Goal: Task Accomplishment & Management: Manage account settings

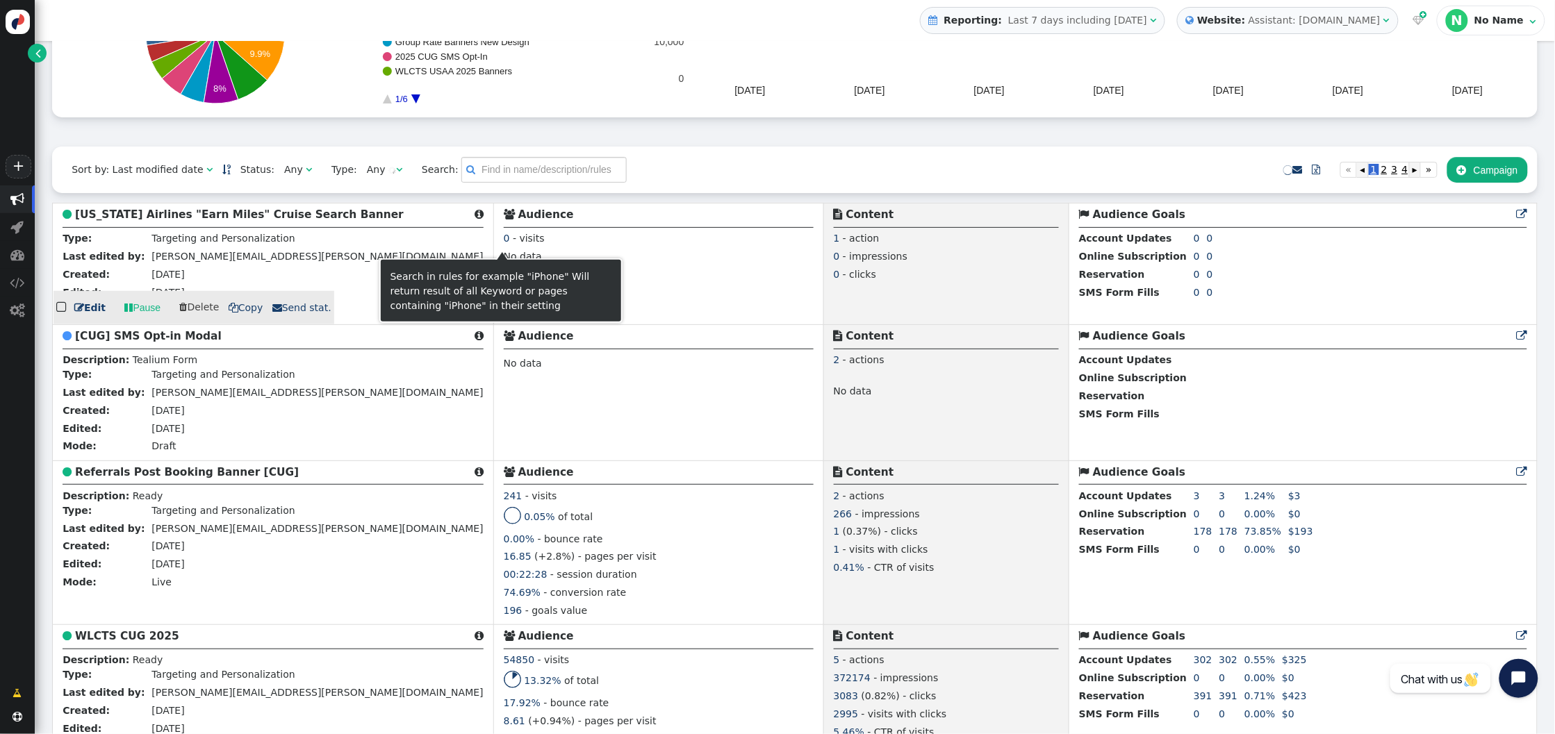
scroll to position [233, 0]
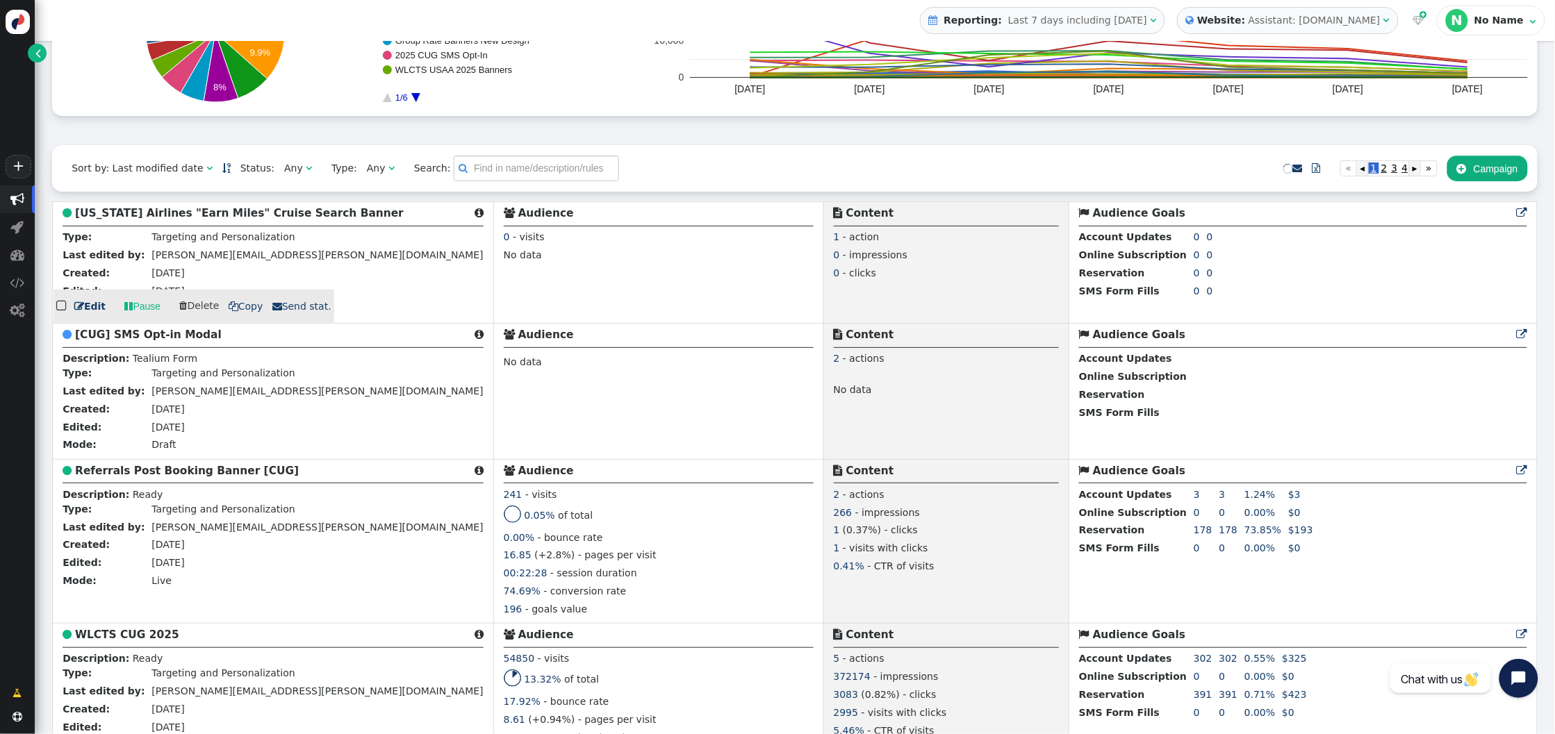
click at [124, 210] on b "[US_STATE] Airlines "Earn Miles" Cruise Search Banner" at bounding box center [239, 213] width 329 height 13
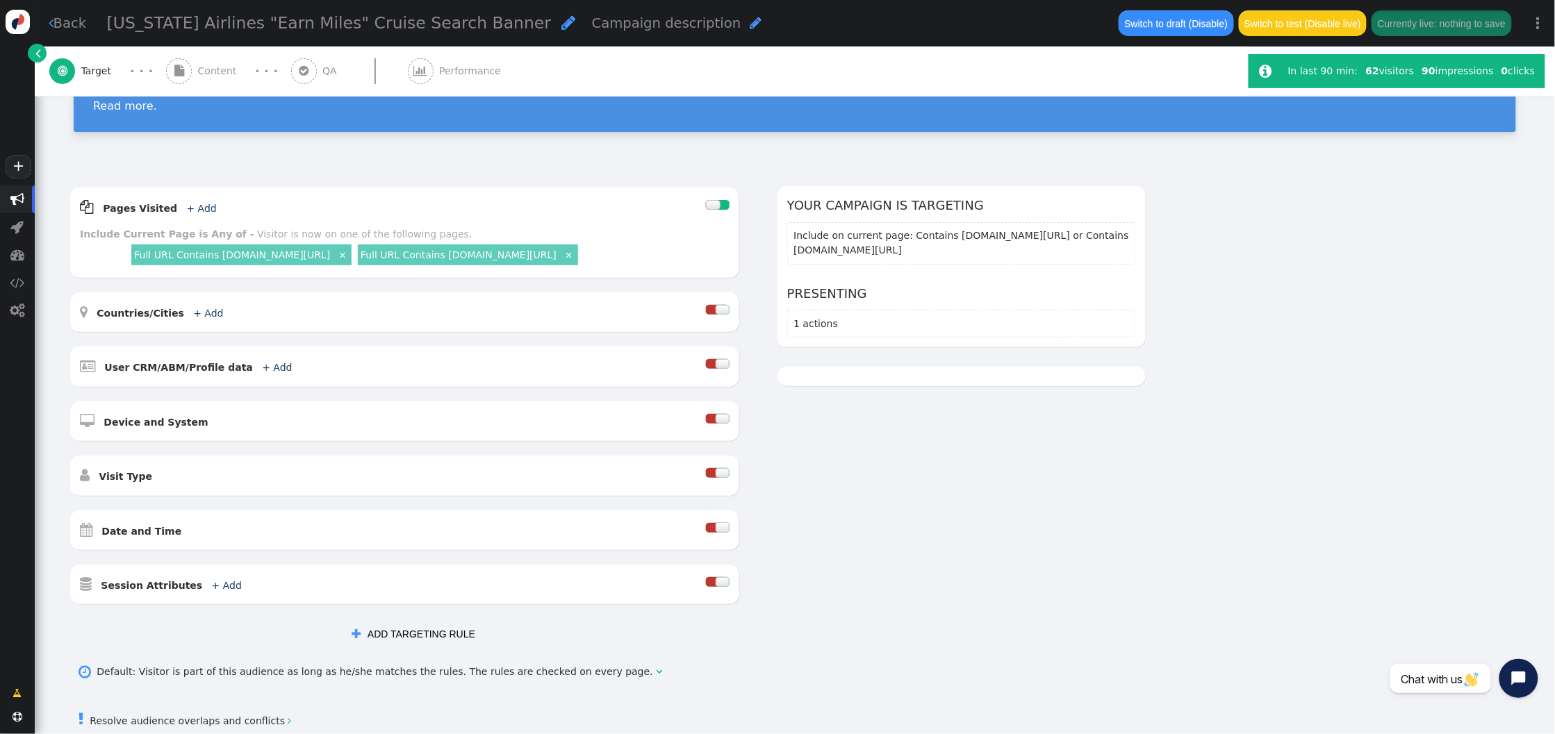
scroll to position [116, 0]
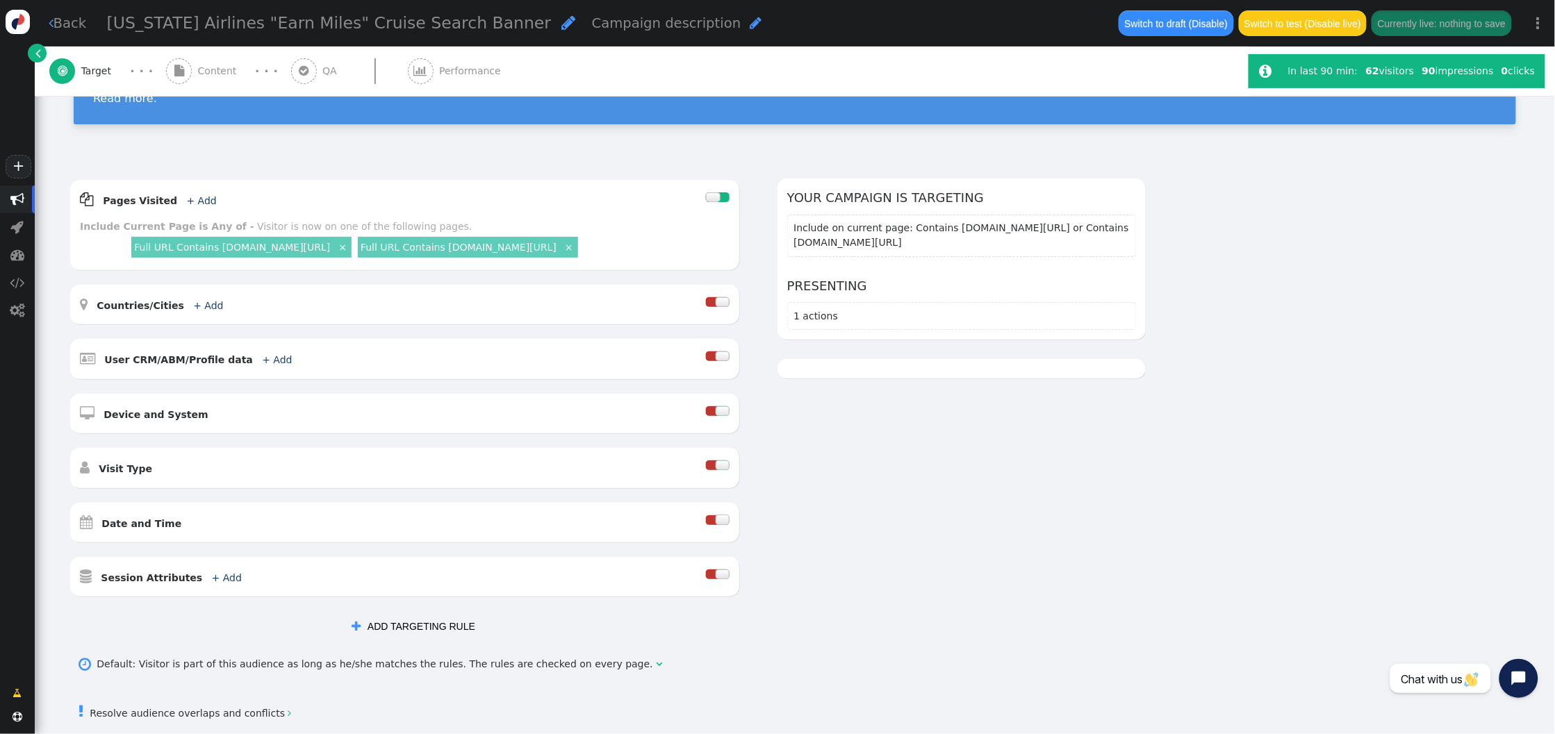
click at [201, 66] on span "Content" at bounding box center [220, 71] width 44 height 15
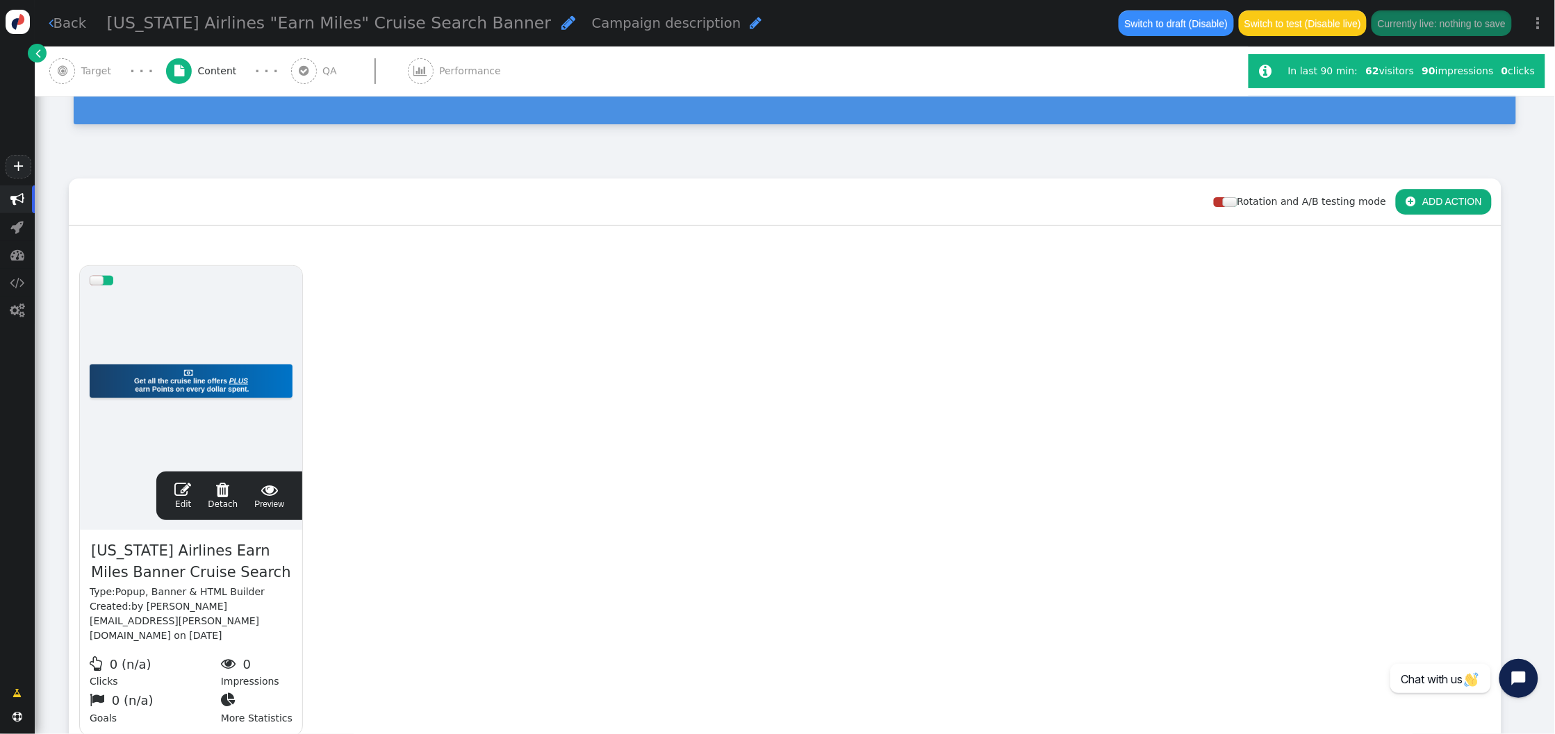
scroll to position [212, 0]
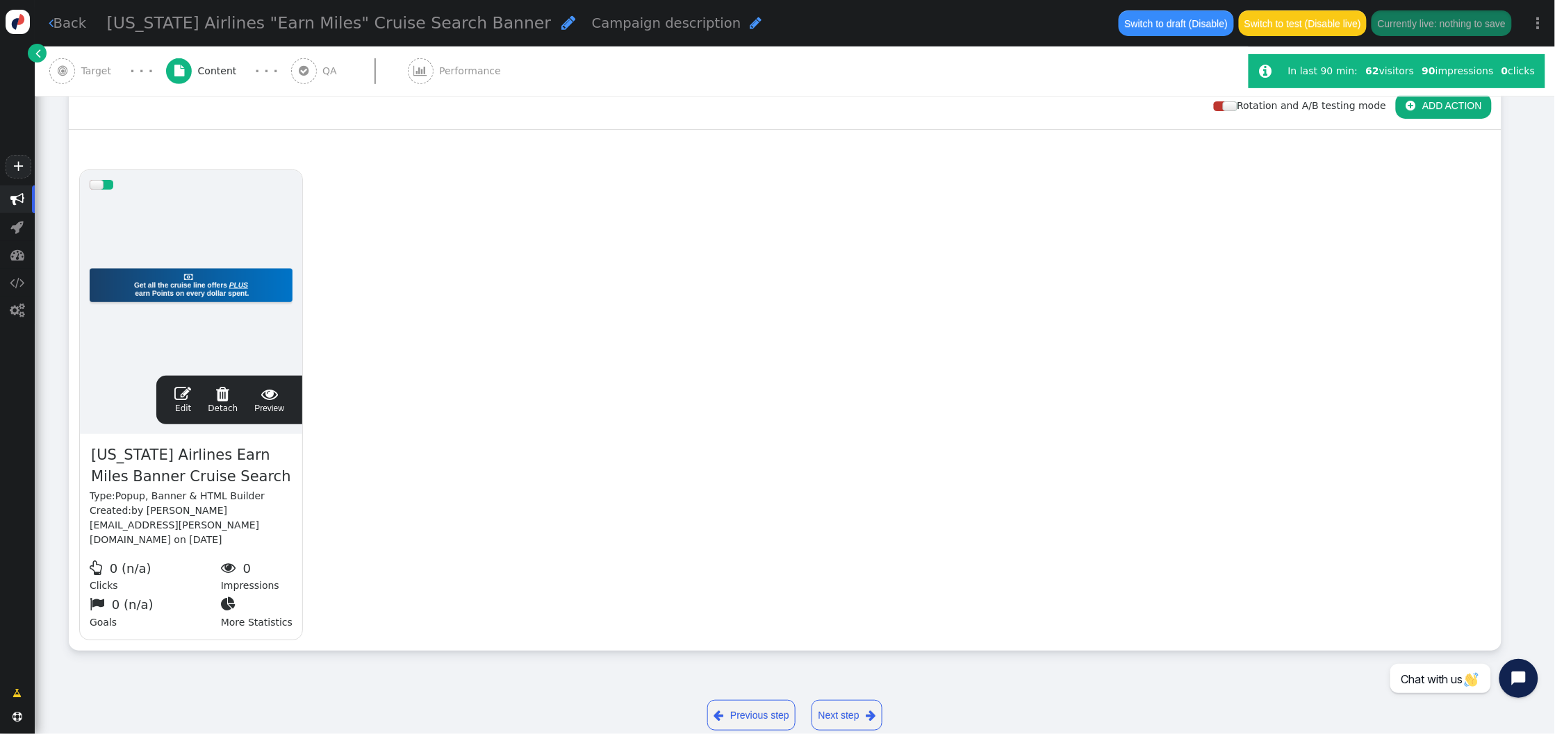
click at [185, 386] on span "" at bounding box center [182, 394] width 17 height 17
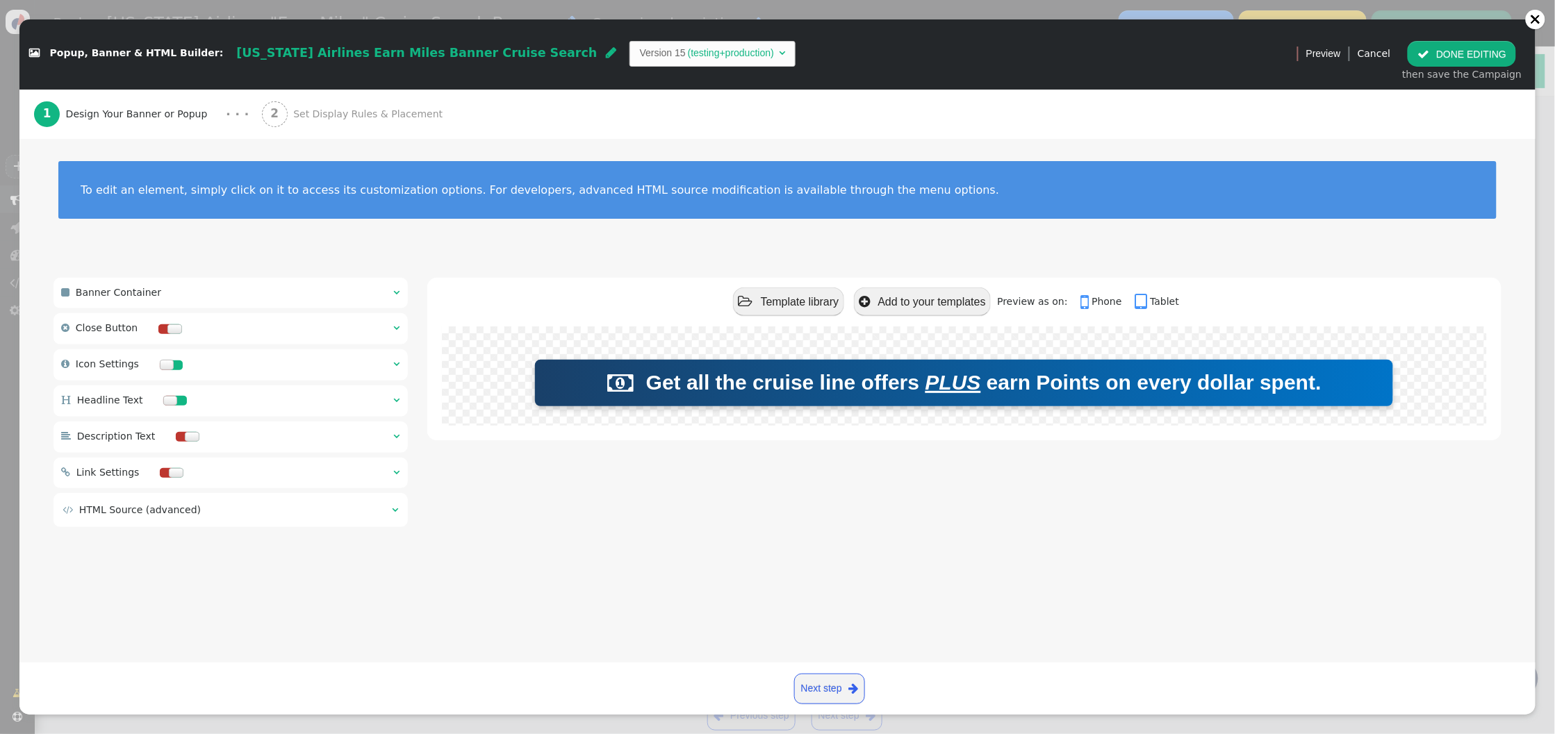
click at [395, 360] on span "" at bounding box center [397, 364] width 6 height 10
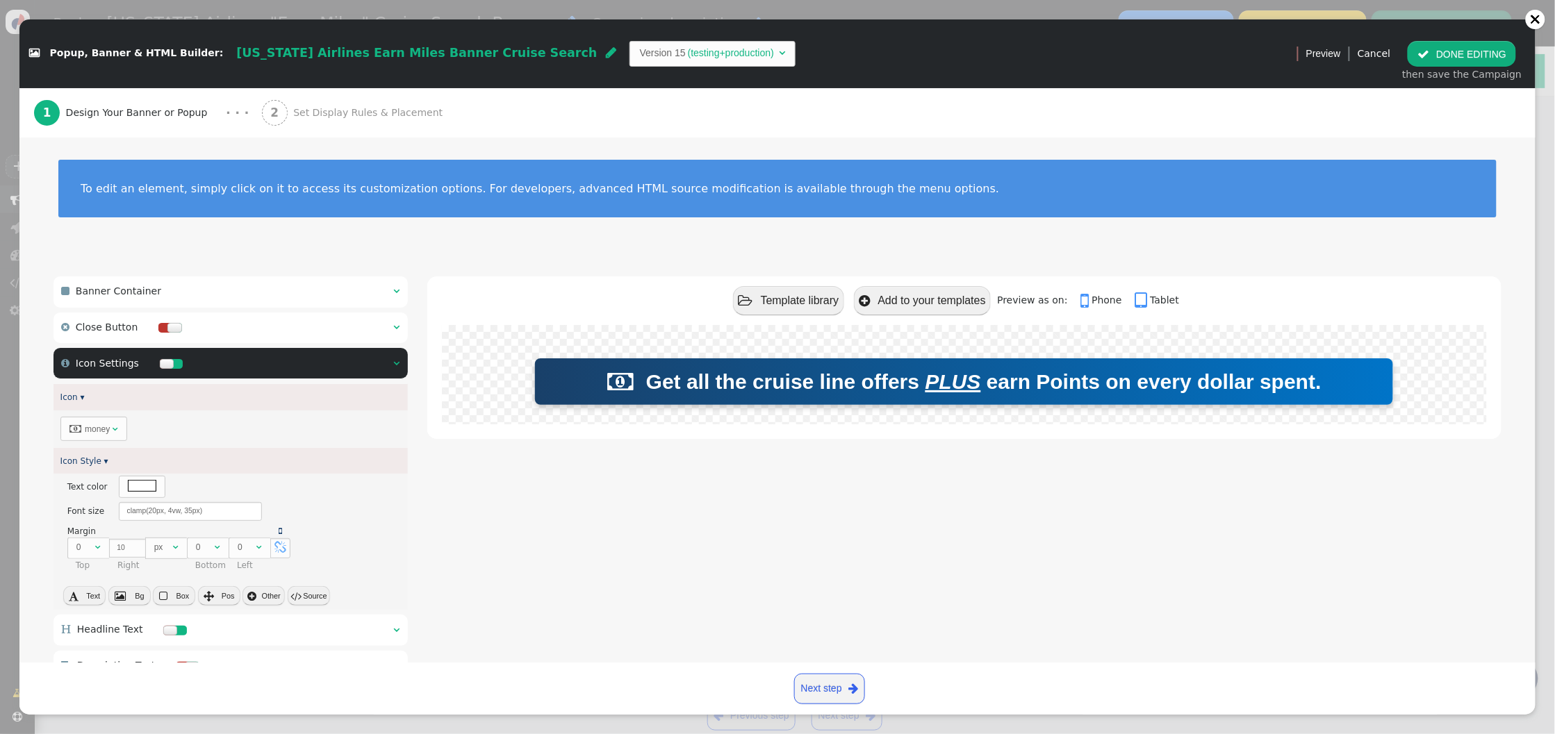
scroll to position [50, 0]
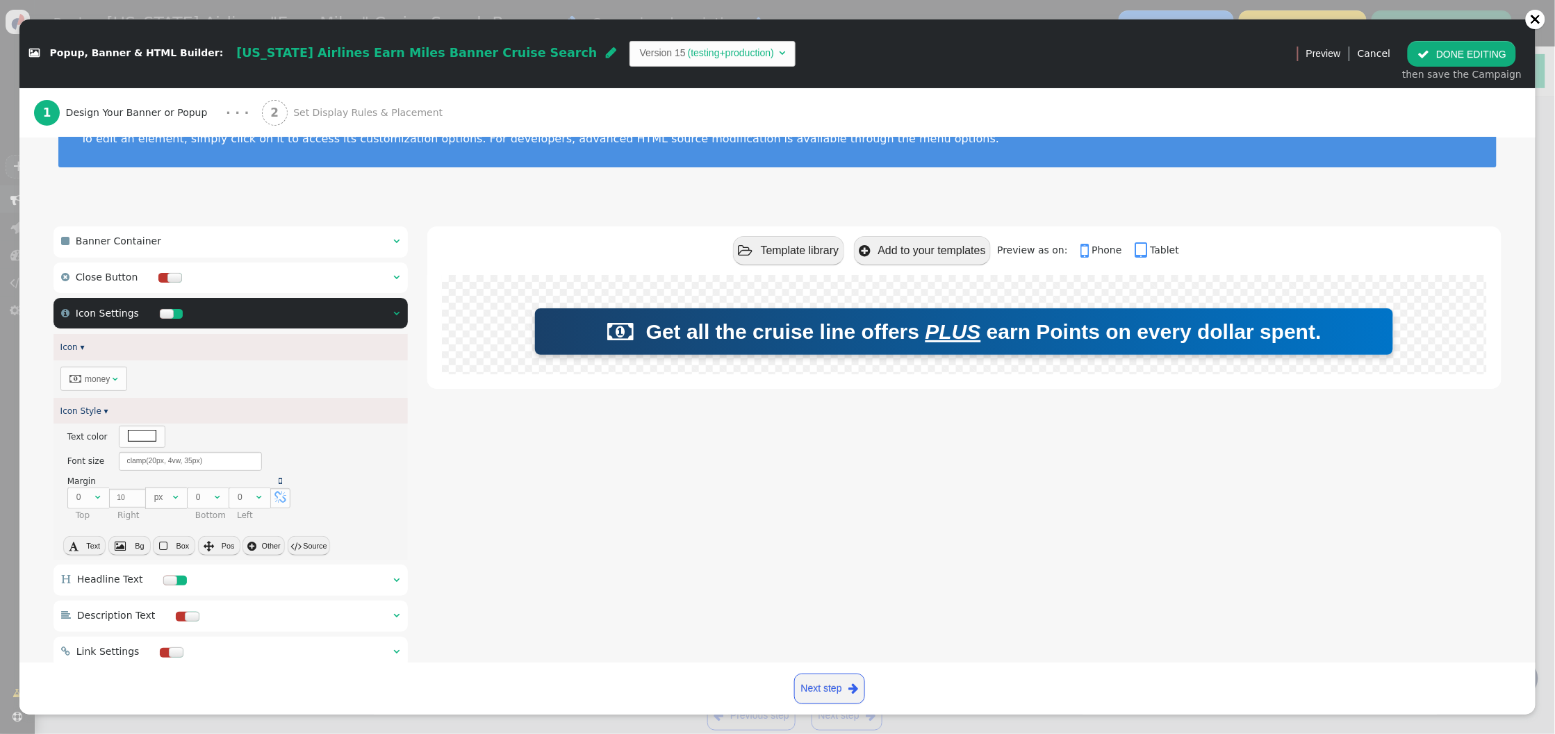
click at [386, 376] on div " money " at bounding box center [230, 379] width 354 height 38
click at [366, 388] on div " money " at bounding box center [230, 379] width 354 height 38
click at [317, 545] on button " Source" at bounding box center [309, 545] width 42 height 19
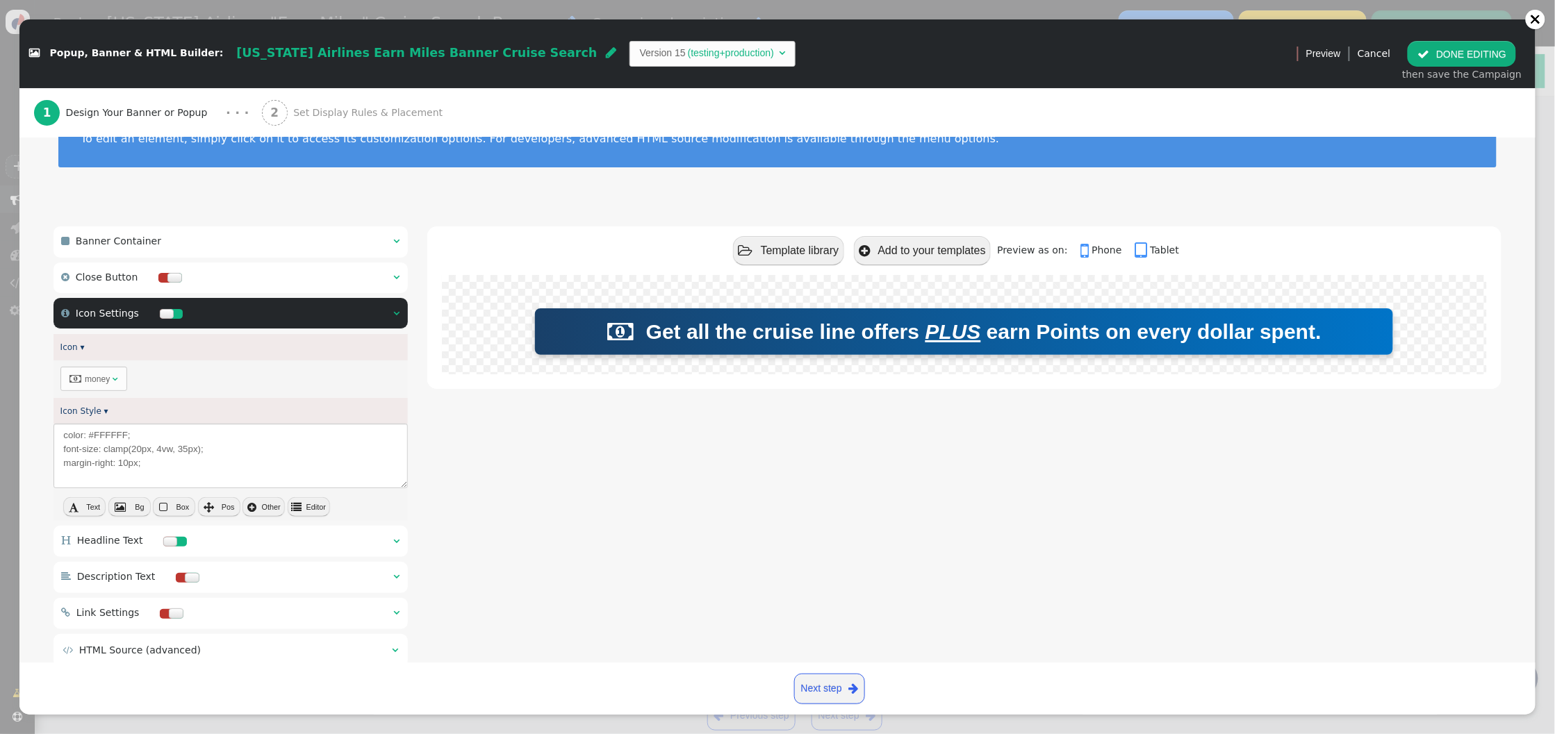
click at [309, 511] on button " Editor" at bounding box center [309, 506] width 42 height 19
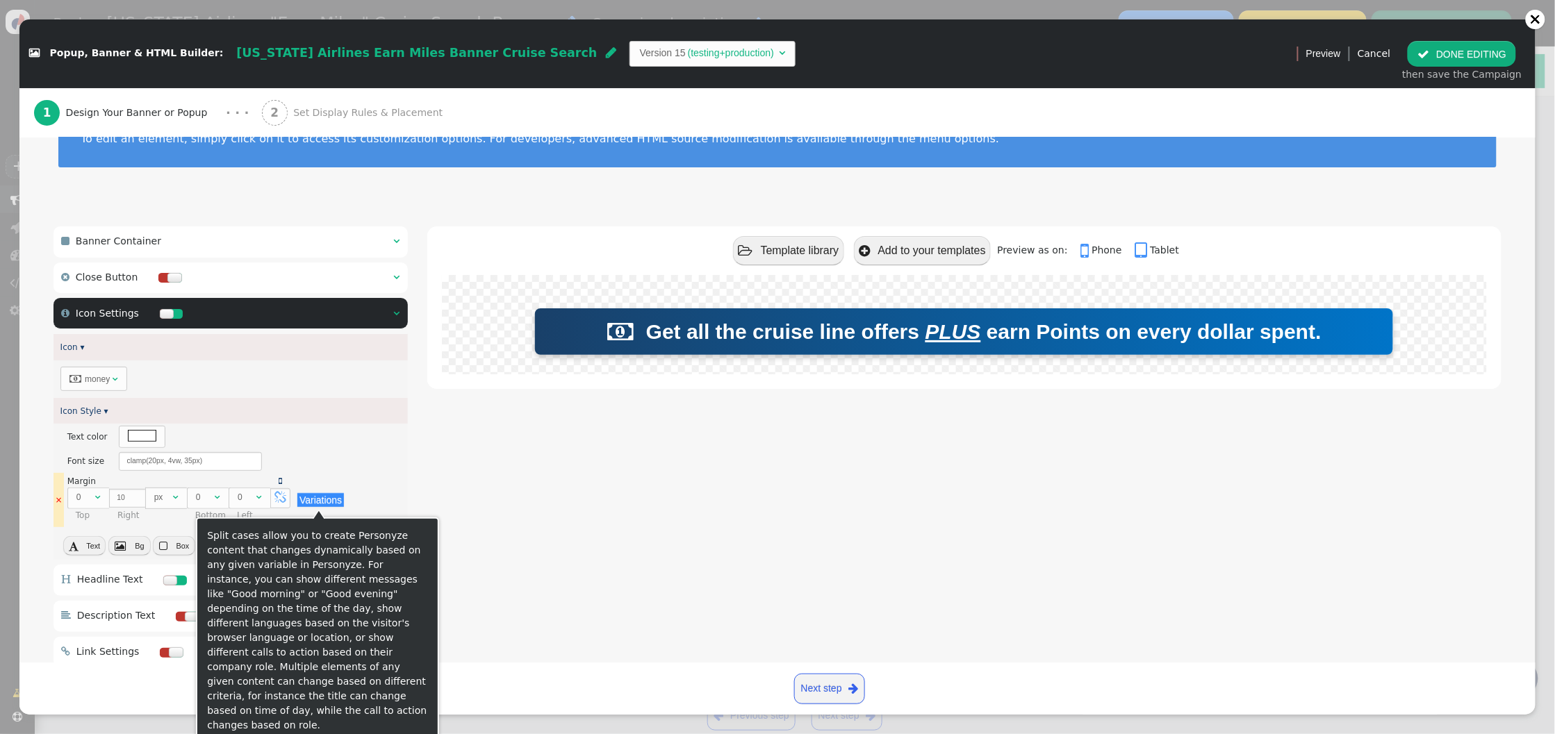
click at [325, 494] on button "Variations" at bounding box center [320, 500] width 47 height 14
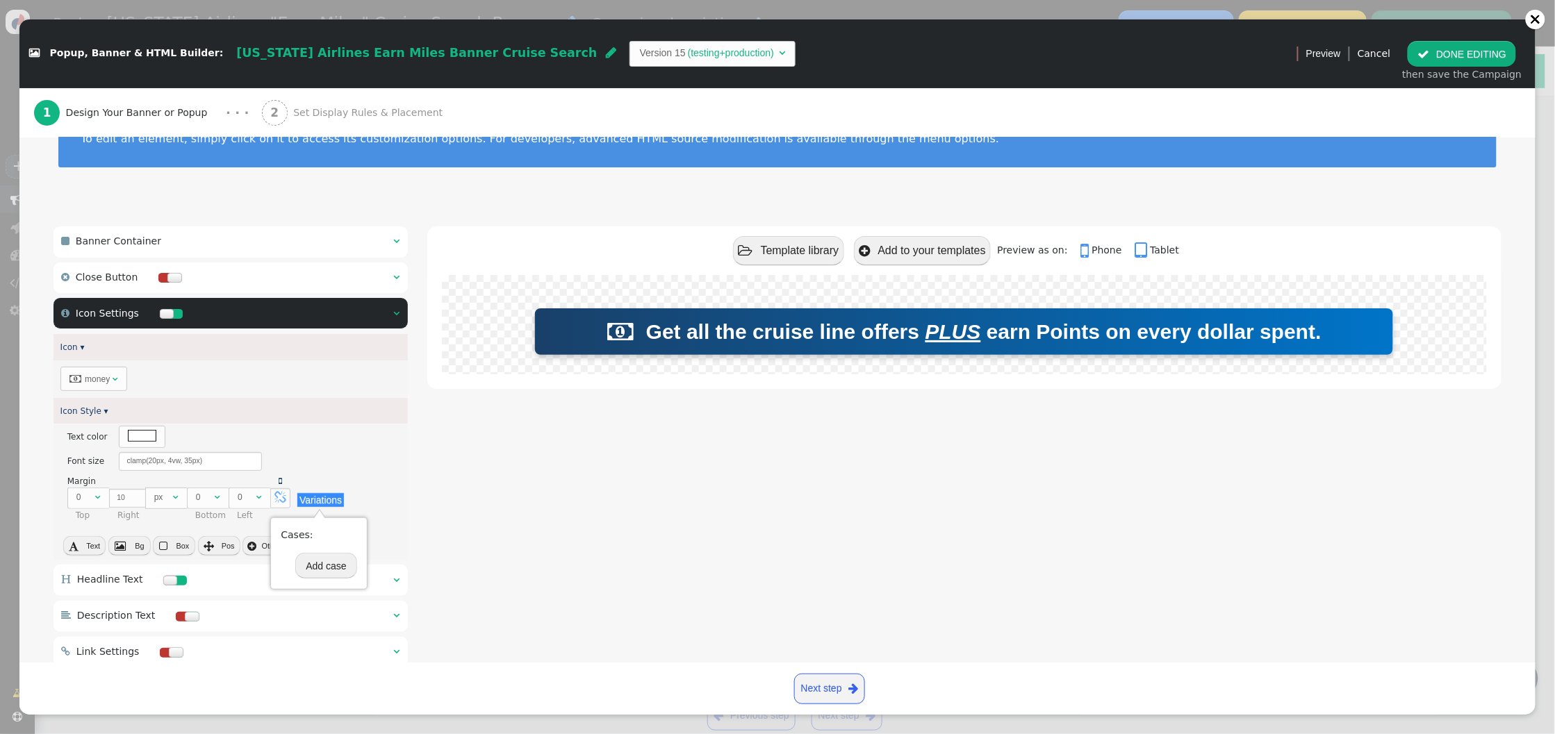
click at [334, 572] on button "Add case" at bounding box center [325, 565] width 61 height 25
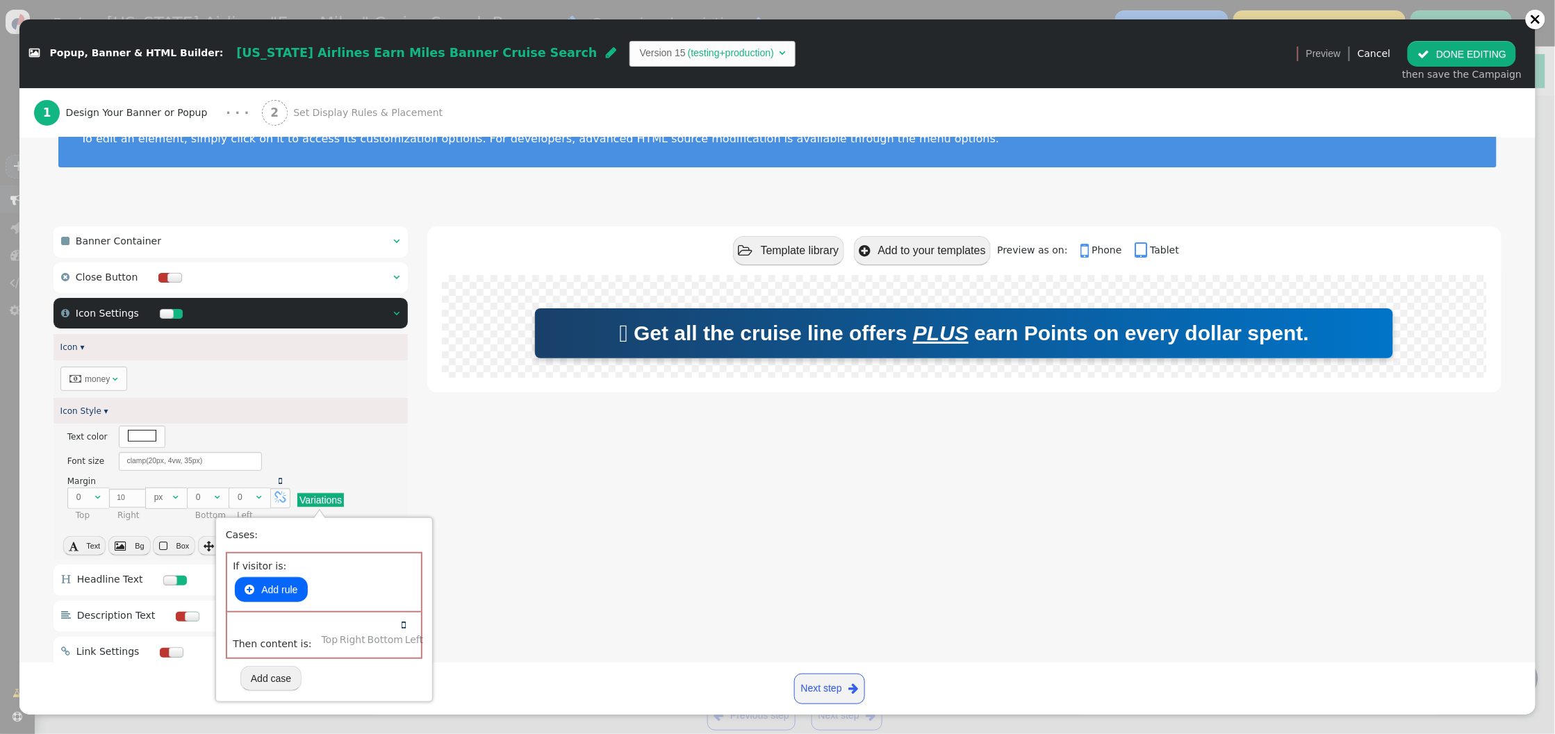
click at [401, 485] on div "× Text color There are alternatives. Default value: Variations × Font size Ther…" at bounding box center [230, 475] width 354 height 103
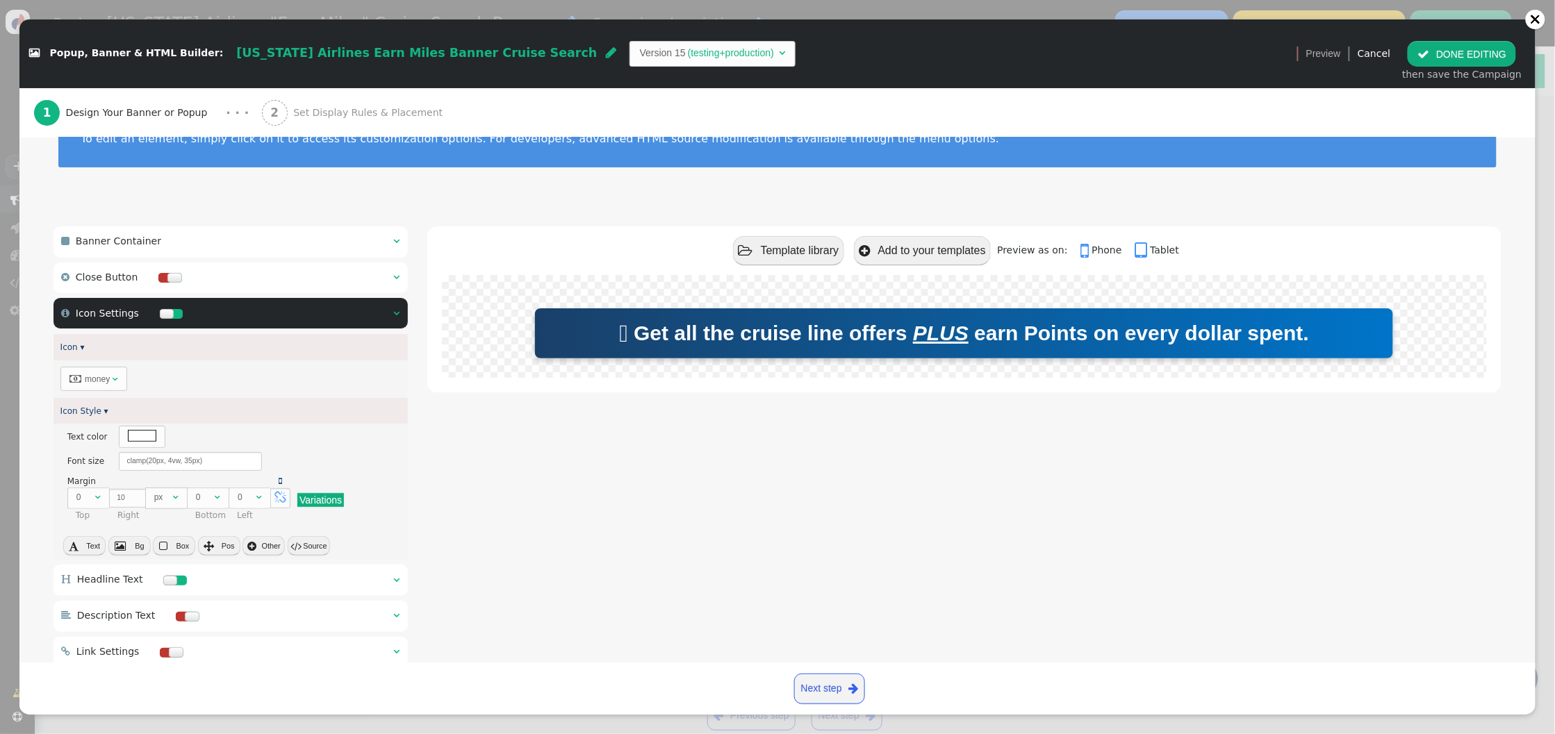
click at [501, 506] on div " Template library  Add to your templates Preview as on:  Phone  Tablet  Ge…" at bounding box center [964, 468] width 1074 height 485
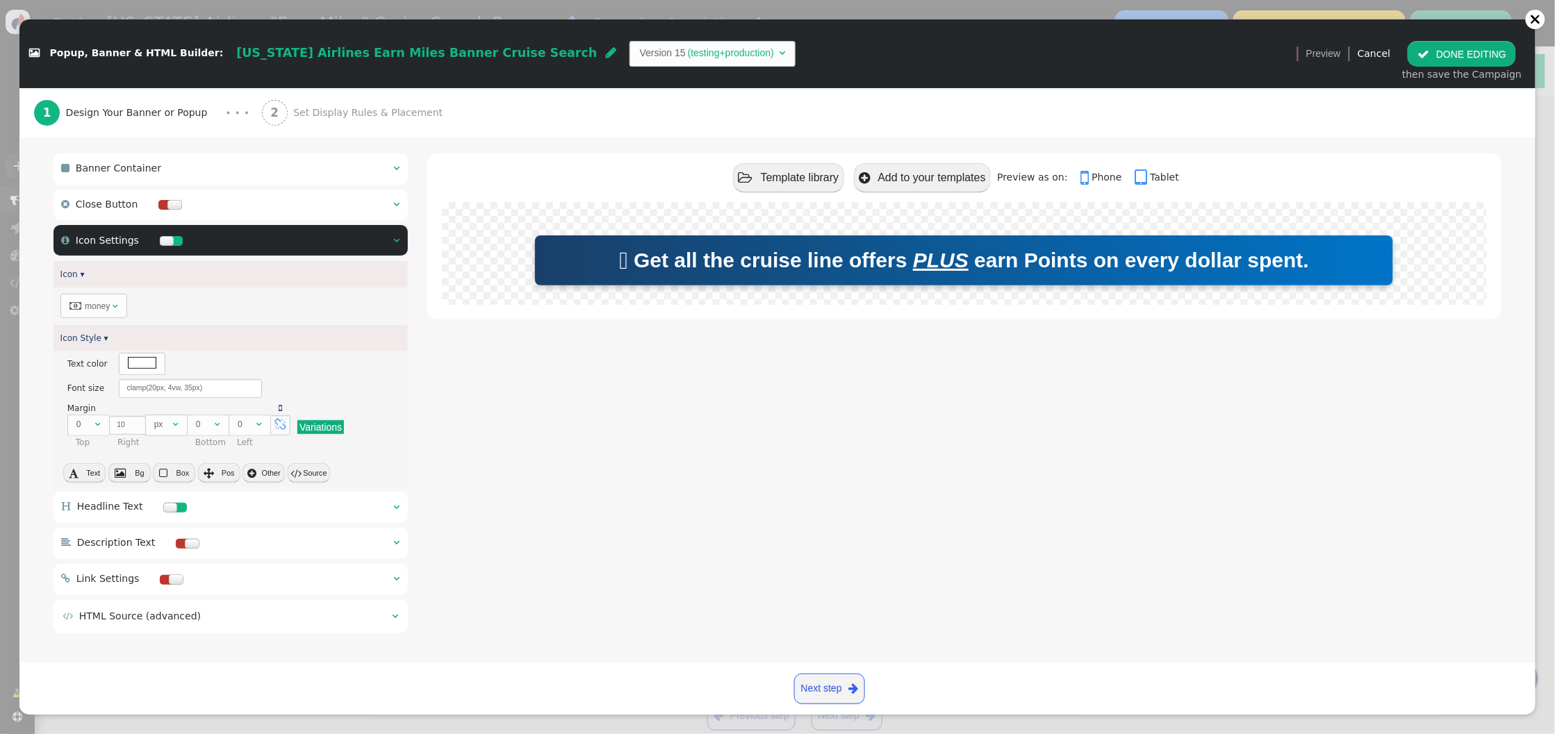
scroll to position [122, 0]
click at [152, 389] on input "clamp(20px, 4vw, 35px)" at bounding box center [190, 389] width 143 height 19
type input "clamp(0px, 4vw, 35px)"
click at [1475, 56] on button " DONE EDITING" at bounding box center [1461, 53] width 108 height 25
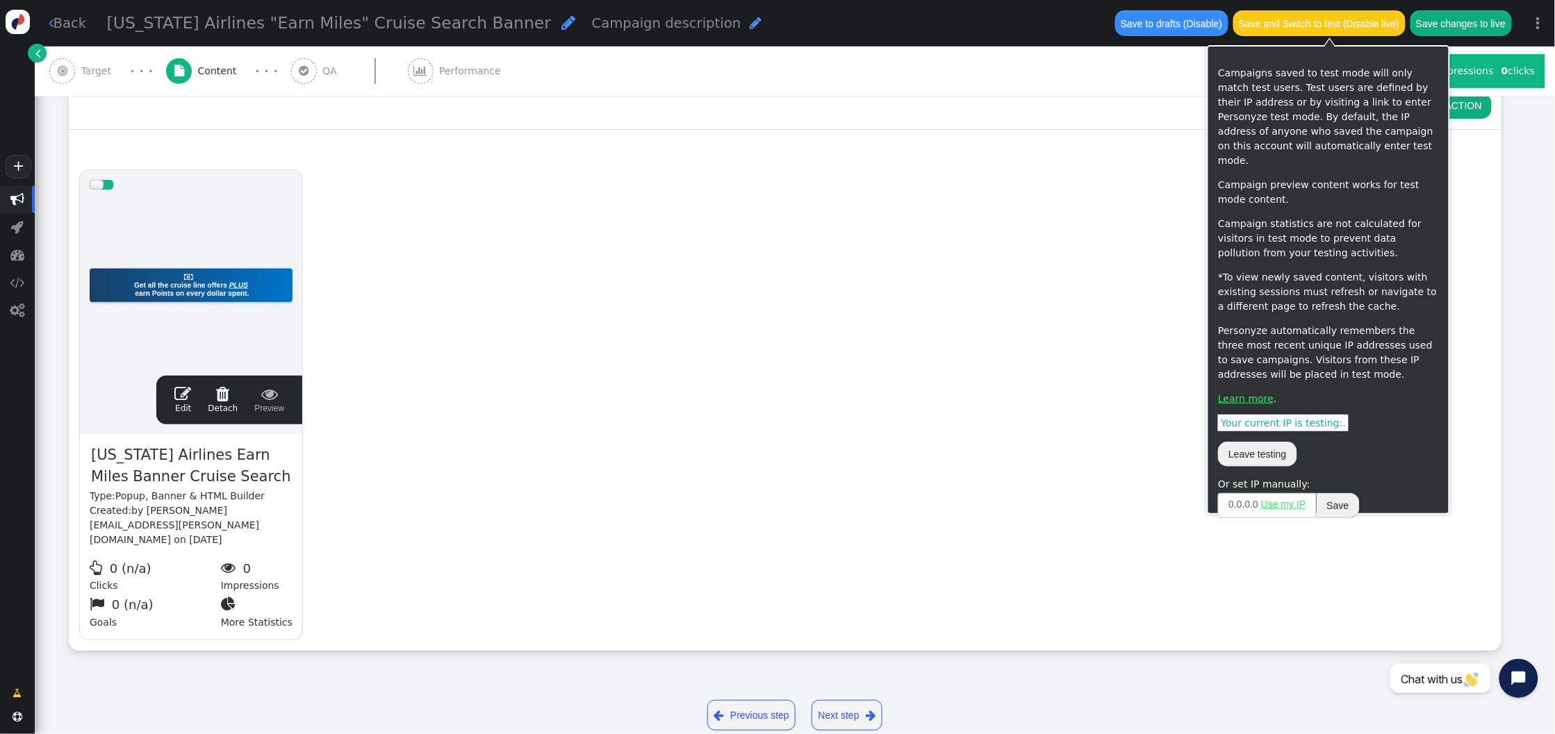
click at [1478, 25] on button "Save changes to live" at bounding box center [1460, 22] width 101 height 25
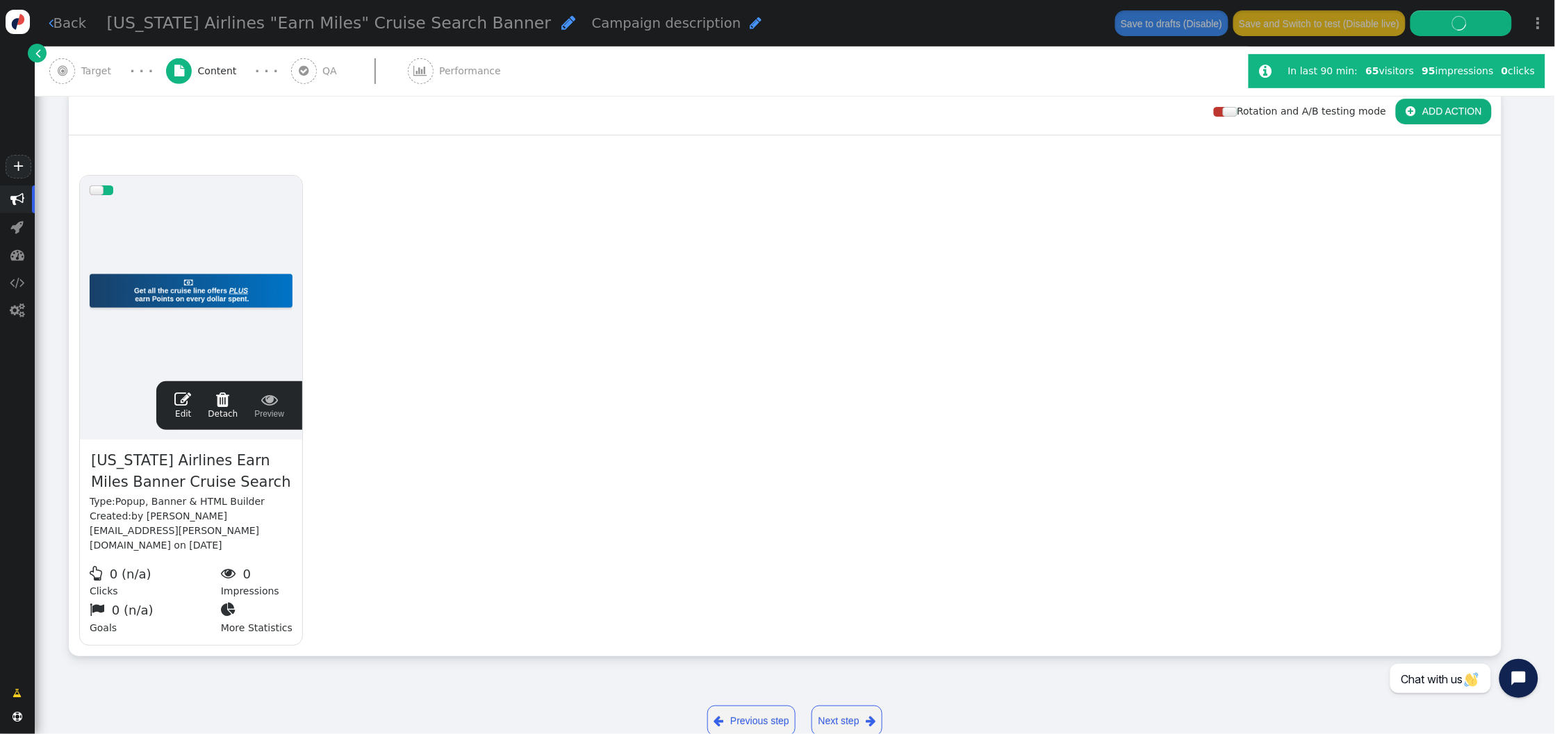
scroll to position [206, 0]
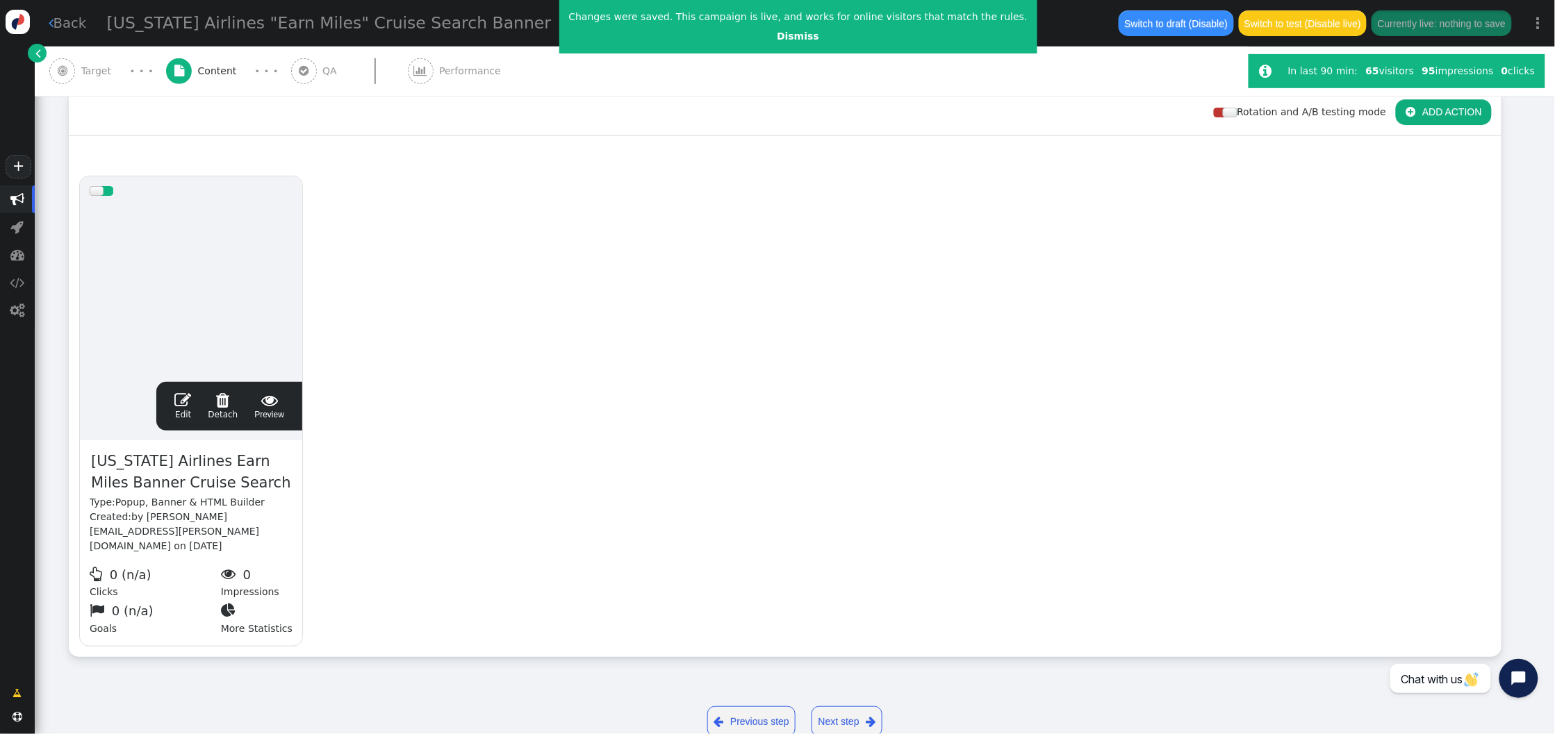
click at [180, 392] on span "" at bounding box center [182, 400] width 17 height 17
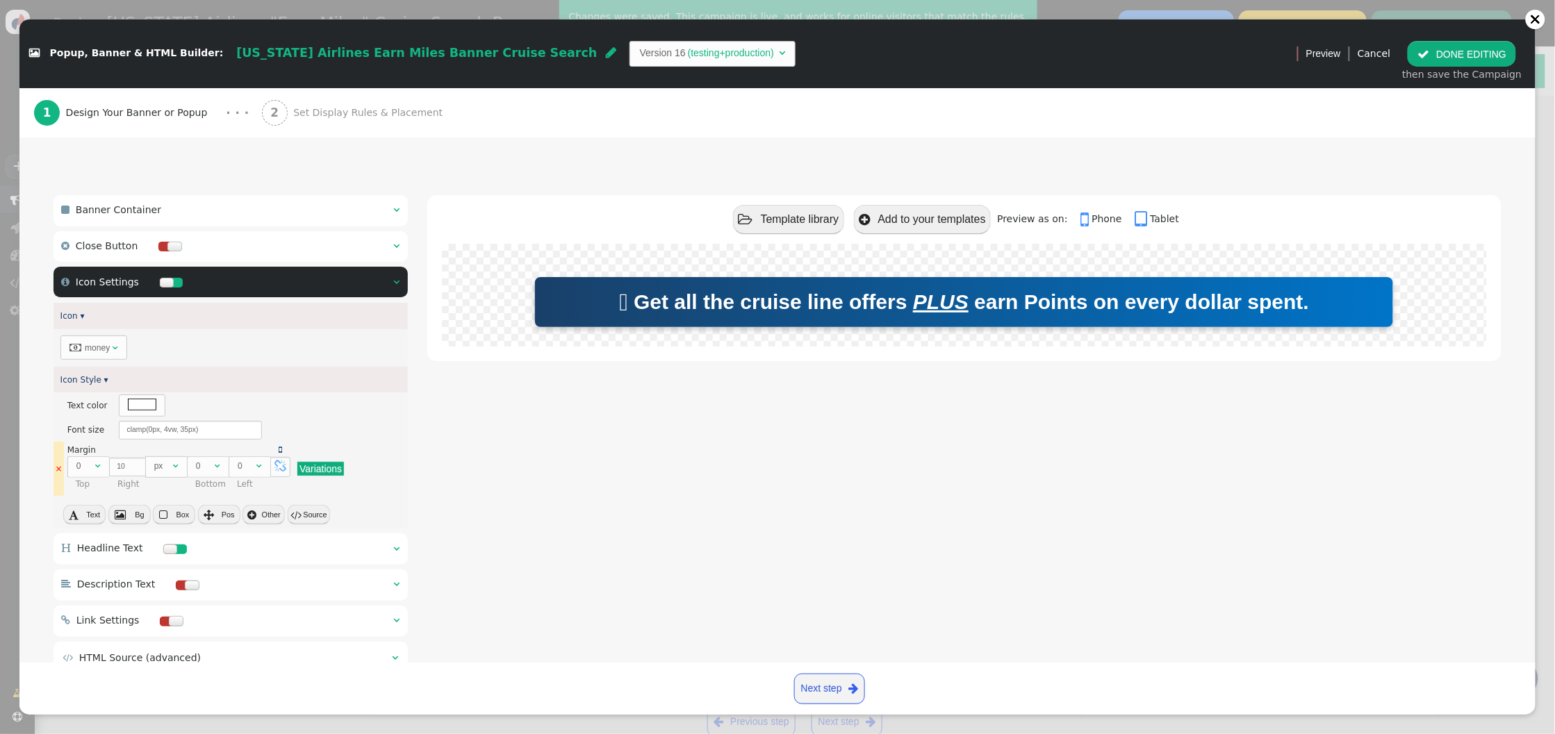
scroll to position [82, 0]
click at [316, 515] on button " Source" at bounding box center [309, 513] width 42 height 19
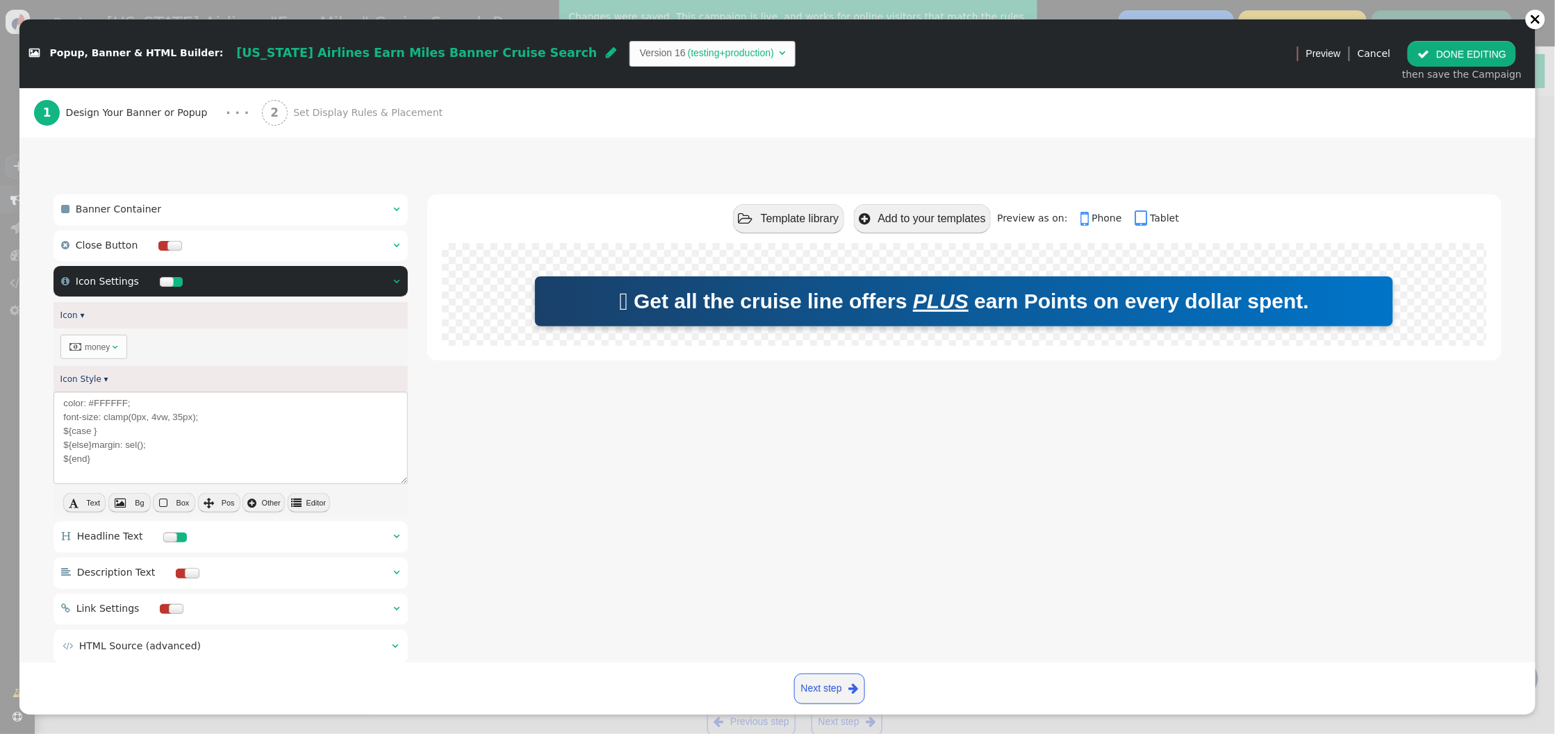
click at [556, 474] on div " Template library  Add to your templates Preview as on:  Phone  Tablet  Ge…" at bounding box center [964, 431] width 1074 height 474
click at [1443, 57] on button " DONE EDITING" at bounding box center [1461, 53] width 108 height 25
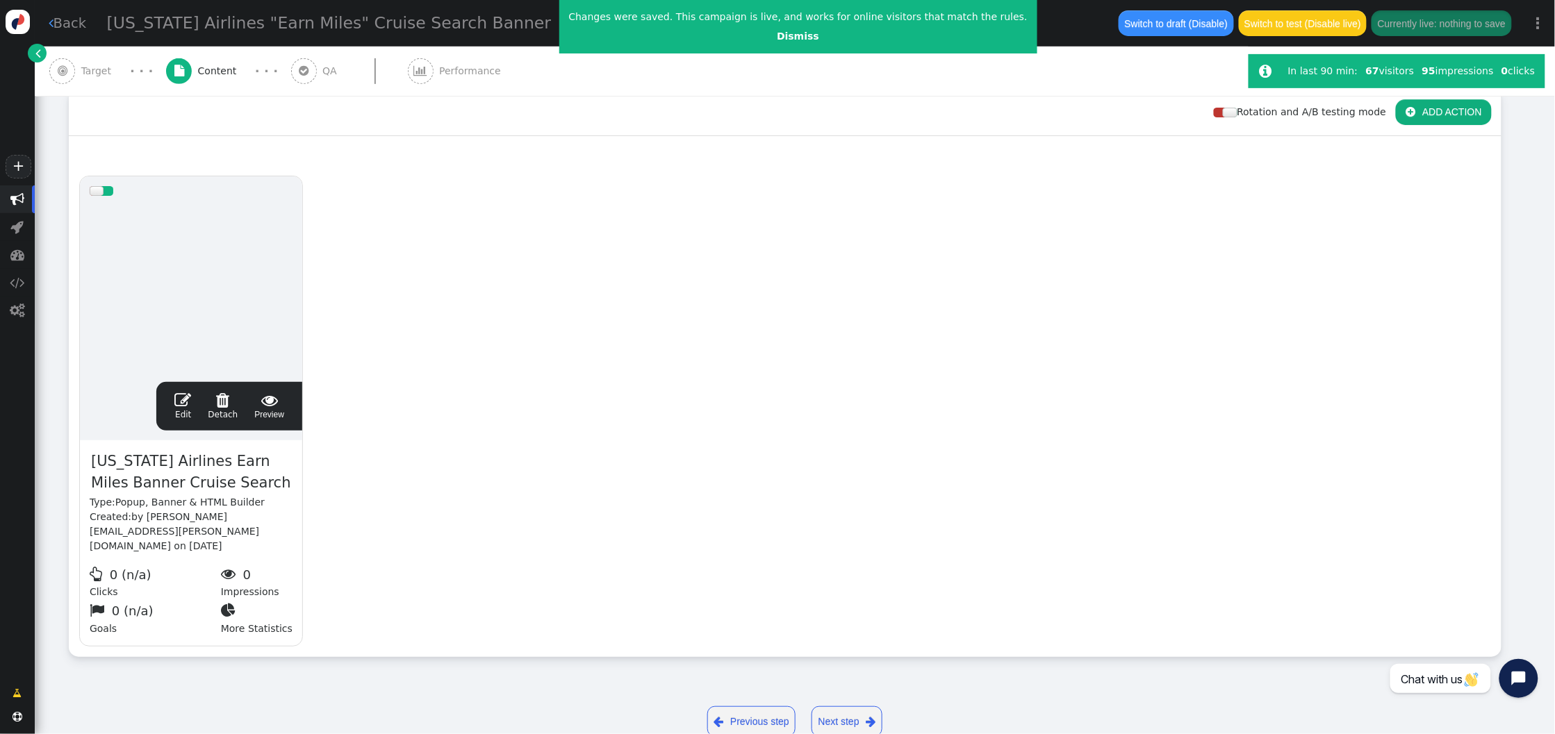
click at [181, 392] on span "" at bounding box center [182, 400] width 17 height 17
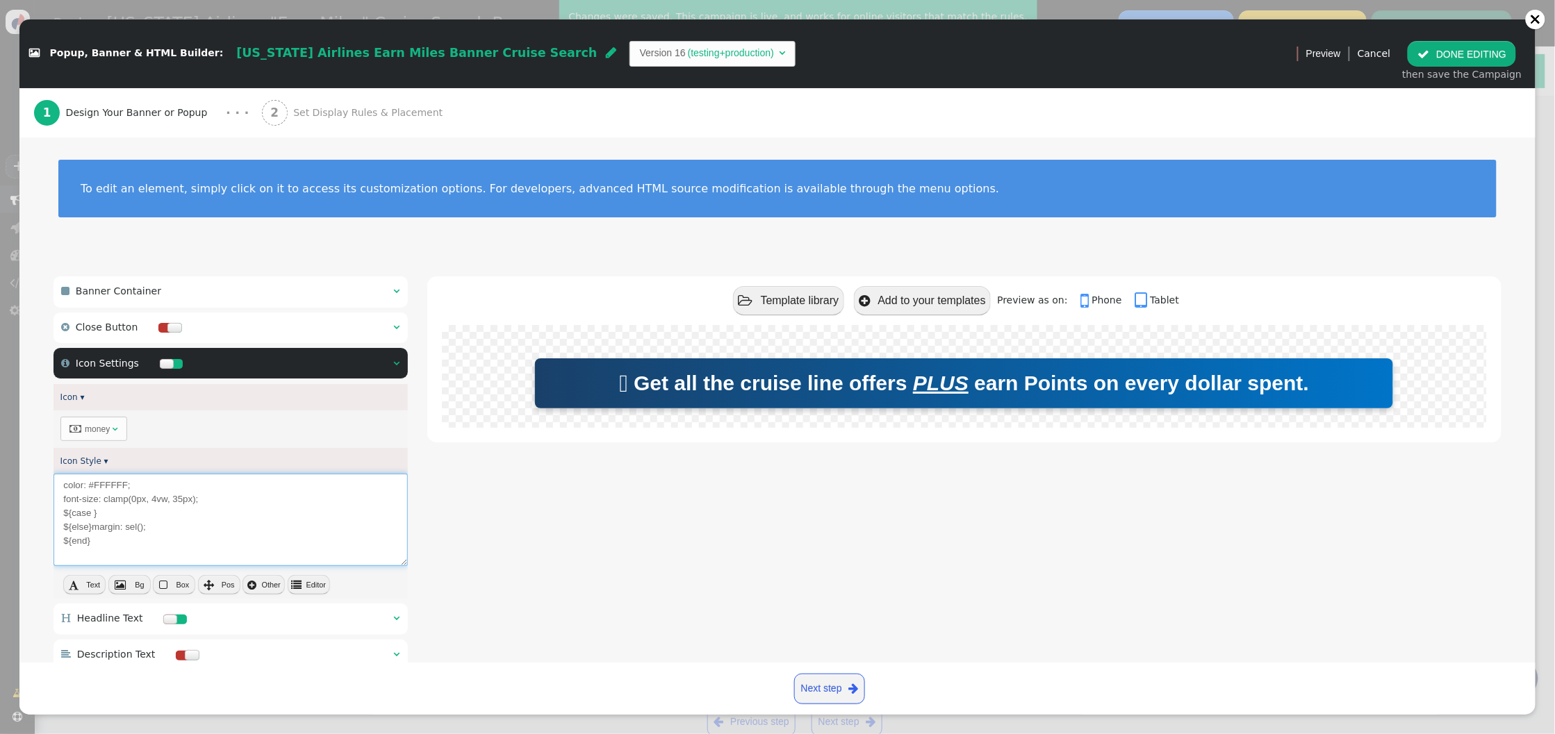
click at [141, 497] on textarea "color: #FFFFFF; font-size: clamp(0px, 4vw, 35px); ${case } ${else}margin: sel()…" at bounding box center [230, 520] width 354 height 92
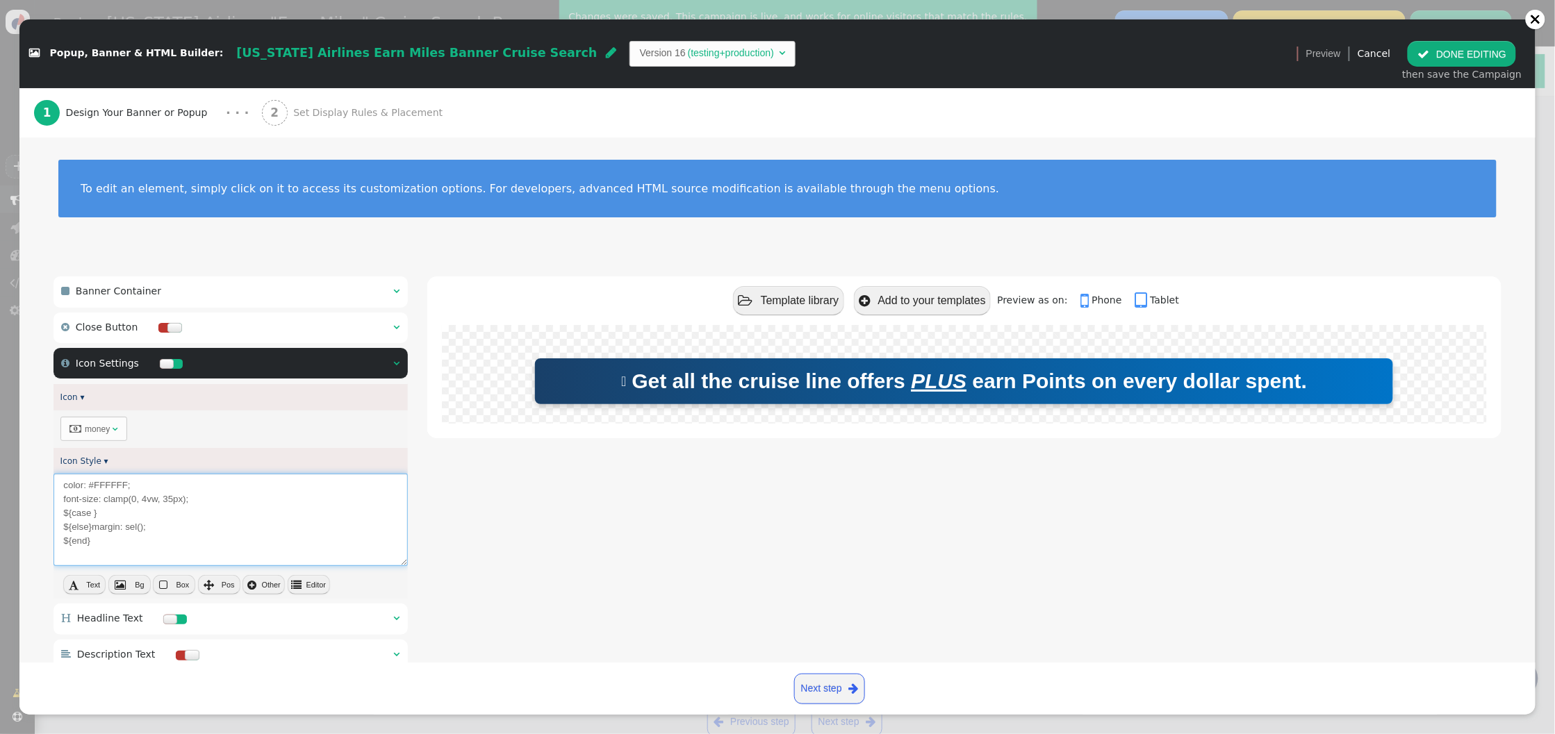
type textarea "color: #FFFFFF; font-size: clamp(0, 4vw, 35px); ${case } ${else}margin: sel(); …"
click at [1448, 55] on button " DONE EDITING" at bounding box center [1461, 53] width 108 height 25
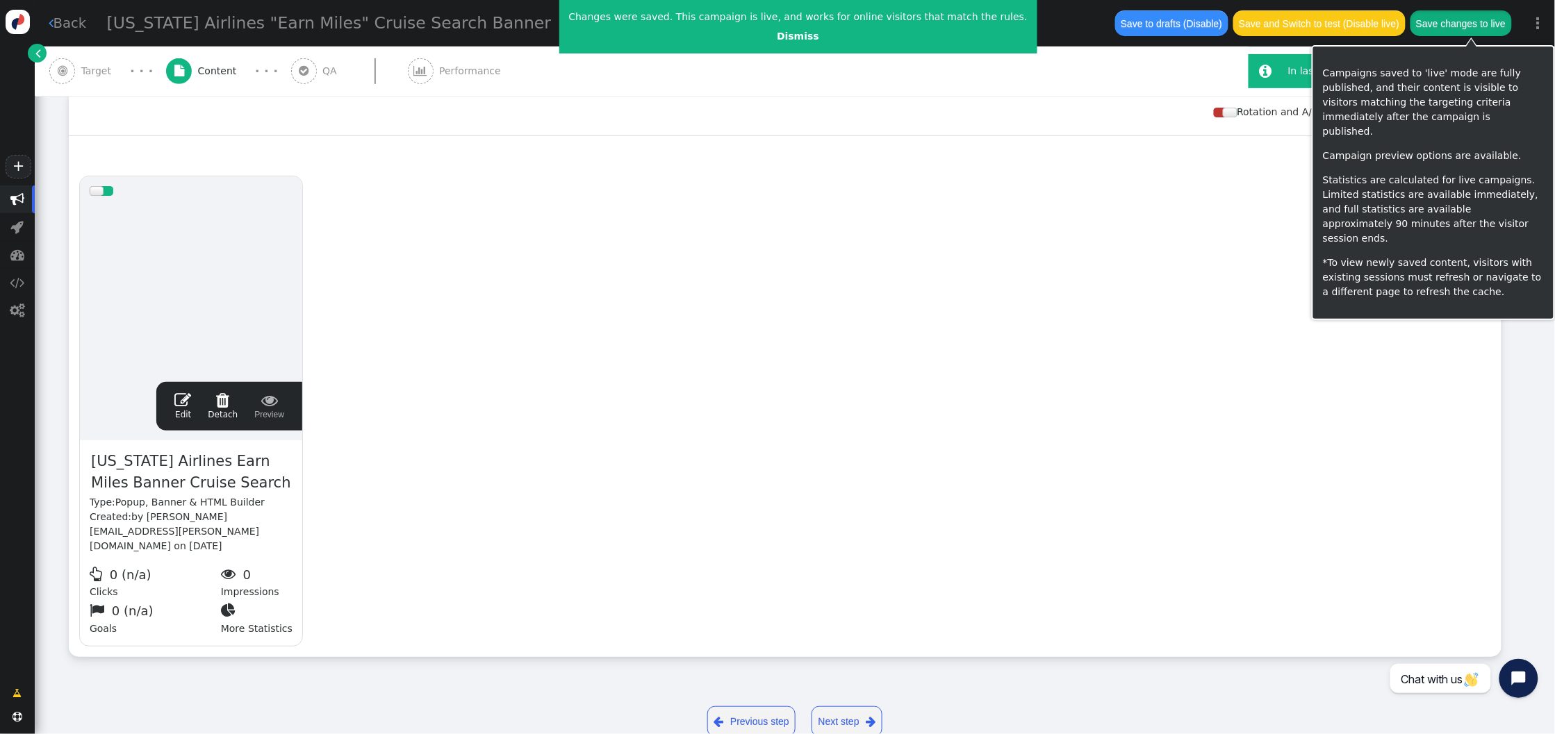
click at [1477, 26] on button "Save changes to live" at bounding box center [1460, 22] width 101 height 25
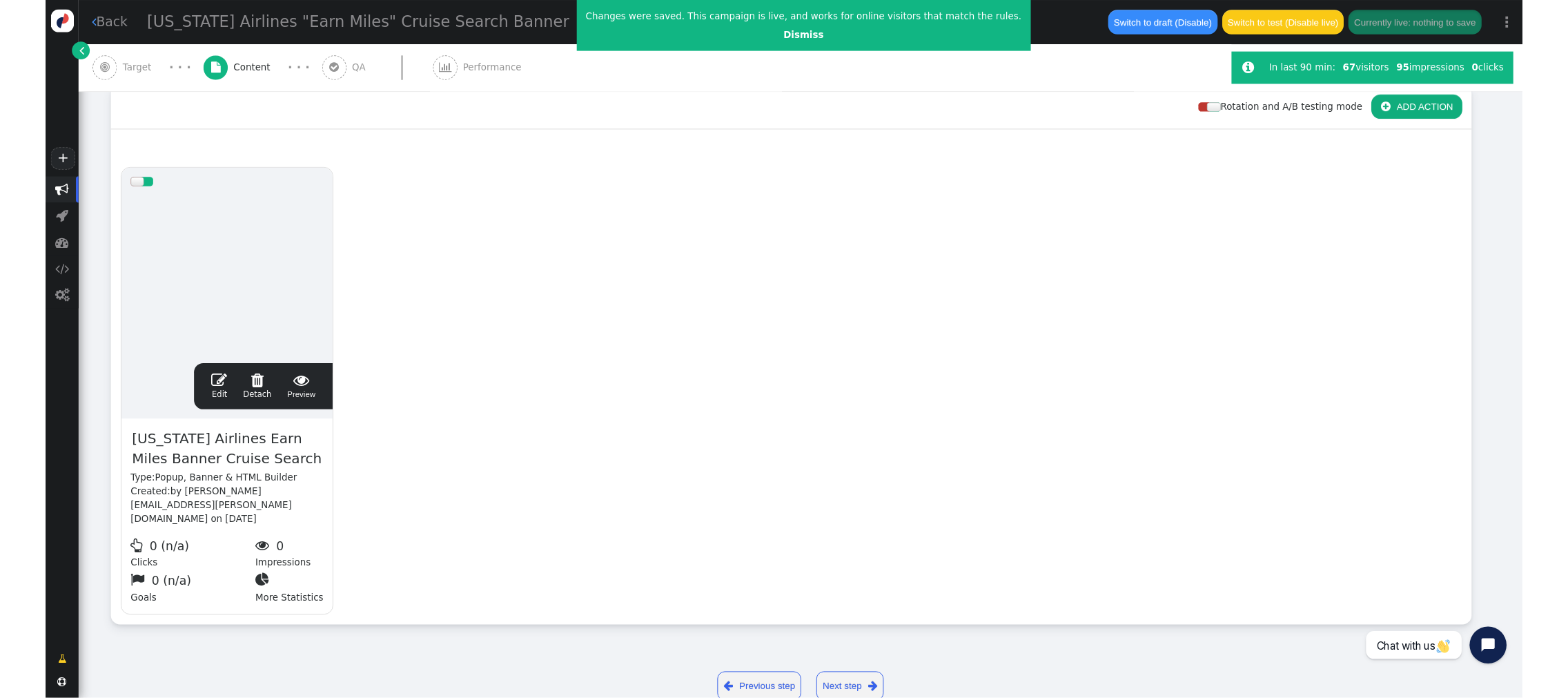
scroll to position [205, 0]
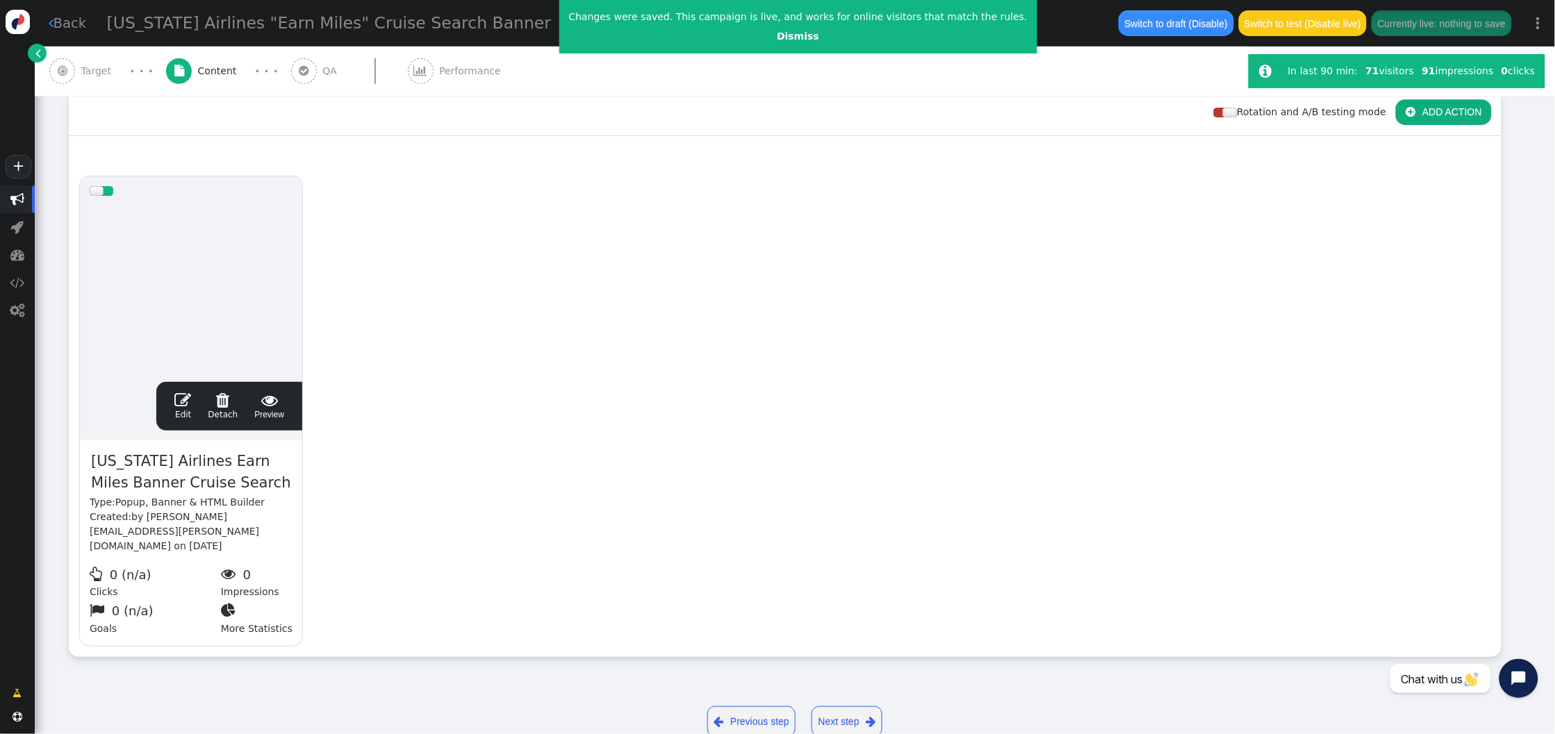
click at [186, 392] on span "" at bounding box center [182, 400] width 17 height 17
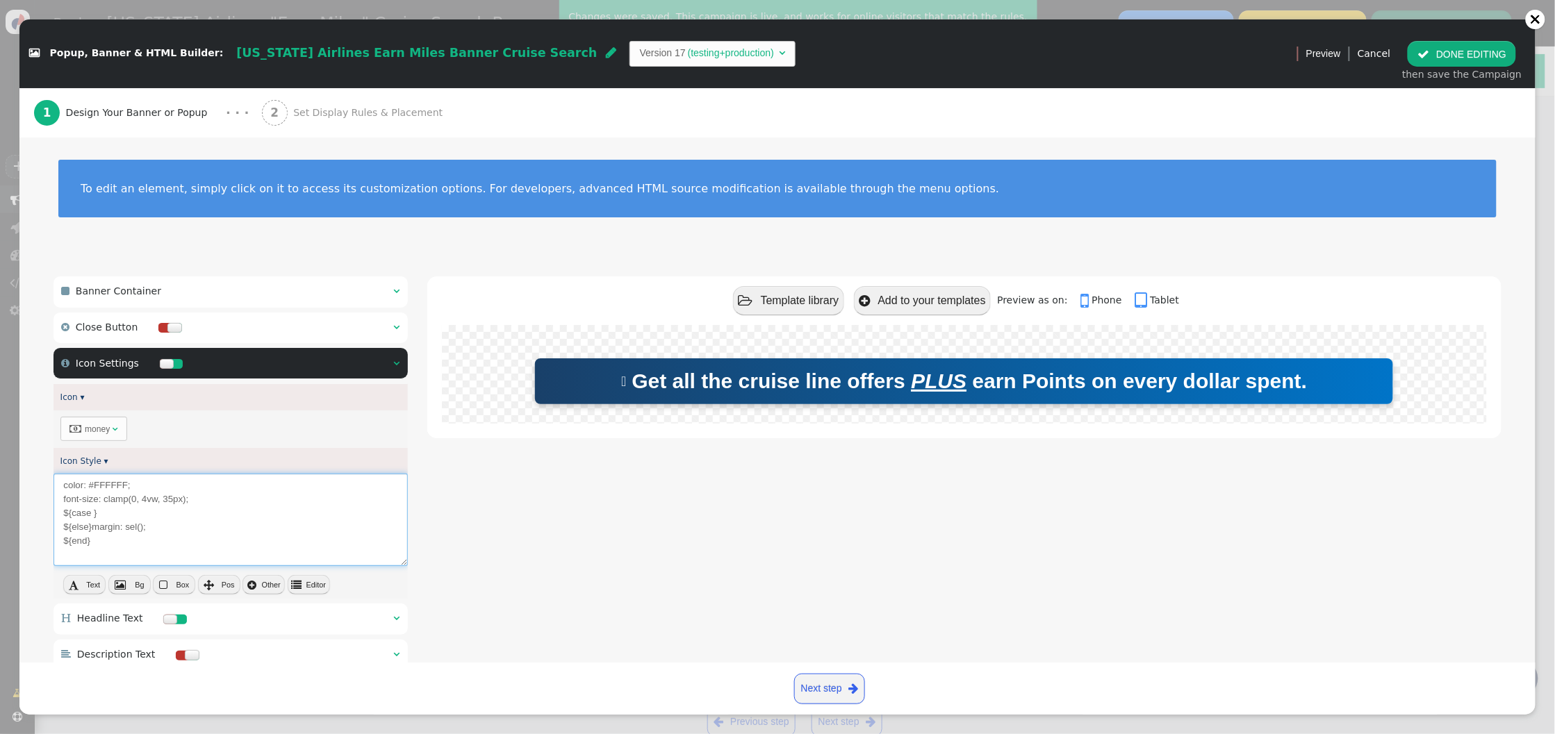
drag, startPoint x: 135, startPoint y: 503, endPoint x: 159, endPoint y: 500, distance: 23.8
click at [135, 503] on textarea "color: #FFFFFF; font-size: clamp(0, 4vw, 35px); ${case } ${else}margin: sel(); …" at bounding box center [230, 520] width 354 height 92
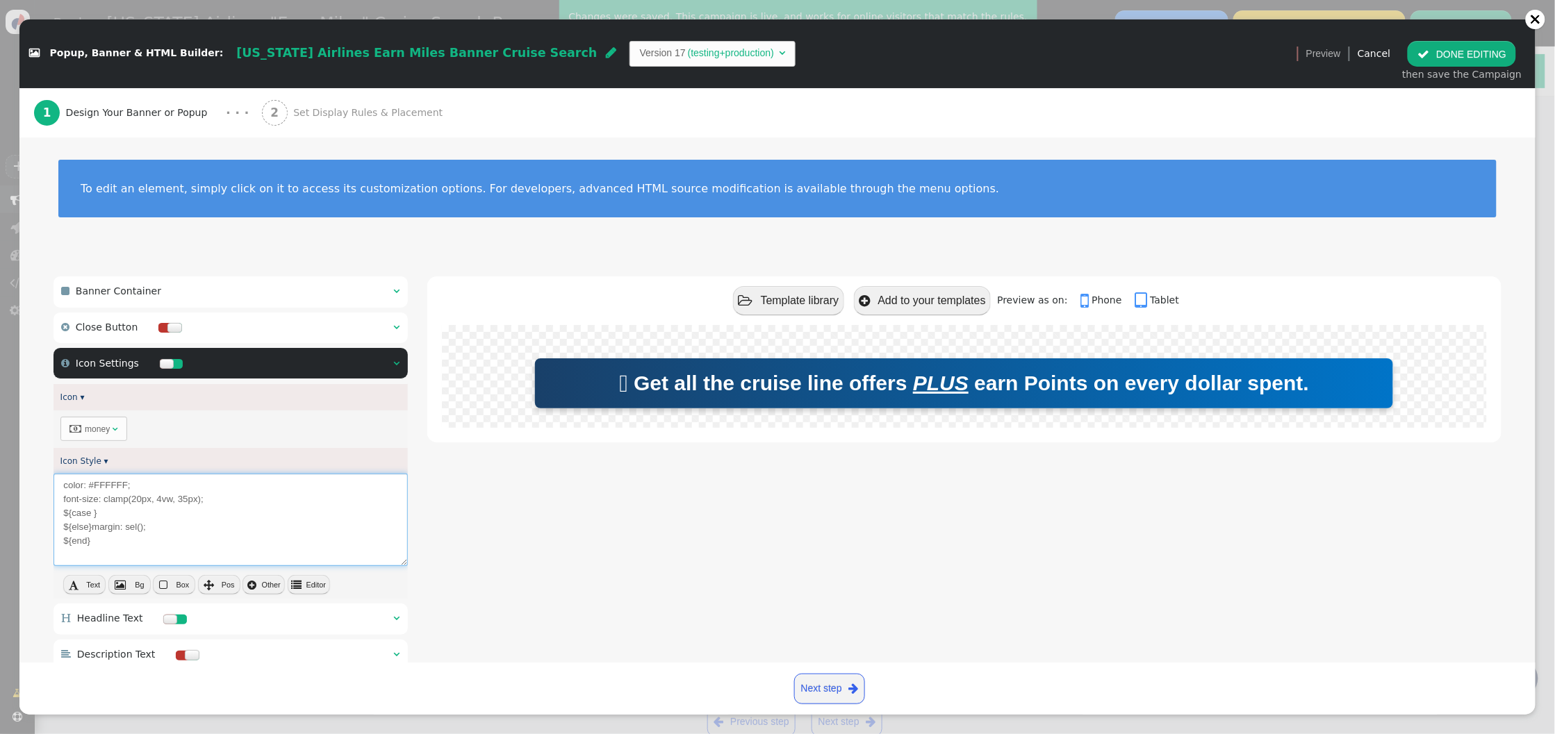
type textarea "color: #FFFFFF; font-size: clamp(20px, 4vw, 35px); ${case } ${else}margin: sel(…"
click at [1459, 52] on button " DONE EDITING" at bounding box center [1461, 53] width 108 height 25
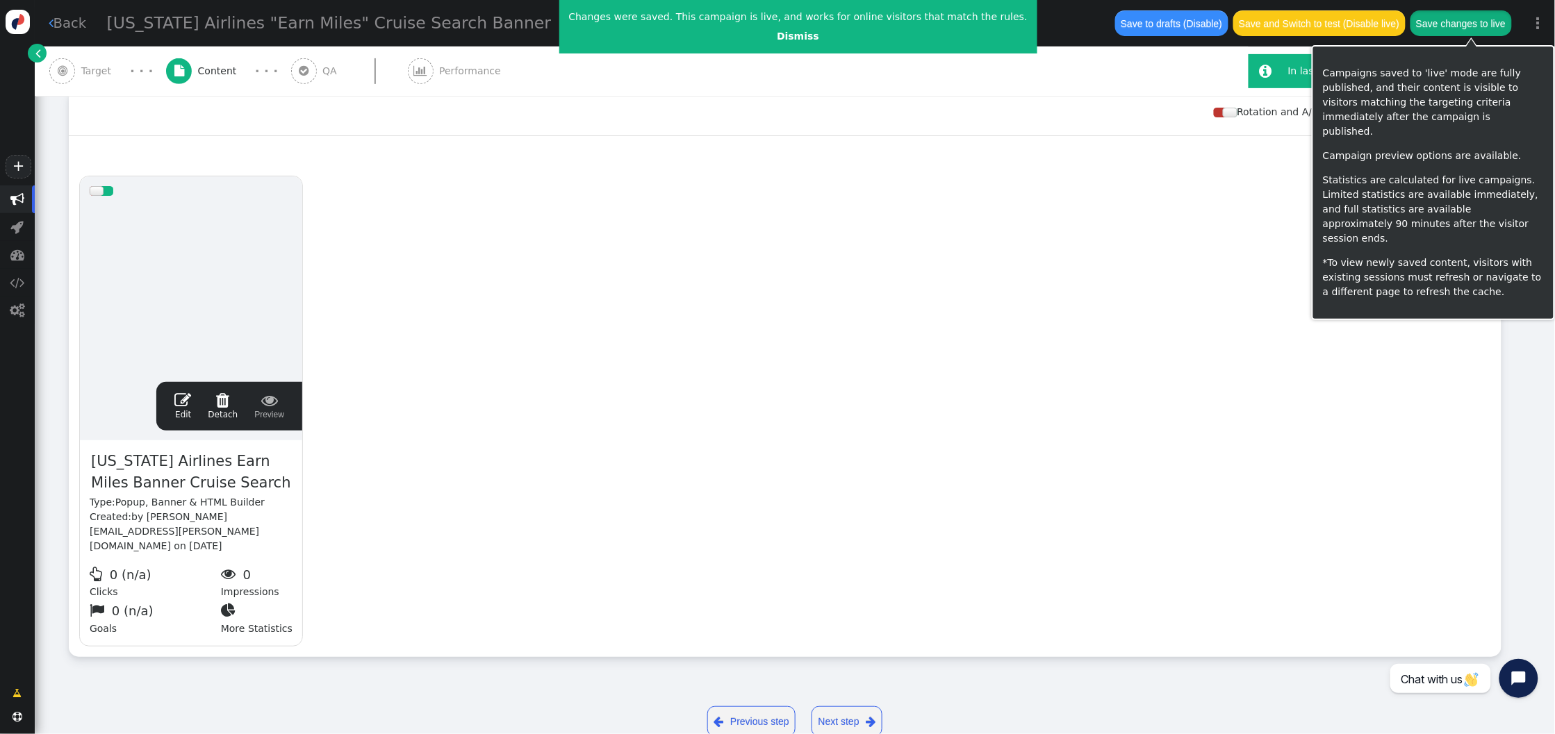
click at [1465, 19] on button "Save changes to live" at bounding box center [1460, 22] width 101 height 25
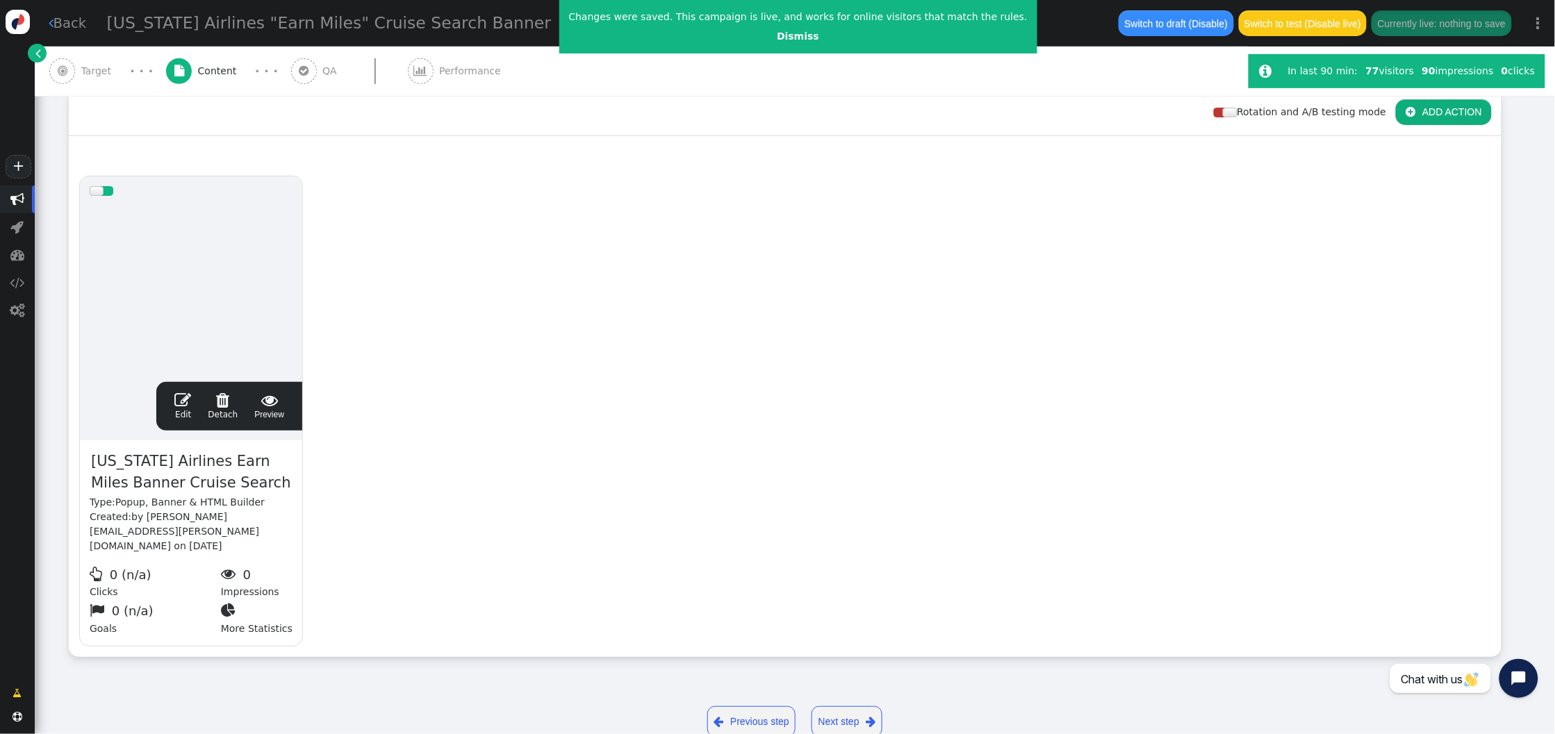
click at [183, 392] on span "" at bounding box center [182, 400] width 17 height 17
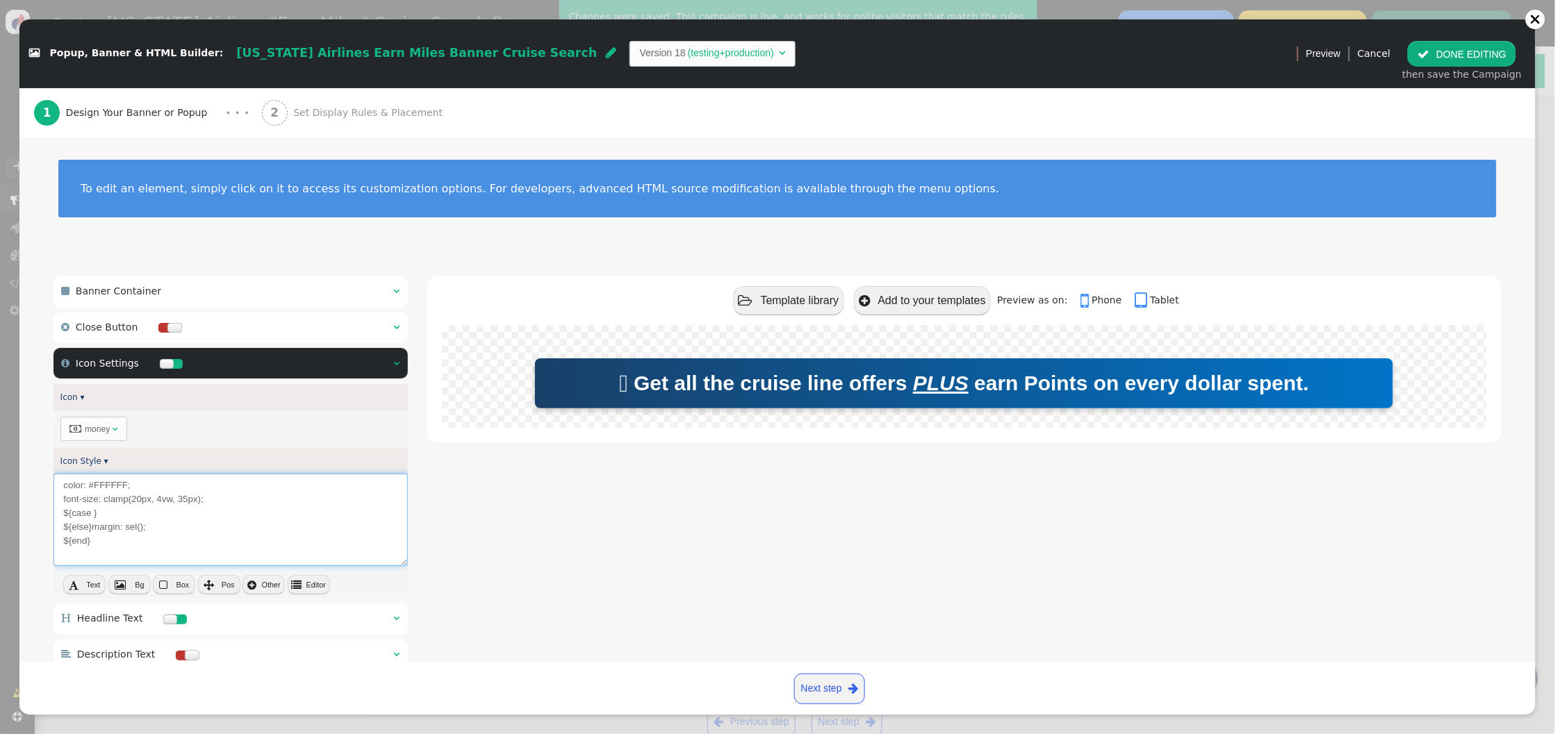
drag, startPoint x: 65, startPoint y: 533, endPoint x: 47, endPoint y: 517, distance: 24.1
click at [47, 517] on div " Banner Container    Close Button    Icon Settings   Icon ▾  money  …" at bounding box center [777, 513] width 1516 height 513
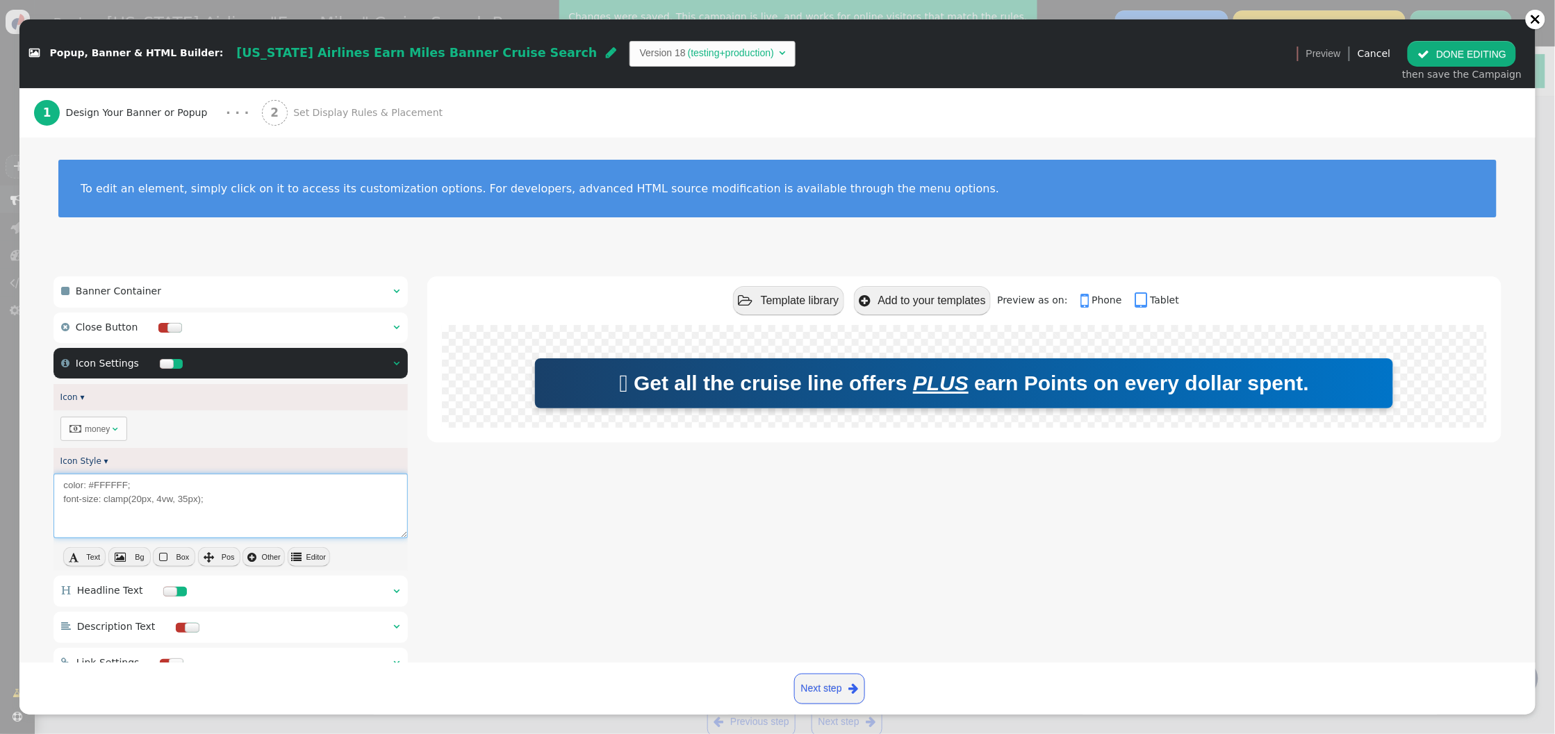
type textarea "color: #FFFFFF; font-size: clamp(20px, 4vw, 35px);"
click at [301, 560] on button " Editor" at bounding box center [309, 556] width 42 height 19
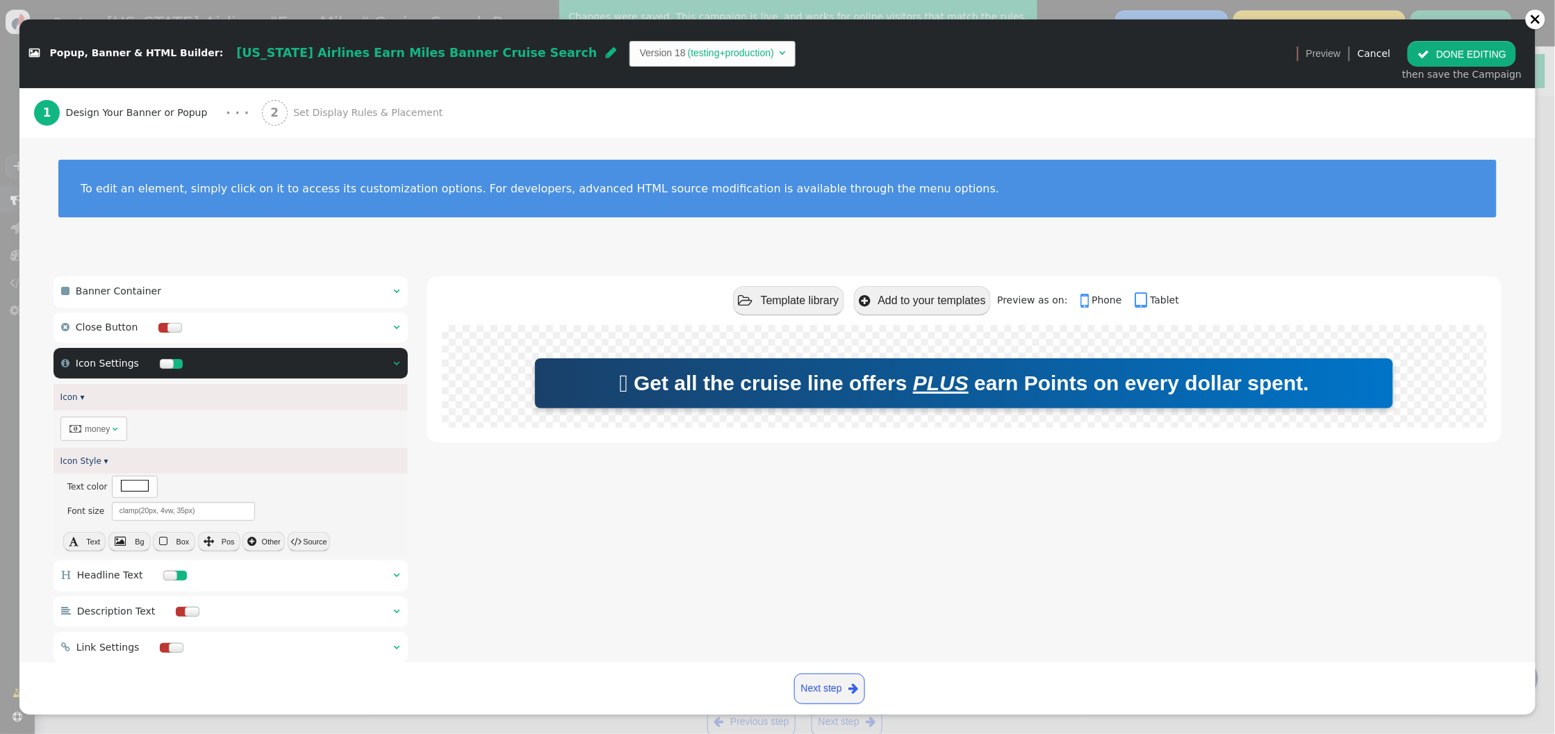
click at [686, 56] on td "(testing+production)" at bounding box center [731, 53] width 90 height 15
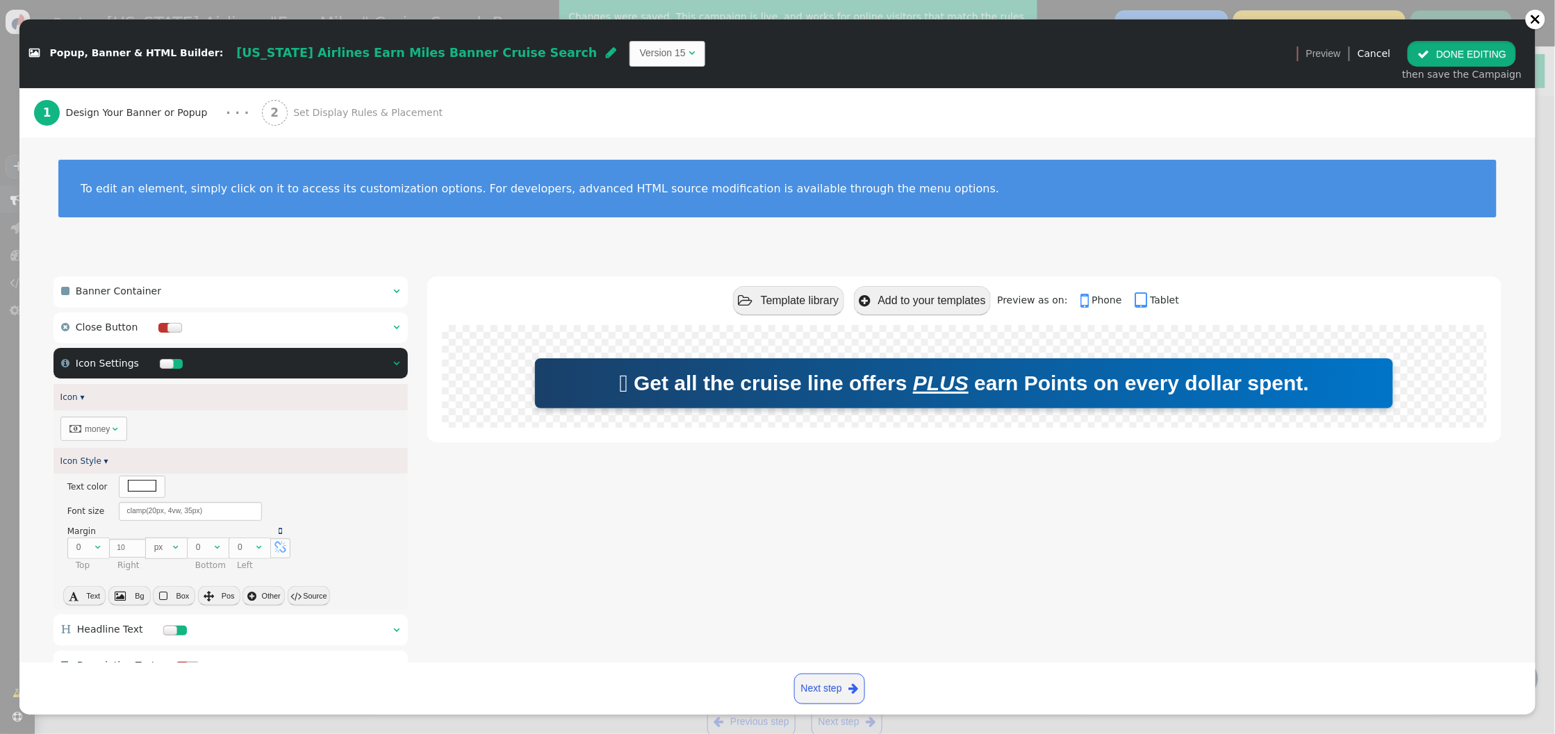
click at [1429, 54] on span "" at bounding box center [1423, 54] width 12 height 11
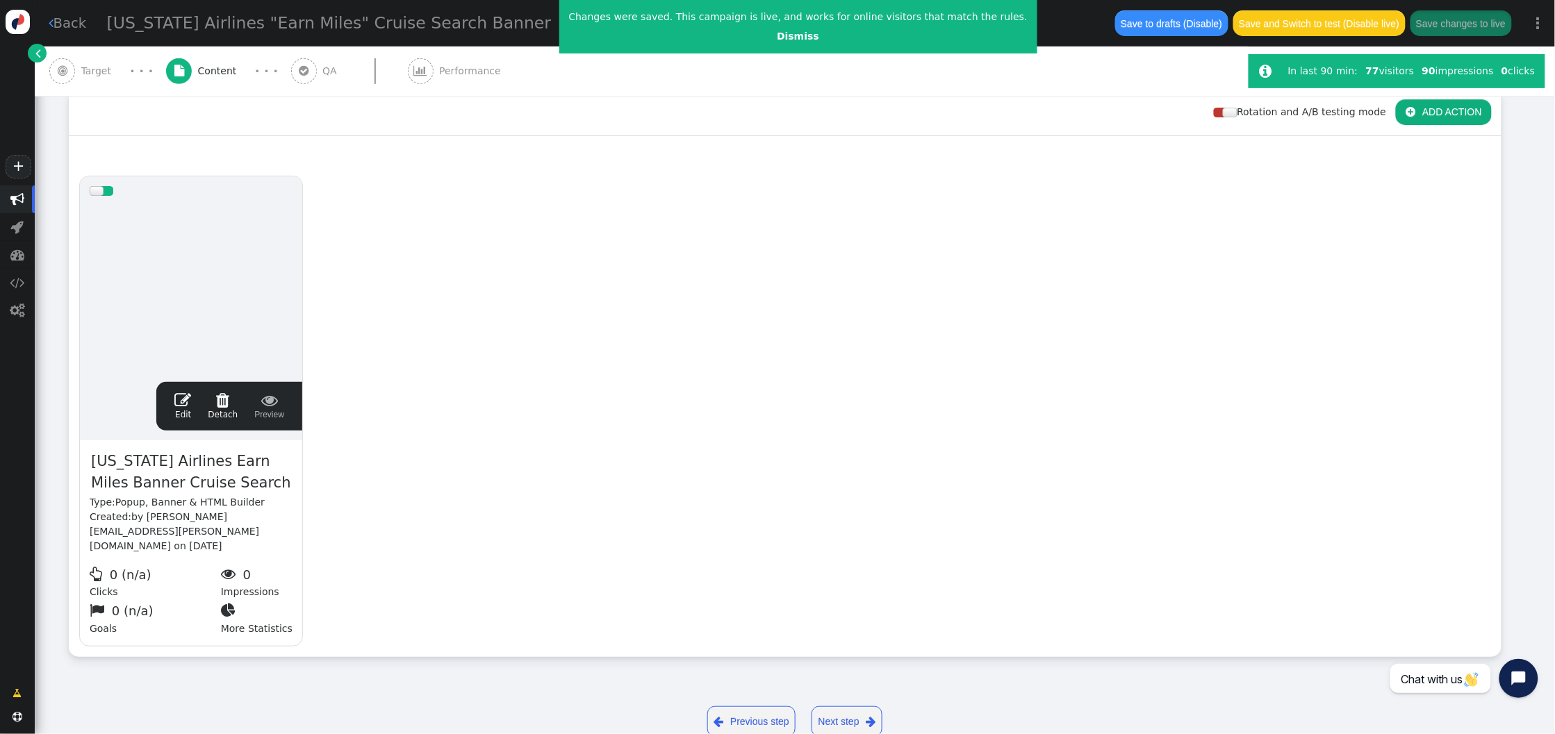
click at [181, 392] on span "" at bounding box center [182, 400] width 17 height 17
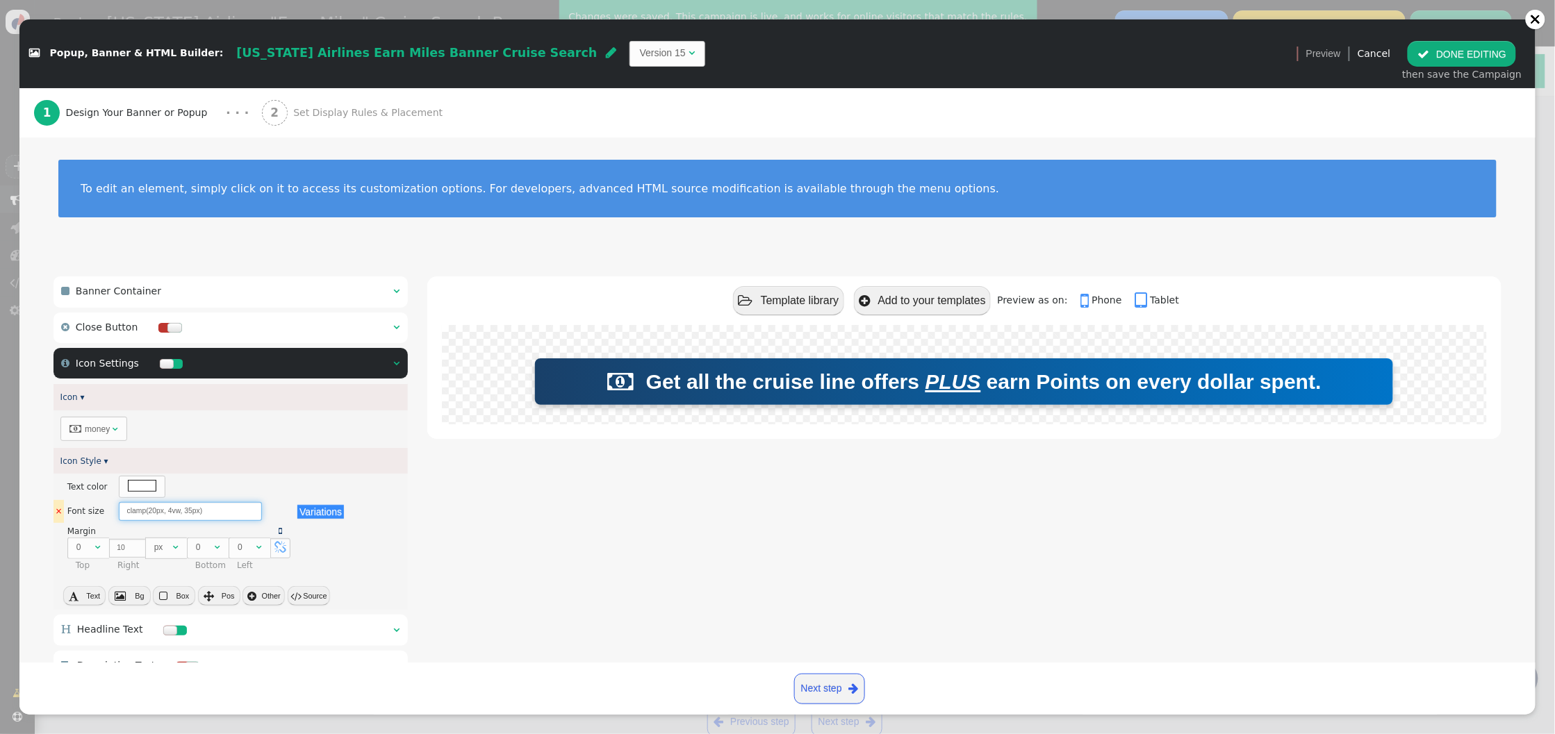
click at [149, 513] on input "clamp(20px, 4vw, 35px)" at bounding box center [190, 511] width 143 height 19
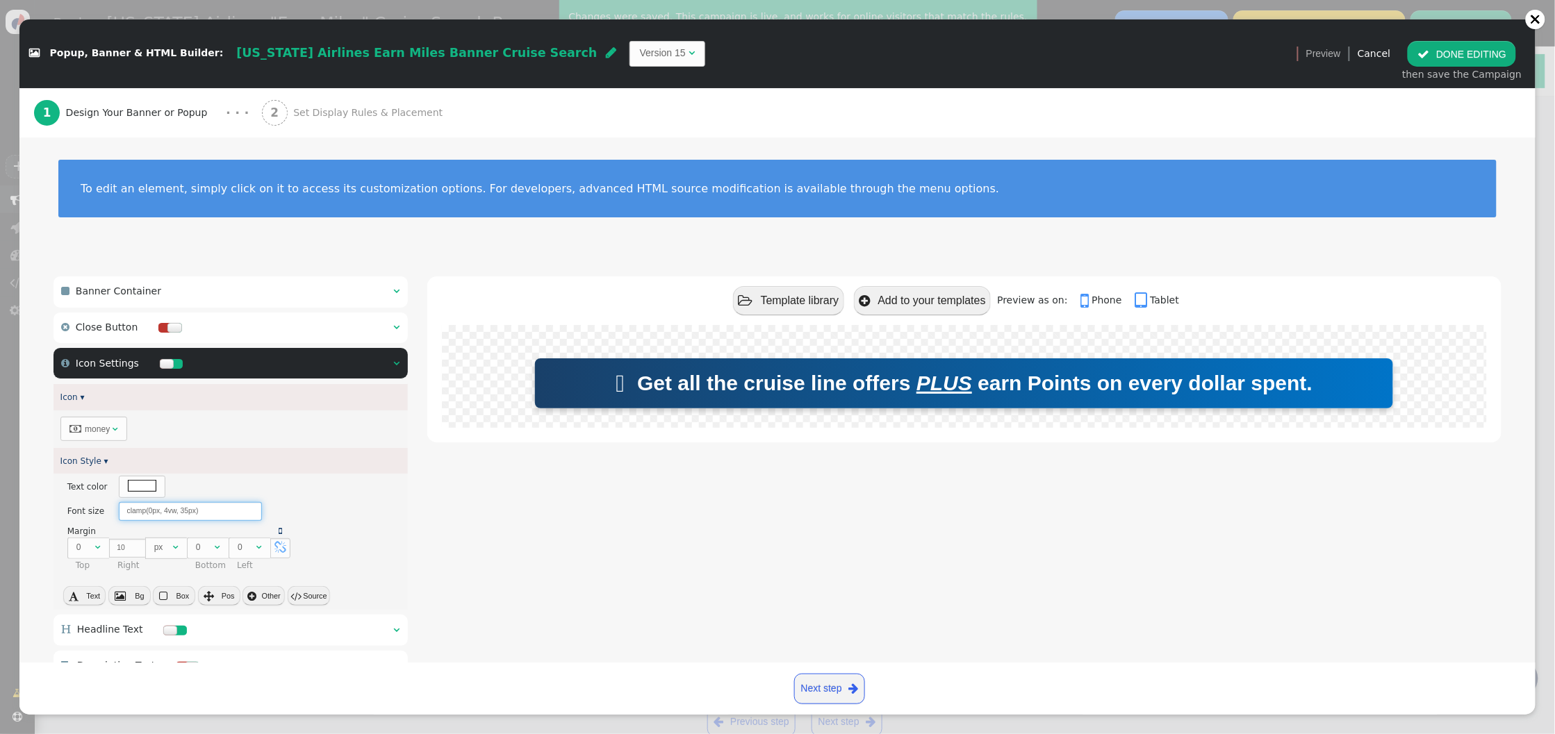
type input "clamp(0px, 4vw, 35px)"
click at [525, 465] on div " Template library  Add to your templates Preview as on:  Phone  Tablet  Ge…" at bounding box center [964, 518] width 1074 height 485
click at [1461, 46] on button " DONE EDITING" at bounding box center [1461, 53] width 108 height 25
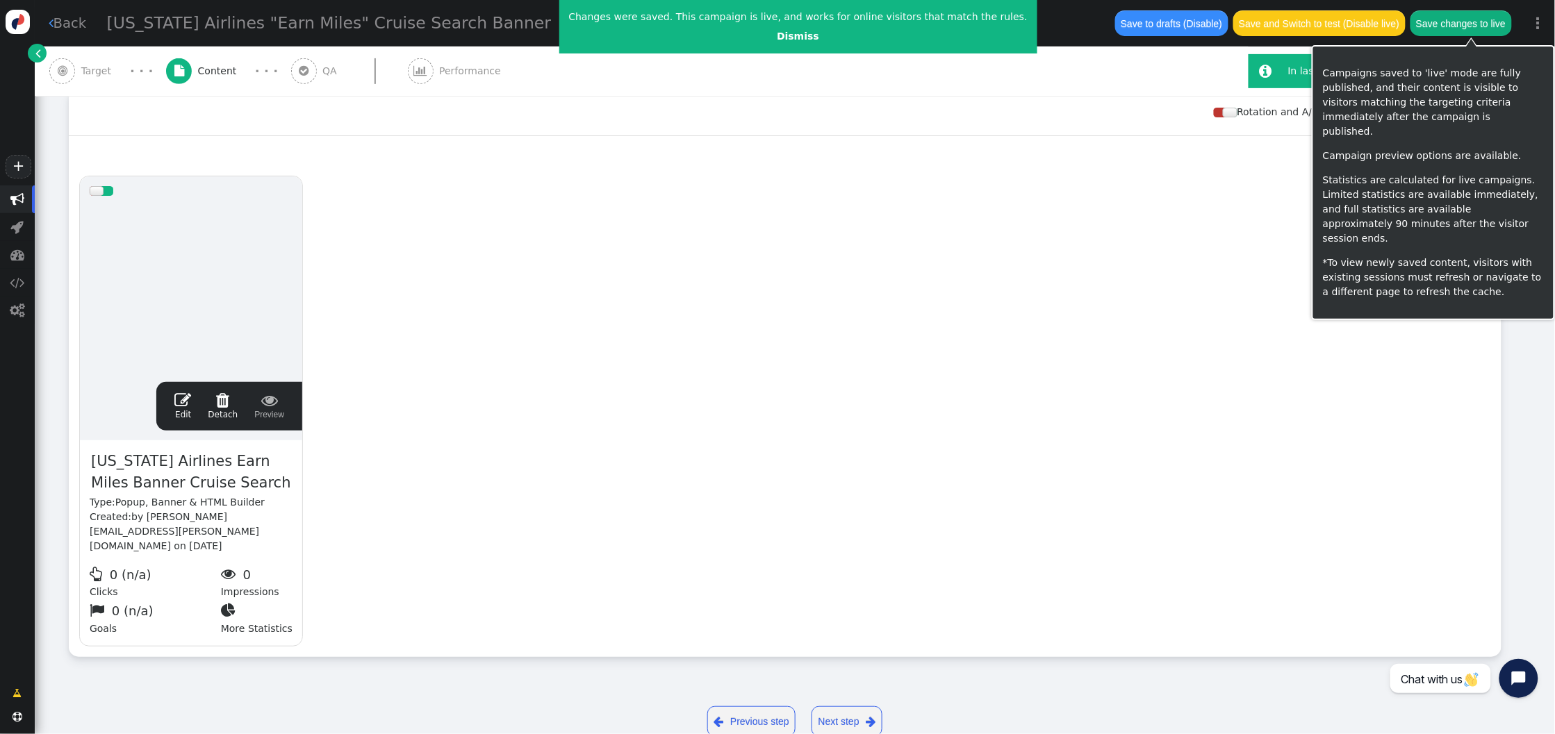
click at [1473, 27] on button "Save changes to live" at bounding box center [1460, 22] width 101 height 25
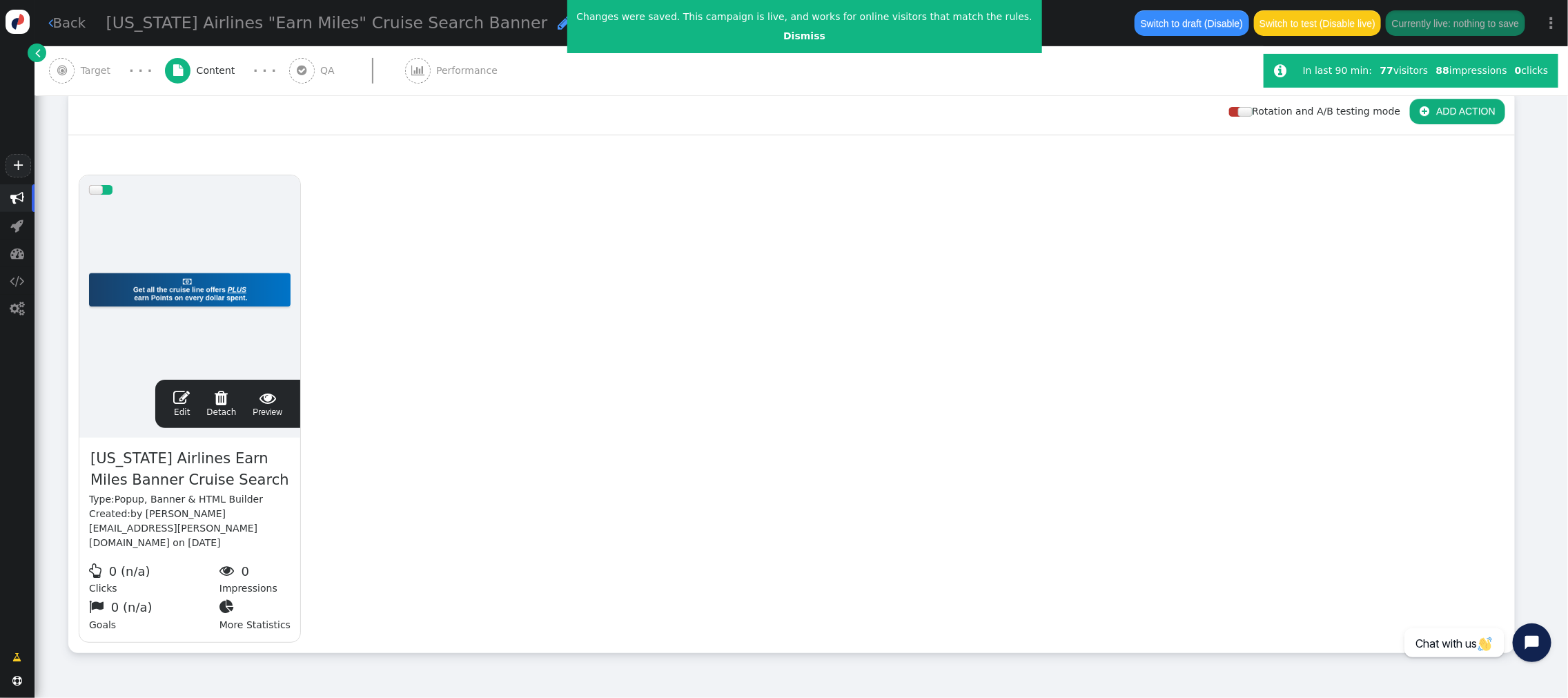
click at [183, 390] on span "" at bounding box center [181, 398] width 17 height 17
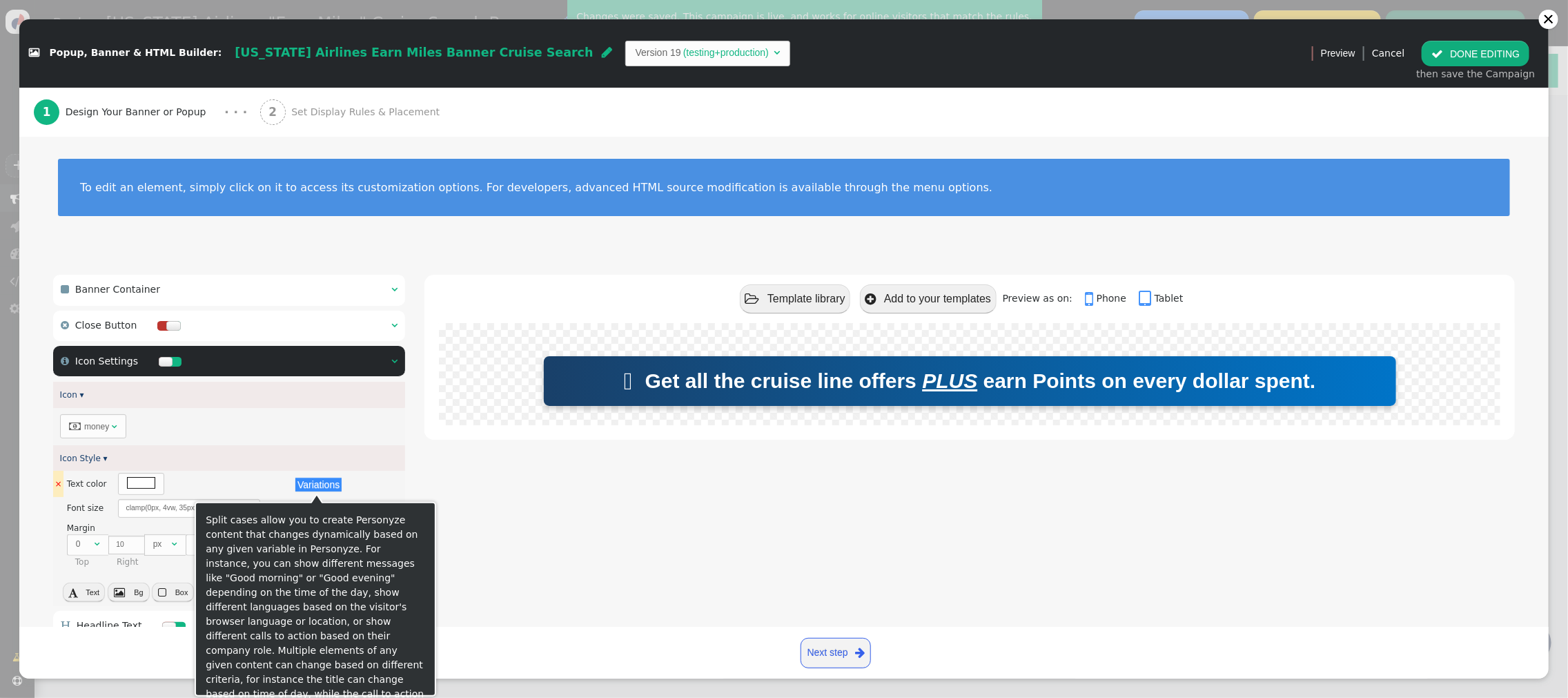
click at [323, 485] on button "Variations" at bounding box center [318, 485] width 47 height 14
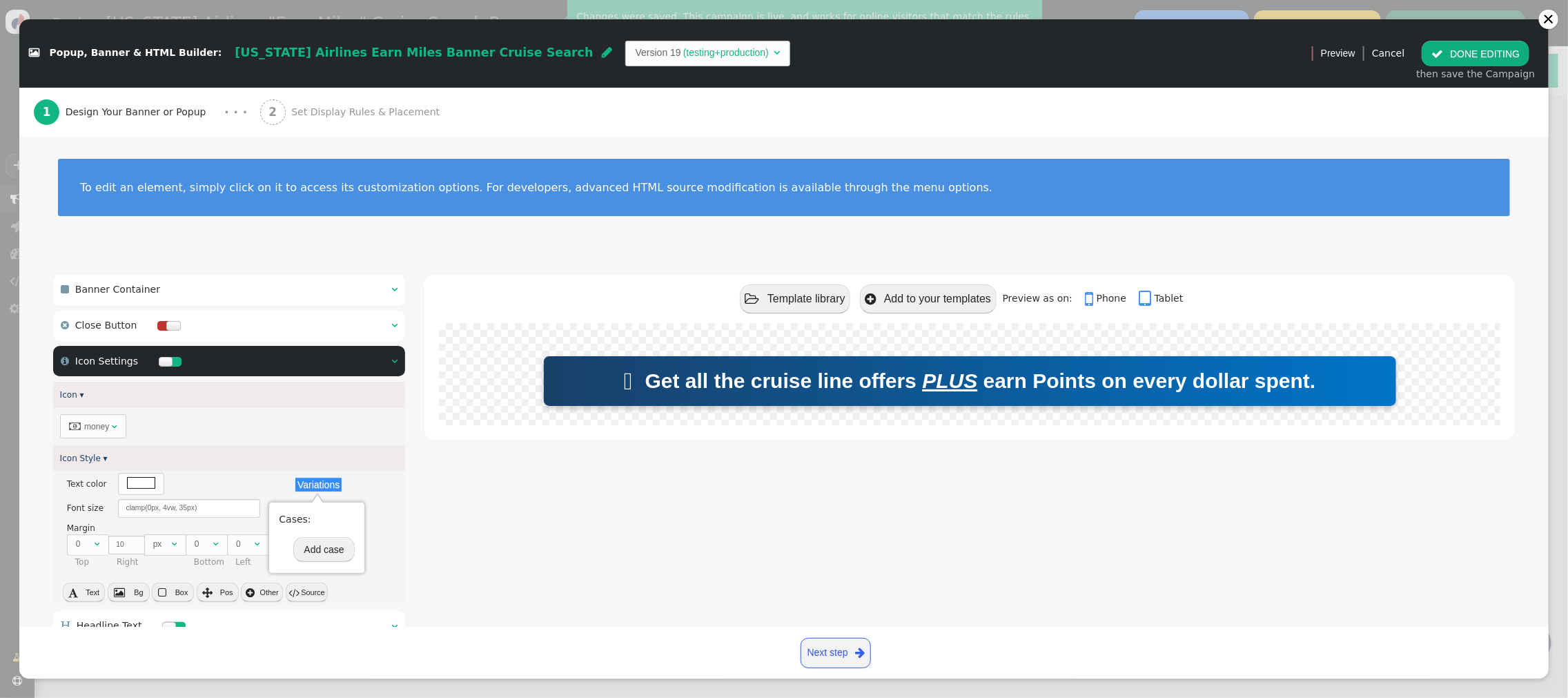
click at [333, 549] on button "Add case" at bounding box center [323, 549] width 61 height 25
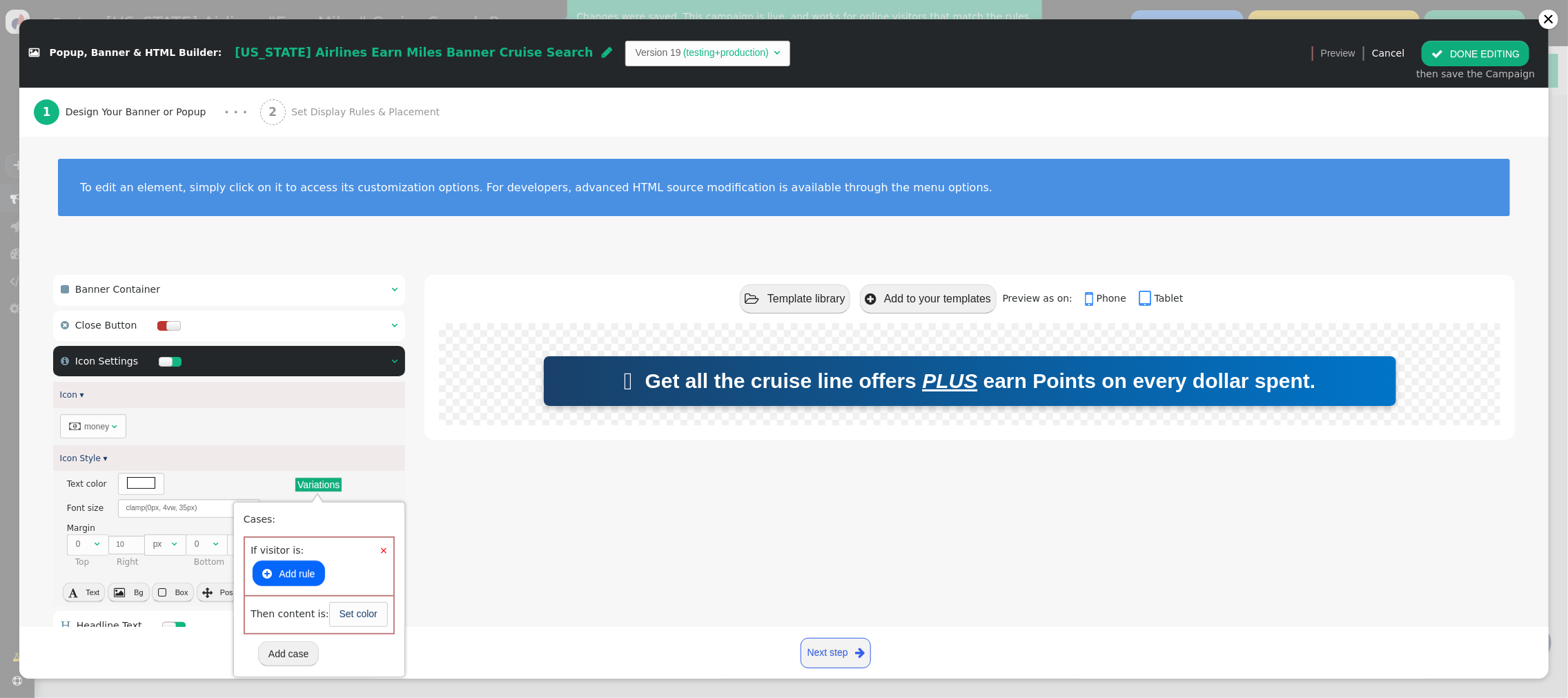
click at [299, 571] on button " Add rule" at bounding box center [288, 573] width 72 height 25
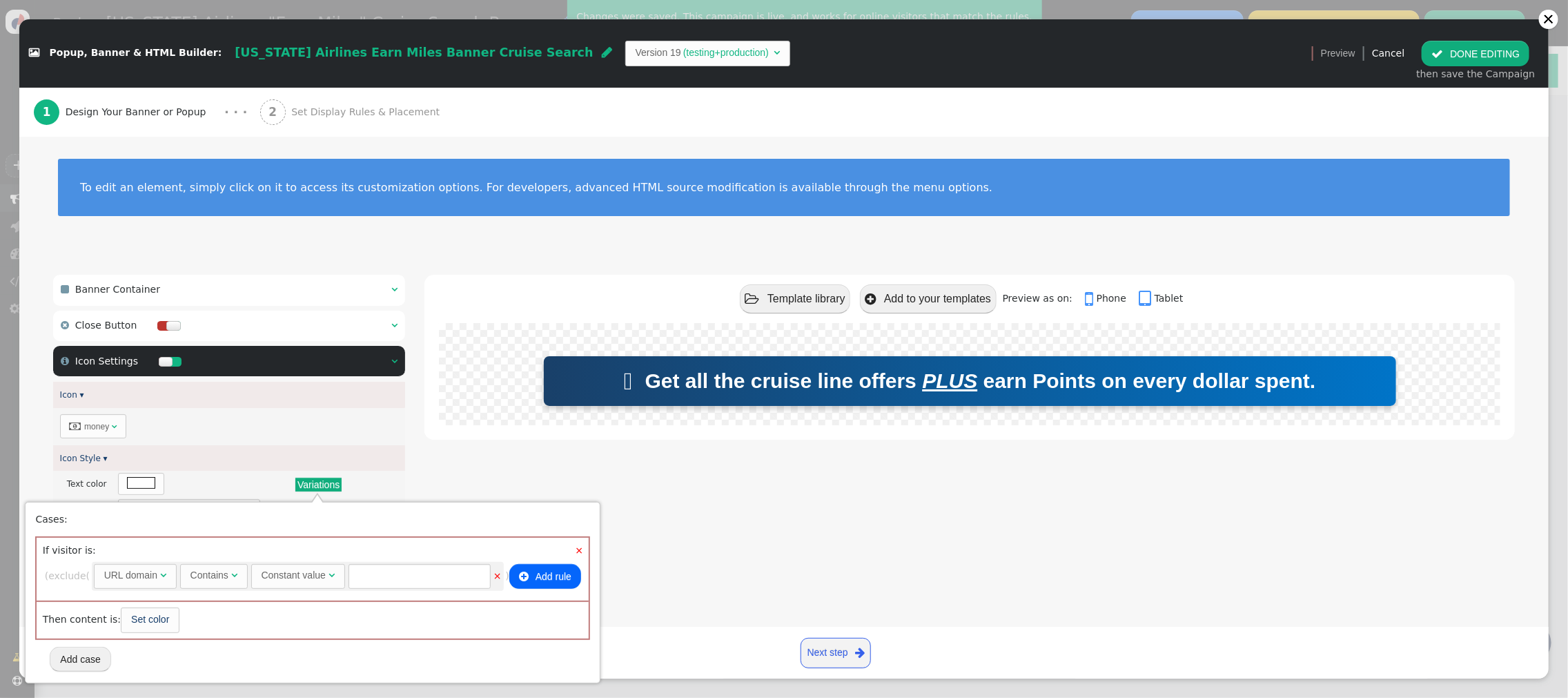
click at [157, 575] on div "URL domain" at bounding box center [130, 576] width 53 height 15
click at [277, 577] on div "Exactly matches" at bounding box center [245, 576] width 71 height 15
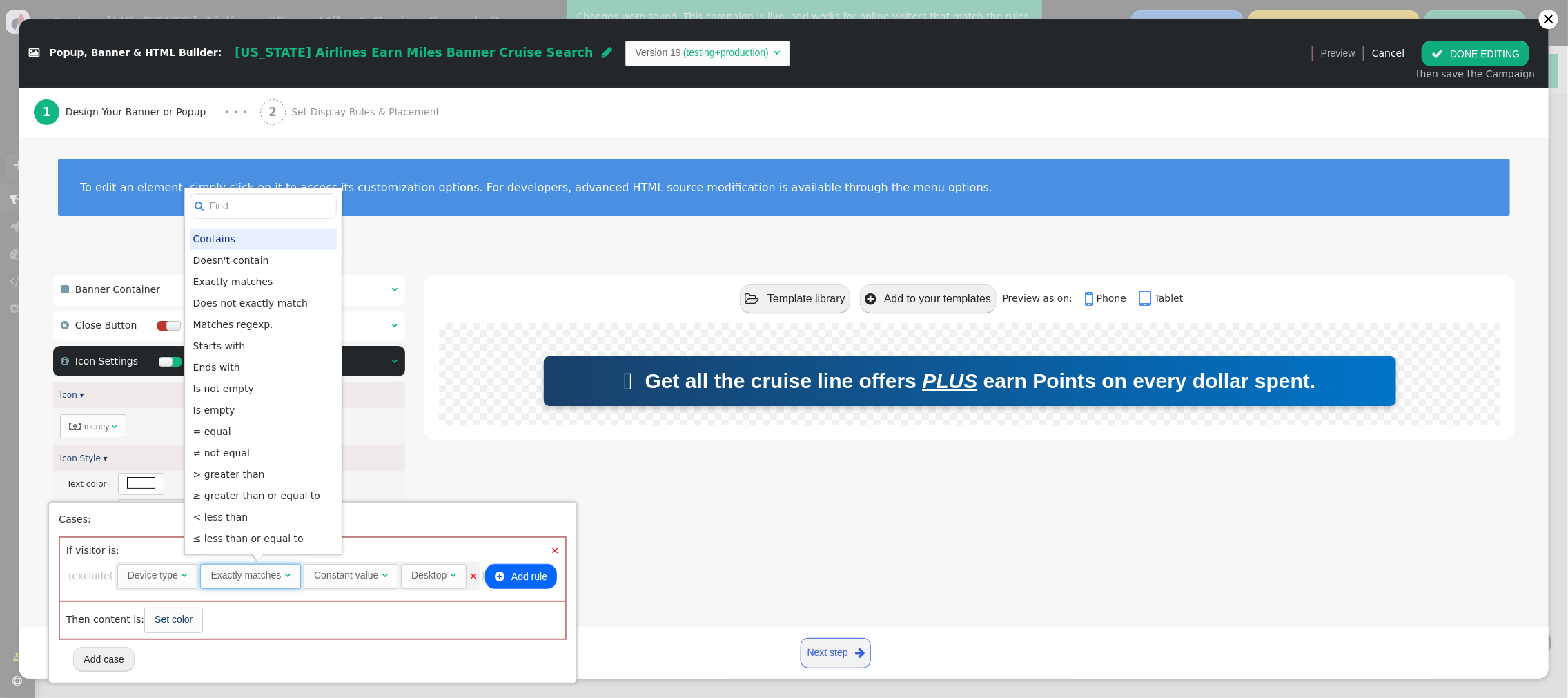
click at [277, 577] on div "Exactly matches" at bounding box center [245, 576] width 71 height 15
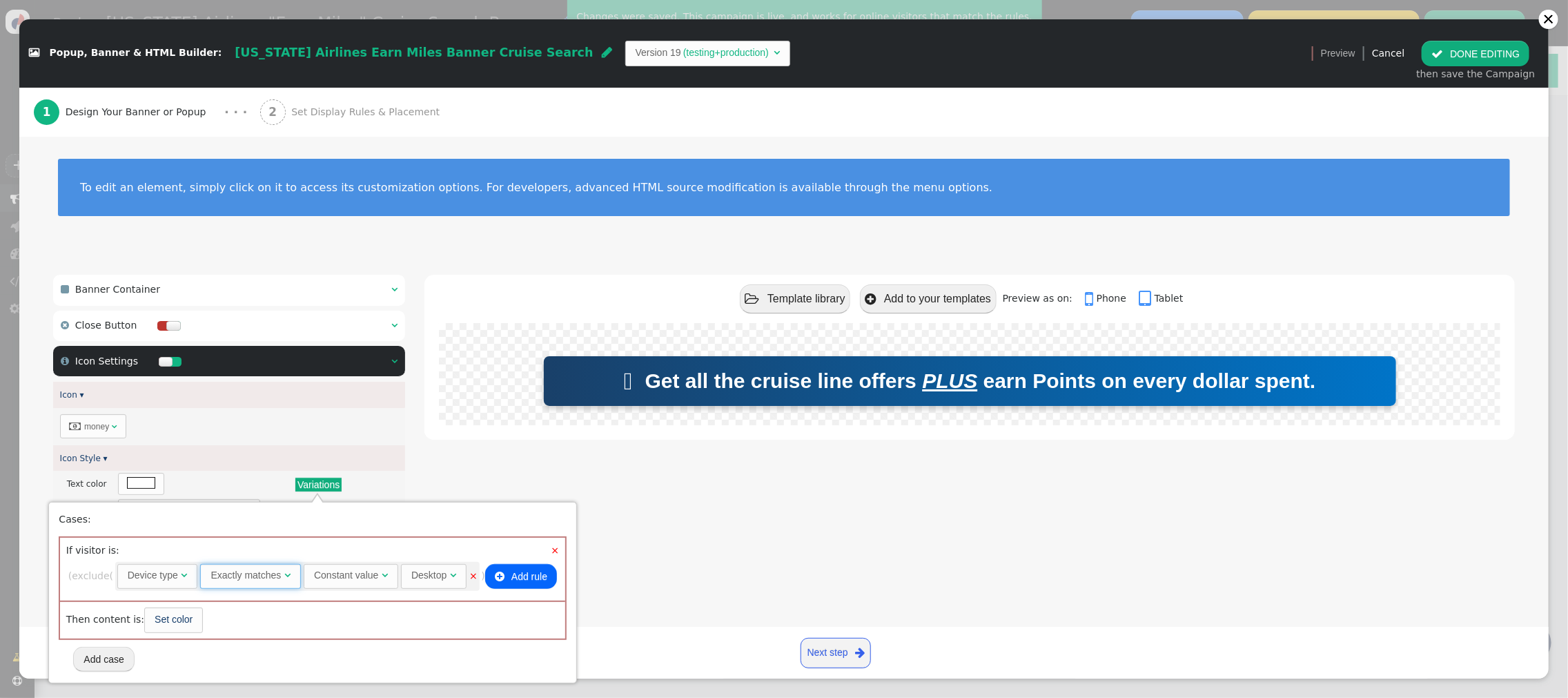
click at [435, 577] on div "Desktop" at bounding box center [428, 576] width 35 height 15
click at [187, 619] on link "Set color" at bounding box center [174, 619] width 38 height 11
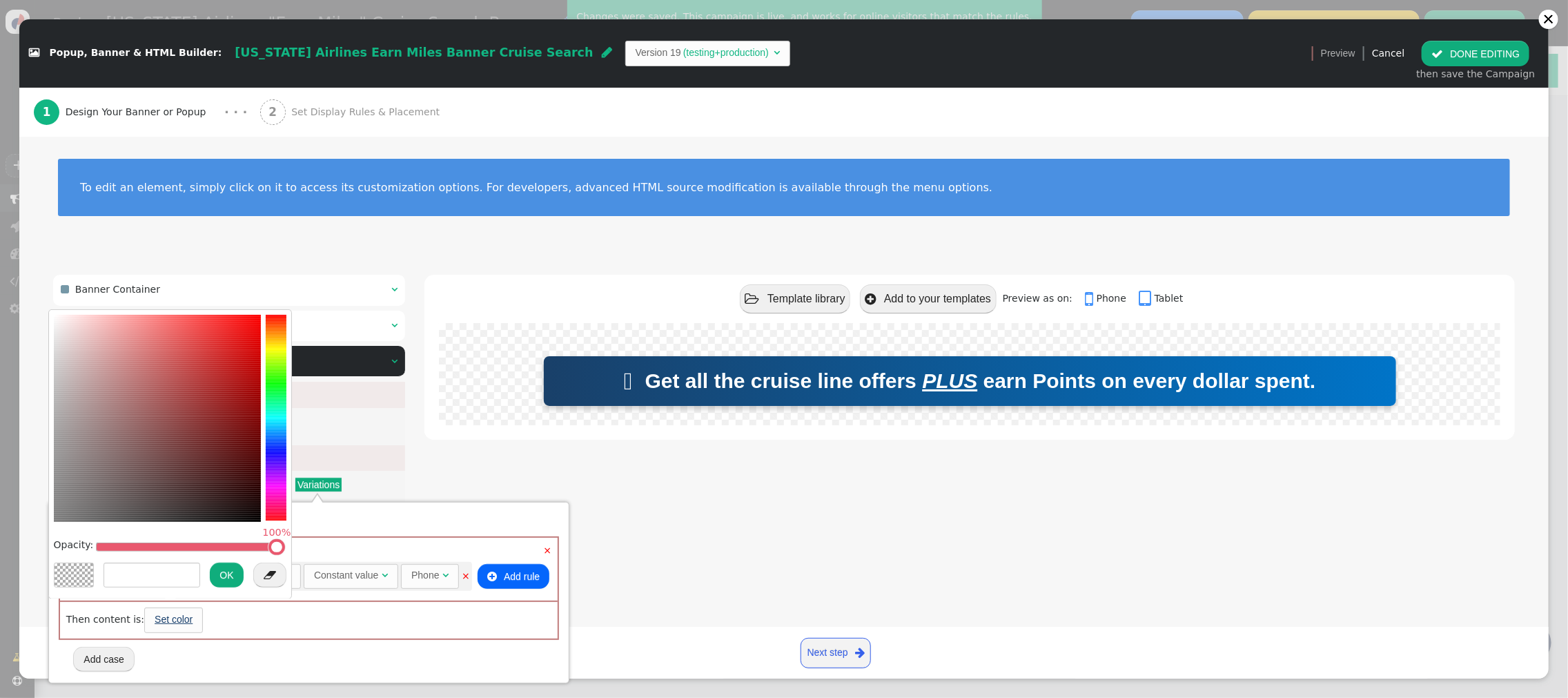
scroll to position [0, 0]
click at [166, 577] on input "text" at bounding box center [151, 574] width 96 height 25
click at [81, 576] on div at bounding box center [75, 575] width 40 height 24
click at [280, 547] on table at bounding box center [276, 547] width 10 height 10
click at [228, 574] on button "OK" at bounding box center [226, 574] width 33 height 25
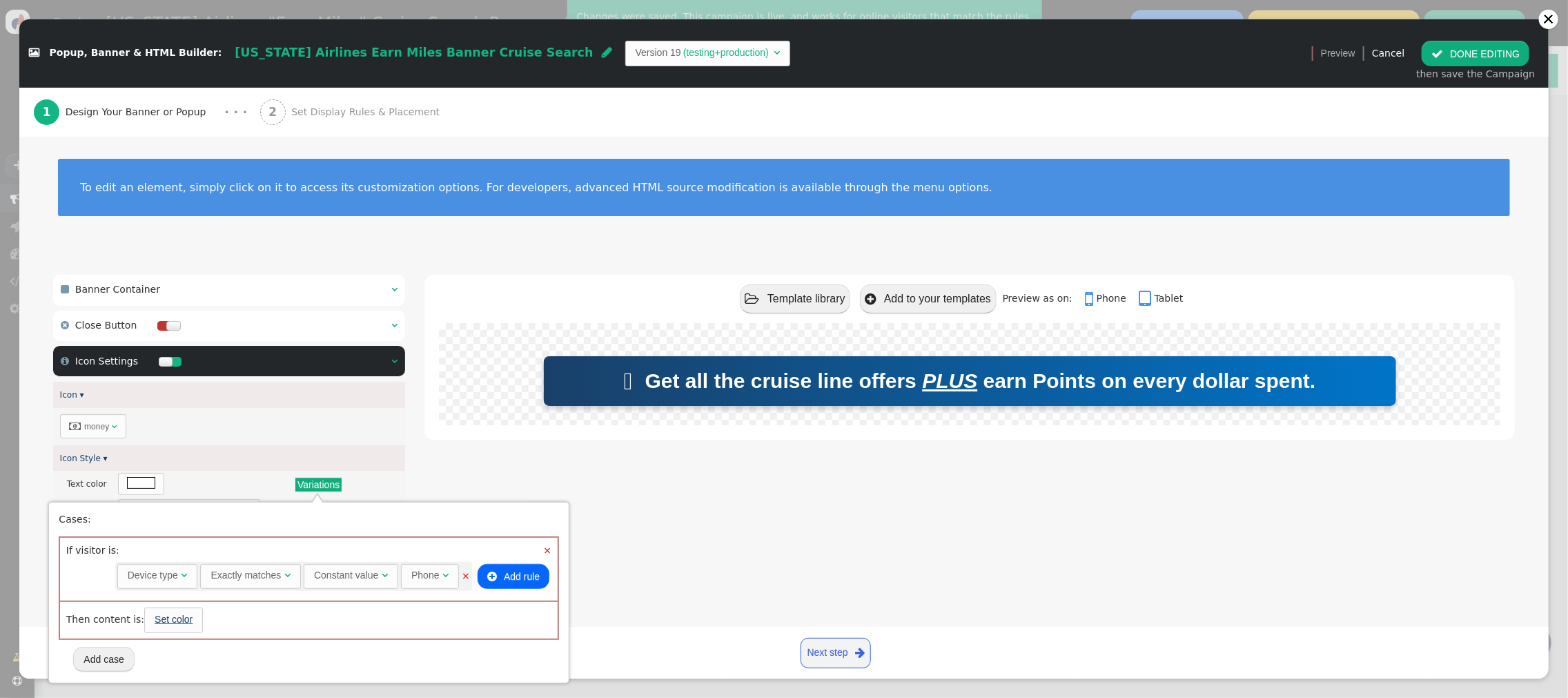
click at [170, 619] on link "Set color" at bounding box center [174, 619] width 38 height 11
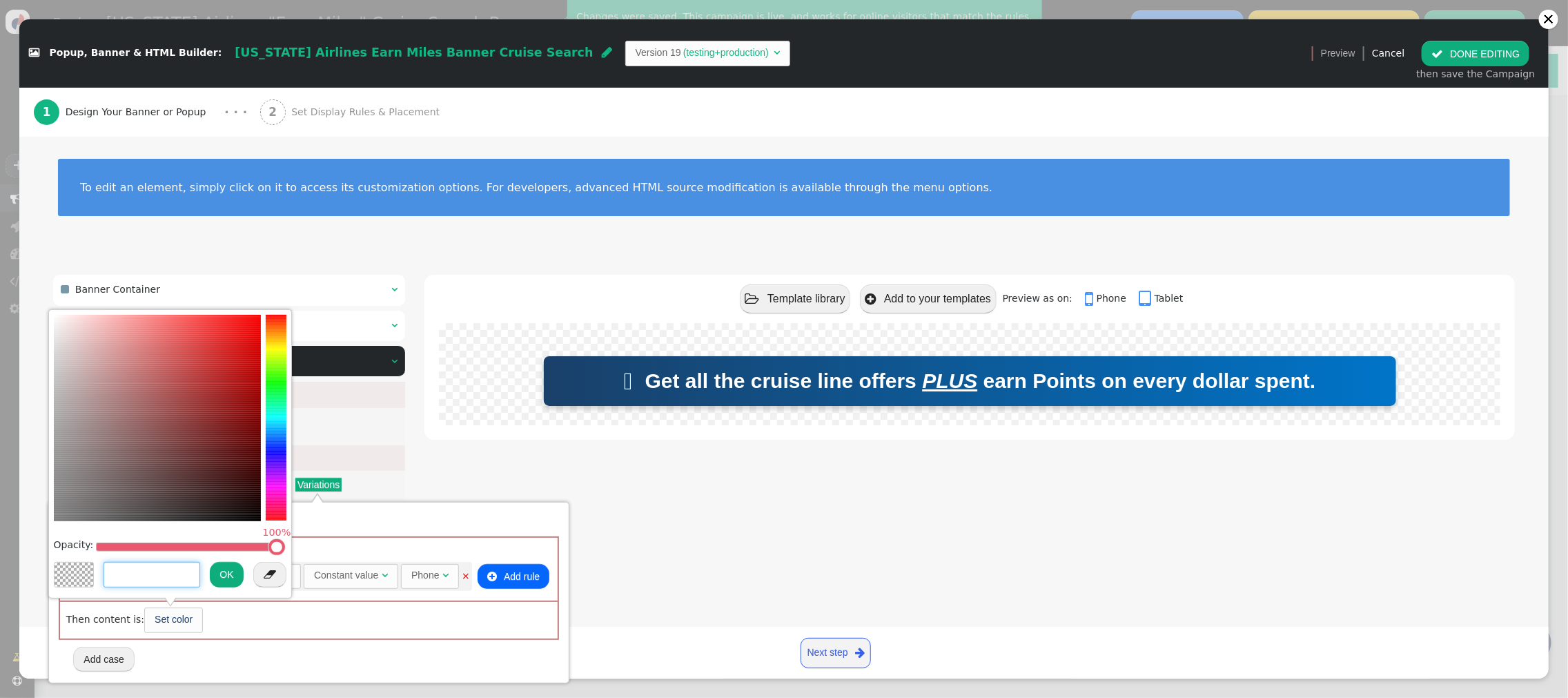
click at [162, 582] on input "text" at bounding box center [151, 574] width 96 height 25
type input "˜"
paste input "rgba(255,255,255, 0);"
type input "rgba(255,255,255, 0);"
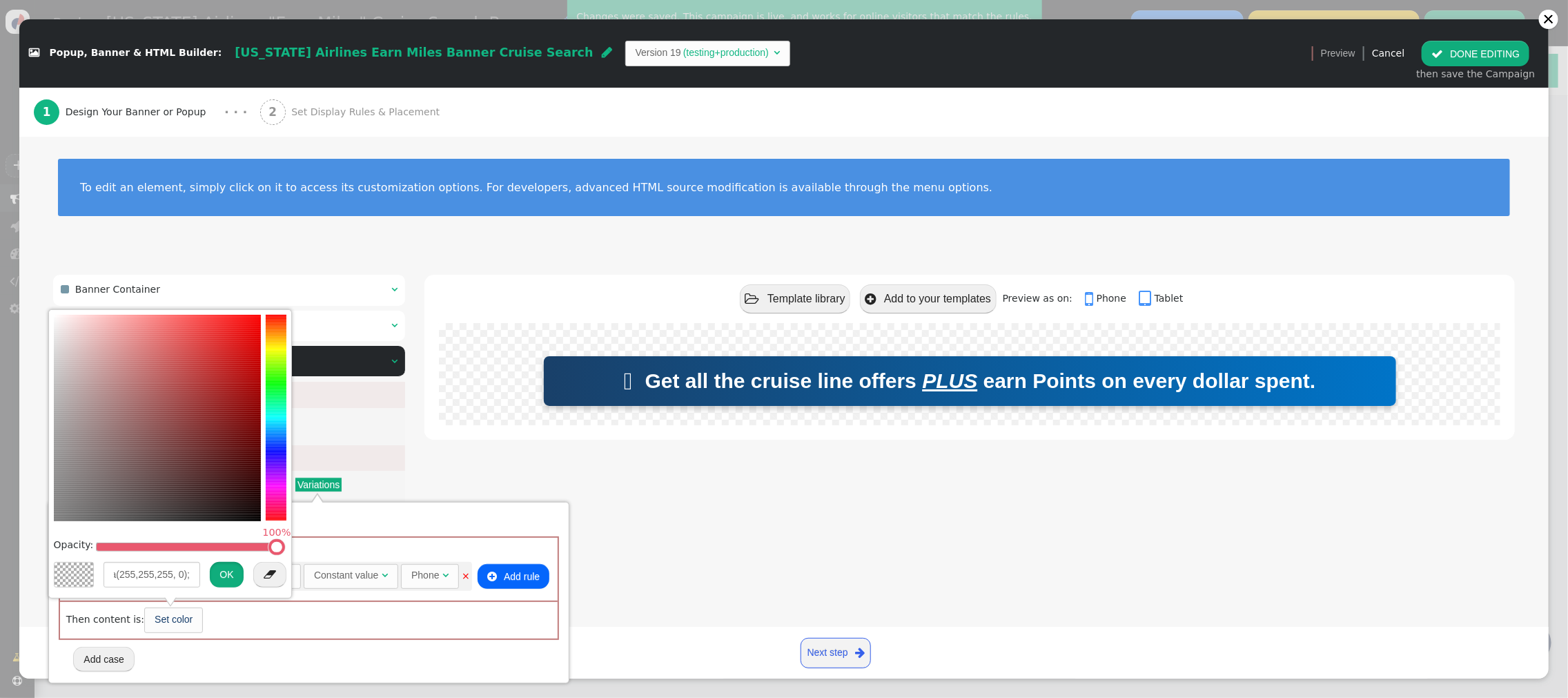
click at [223, 573] on button "OK" at bounding box center [226, 574] width 33 height 25
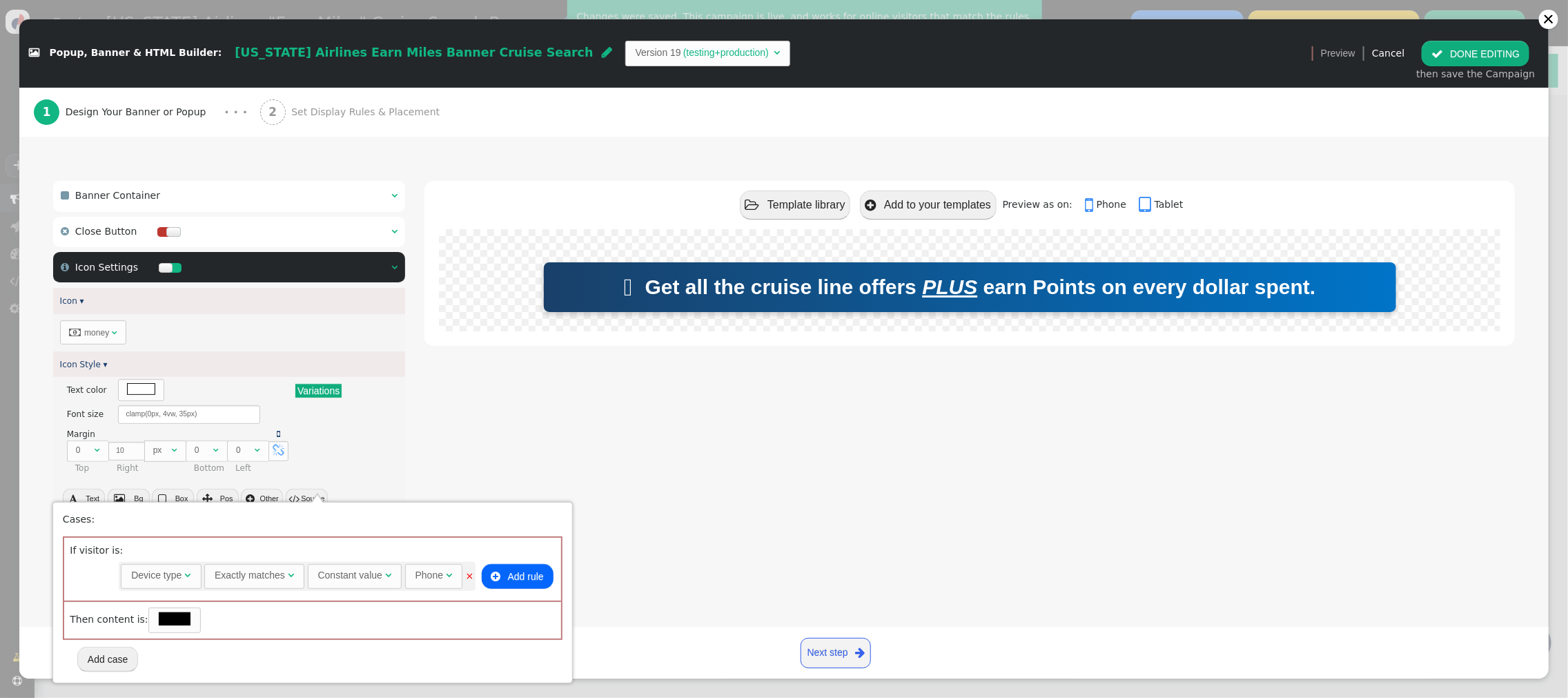
scroll to position [109, 0]
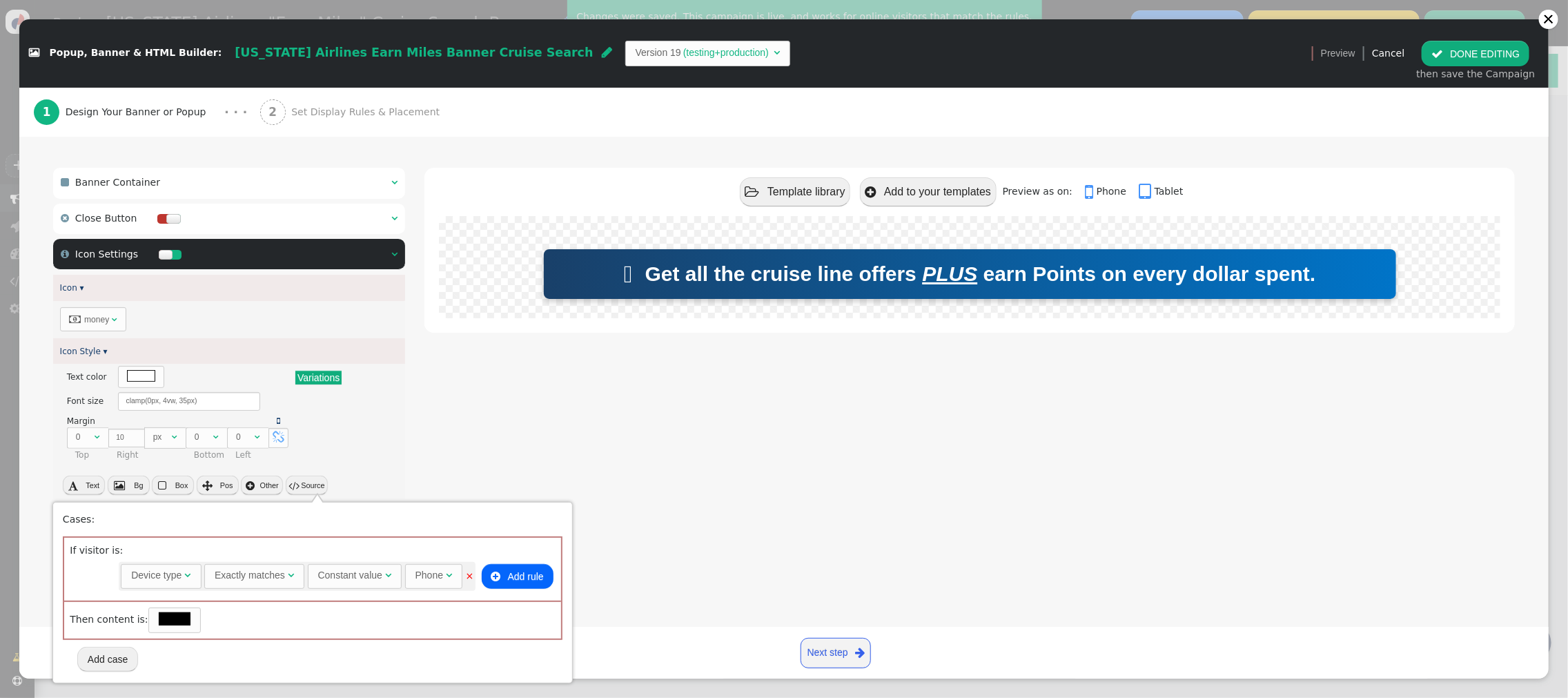
click at [417, 416] on div " Banner Container    Close Button    Icon Settings   Icon ▾  money  …" at bounding box center [783, 419] width 1462 height 501
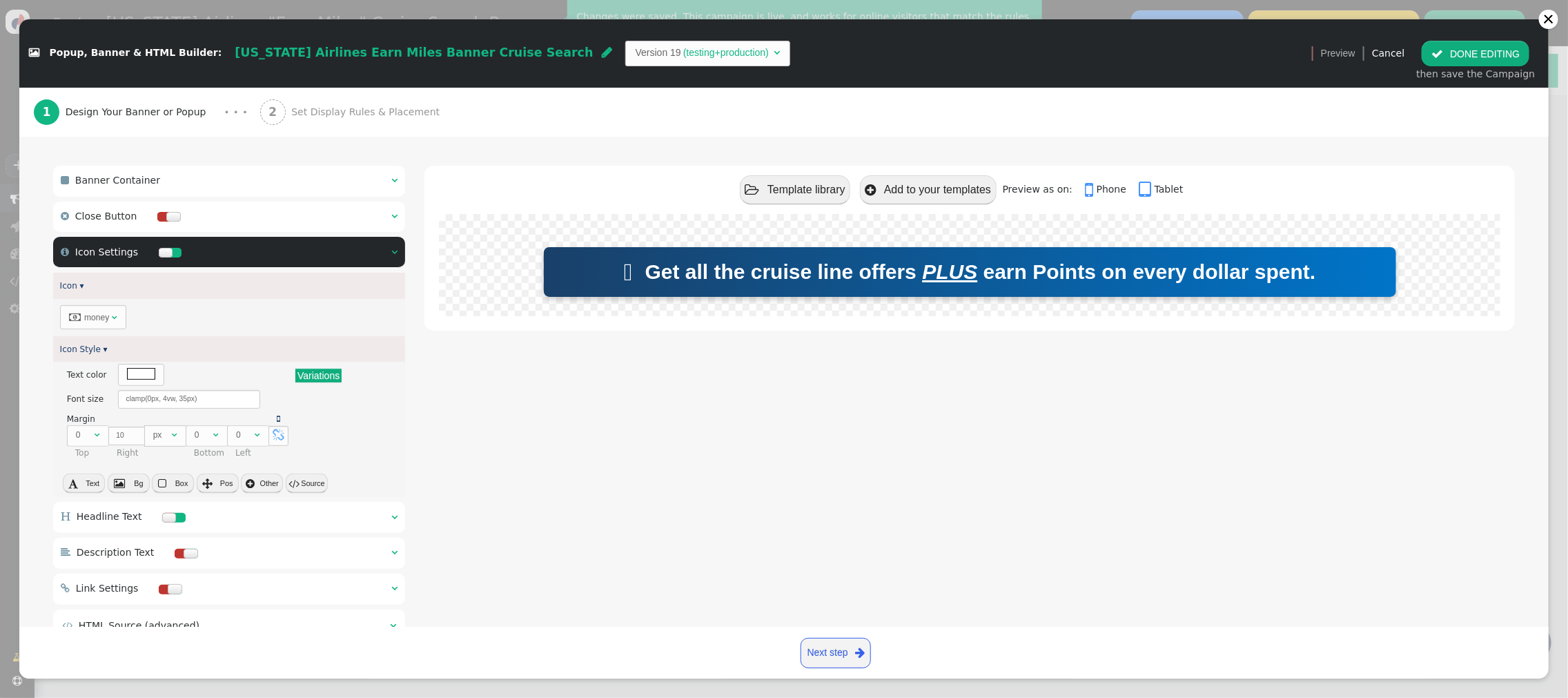
drag, startPoint x: 554, startPoint y: 525, endPoint x: 392, endPoint y: 498, distance: 164.2
click at [554, 525] on div " Template library  Add to your templates Preview as on:  Phone  Tablet  Ge…" at bounding box center [969, 407] width 1090 height 482
click at [314, 485] on button " Source" at bounding box center [307, 482] width 42 height 19
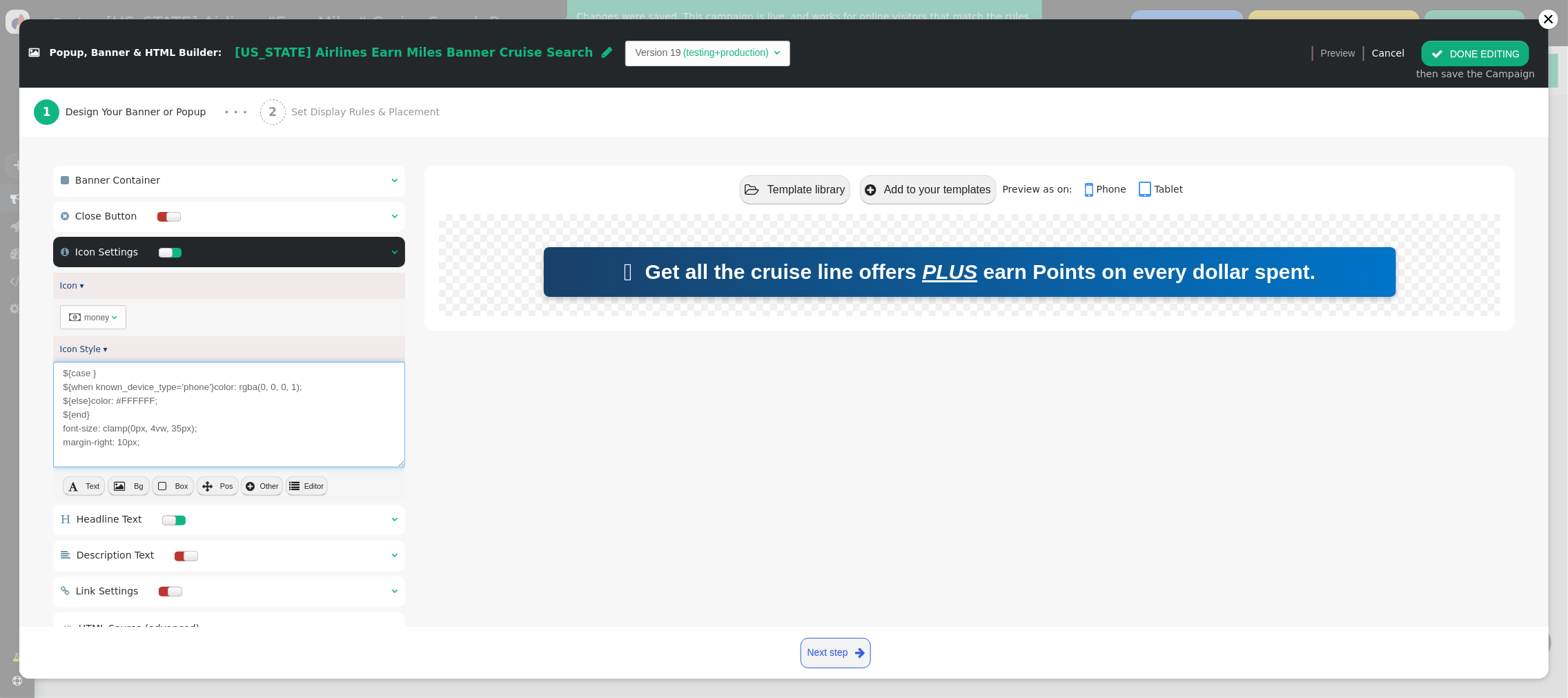
click at [173, 446] on textarea "${case } ${when known_device_type='phone'}color: rgba(0, 0, 0, 1); ${else}color…" at bounding box center [229, 415] width 352 height 105
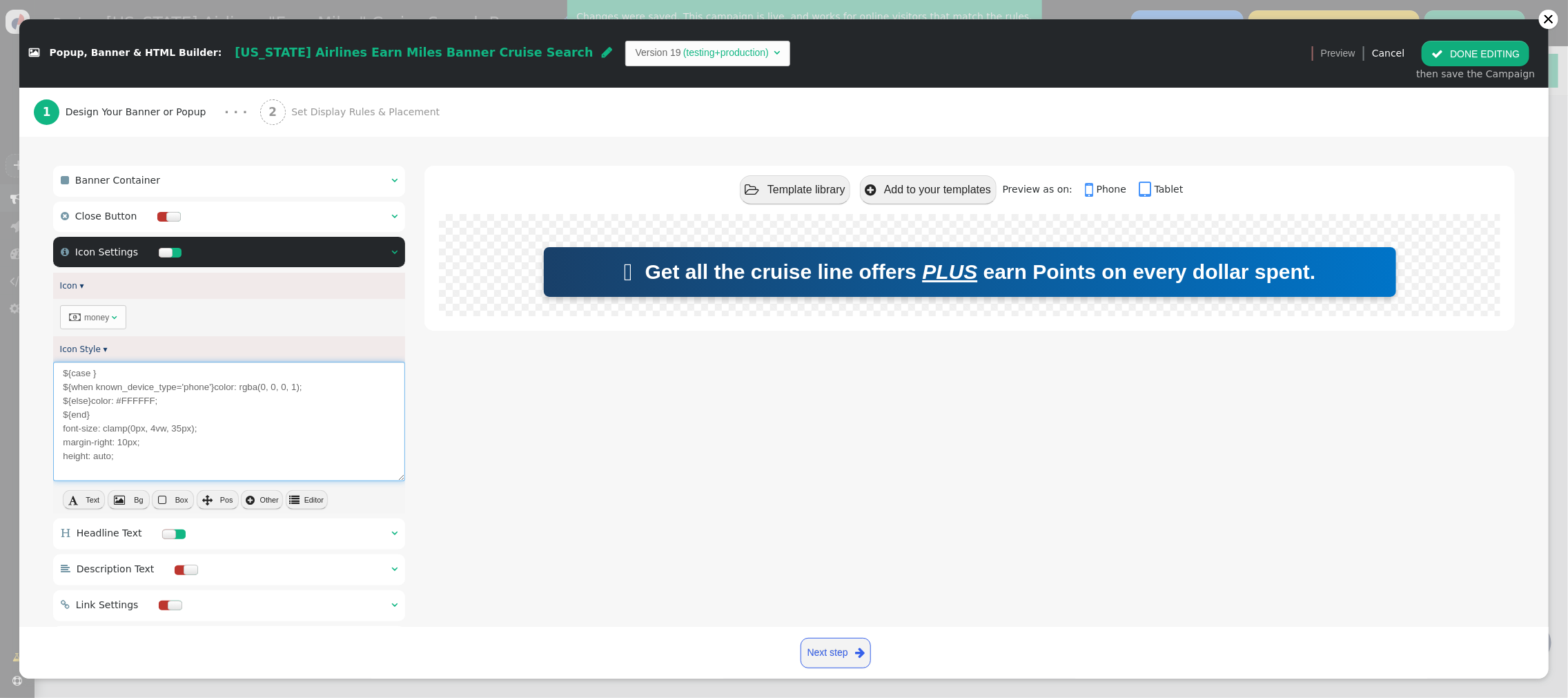
scroll to position [110, 0]
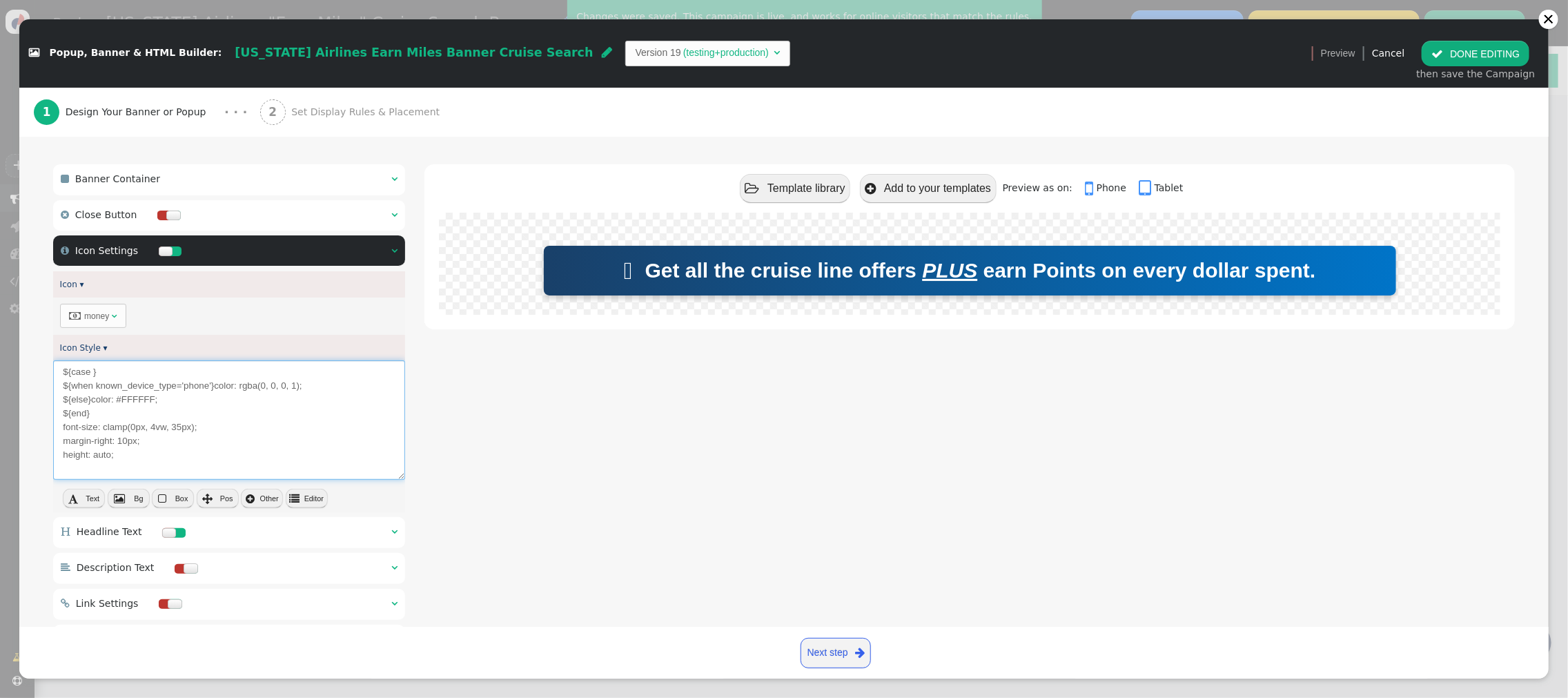
type textarea "${case } ${when known_device_type='phone'}color: rgba(0, 0, 0, 1); ${else}color…"
click at [297, 501] on span "" at bounding box center [295, 499] width 10 height 10
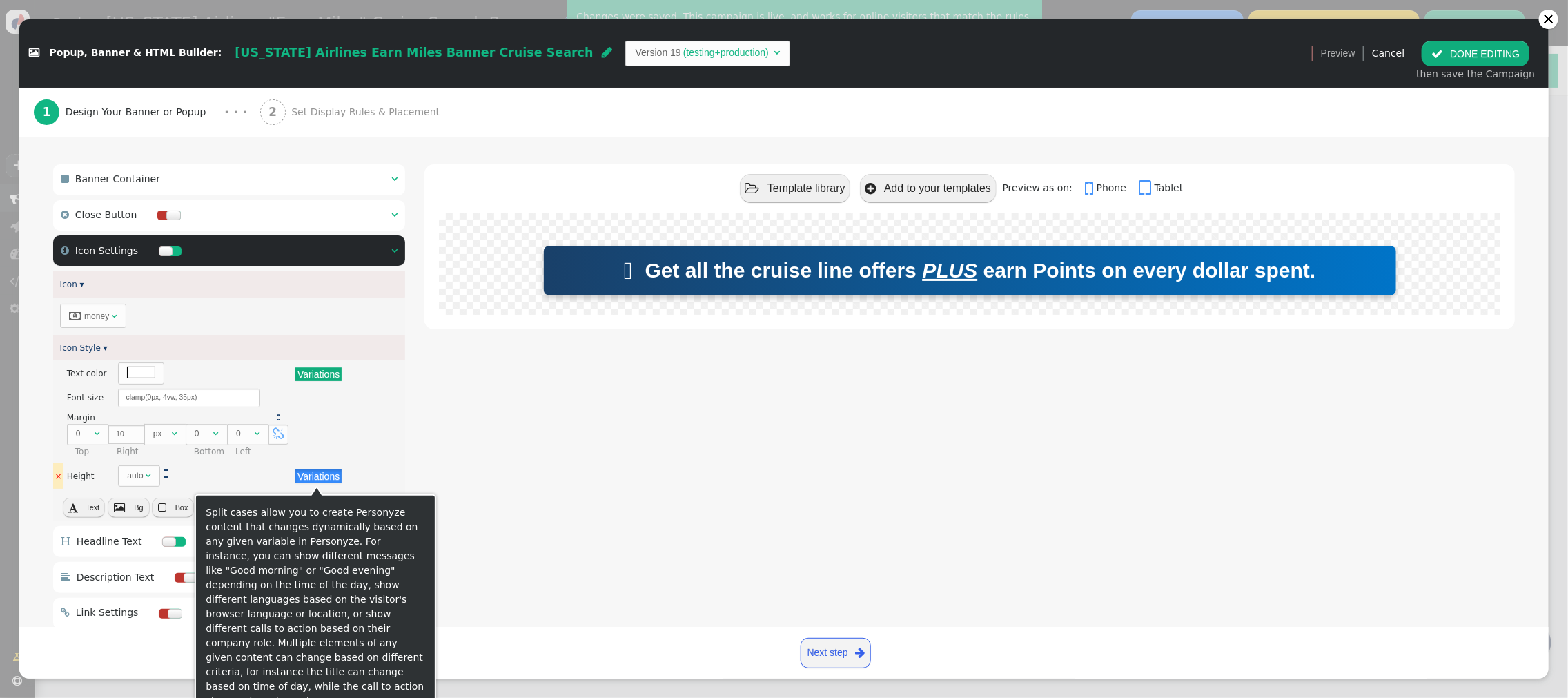
click at [325, 475] on button "Variations" at bounding box center [318, 476] width 47 height 14
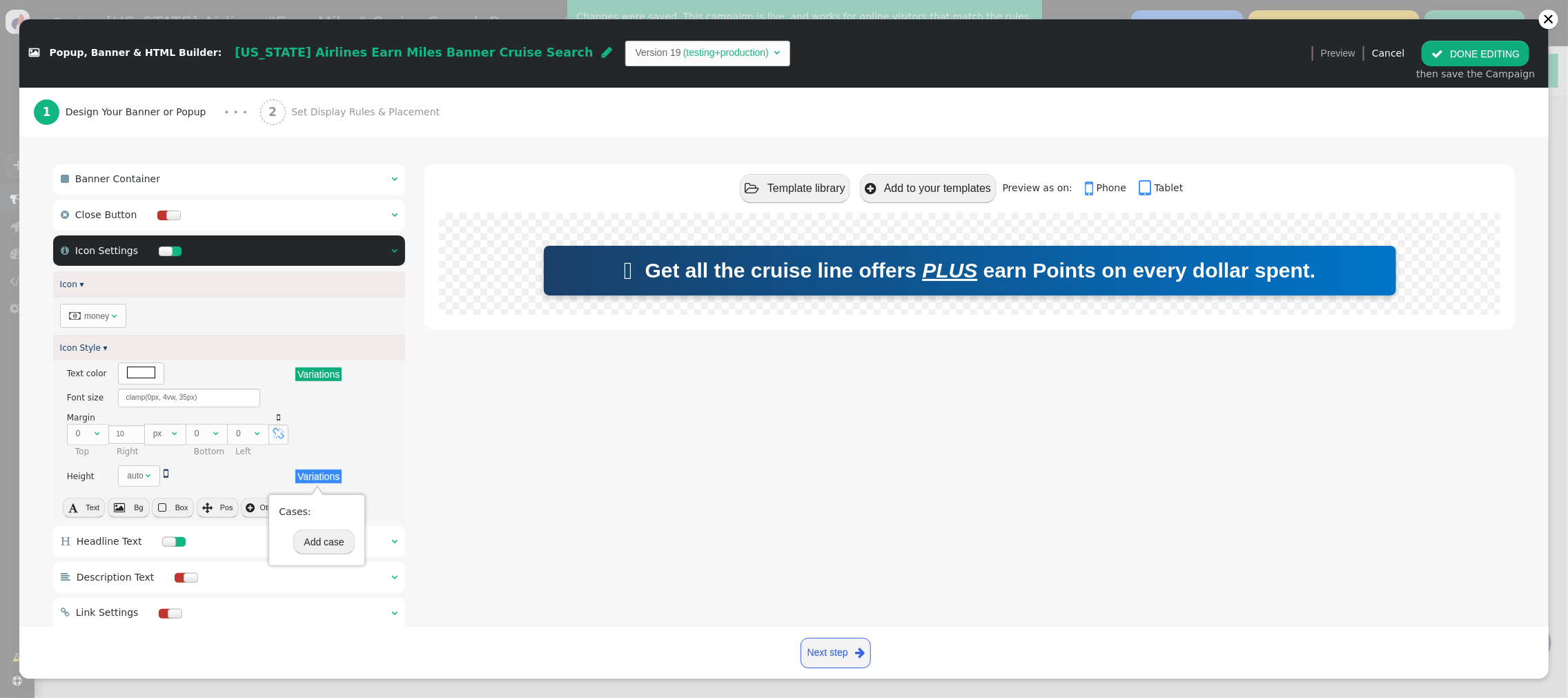
click at [327, 540] on button "Add case" at bounding box center [323, 542] width 61 height 25
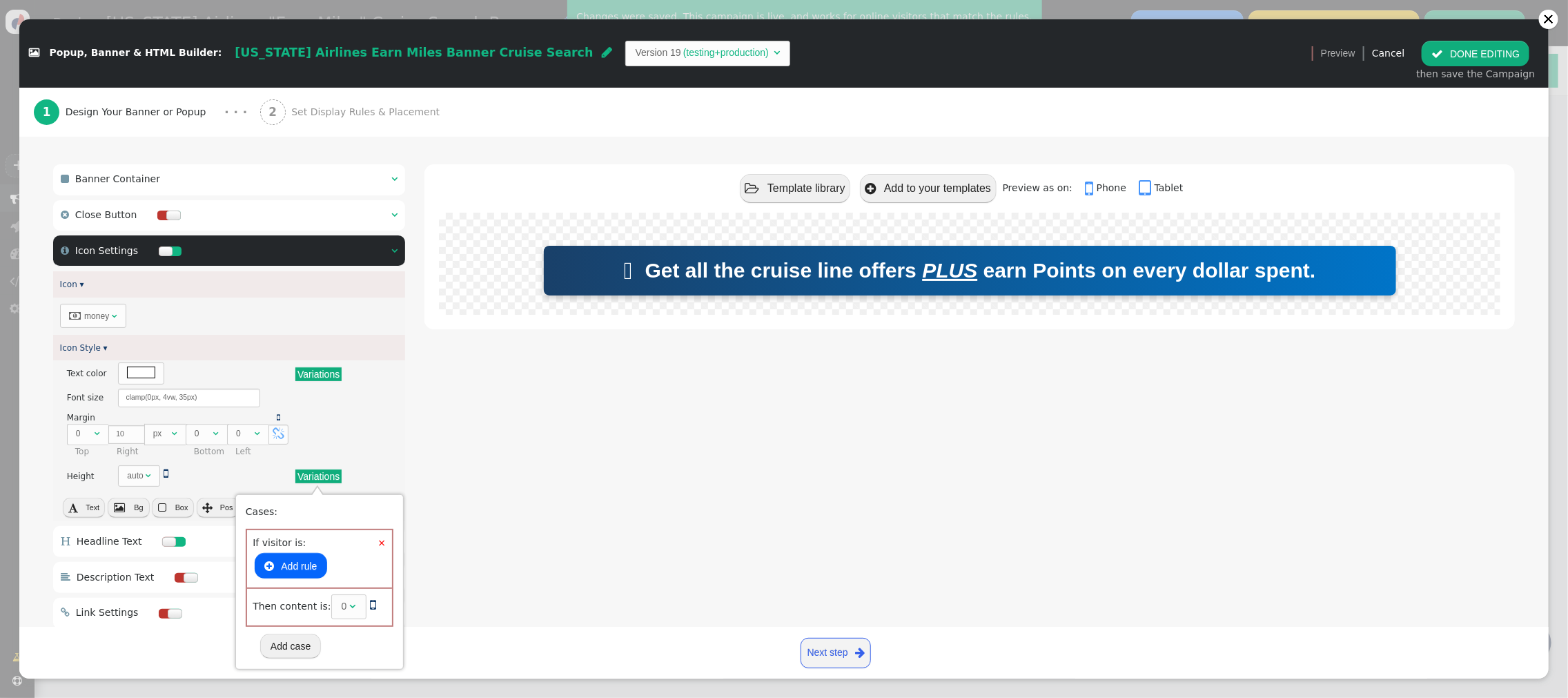
click at [311, 571] on button " Add rule" at bounding box center [290, 565] width 72 height 25
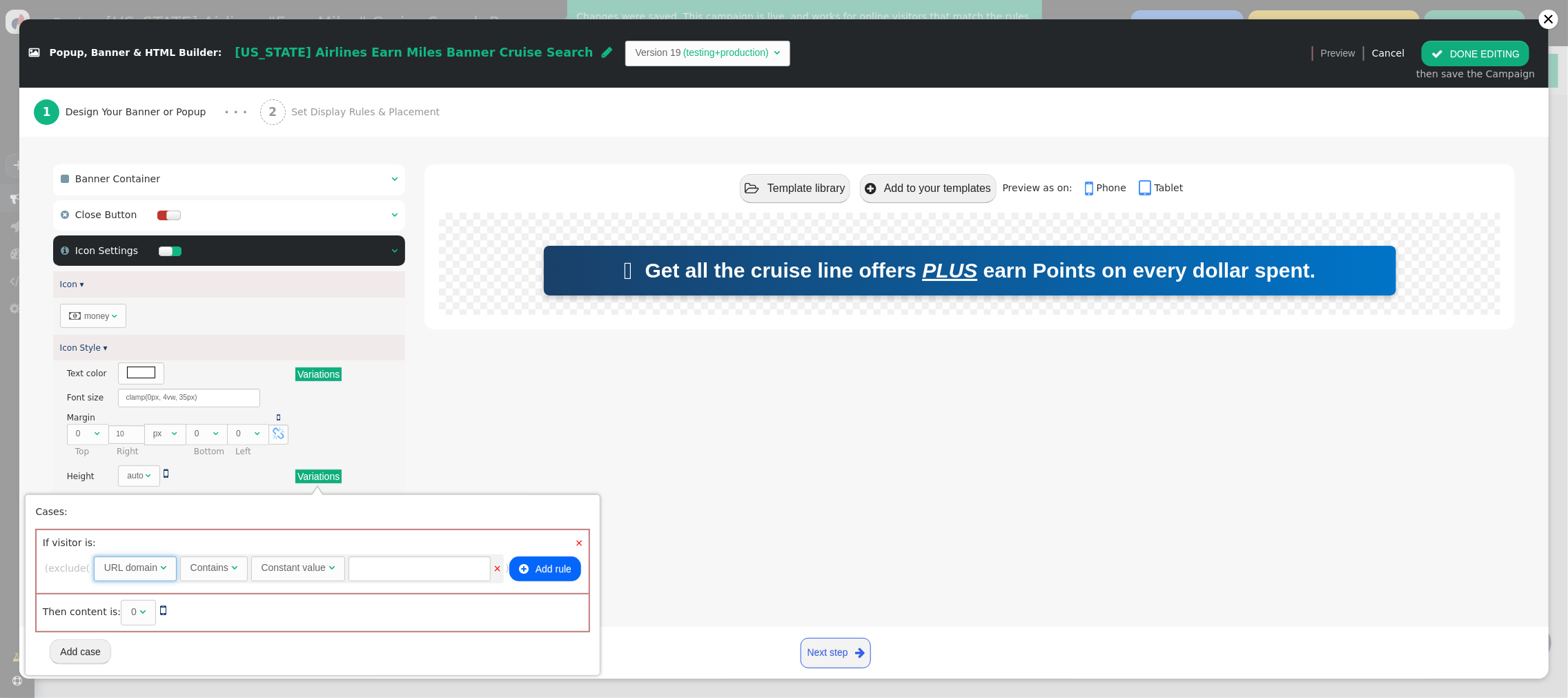
click at [166, 571] on span "" at bounding box center [163, 568] width 6 height 10
click at [433, 572] on div "Desktop" at bounding box center [428, 568] width 35 height 15
click at [155, 613] on div "0" at bounding box center [158, 611] width 6 height 15
click at [659, 525] on div " Template library  Add to your templates Preview as on:  Phone  Tablet  Ge…" at bounding box center [969, 418] width 1090 height 508
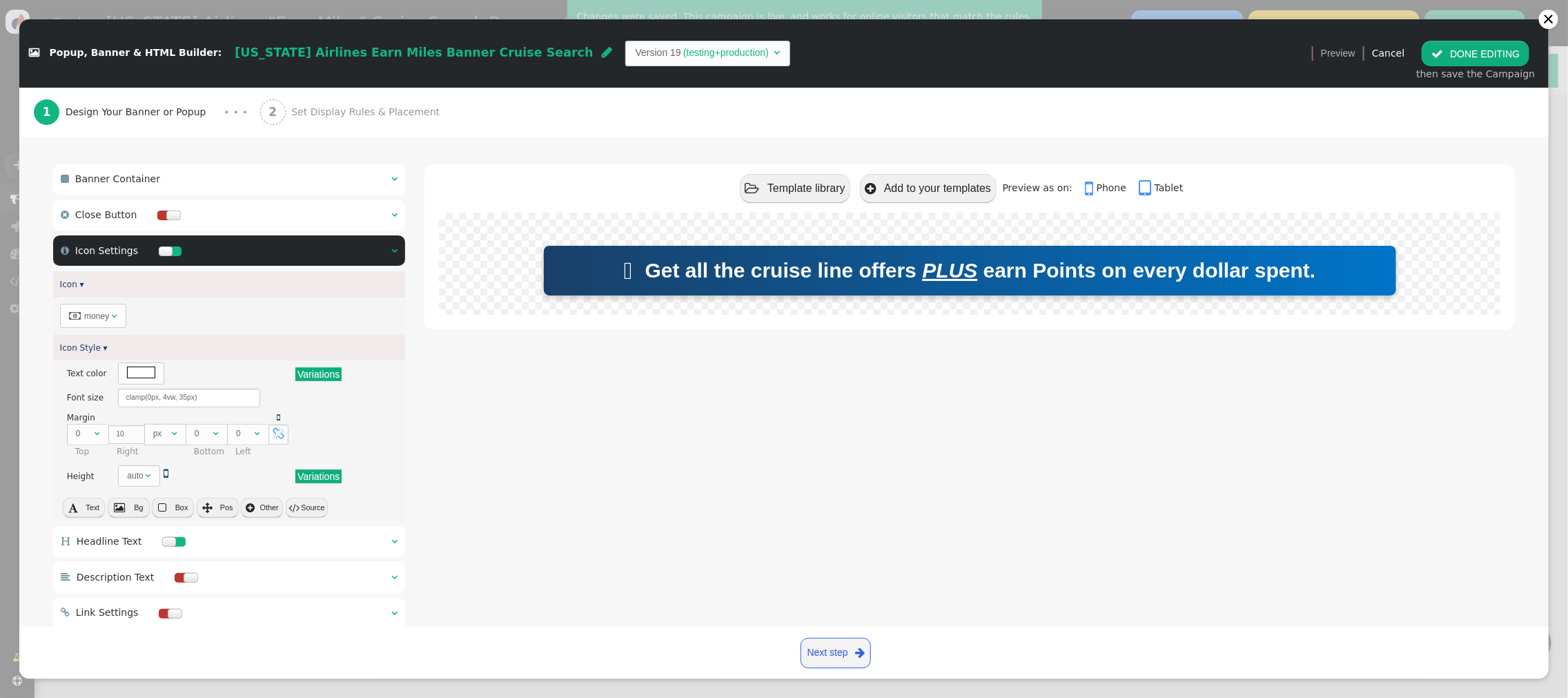
click at [322, 508] on button " Source" at bounding box center [307, 507] width 42 height 19
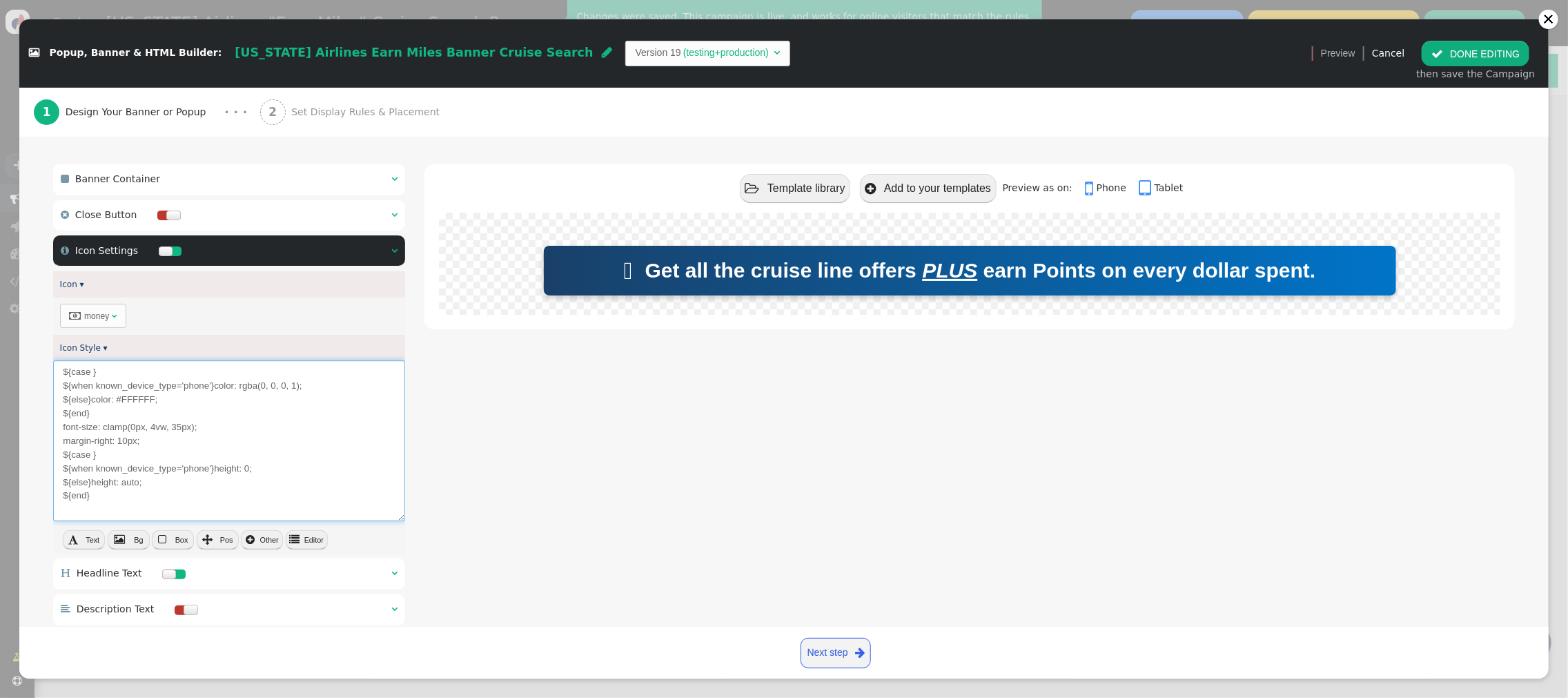
drag, startPoint x: 298, startPoint y: 393, endPoint x: 240, endPoint y: 393, distance: 58.0
click at [240, 393] on textarea "${case } ${when known_device_type='phone'}color: rgba(0, 0, 0, 1); ${else}color…" at bounding box center [229, 440] width 352 height 160
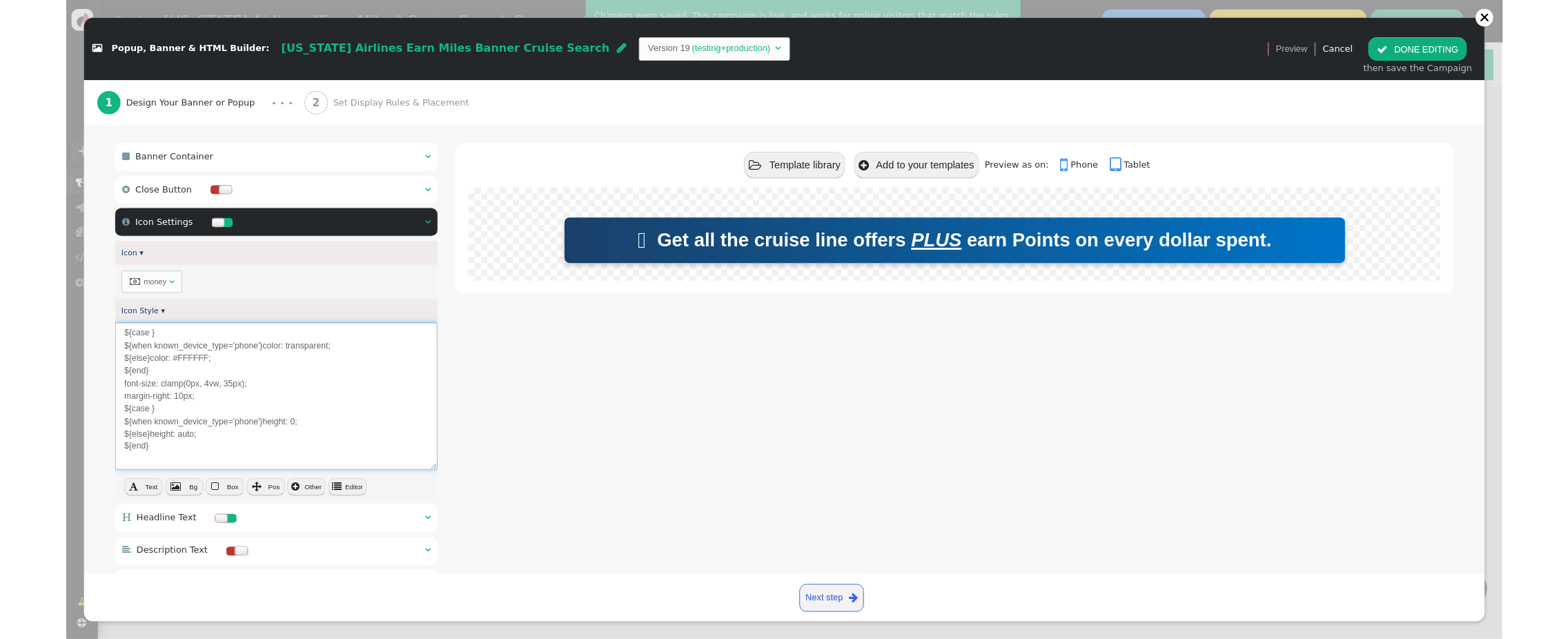
scroll to position [115, 0]
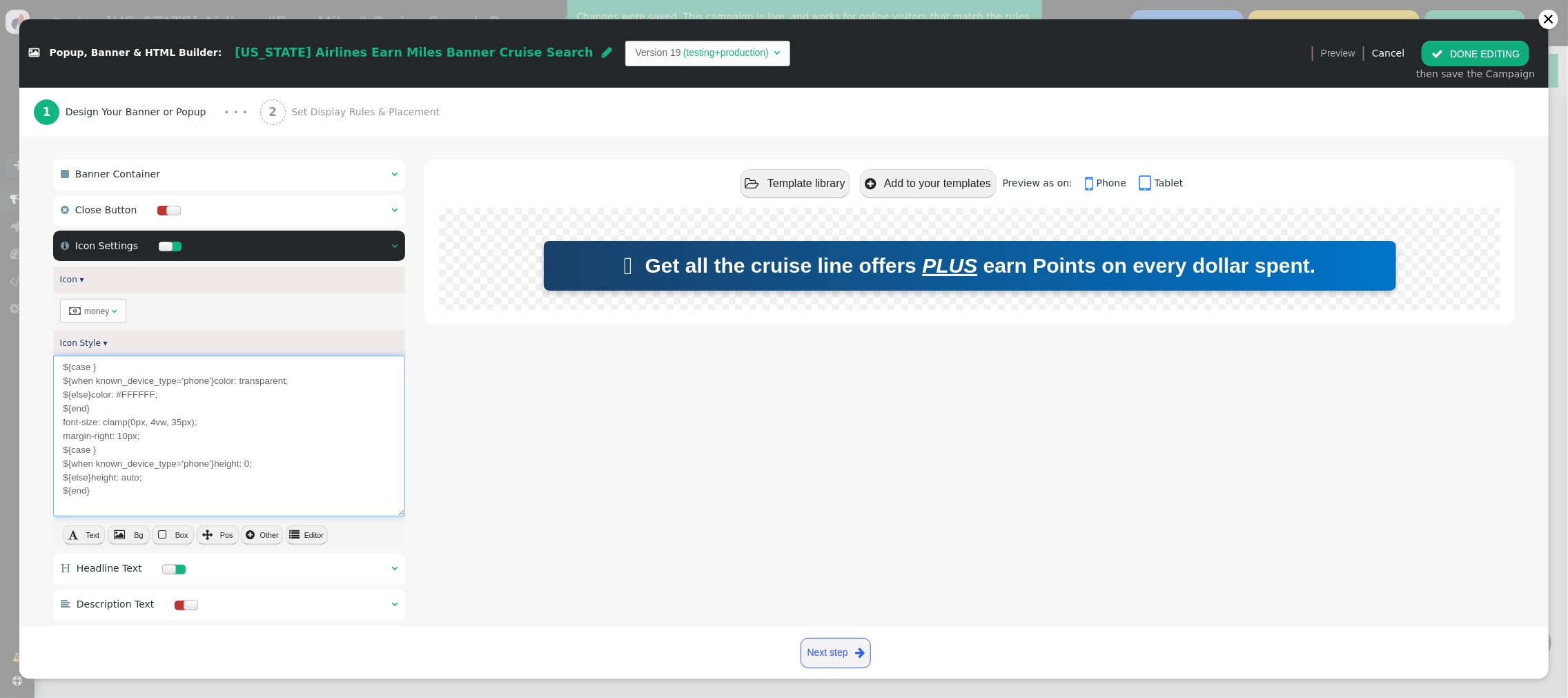
type textarea "${case } ${when known_device_type='phone'}color: transparent; ${else}color: #FF…"
click at [303, 538] on button " Editor" at bounding box center [307, 535] width 42 height 19
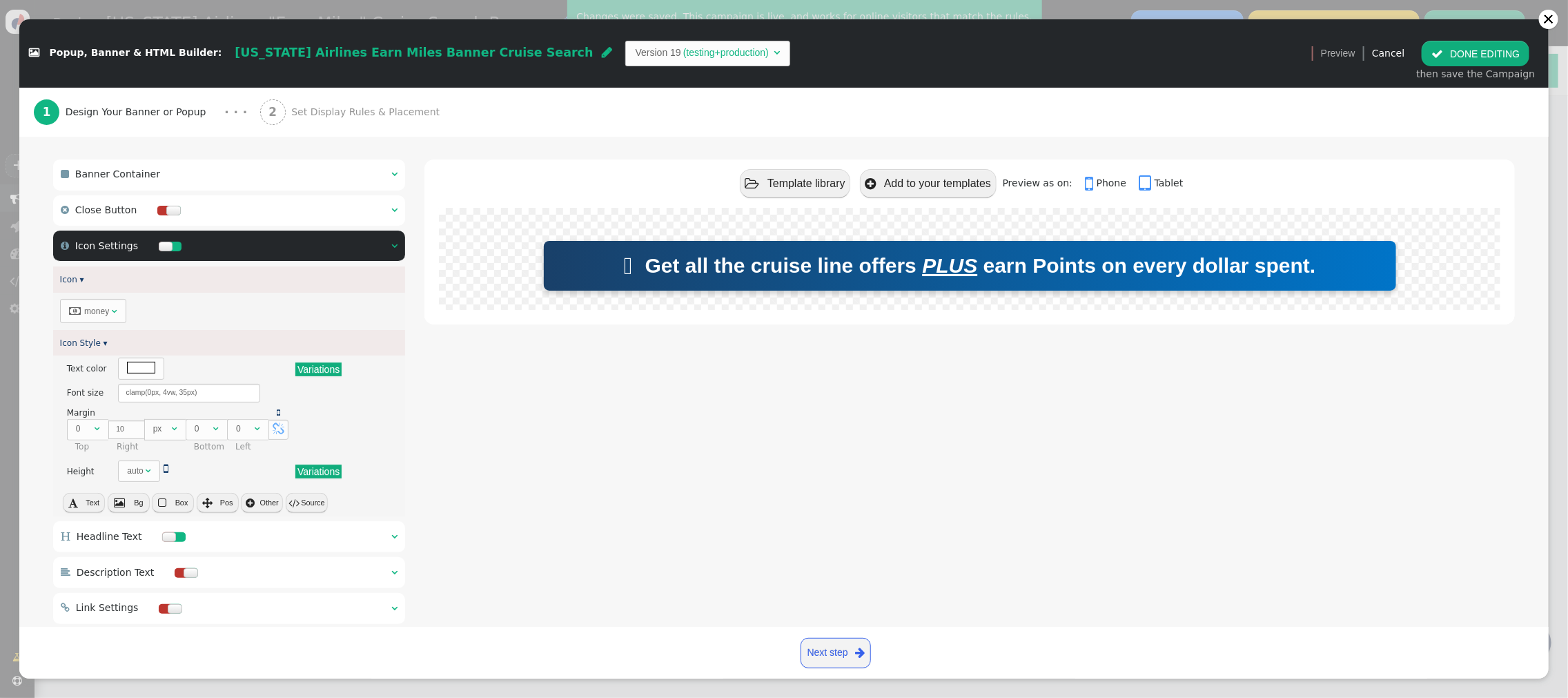
click at [1461, 51] on button " DONE EDITING" at bounding box center [1476, 53] width 107 height 25
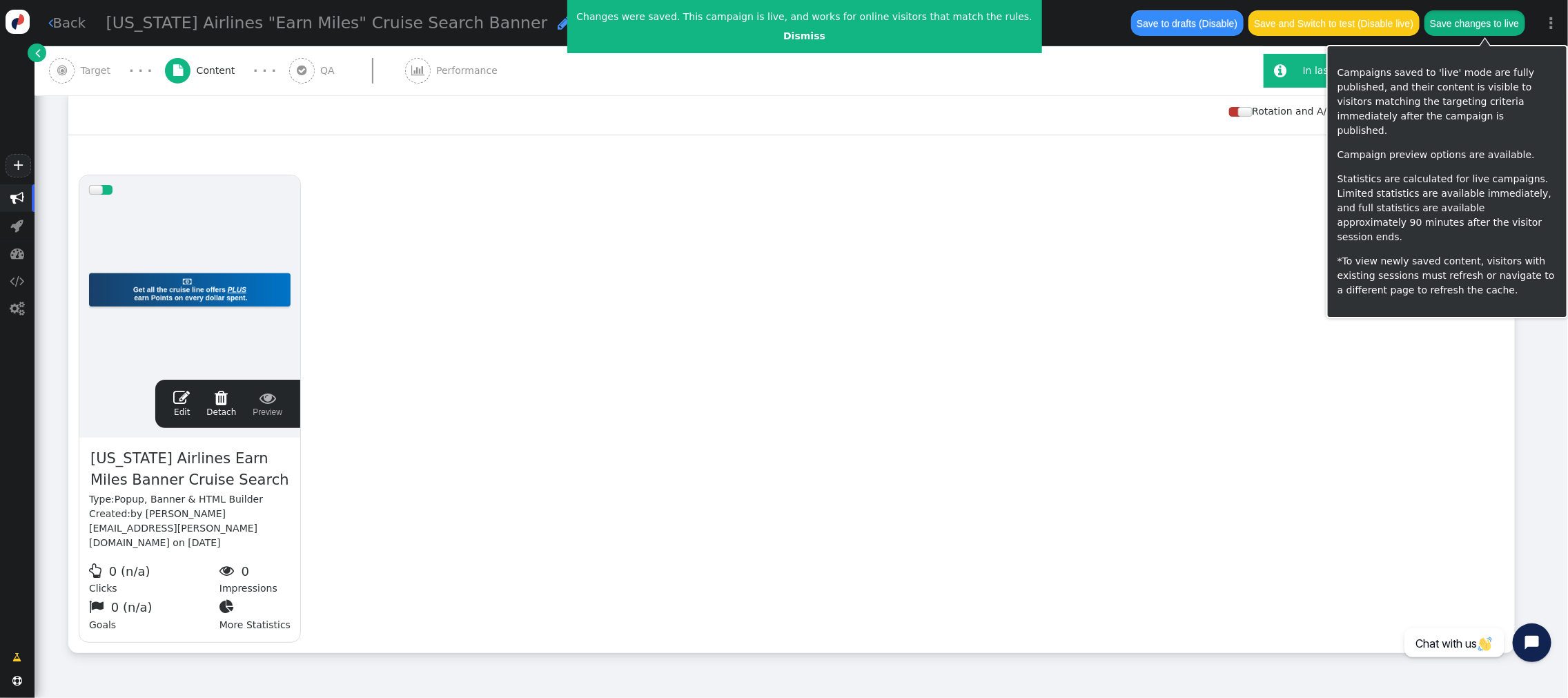
click at [1465, 22] on button "Save changes to live" at bounding box center [1475, 22] width 100 height 25
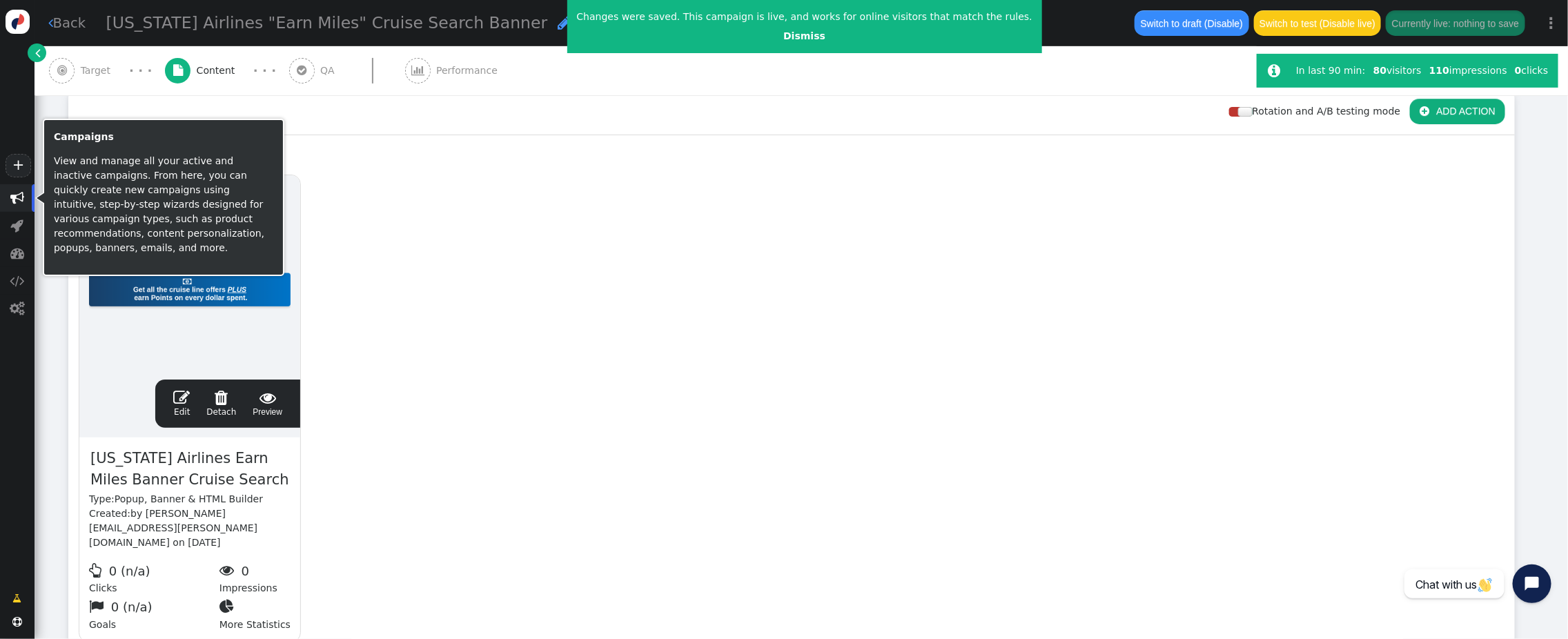
click at [19, 200] on span "" at bounding box center [17, 198] width 14 height 14
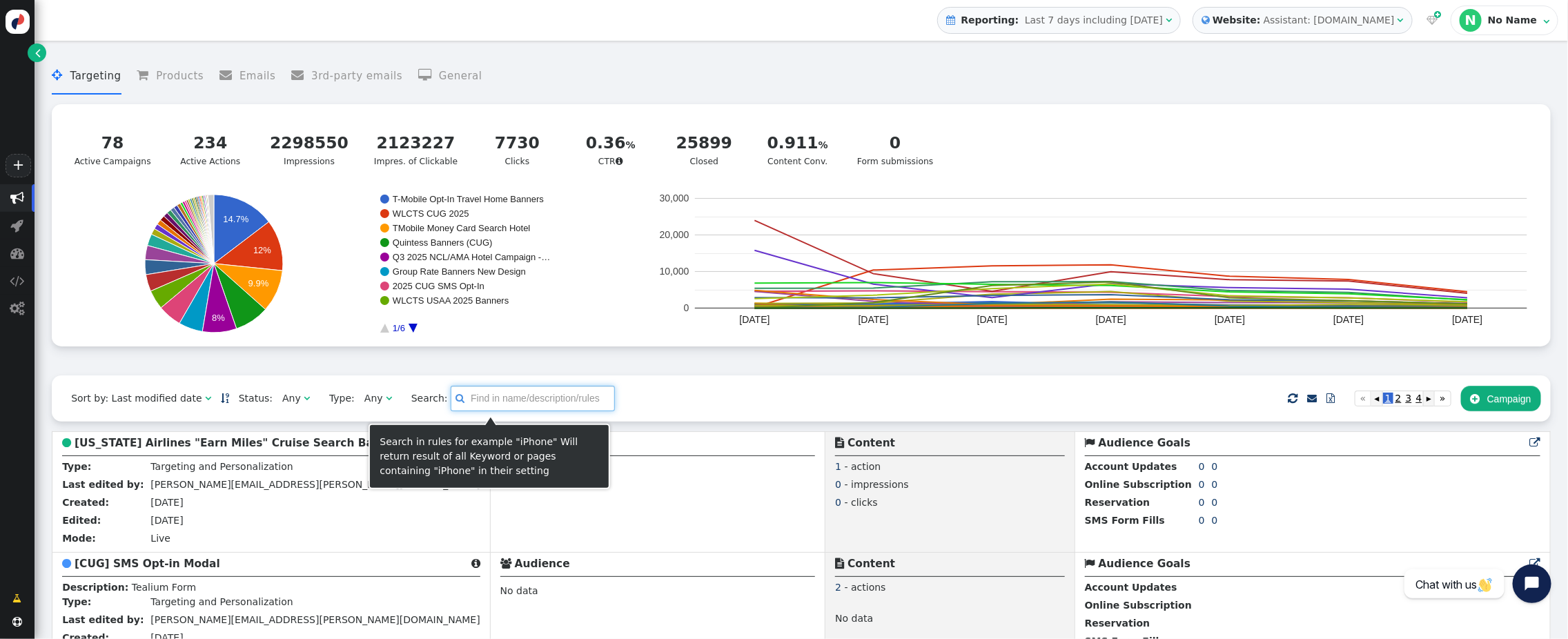
click at [486, 408] on input "text" at bounding box center [533, 398] width 164 height 25
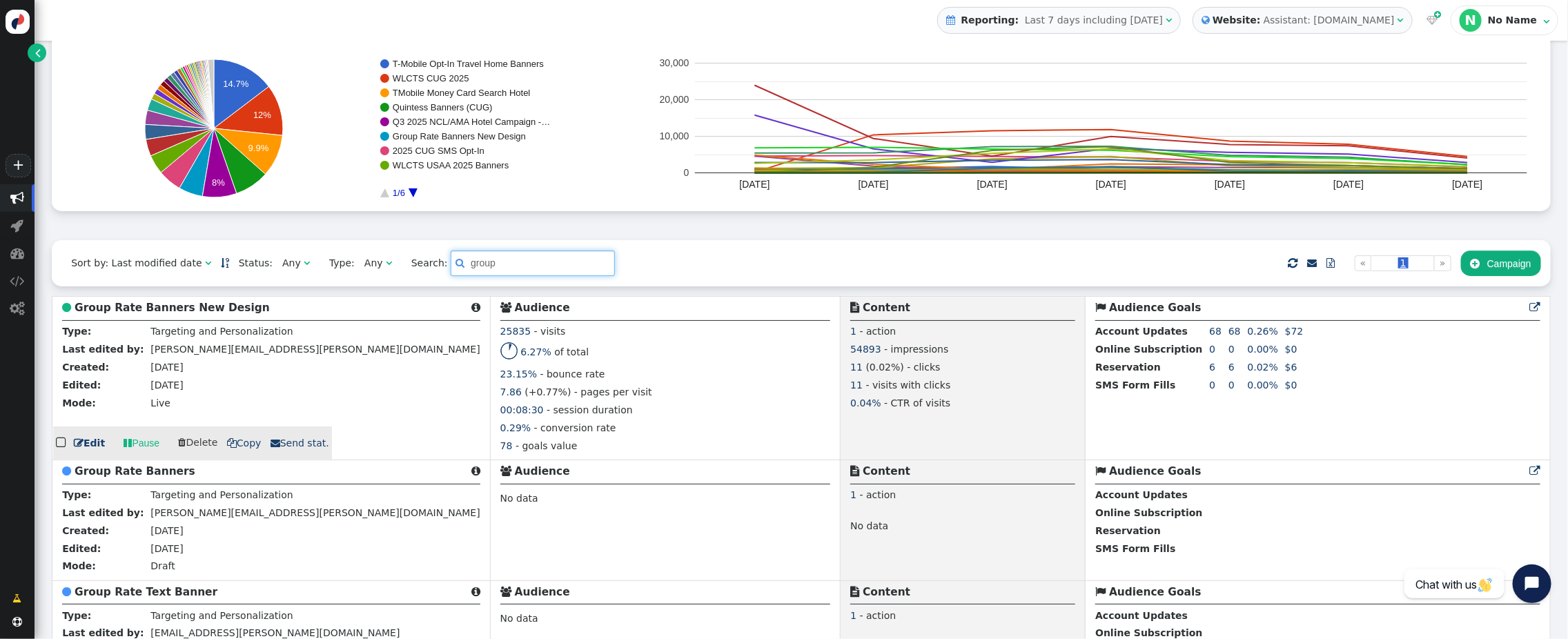
scroll to position [137, 0]
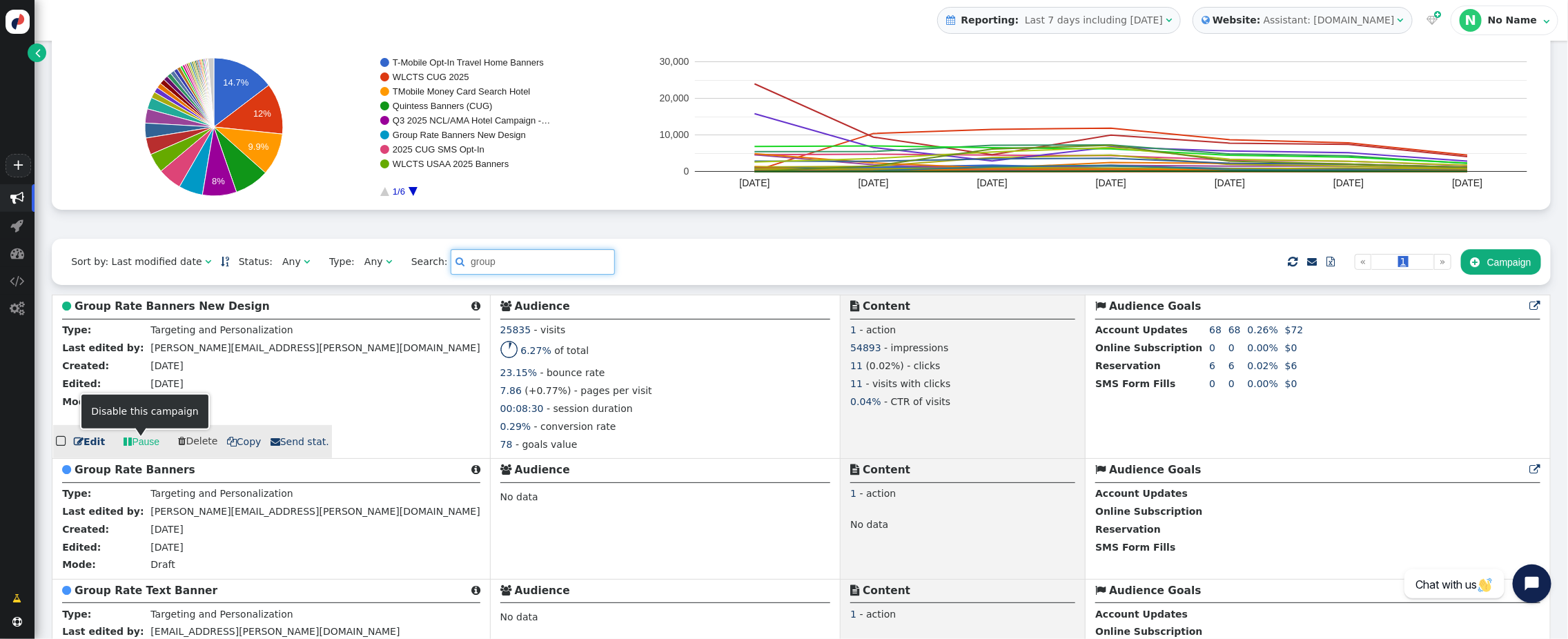
type input "group"
click at [145, 442] on link " Pause" at bounding box center [142, 441] width 56 height 25
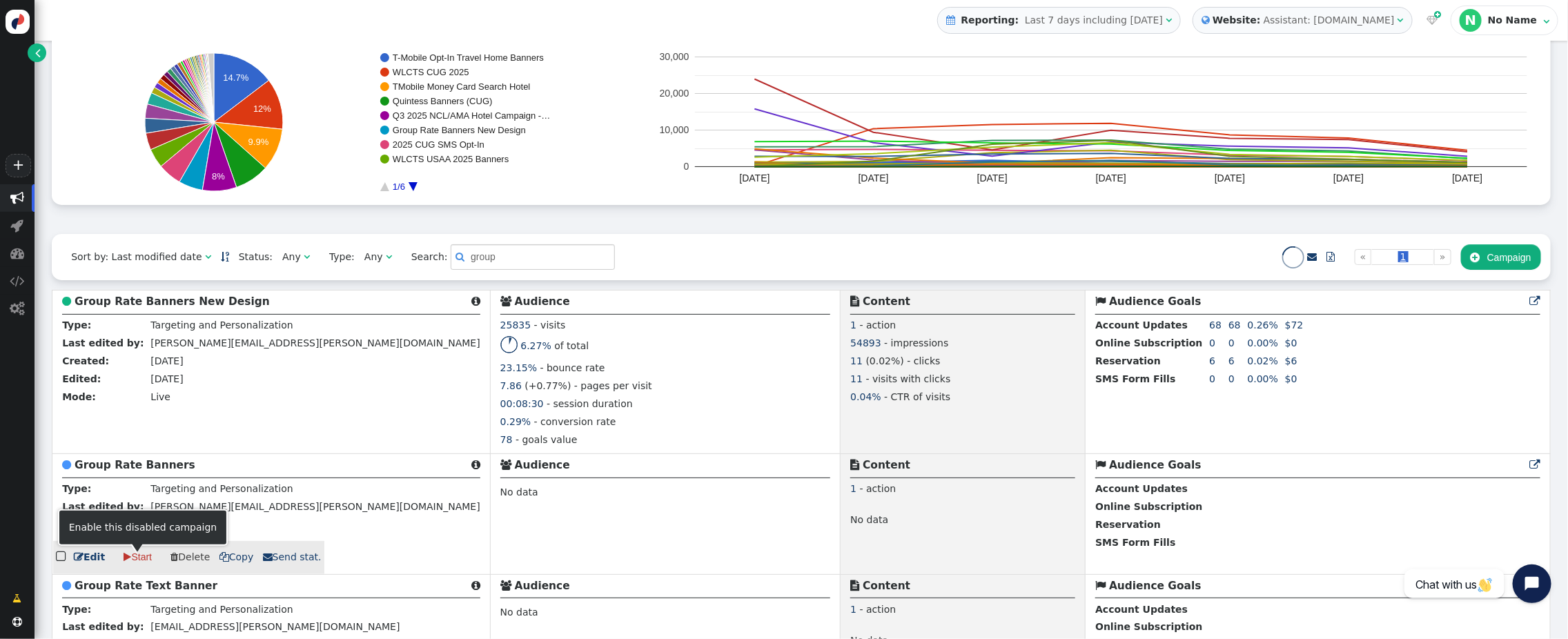
scroll to position [149, 0]
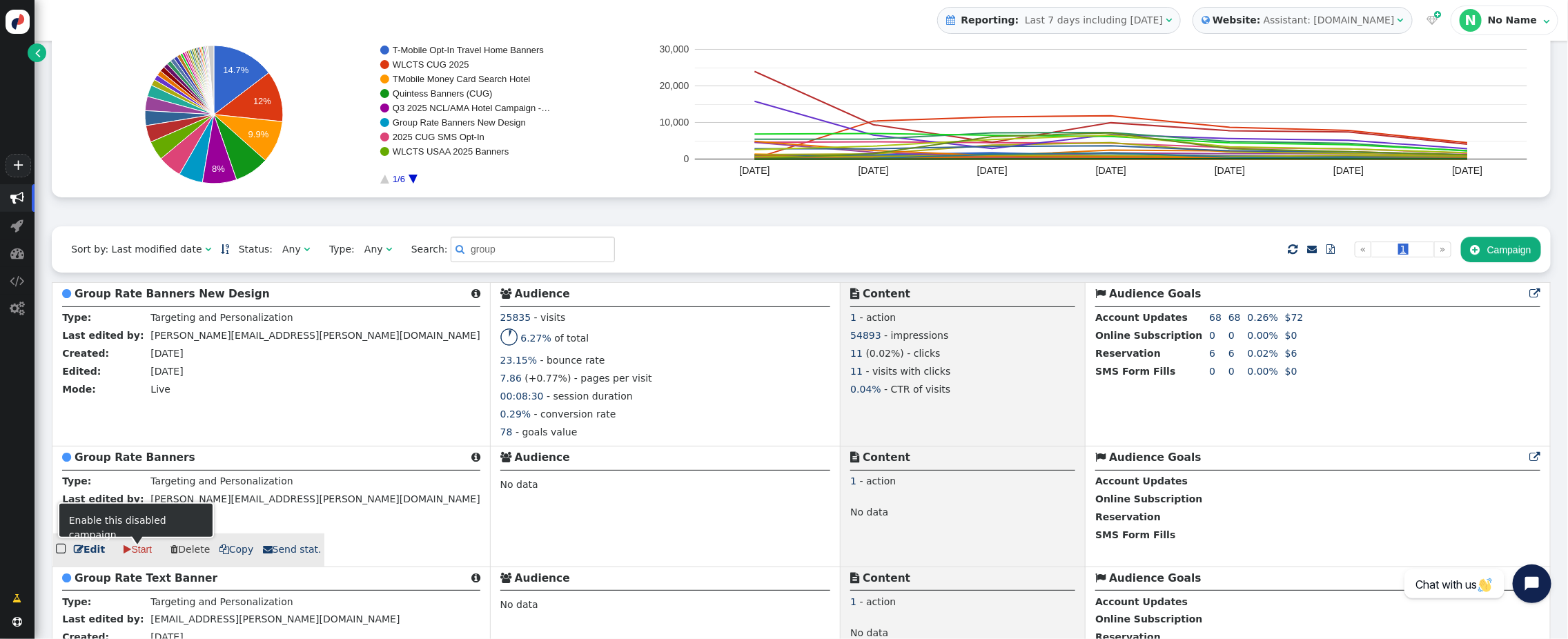
click at [131, 553] on link " Start" at bounding box center [138, 550] width 48 height 25
click at [143, 460] on b "Group Rate Banners" at bounding box center [135, 457] width 121 height 13
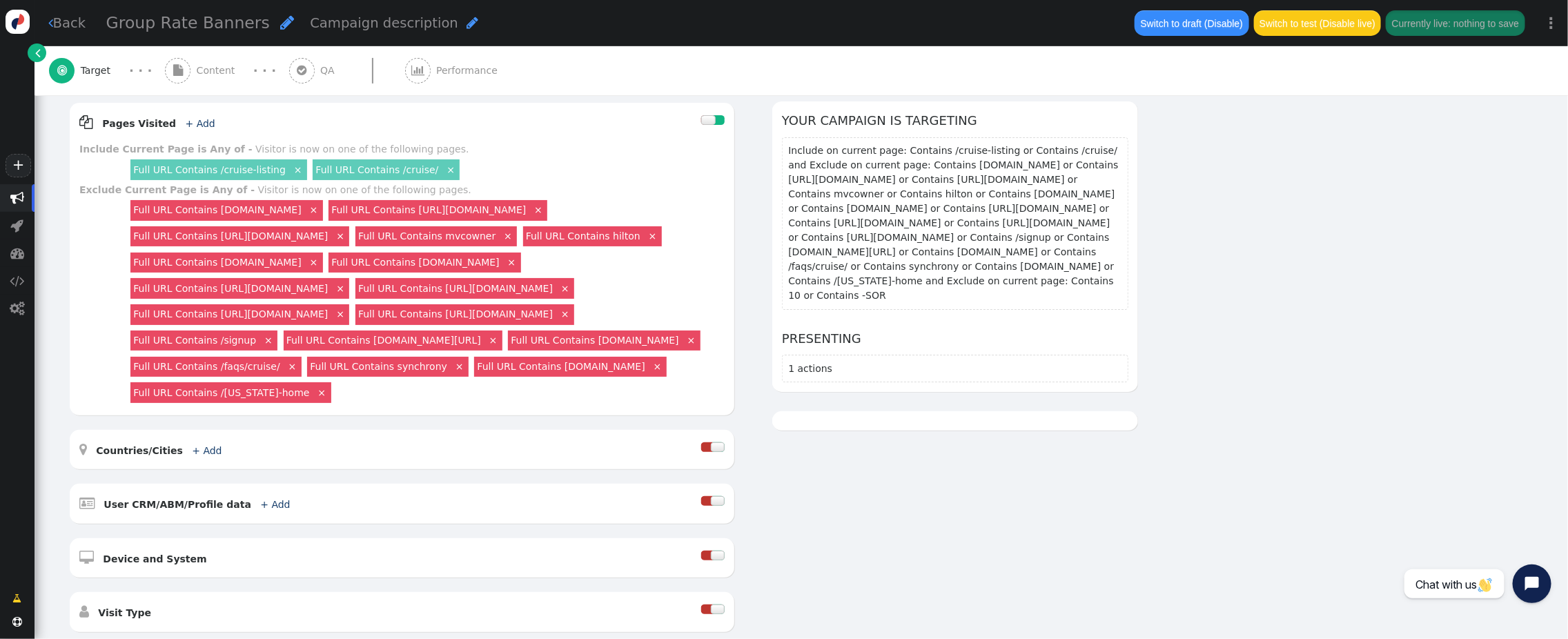
scroll to position [190, 0]
click at [254, 399] on link "Full URL Contains /[US_STATE]-home" at bounding box center [221, 394] width 176 height 11
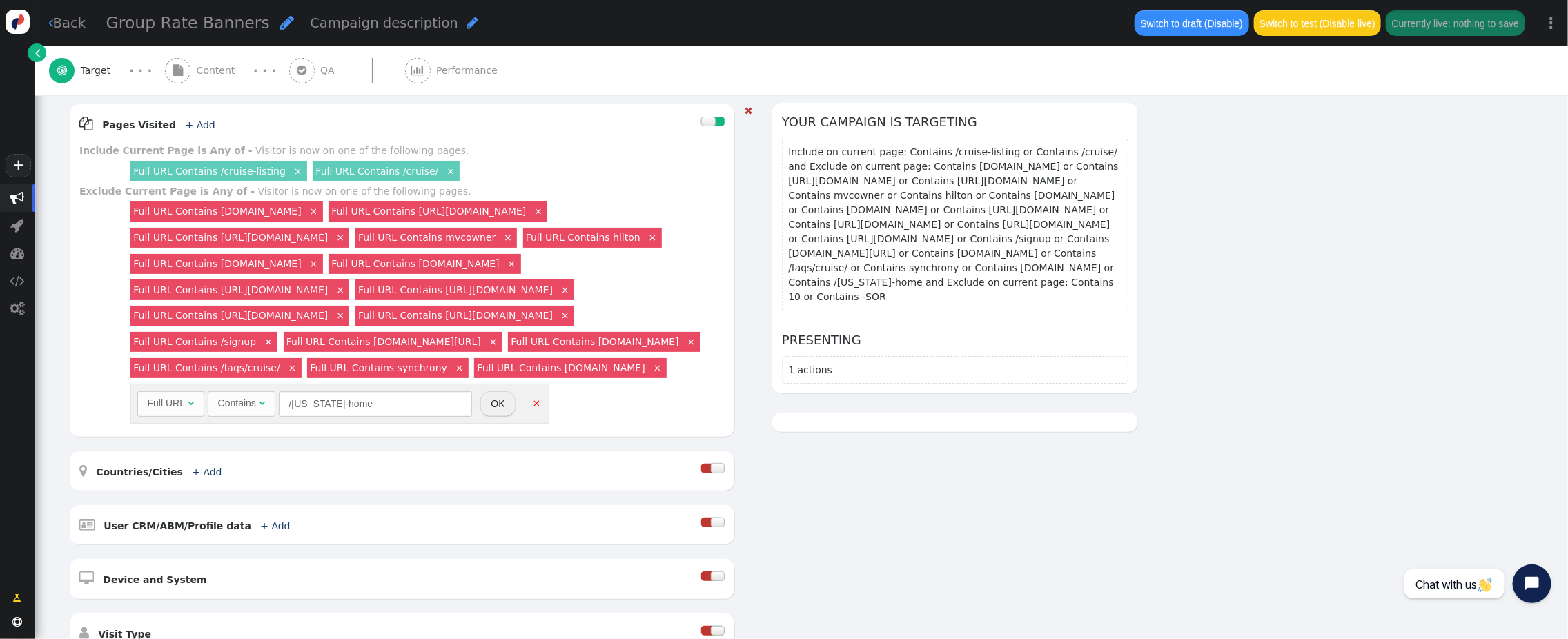
click at [652, 427] on div "Full URL Contains [DOMAIN_NAME] × Full URL Contains [URL][DOMAIN_NAME] × Full U…" at bounding box center [426, 313] width 597 height 229
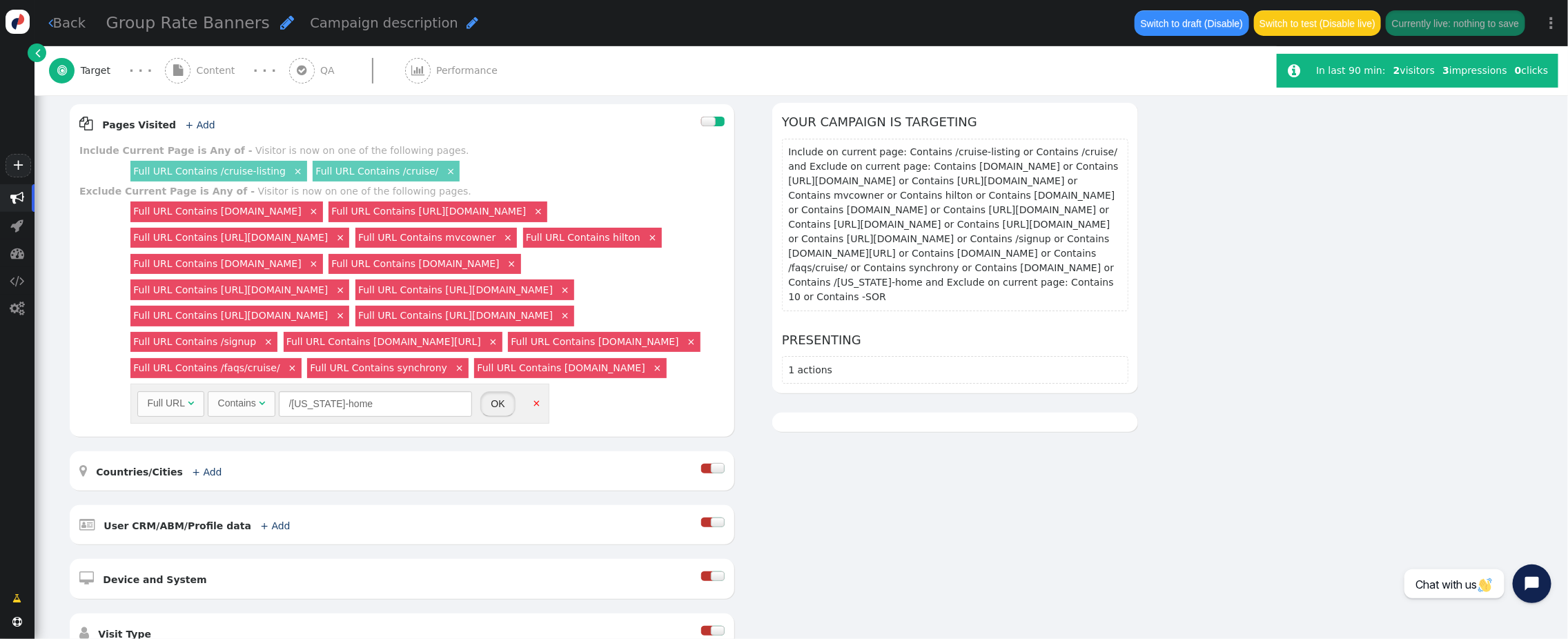
click at [506, 416] on button "OK" at bounding box center [497, 403] width 35 height 25
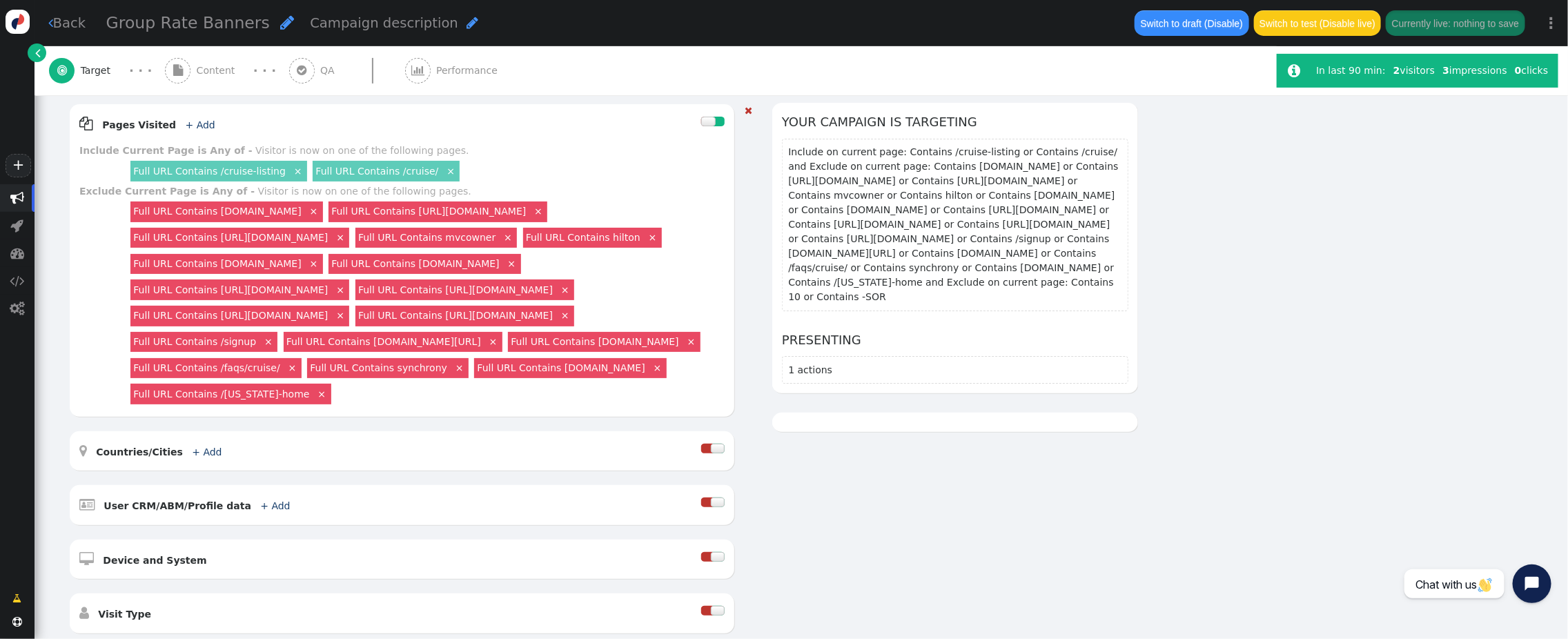
scroll to position [0, 0]
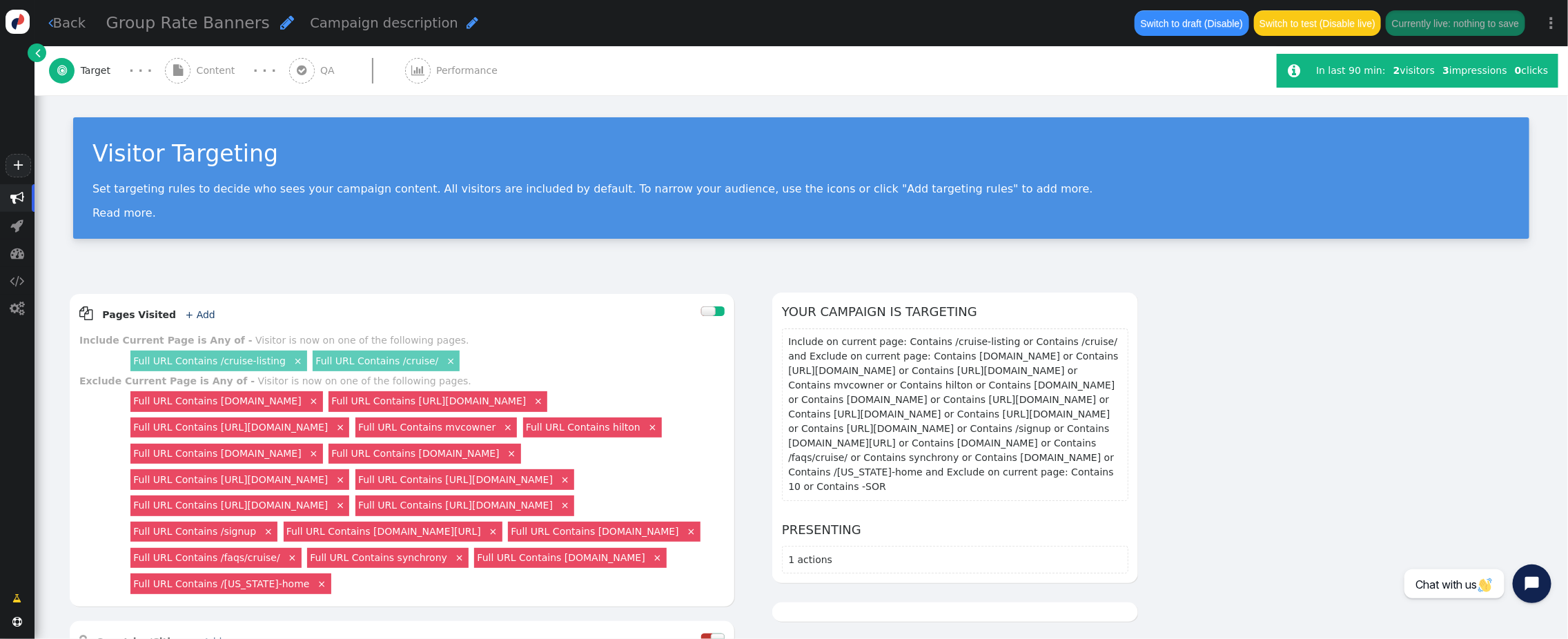
click at [205, 72] on span "Content" at bounding box center [219, 71] width 44 height 15
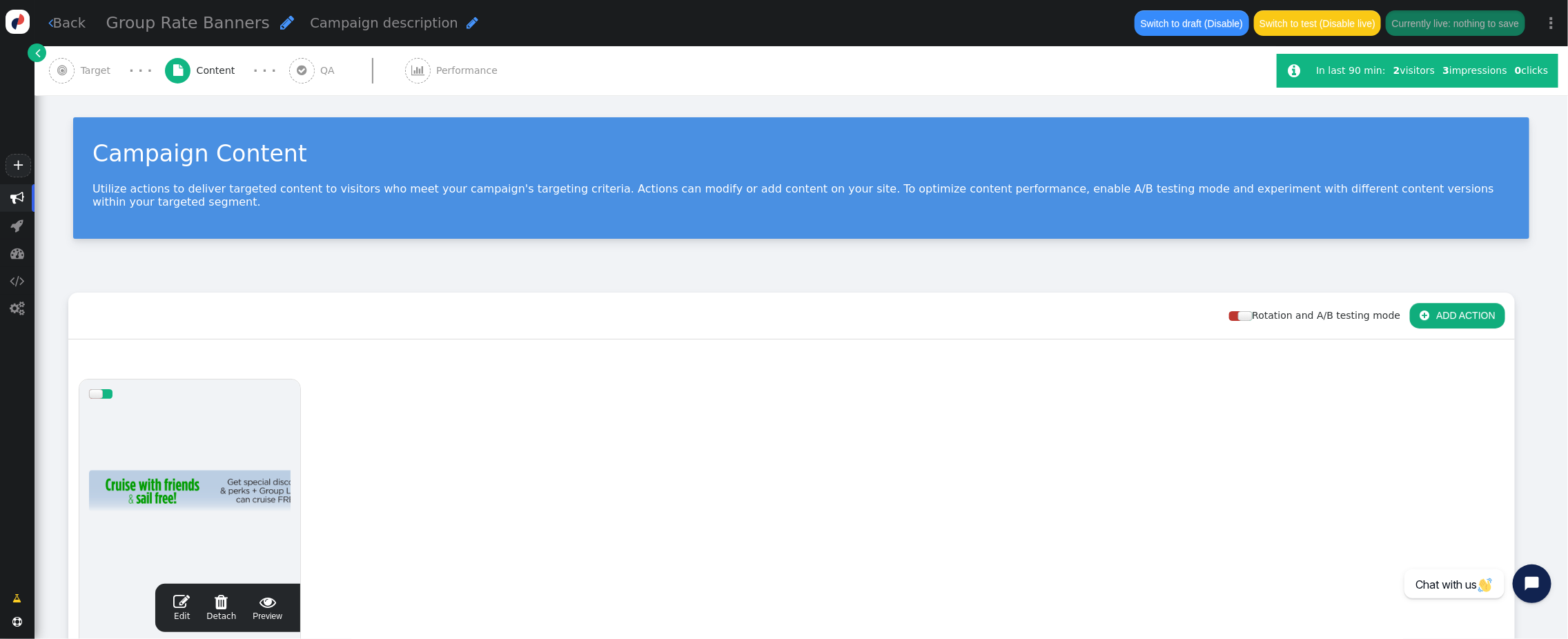
click at [184, 593] on span "" at bounding box center [181, 601] width 17 height 17
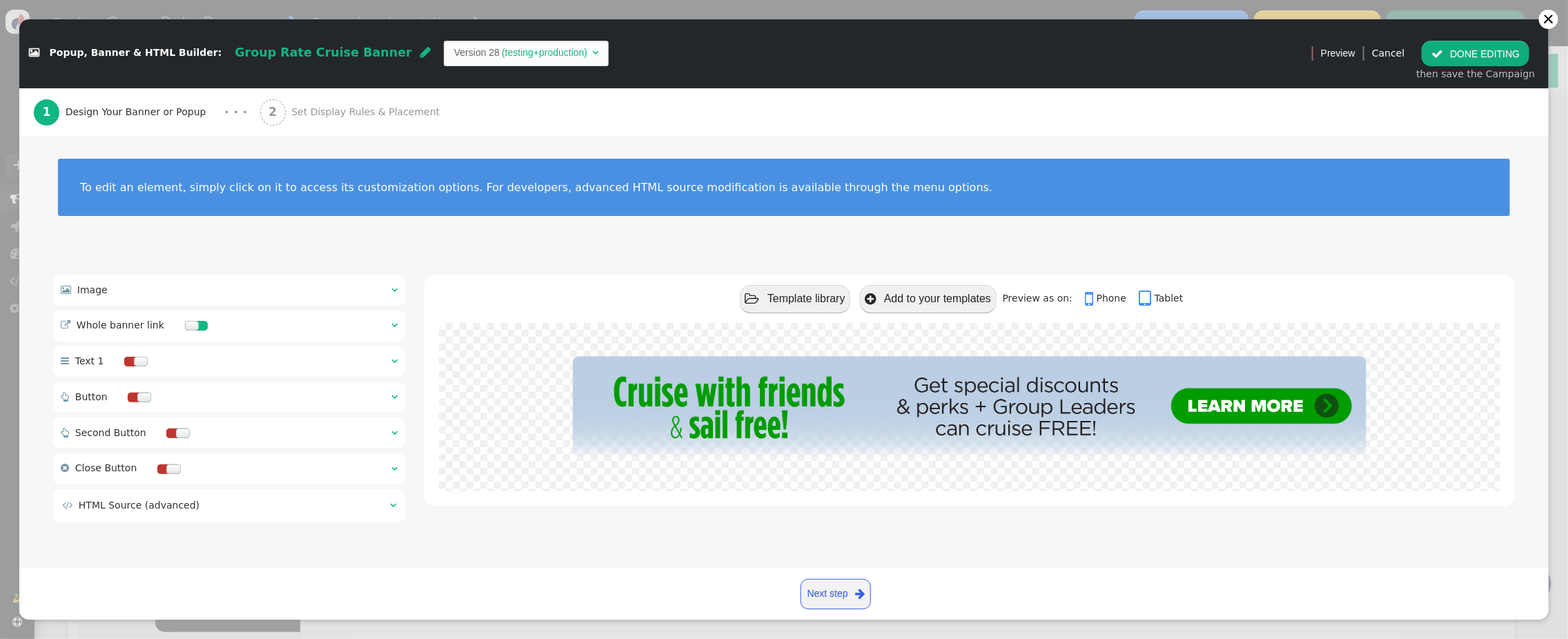
click at [291, 108] on span "Set Display Rules & Placement" at bounding box center [368, 112] width 154 height 15
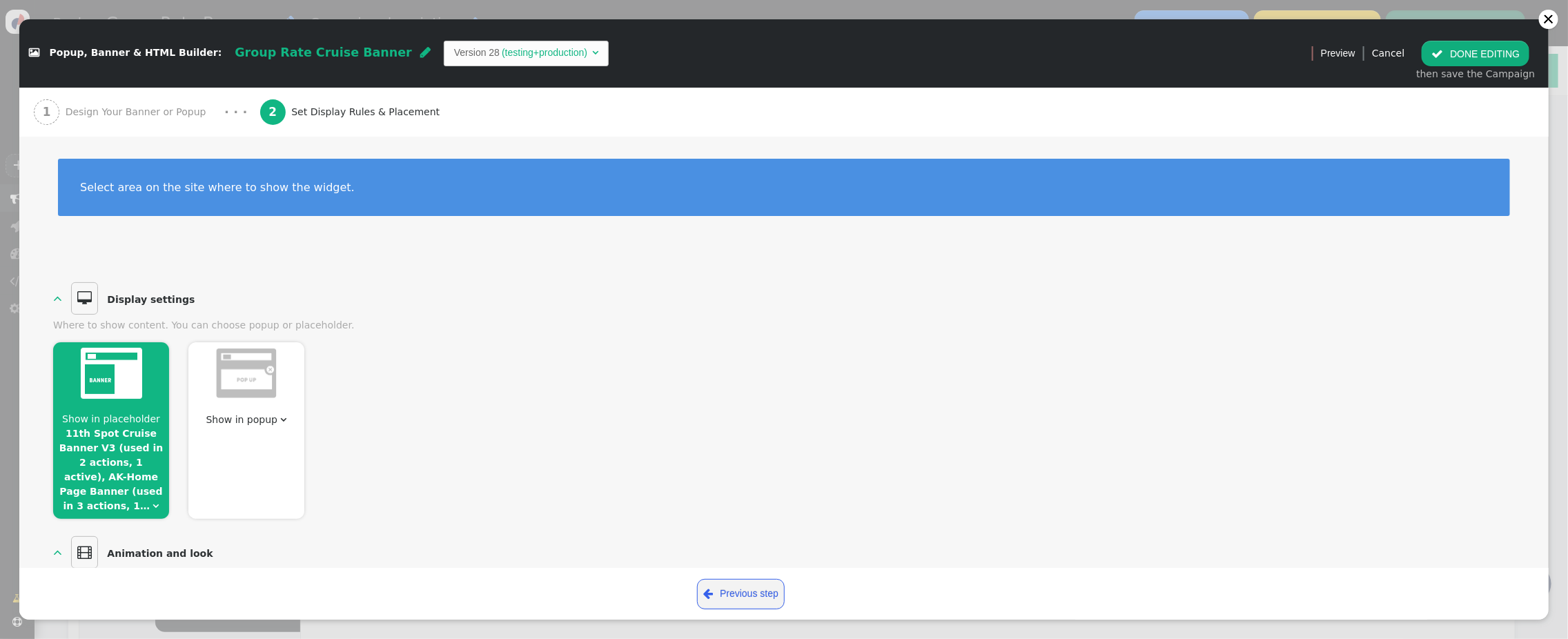
click at [135, 414] on span "Show in placeholder" at bounding box center [111, 418] width 98 height 11
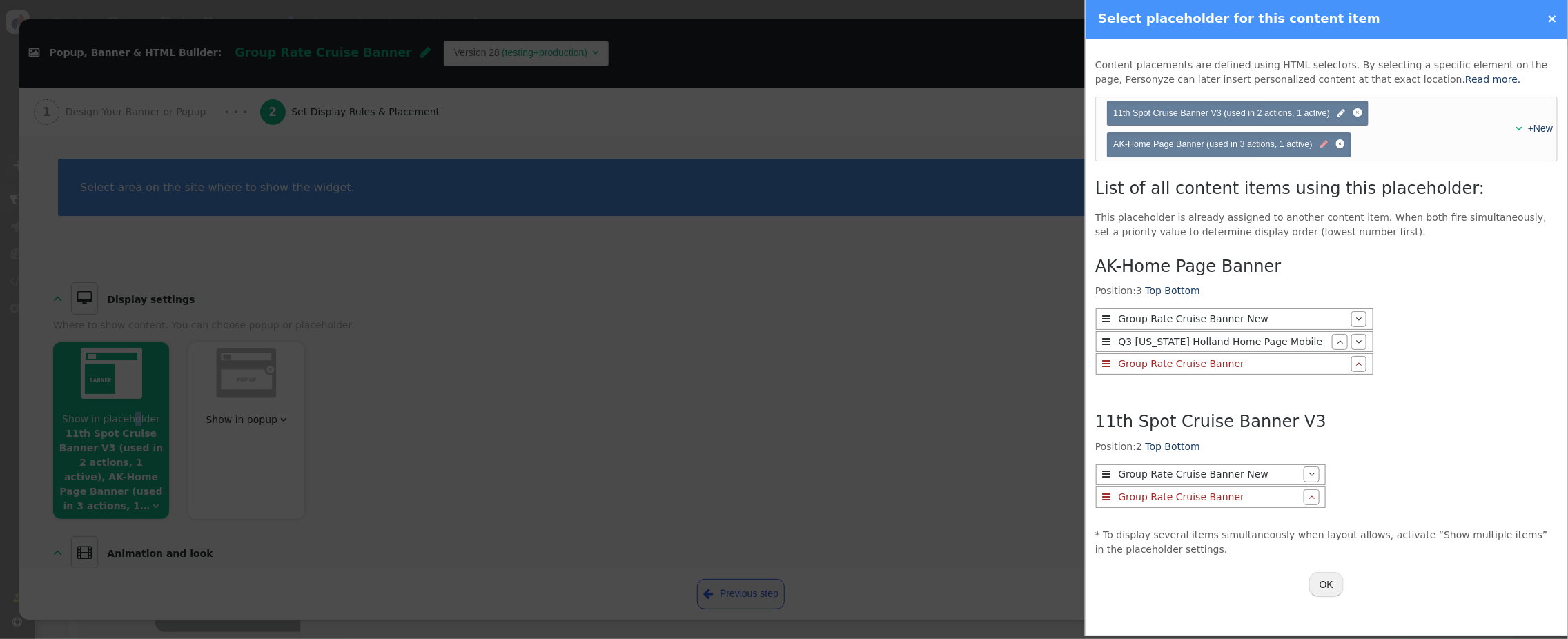
click at [1324, 148] on span "" at bounding box center [1325, 144] width 8 height 13
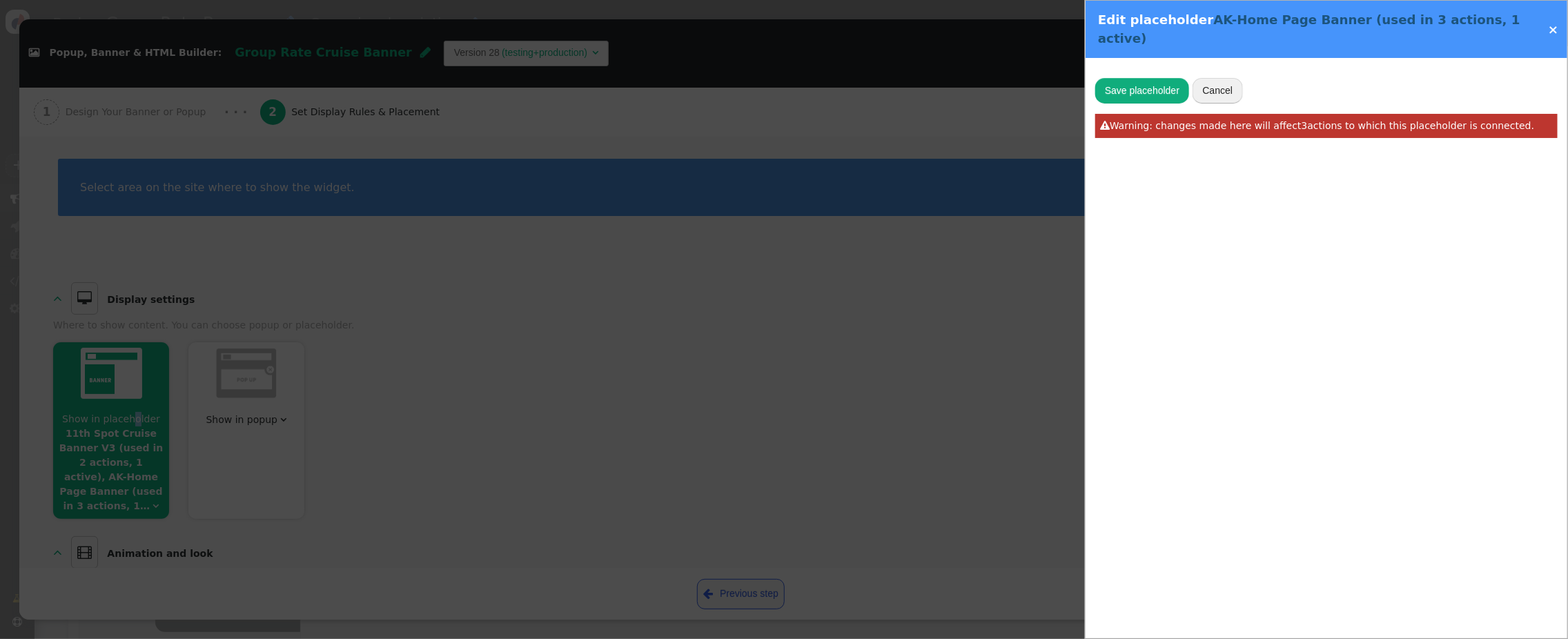
type input "AK-Home Page Banner"
type input "#home > div.content-area1 > section"
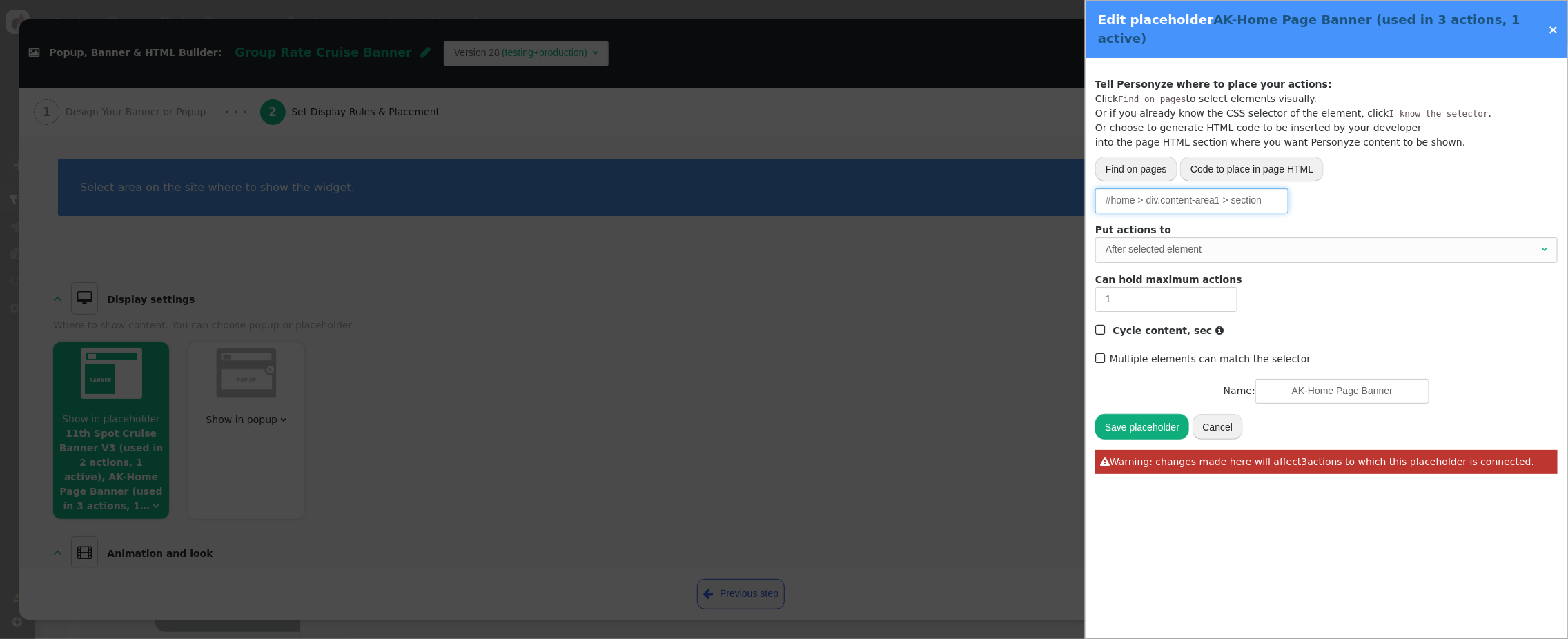
click at [1331, 189] on div "Please, choose from where to grab the data -- Select one --  URL parameter  P…" at bounding box center [1326, 201] width 462 height 25
click at [1226, 414] on button "Cancel" at bounding box center [1217, 426] width 51 height 25
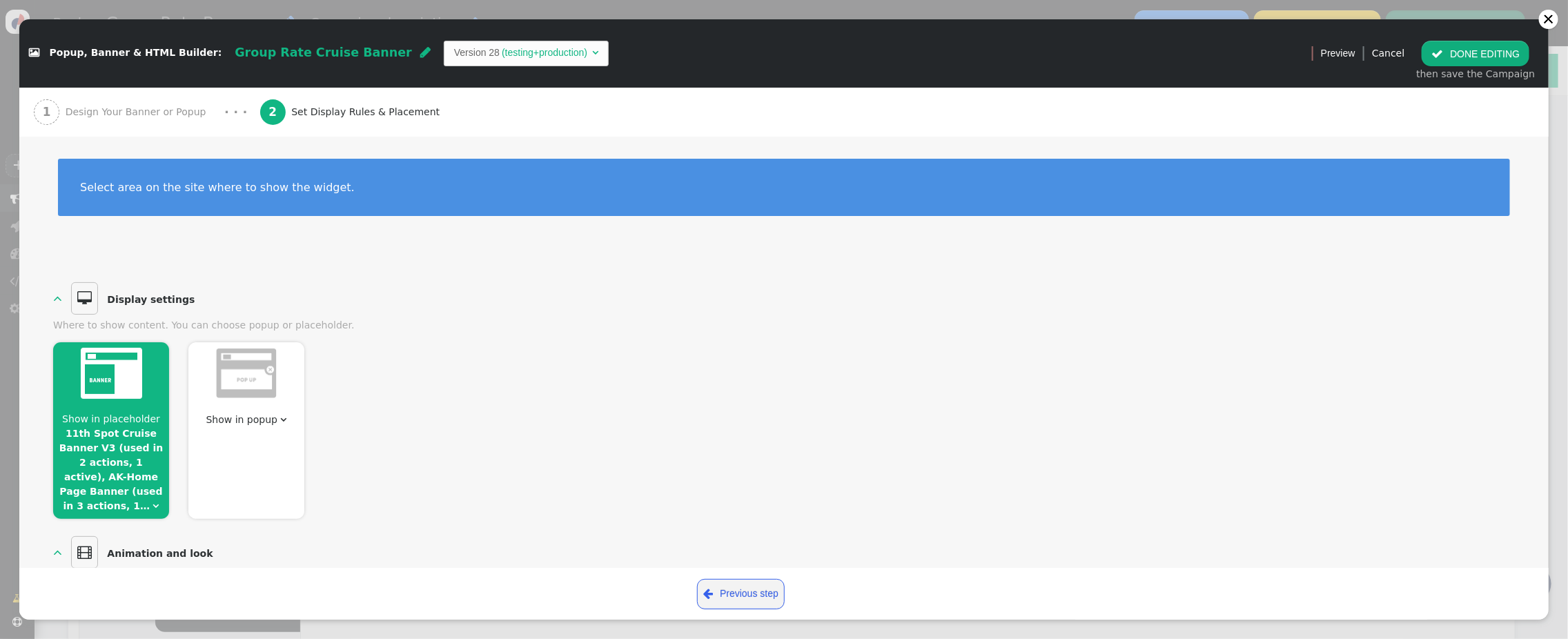
click at [98, 456] on link "11th Spot Cruise Banner V3 (used in 2 actions, 1 active), AK-Home Page Banner (…" at bounding box center [111, 470] width 104 height 83
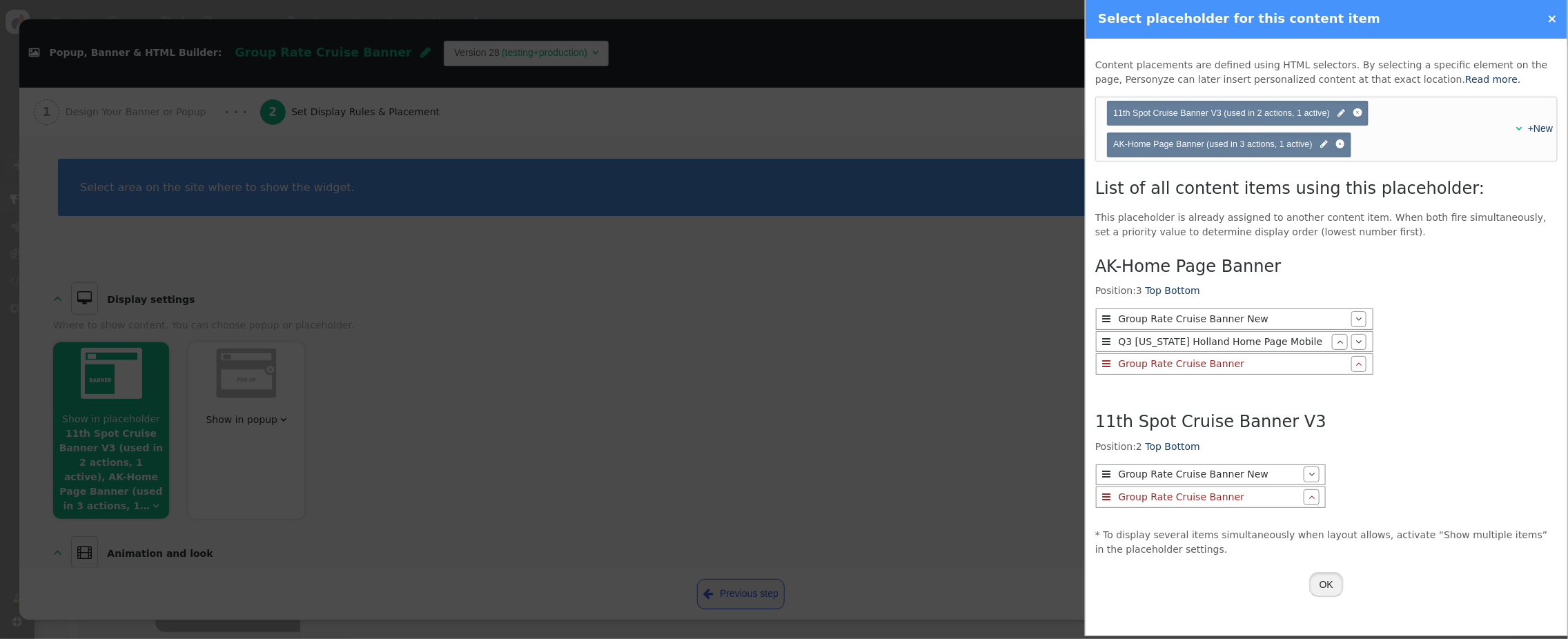
click at [1321, 572] on button "OK" at bounding box center [1327, 584] width 35 height 25
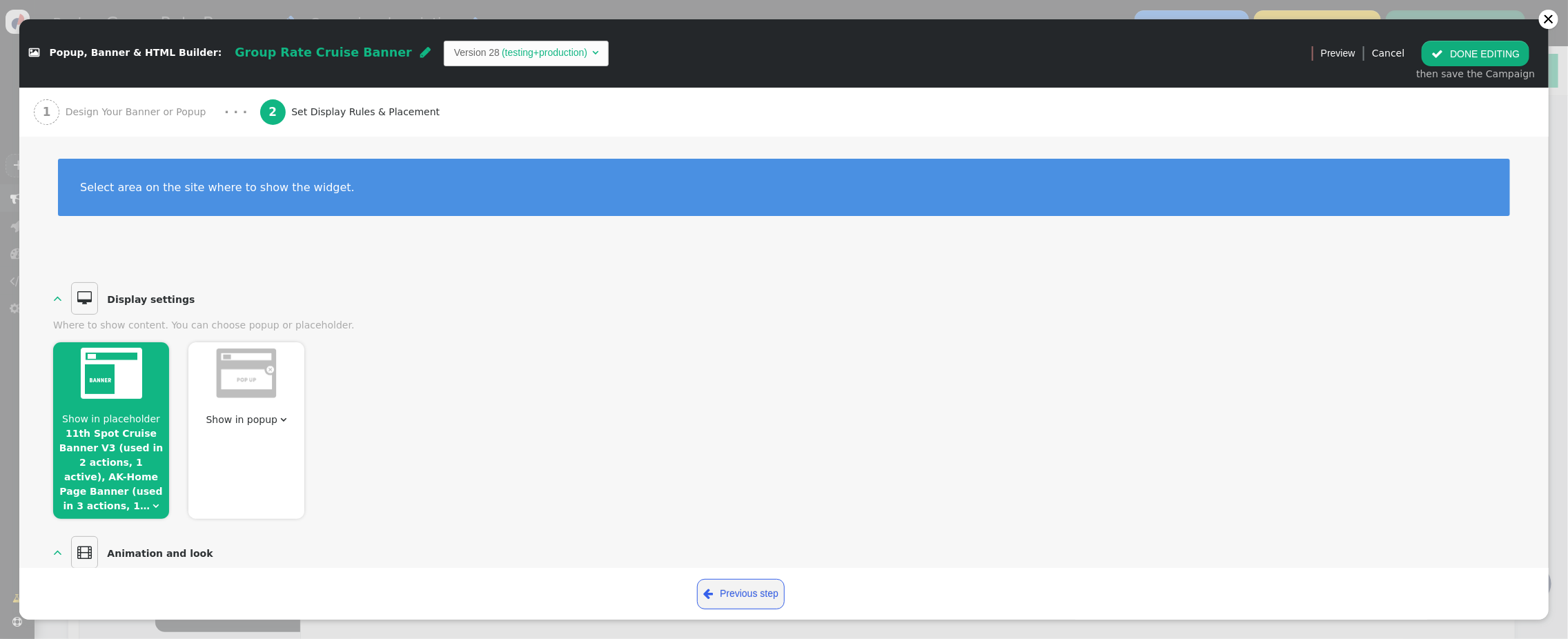
click at [114, 442] on link "11th Spot Cruise Banner V3 (used in 2 actions, 1 active), AK-Home Page Banner (…" at bounding box center [111, 470] width 104 height 83
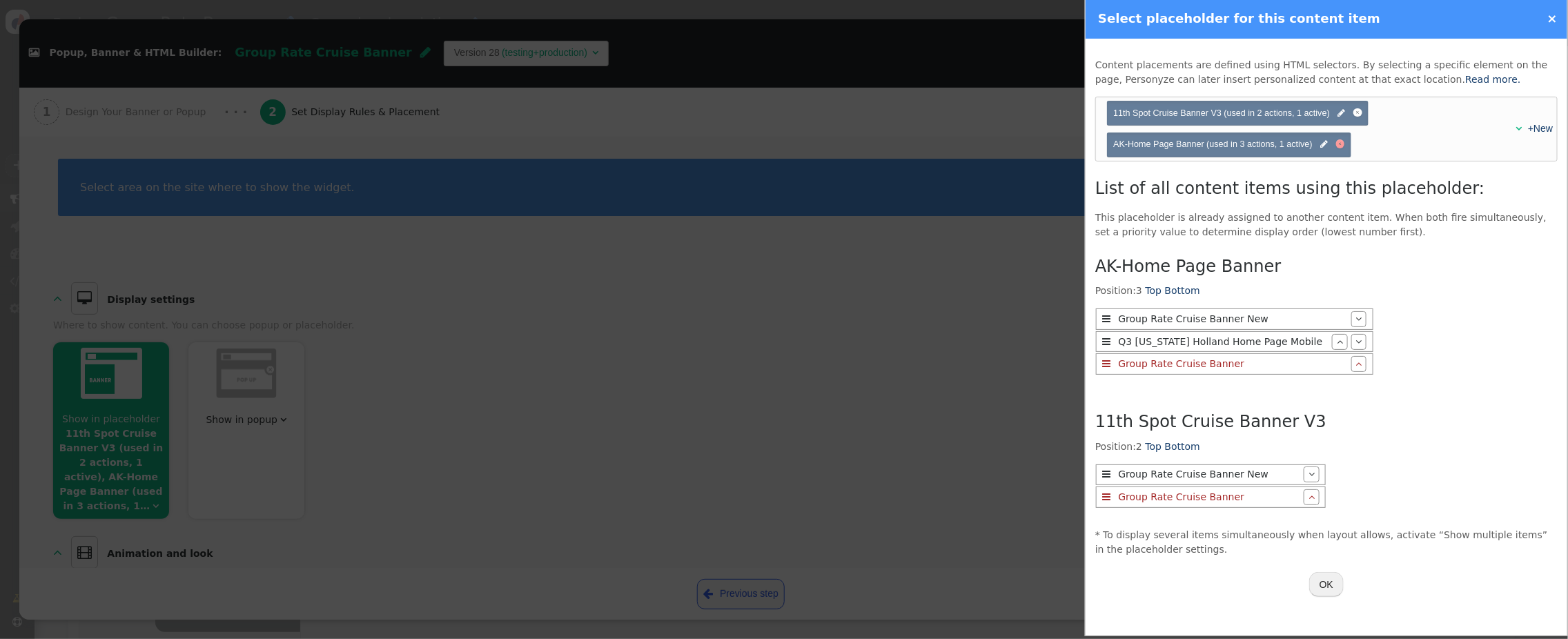
click at [1343, 145] on div at bounding box center [1340, 143] width 9 height 9
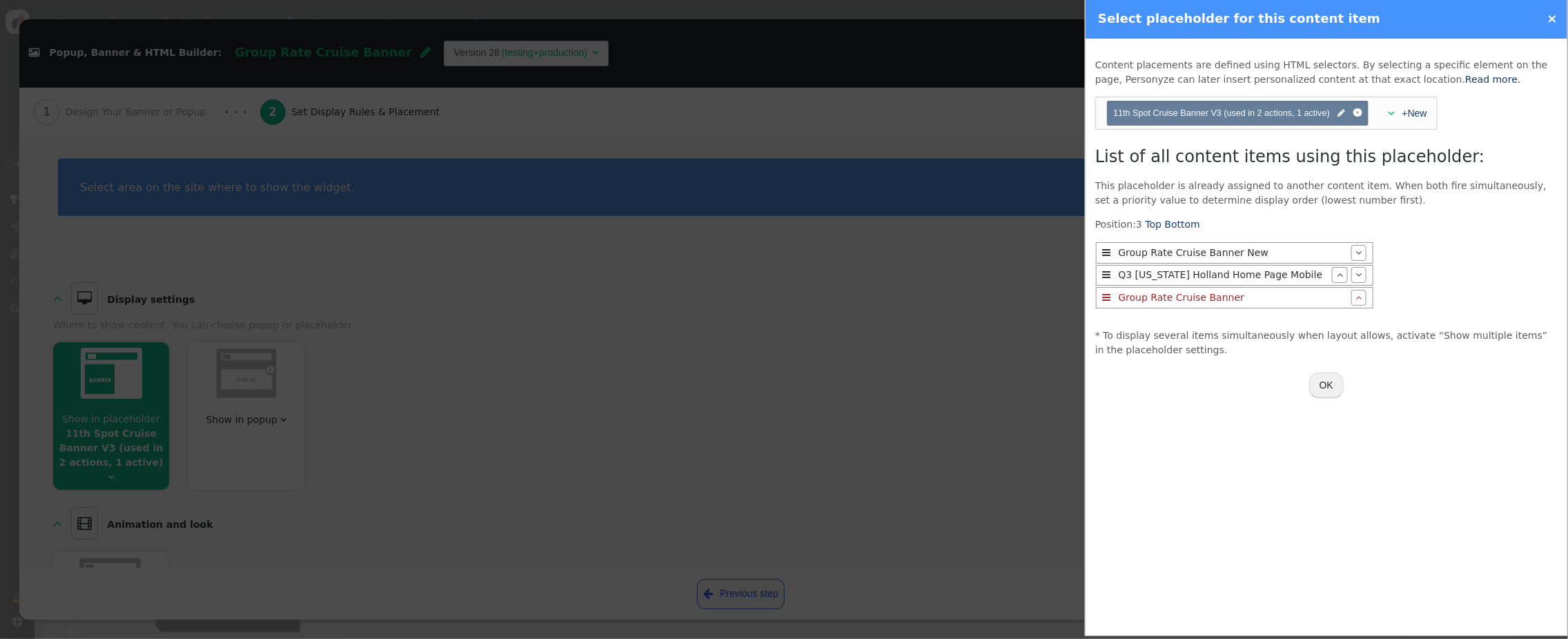
click at [1327, 387] on button "OK" at bounding box center [1327, 385] width 35 height 25
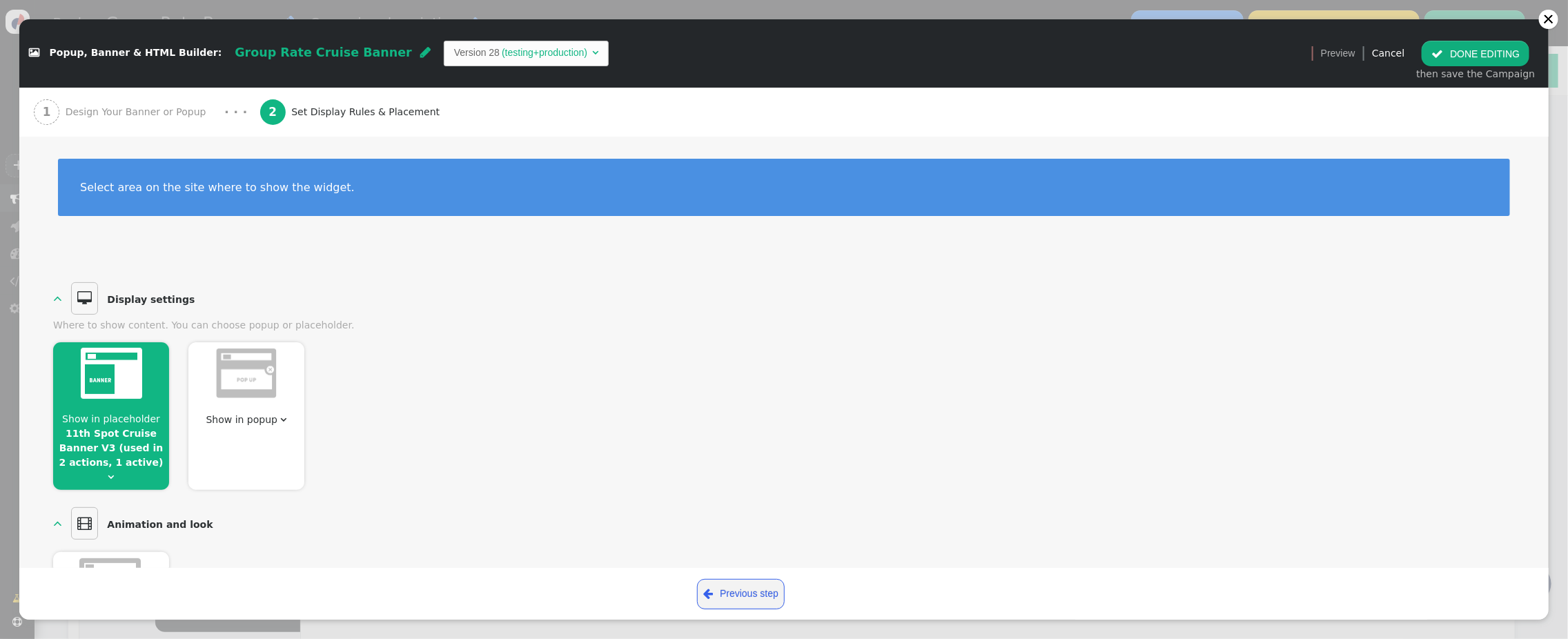
click at [1461, 52] on button " DONE EDITING" at bounding box center [1476, 53] width 107 height 25
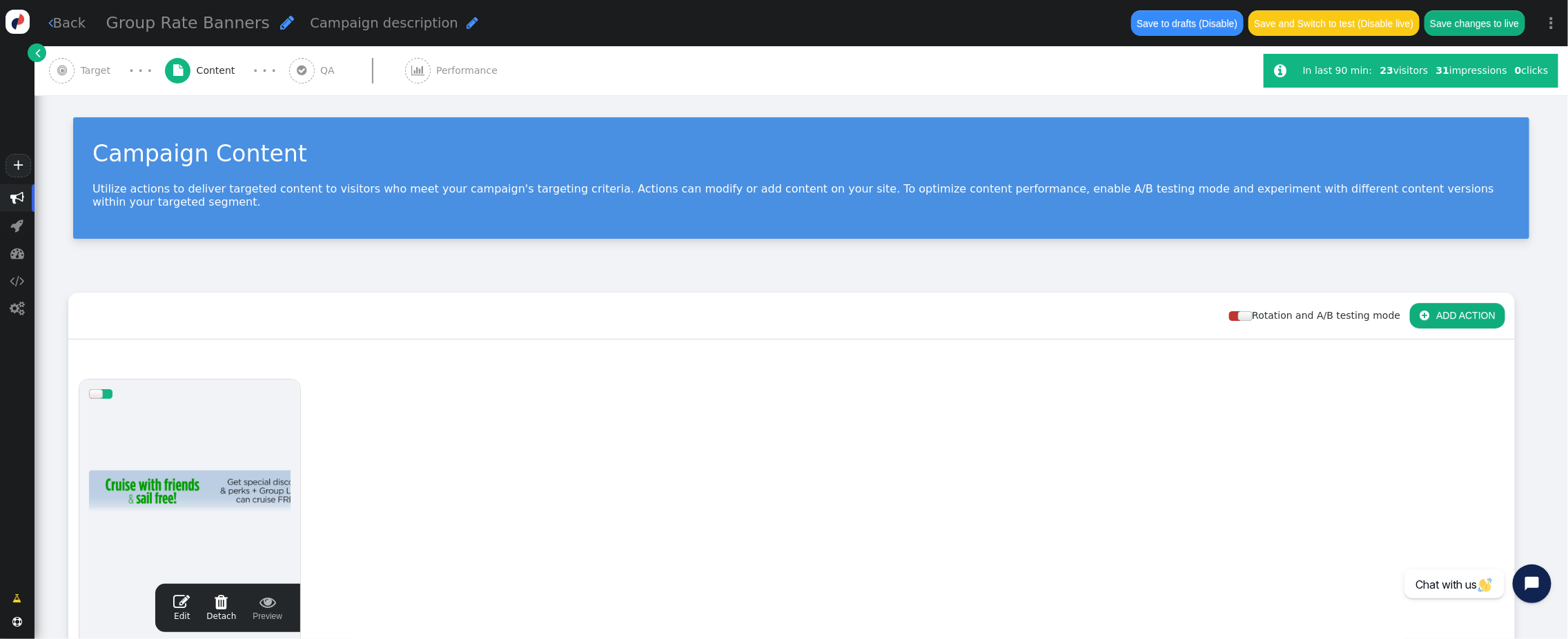
click at [100, 69] on span "Target" at bounding box center [98, 71] width 36 height 15
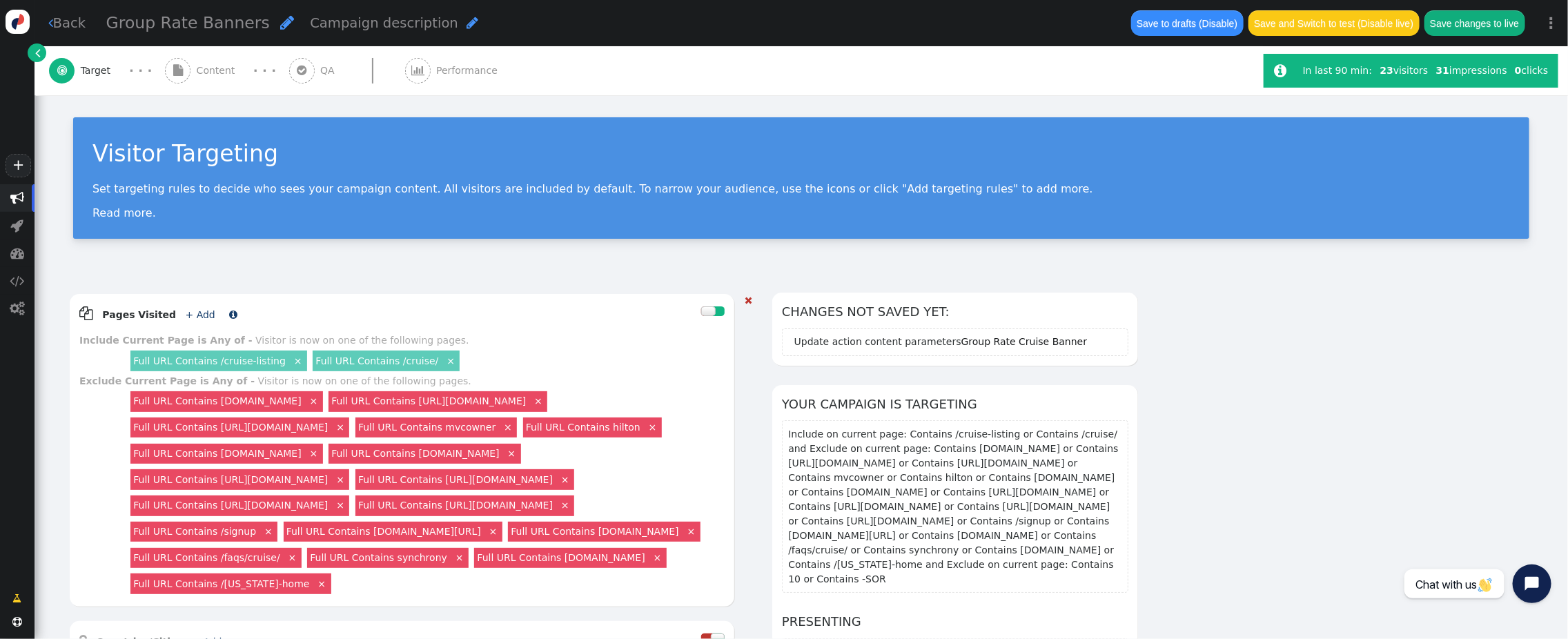
click at [188, 317] on link "+ Add" at bounding box center [201, 314] width 30 height 11
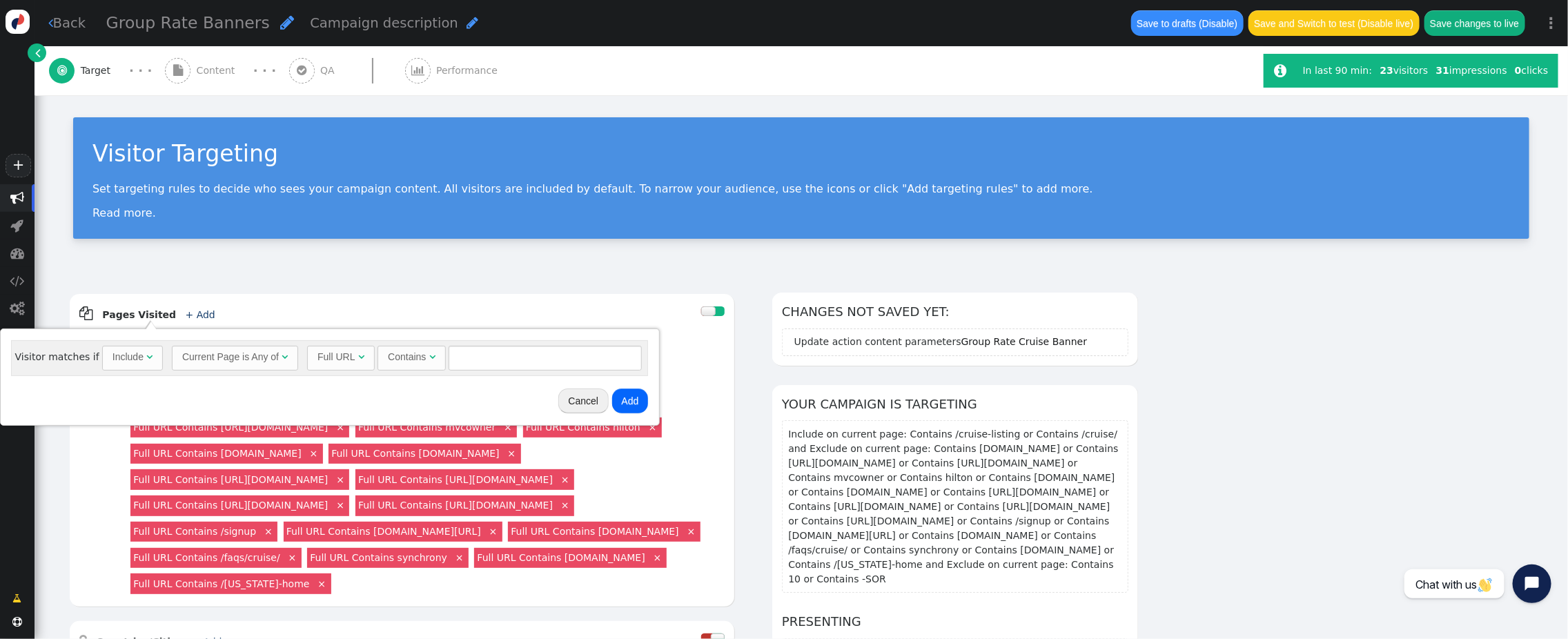
click at [138, 358] on div "Include" at bounding box center [127, 357] width 31 height 15
drag, startPoint x: 466, startPoint y: 356, endPoint x: 488, endPoint y: 358, distance: 22.1
click at [466, 356] on input "text" at bounding box center [549, 358] width 193 height 25
type input "[US_STATE]"
click at [633, 403] on button "Add" at bounding box center [633, 400] width 37 height 25
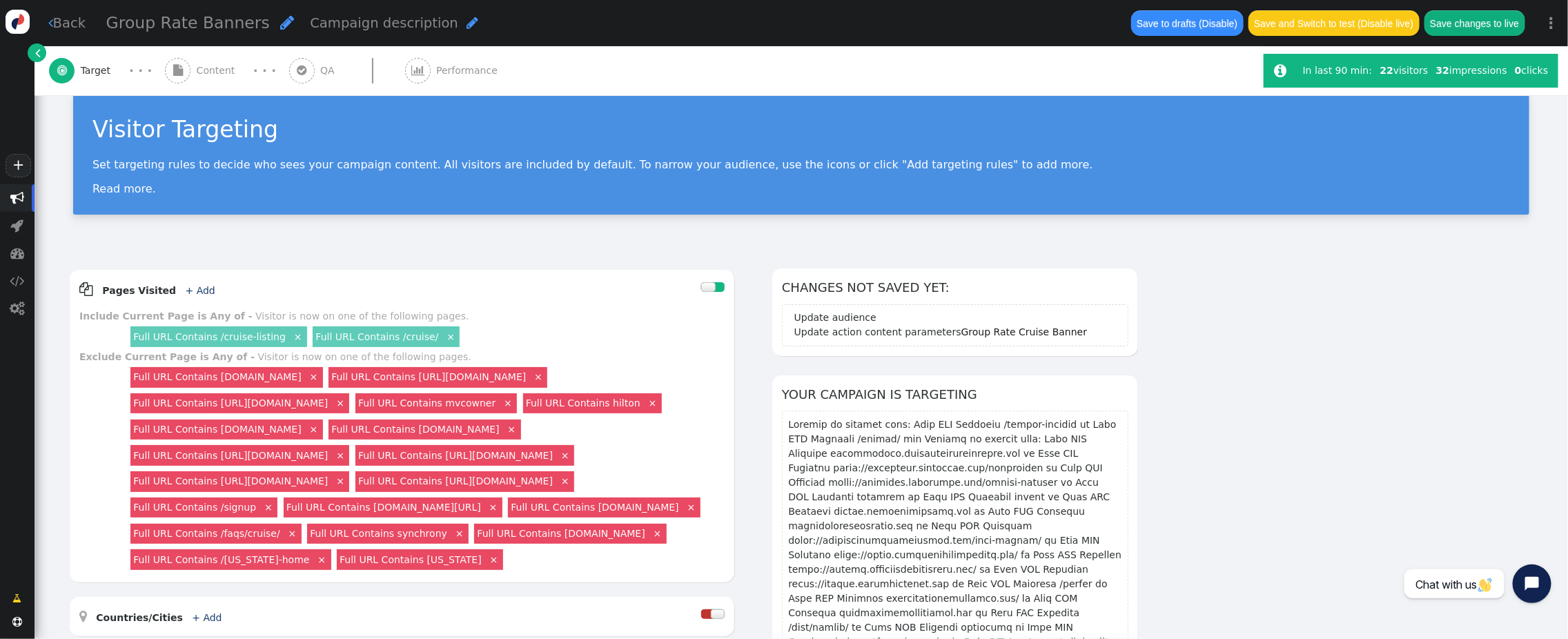
scroll to position [14, 0]
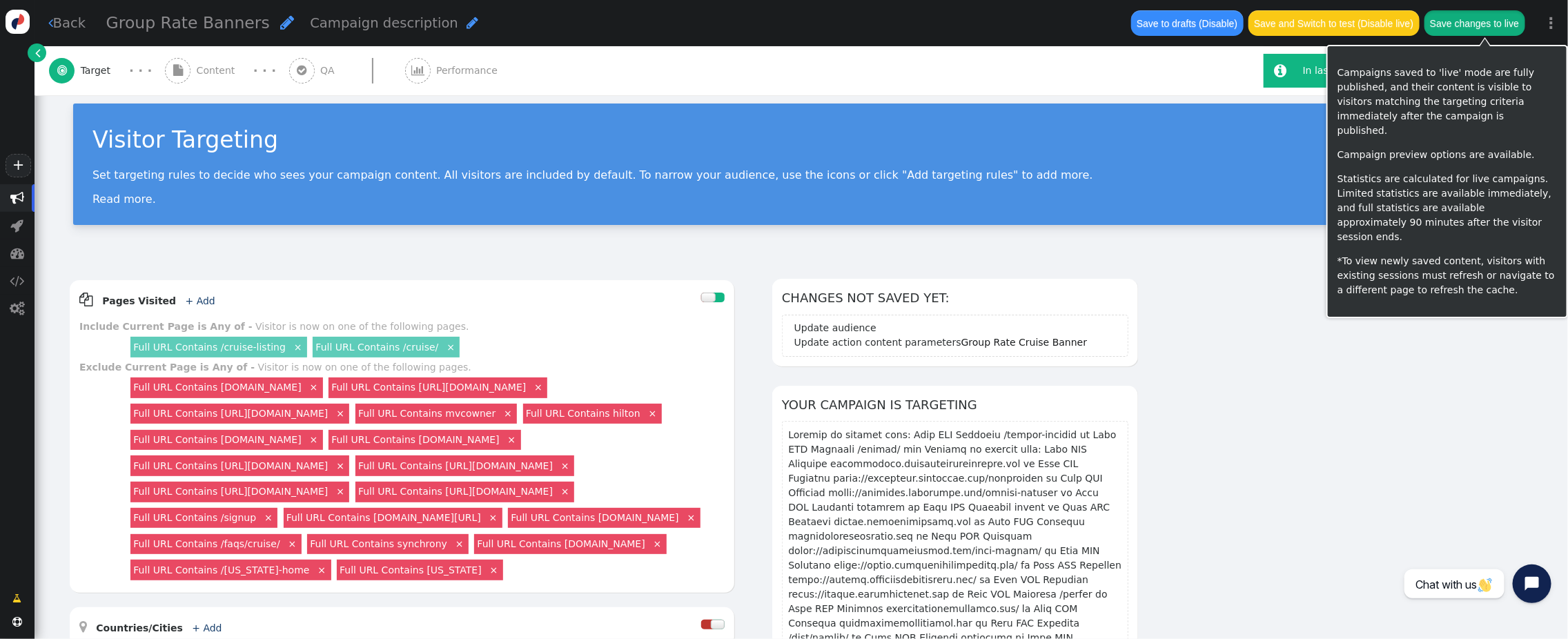
click at [1482, 19] on button "Save changes to live" at bounding box center [1475, 22] width 100 height 25
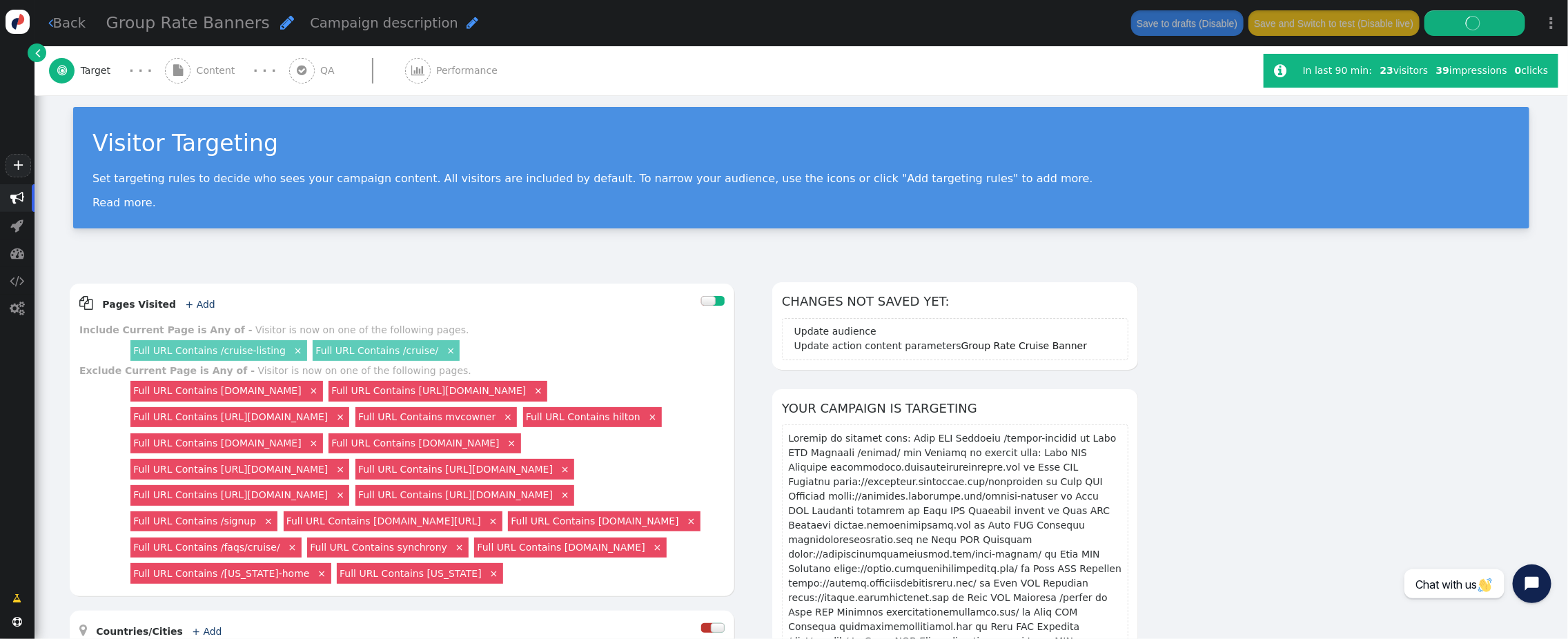
scroll to position [11, 0]
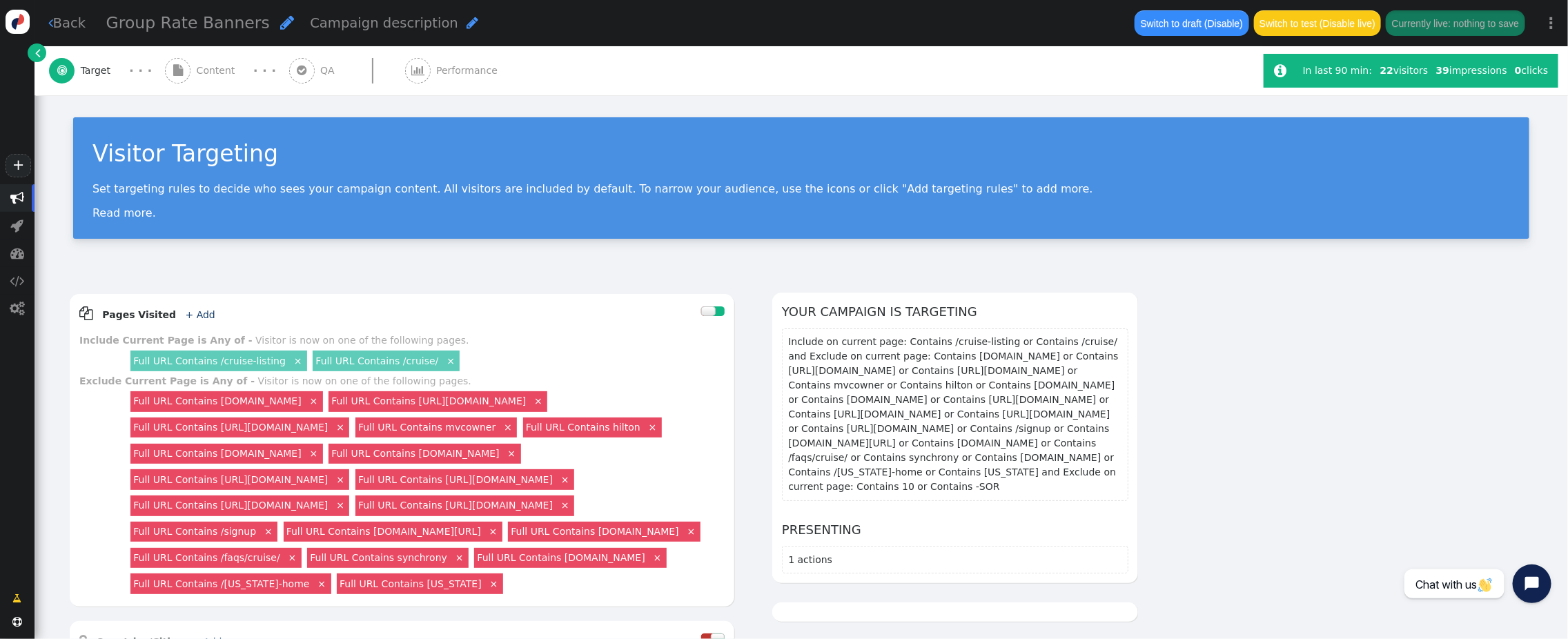
click at [202, 72] on span "Content" at bounding box center [219, 71] width 44 height 15
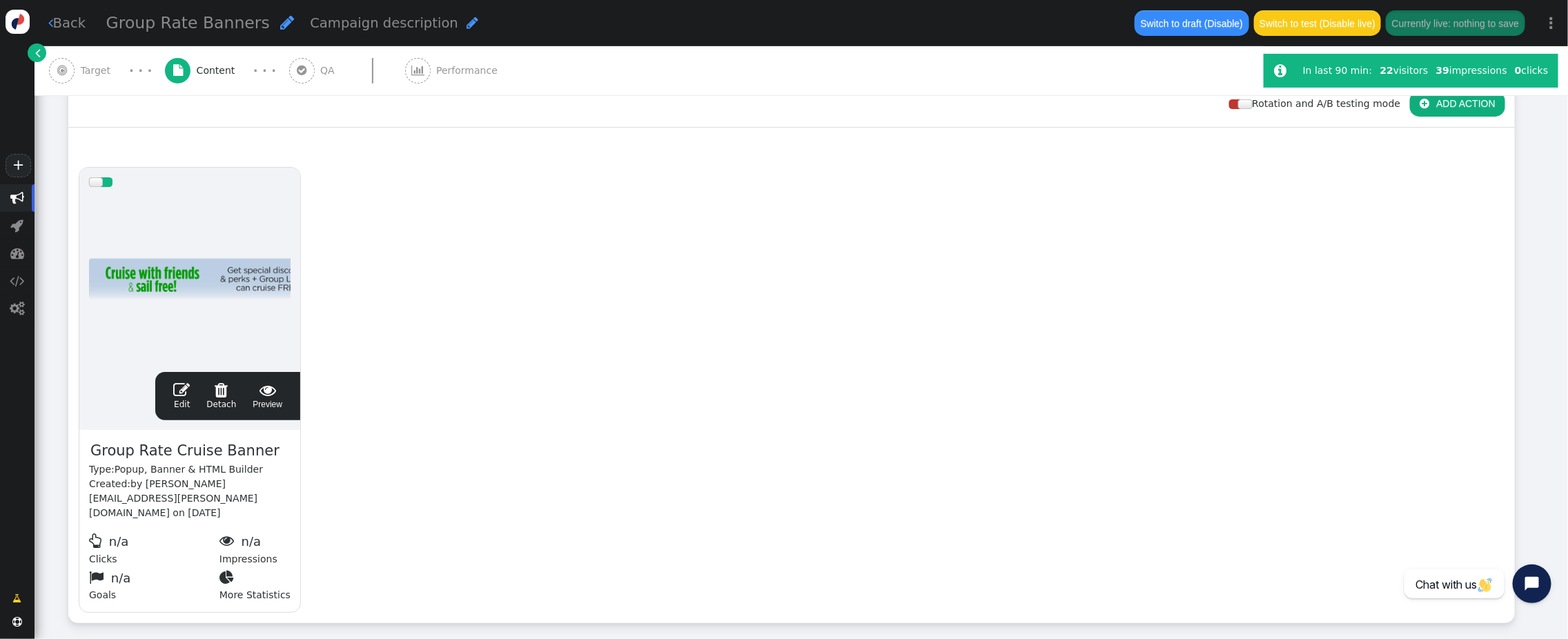
scroll to position [216, 0]
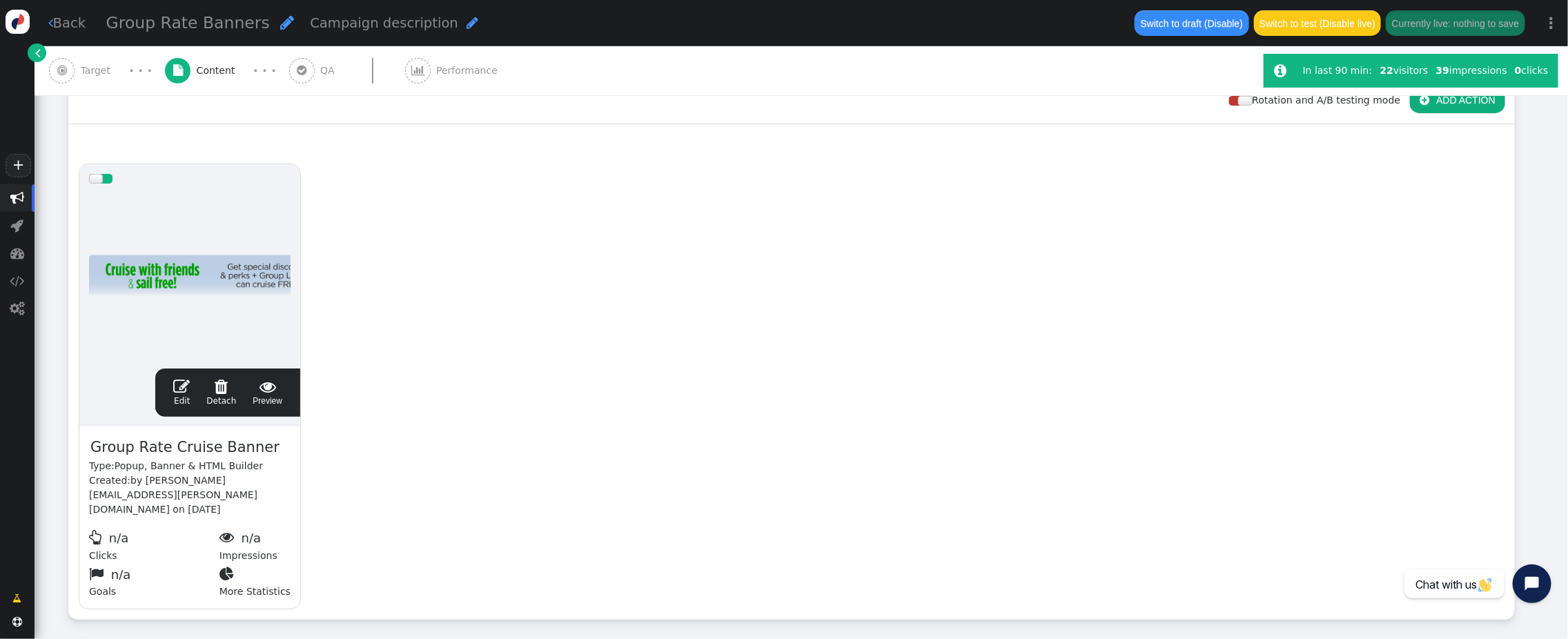
click at [173, 379] on div " Edit  Detach  Preview" at bounding box center [228, 393] width 125 height 29
click at [182, 379] on span "" at bounding box center [181, 387] width 17 height 17
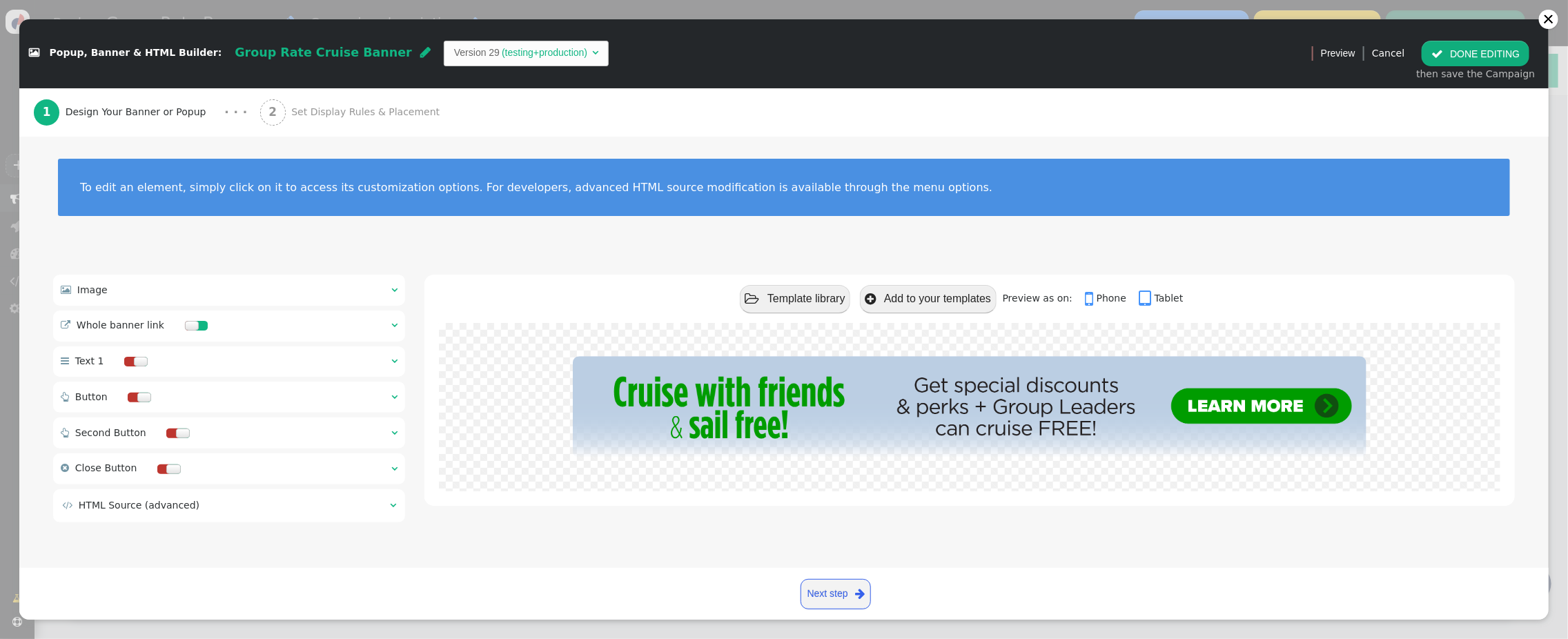
click at [303, 116] on span "Set Display Rules & Placement" at bounding box center [368, 112] width 154 height 15
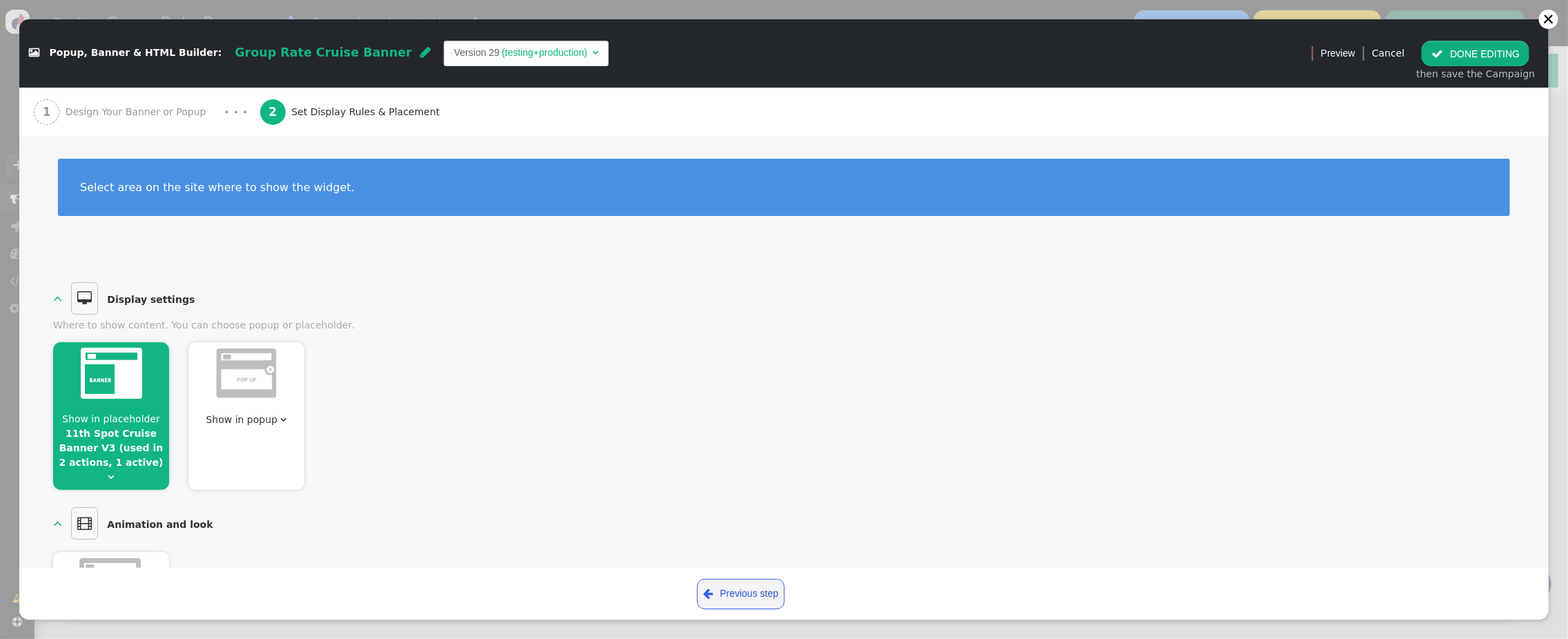
click at [126, 405] on div at bounding box center [110, 376] width 116 height 67
click at [106, 412] on span "Show in placeholder 11th Spot Cruise Banner V3 (used in 2 actions, 1 active) " at bounding box center [110, 448] width 116 height 73
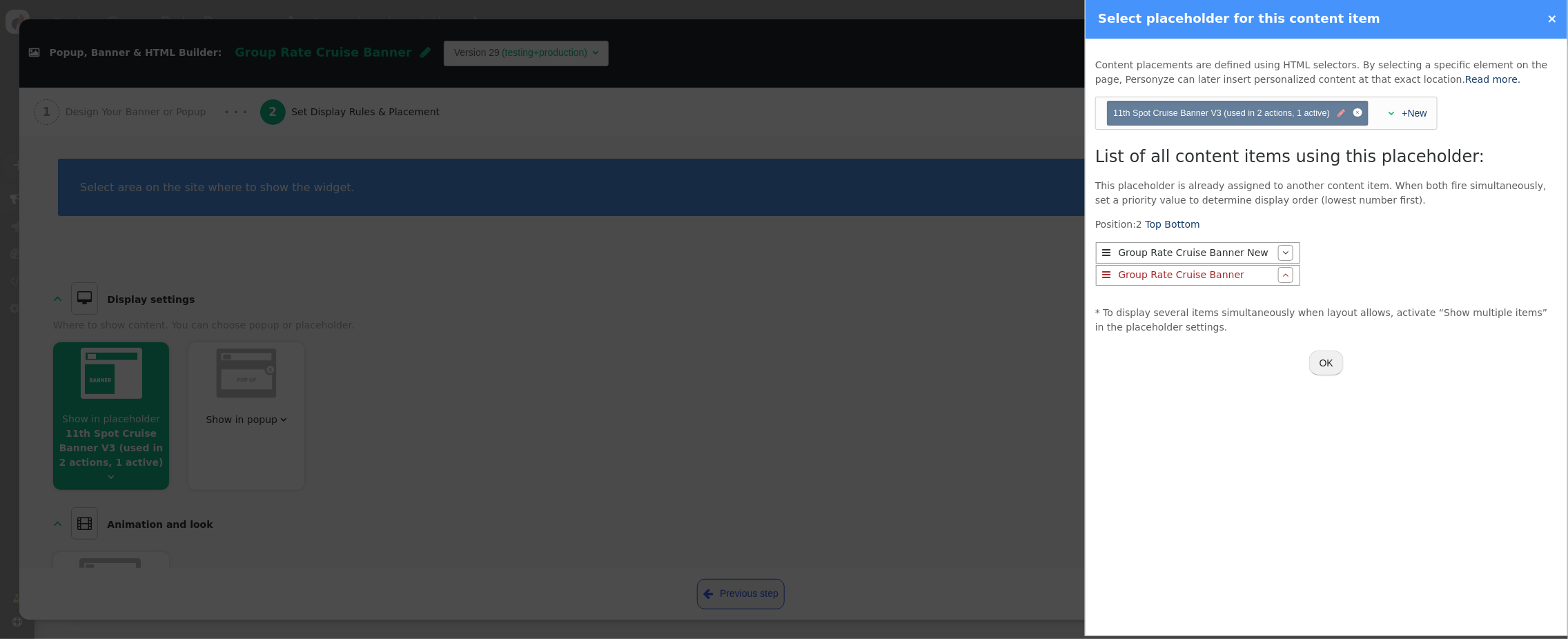
click at [1340, 114] on span "" at bounding box center [1342, 113] width 8 height 13
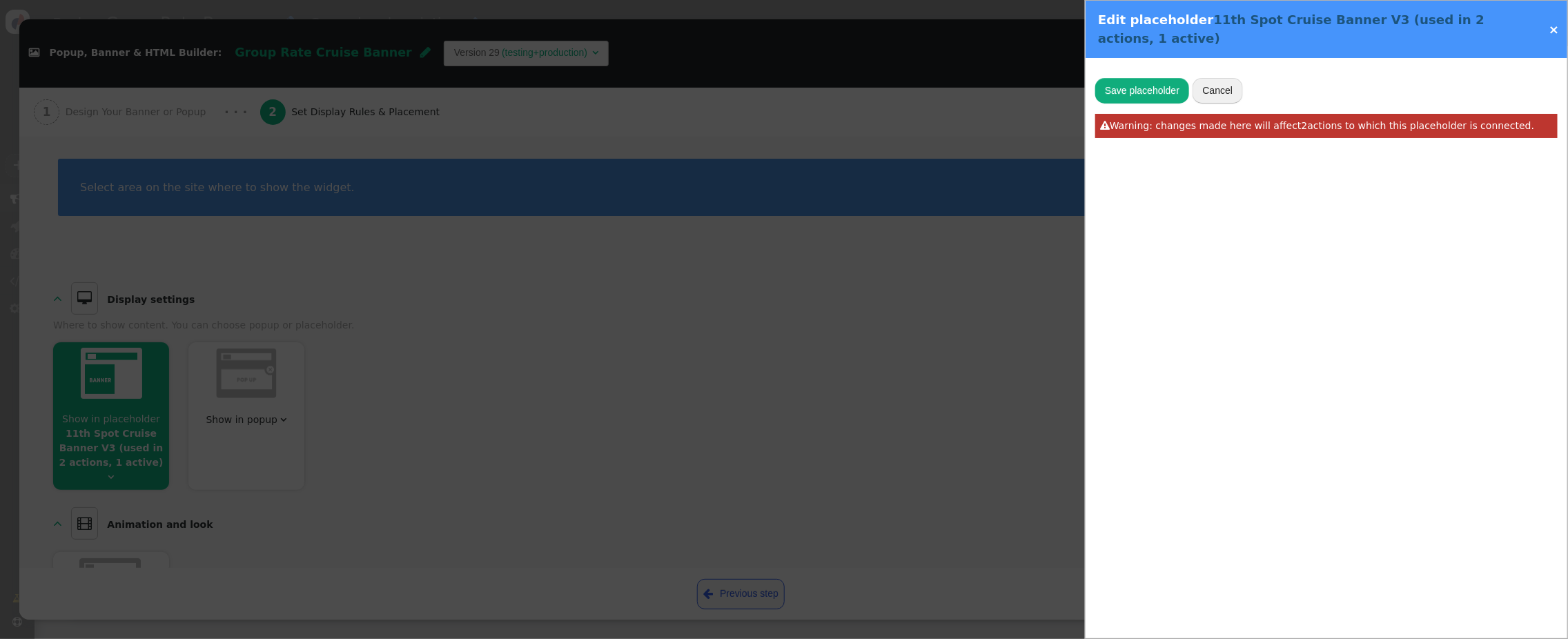
type input "11th Spot Cruise Banner V3"
type input "[["#search-results",0],["div",0,[[0,"row",1],[0,"search-results__list",1]]],["s…"
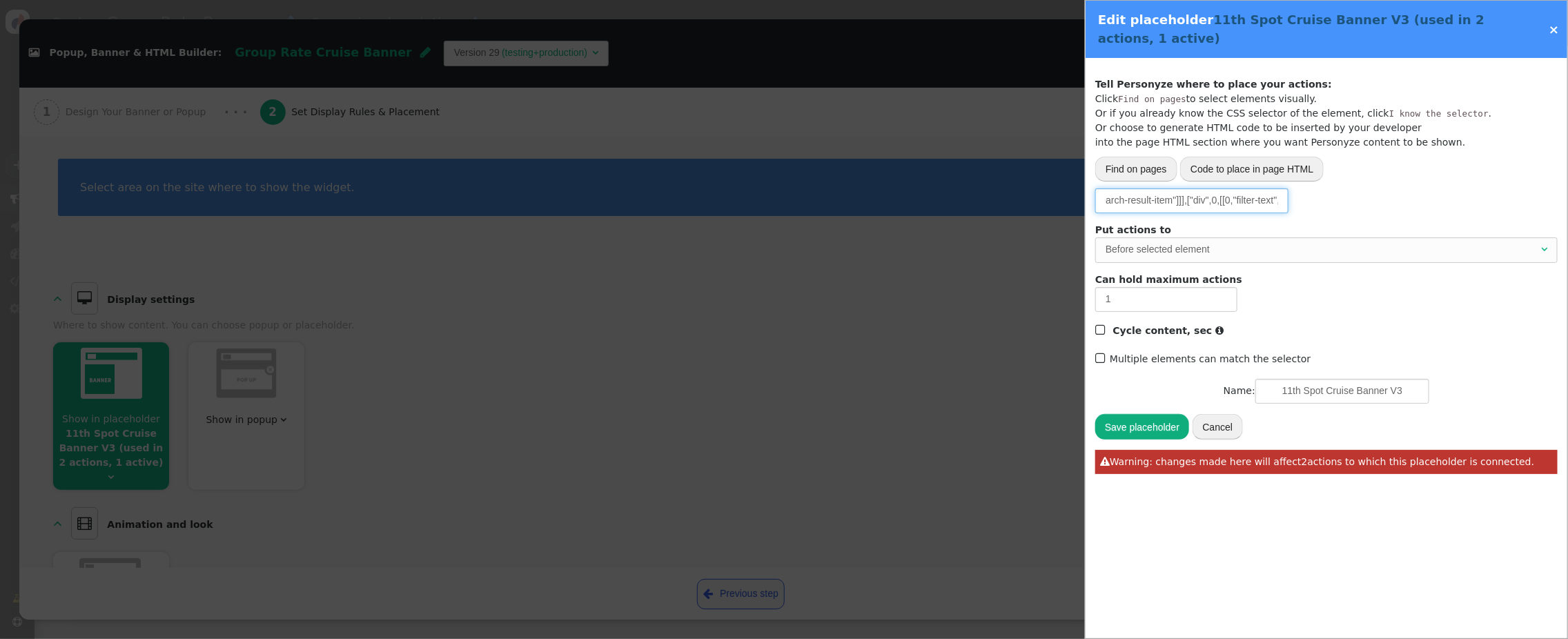
scroll to position [0, 947]
drag, startPoint x: 1128, startPoint y: 203, endPoint x: 1294, endPoint y: 203, distance: 166.0
click at [1294, 203] on div "Please, choose from where to grab the data -- Select one --  URL parameter  P…" at bounding box center [1326, 201] width 462 height 25
click at [1220, 426] on button "Cancel" at bounding box center [1217, 426] width 51 height 25
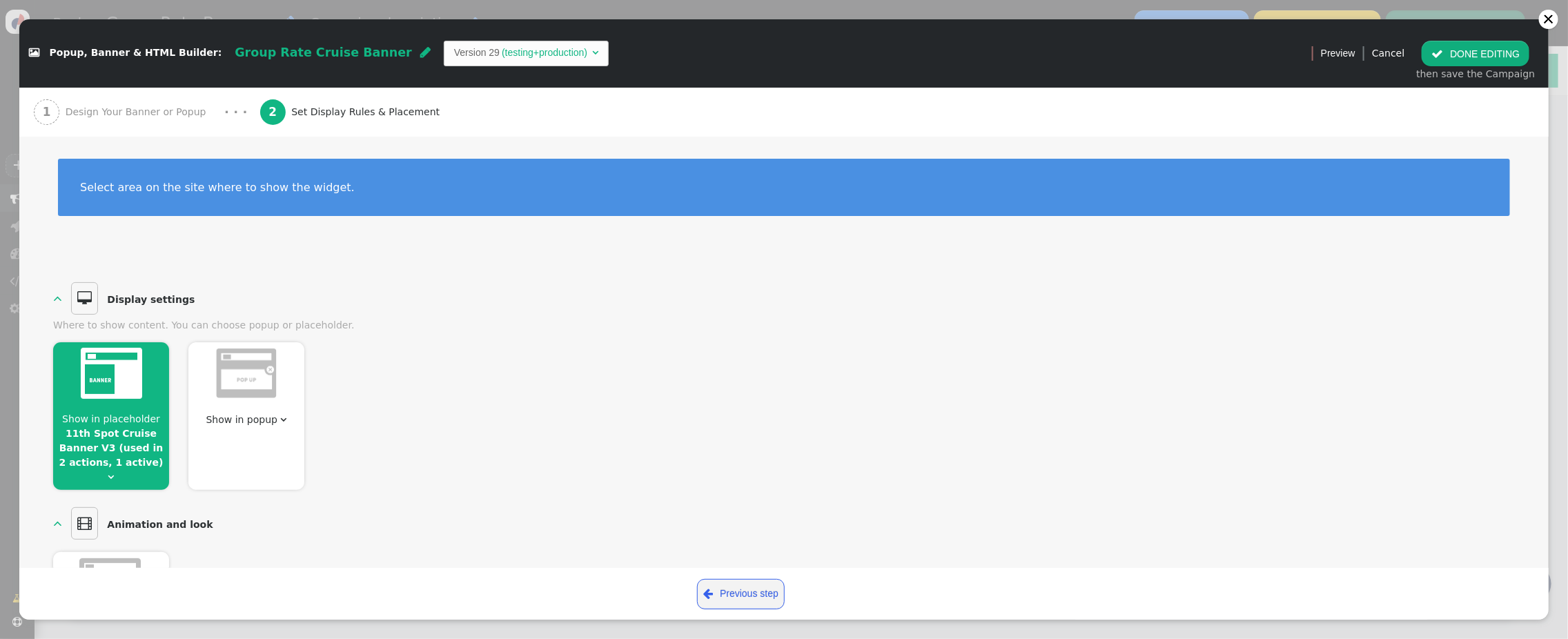
click at [1467, 53] on button " DONE EDITING" at bounding box center [1476, 53] width 107 height 25
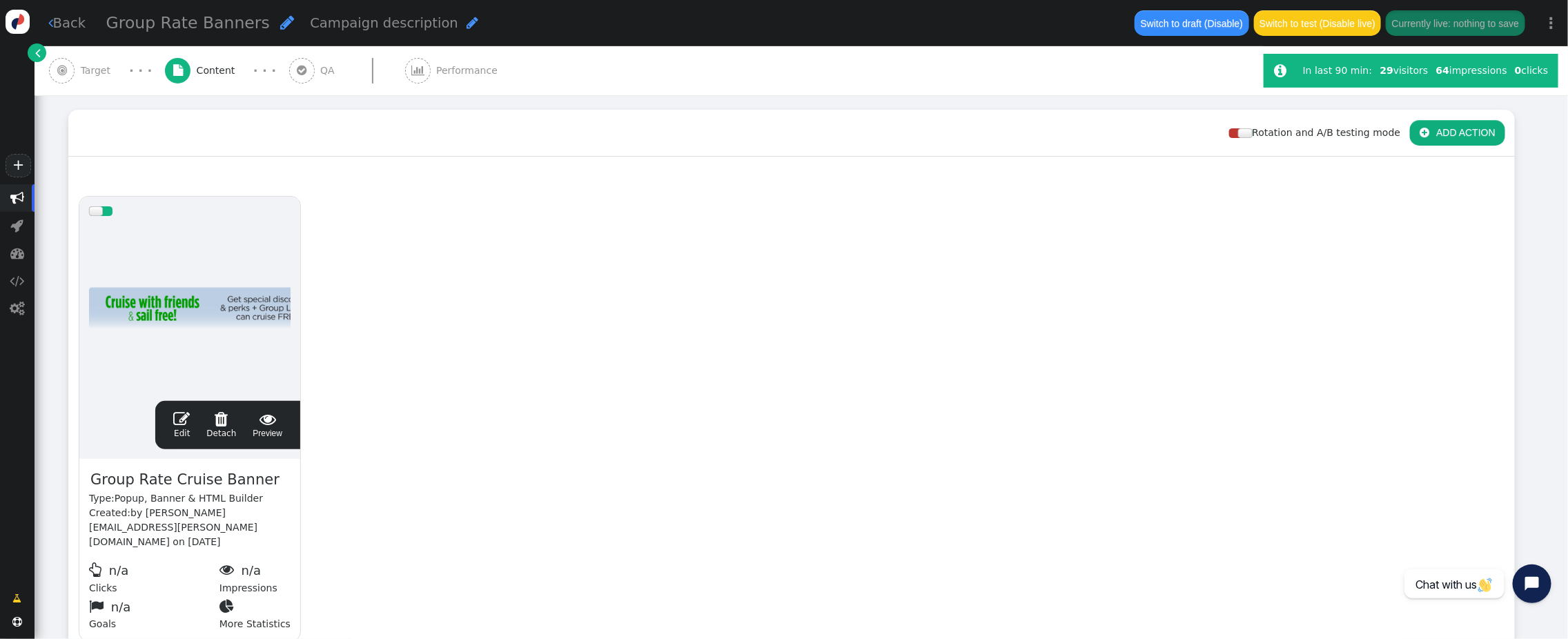
scroll to position [182, 0]
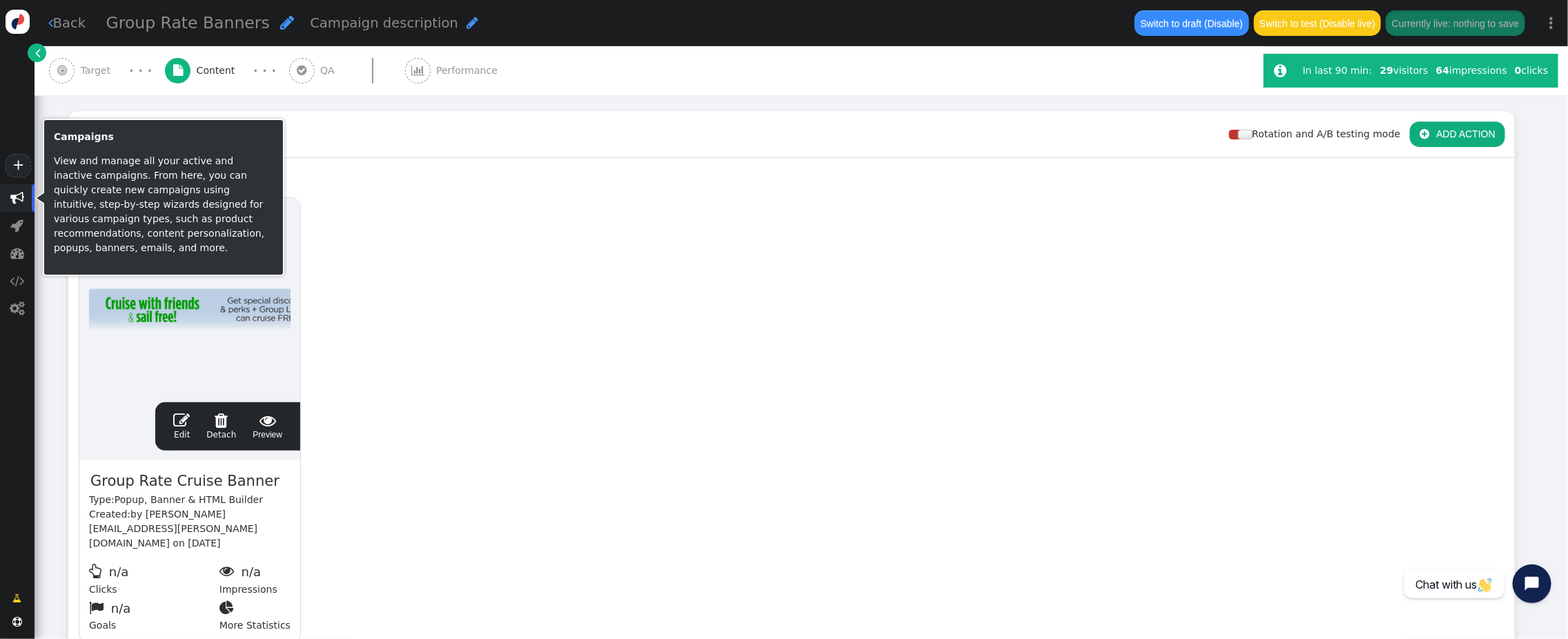
click at [13, 200] on span "" at bounding box center [17, 198] width 14 height 14
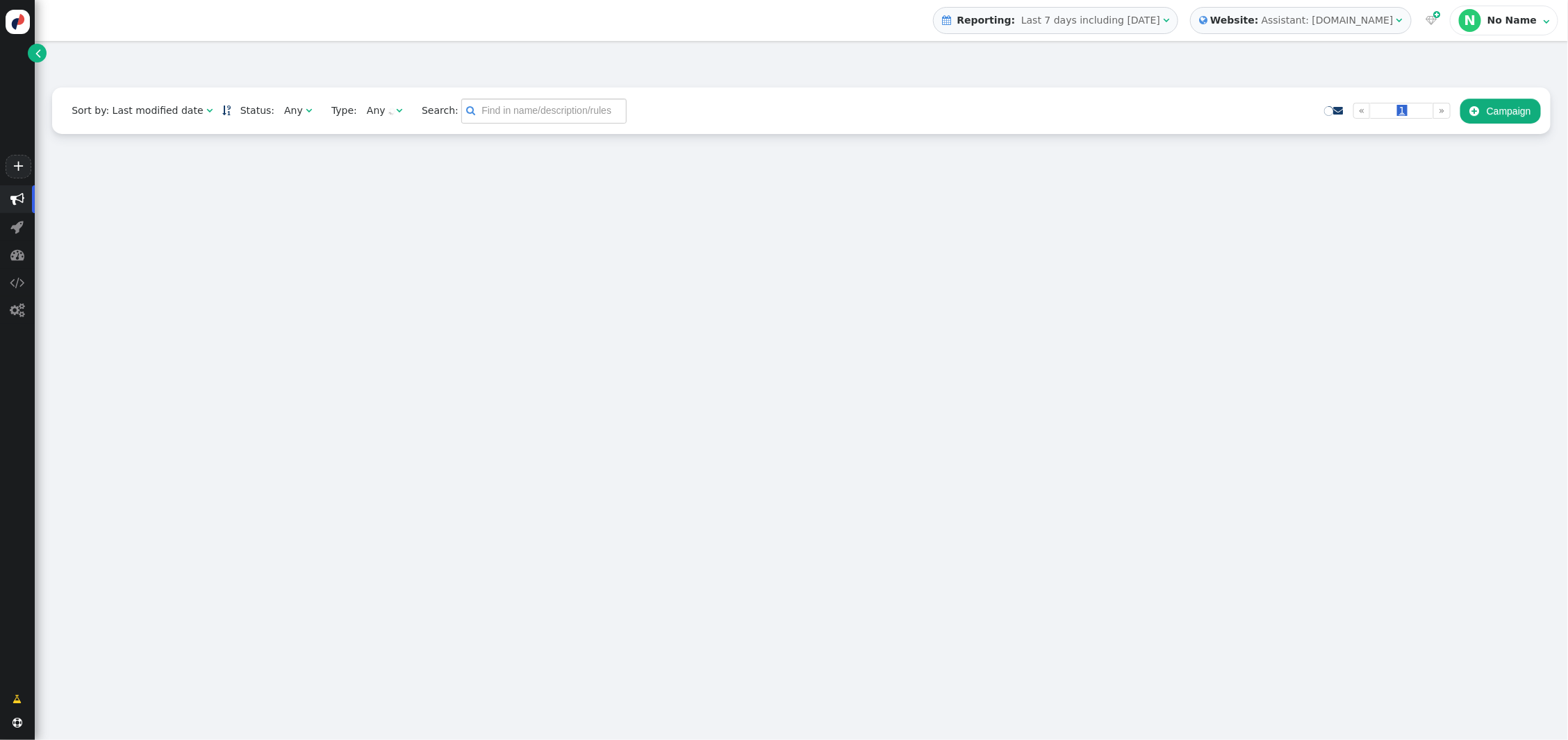
click at [508, 111] on input "text" at bounding box center [543, 111] width 165 height 25
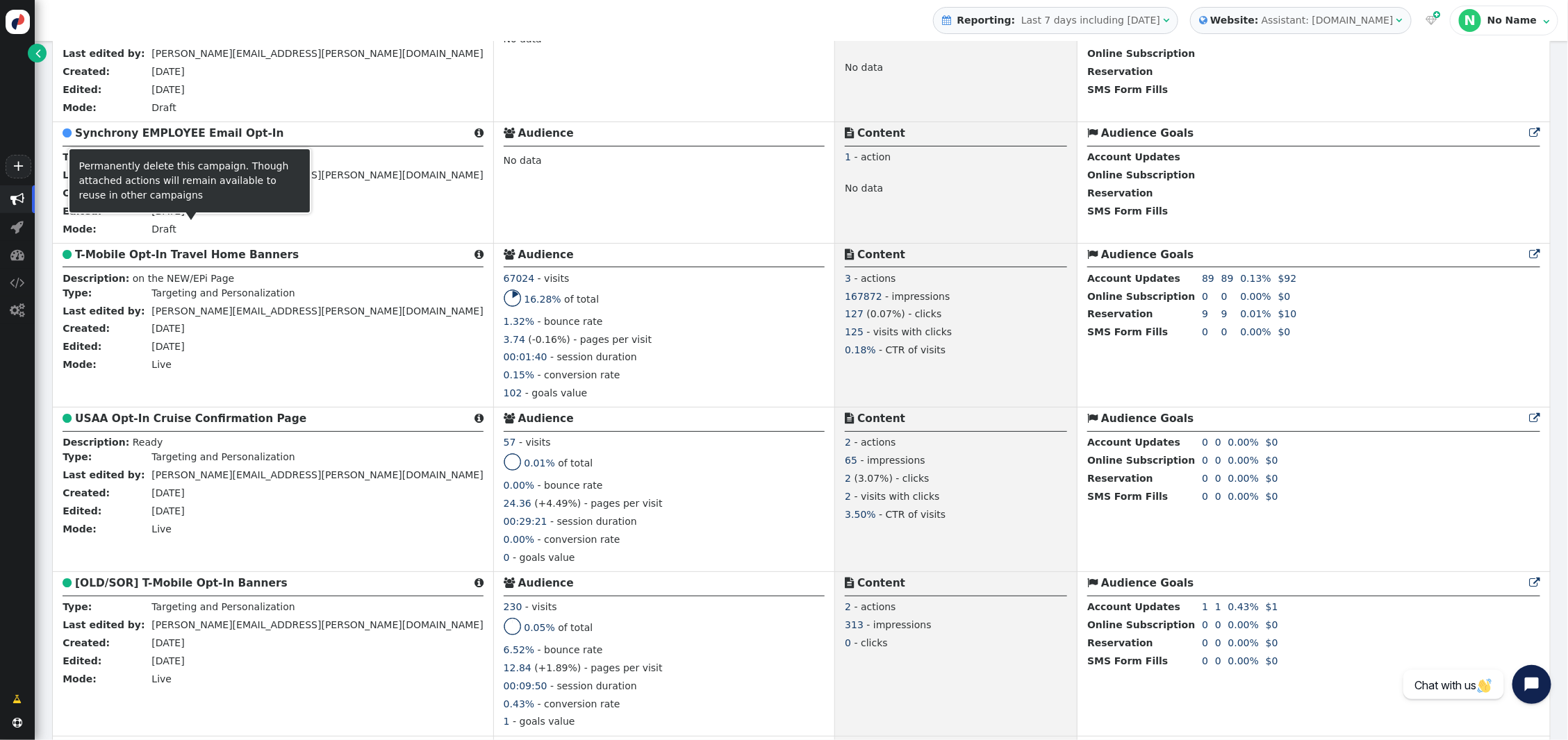
scroll to position [869, 0]
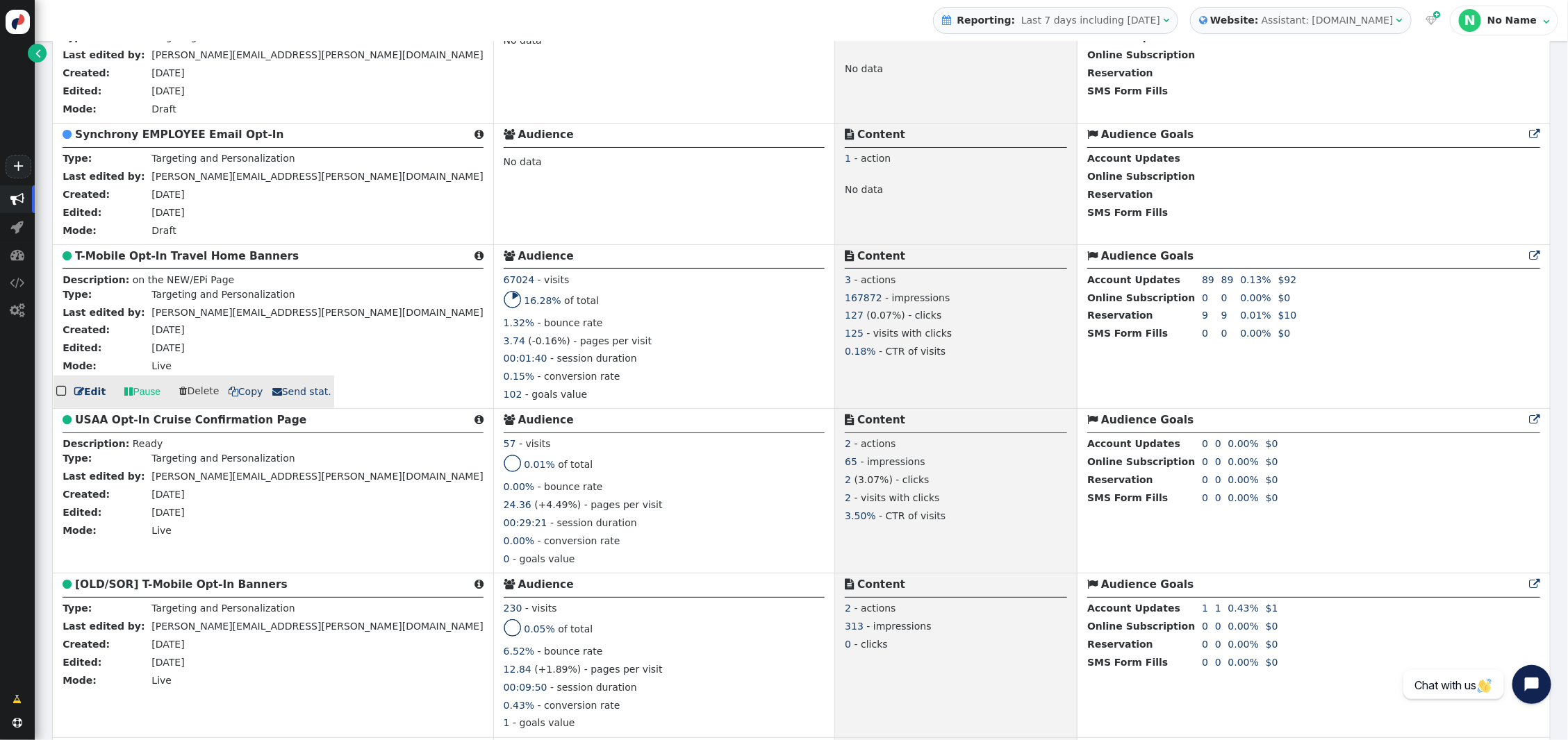
type input "opt"
click at [199, 263] on b "T-Mobile Opt-In Travel Home Banners" at bounding box center [187, 256] width 224 height 13
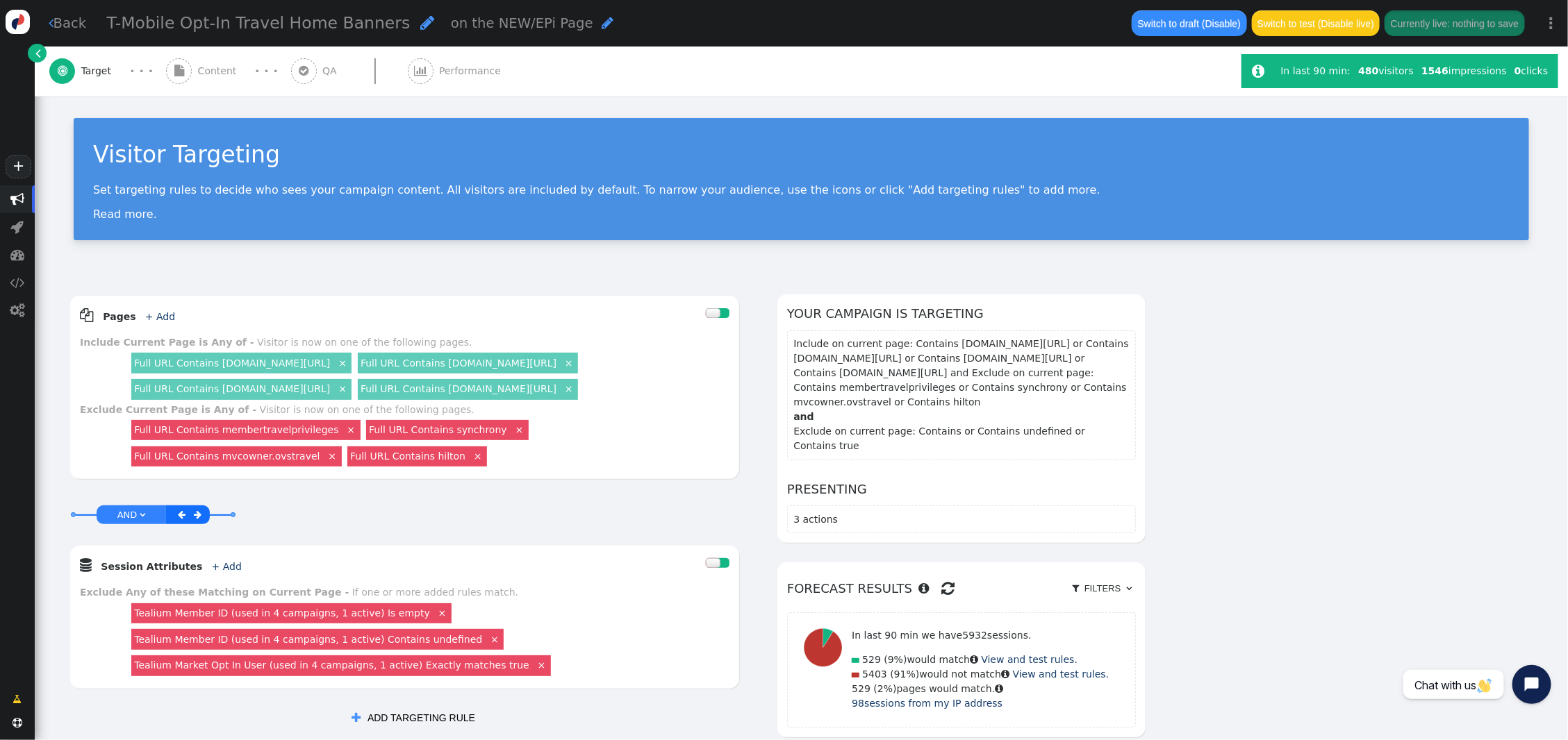
click at [210, 72] on span "Content" at bounding box center [220, 71] width 44 height 15
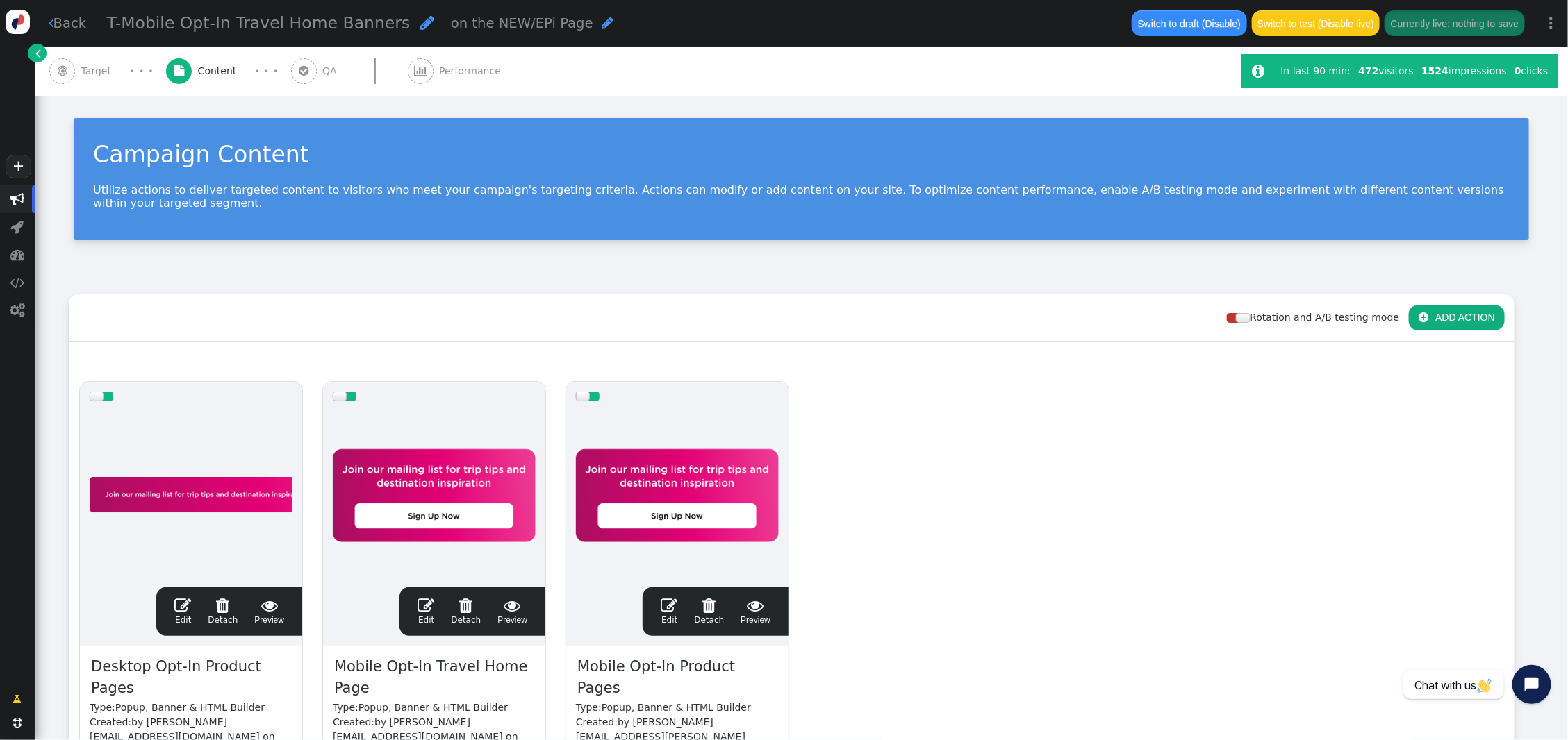
click at [179, 597] on span "" at bounding box center [182, 605] width 17 height 17
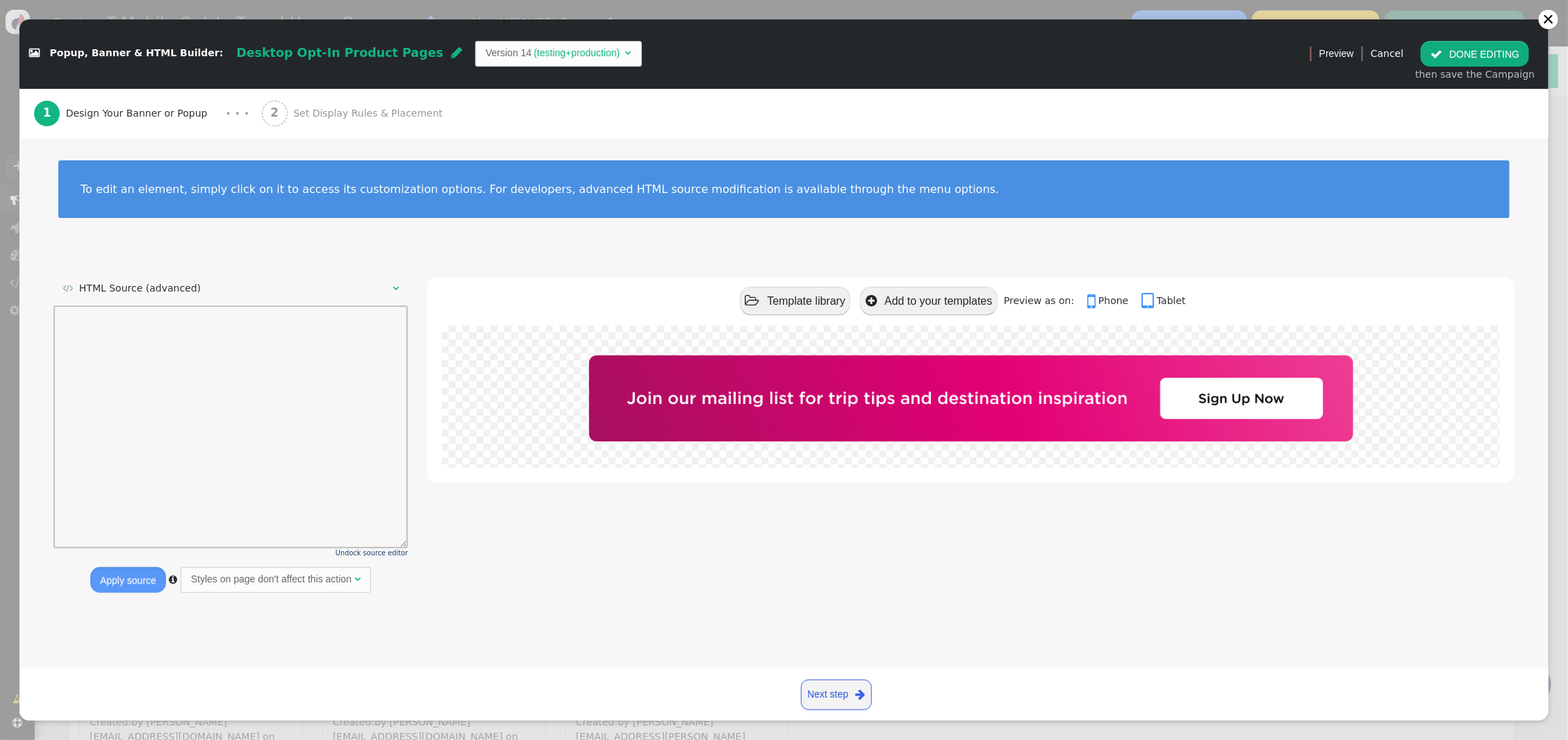
click at [326, 118] on span "Set Display Rules & Placement" at bounding box center [370, 113] width 155 height 15
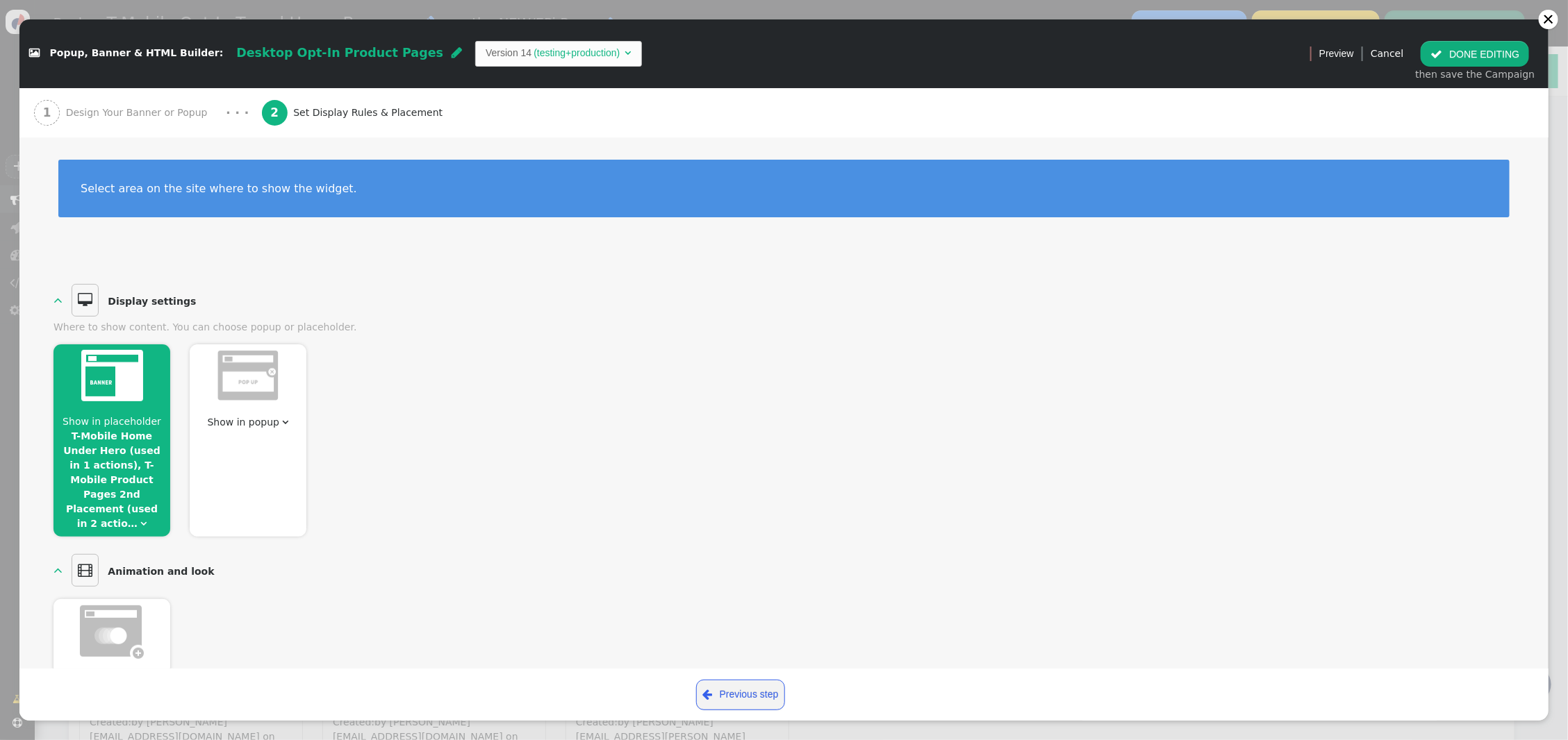
click at [134, 447] on link "T-Mobile Home Under Hero (used in 1 actions), T-Mobile Product Pages 2nd Placem…" at bounding box center [111, 480] width 97 height 99
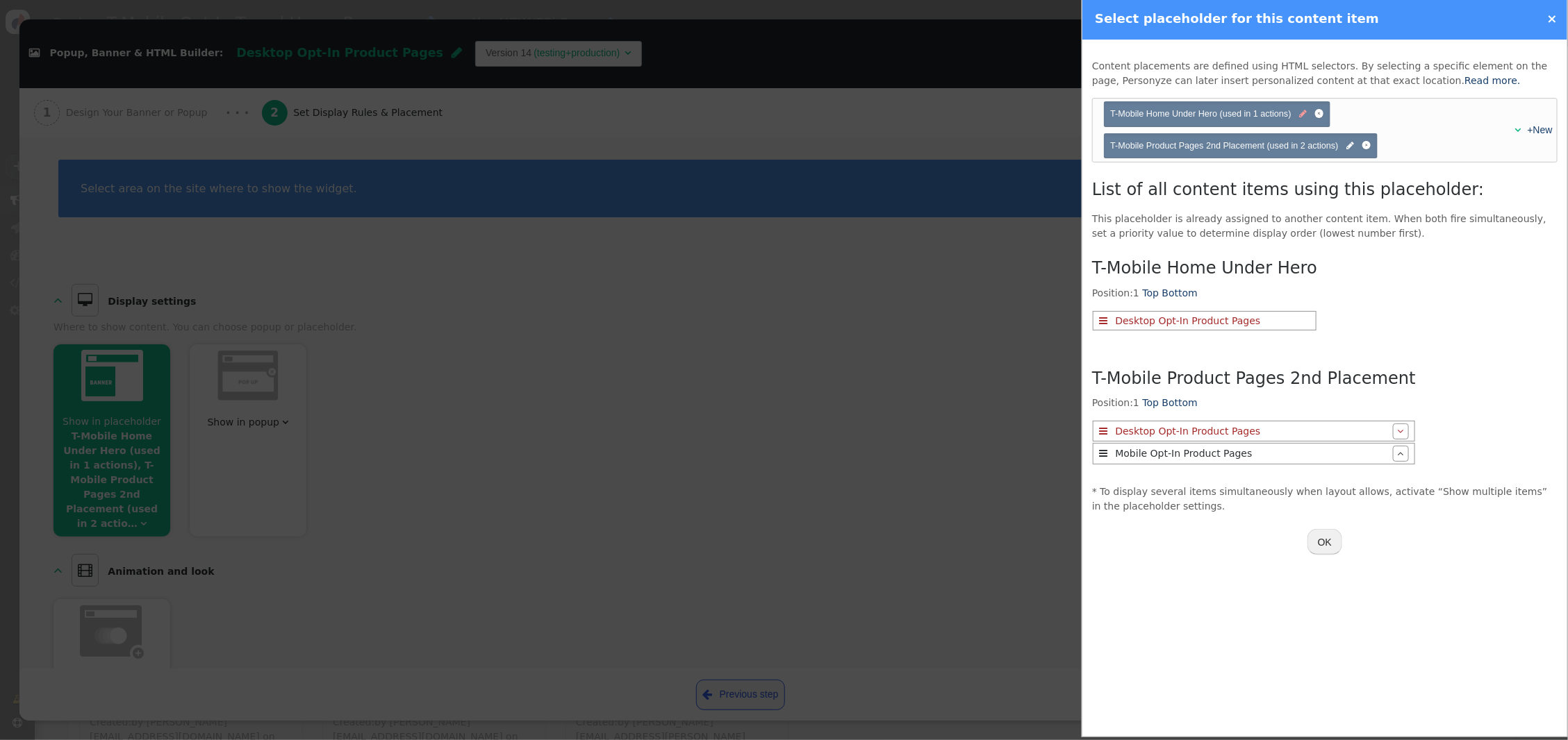
click at [1301, 113] on span "" at bounding box center [1303, 114] width 8 height 13
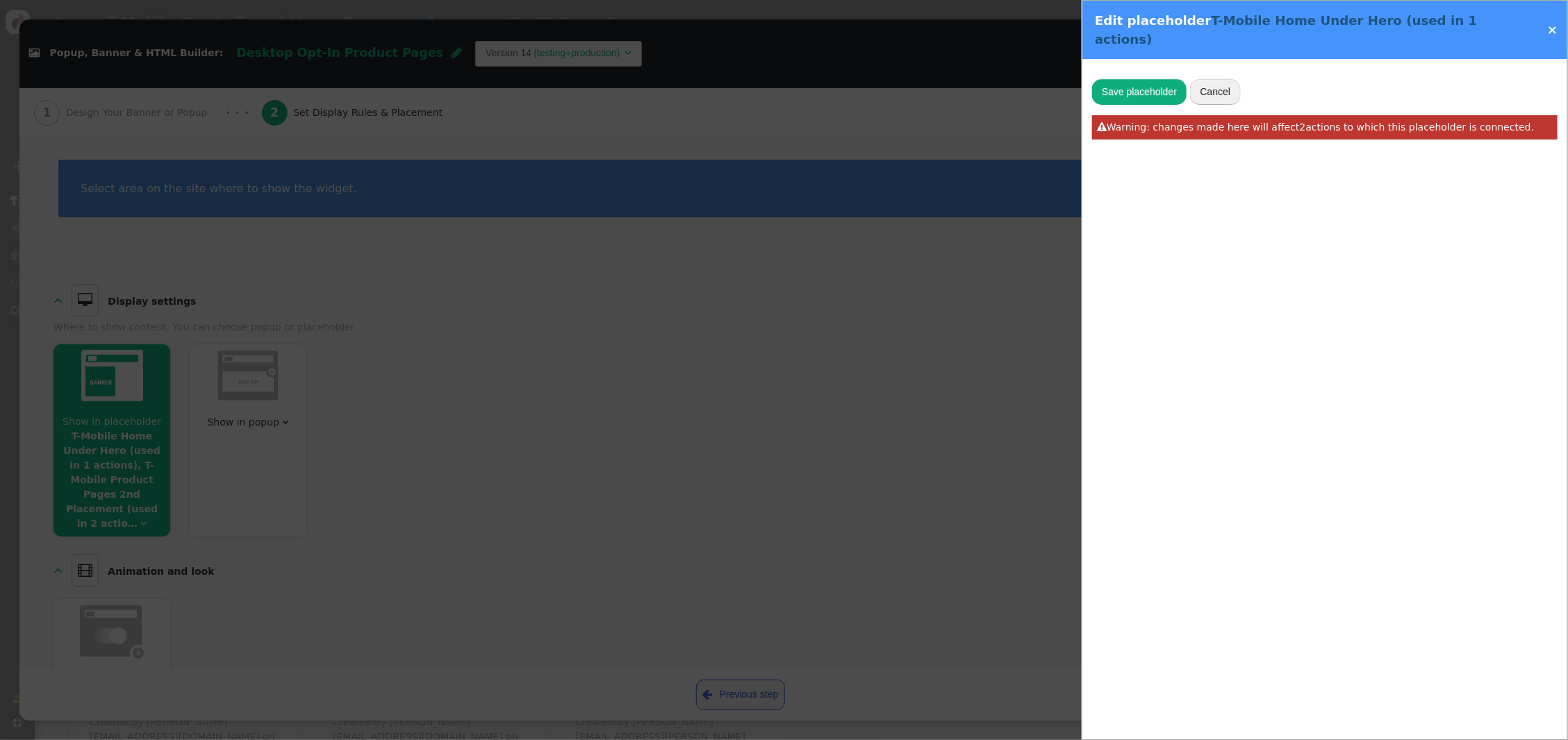
type input "T-Mobile Home Under Hero"
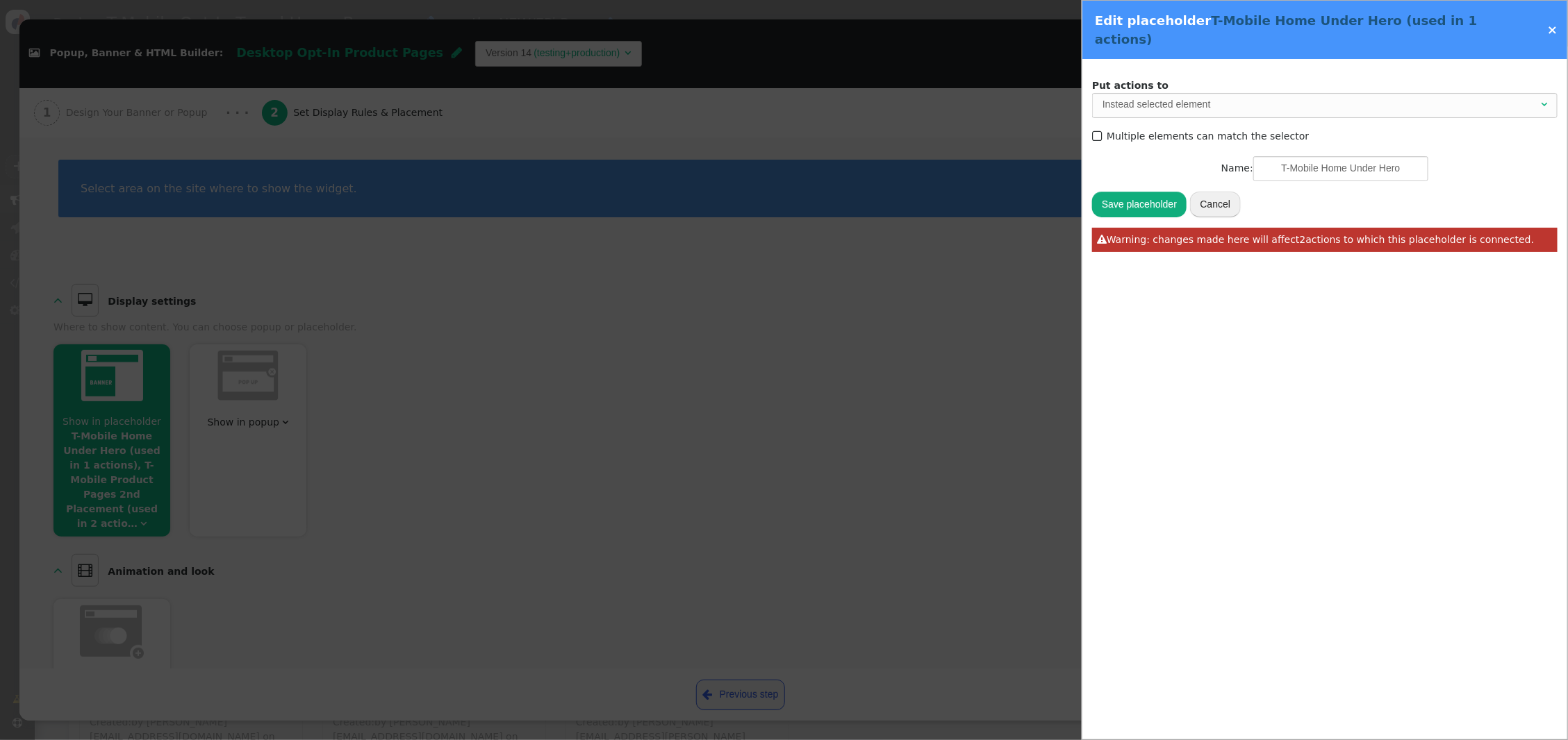
type input "#fullSubtitle"
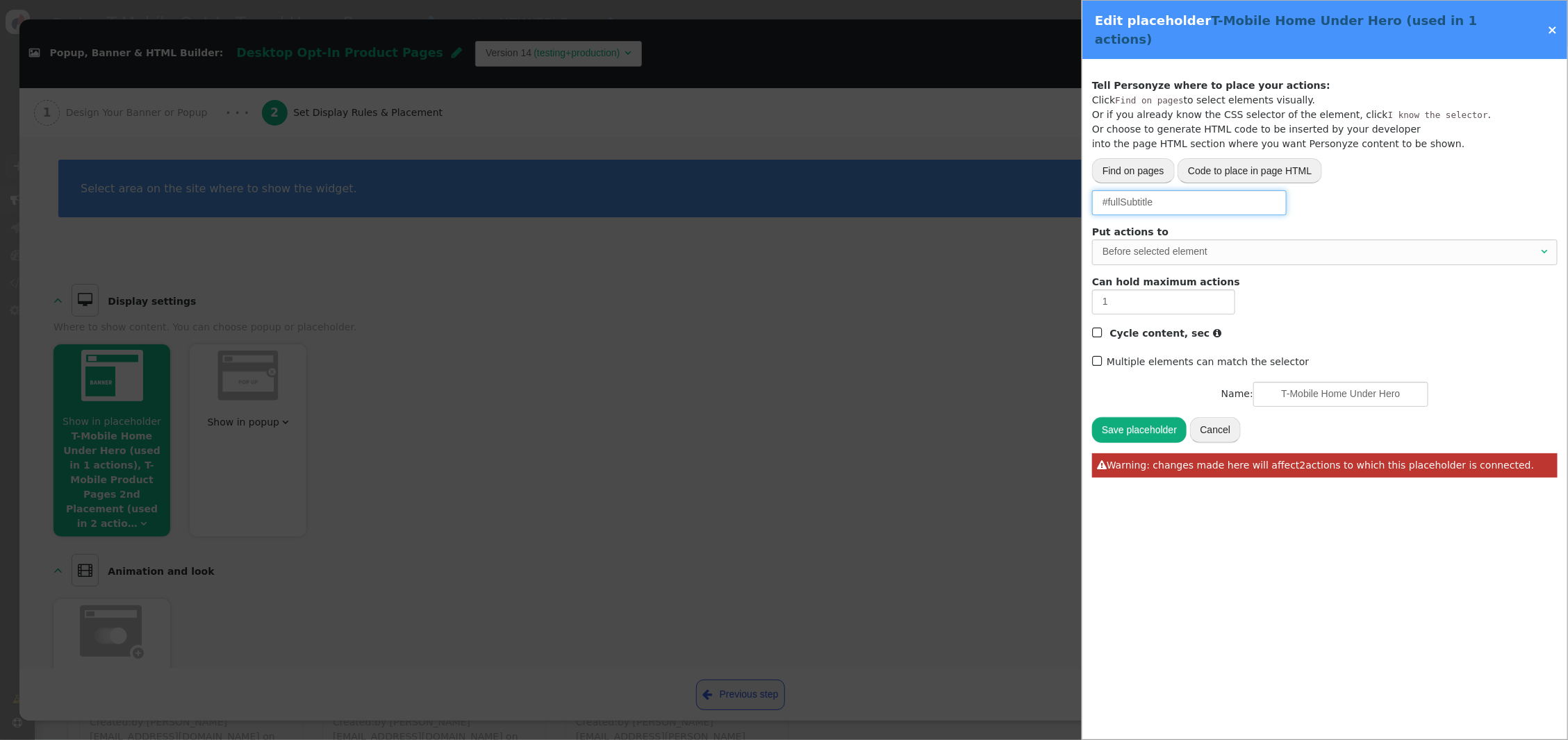
drag, startPoint x: 1172, startPoint y: 180, endPoint x: 979, endPoint y: 172, distance: 193.9
click at [979, 740] on div " Popup, Banner & HTML Builder: Desktop Opt-In Product Pages  Version 14 (test…" at bounding box center [784, 740] width 1568 height 0
click at [1170, 190] on input "#fullSubtitle" at bounding box center [1189, 202] width 194 height 25
drag, startPoint x: 1182, startPoint y: 188, endPoint x: 1118, endPoint y: 187, distance: 63.9
click at [1108, 190] on input "#fullSubtitle" at bounding box center [1189, 202] width 194 height 25
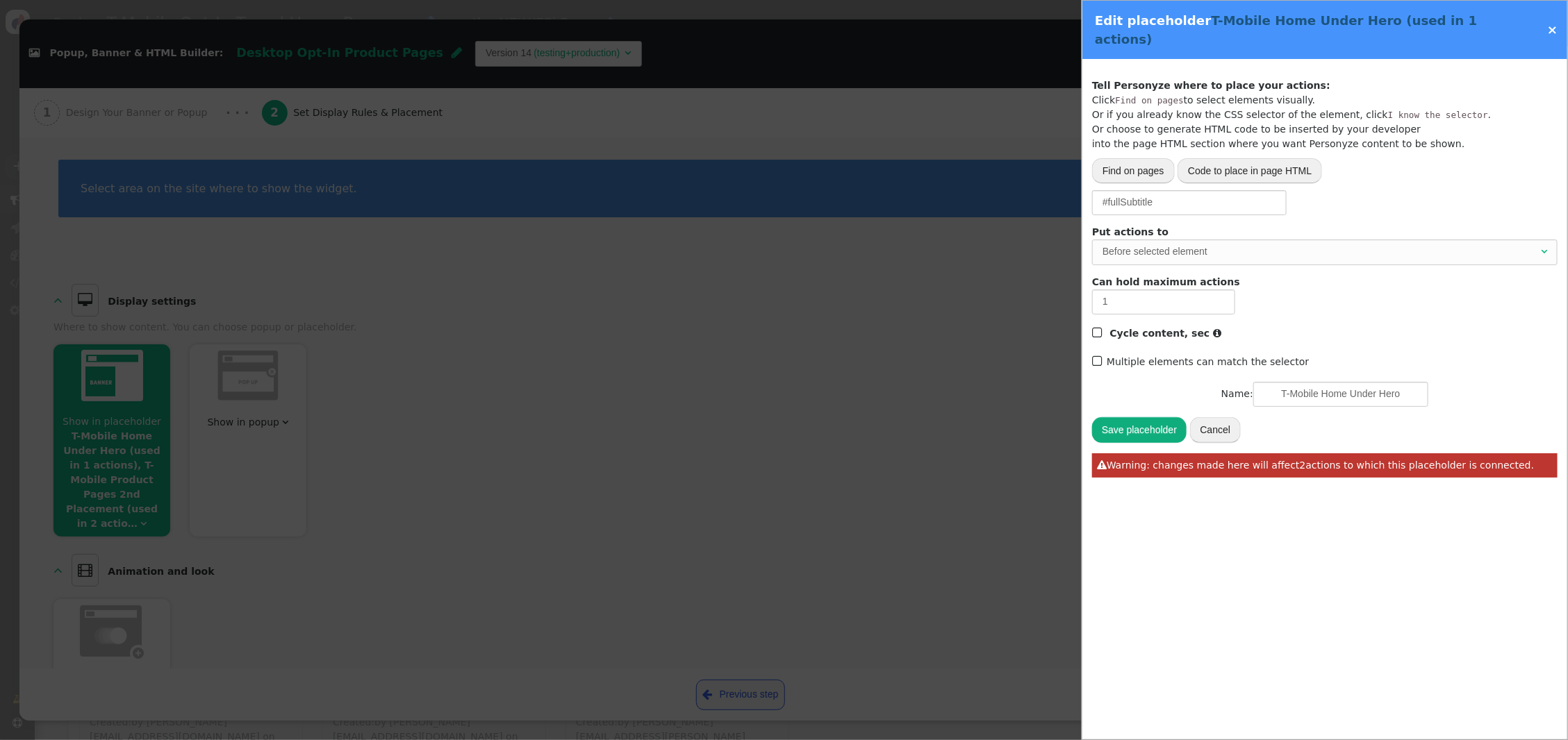
click at [1555, 22] on link "×" at bounding box center [1552, 29] width 10 height 15
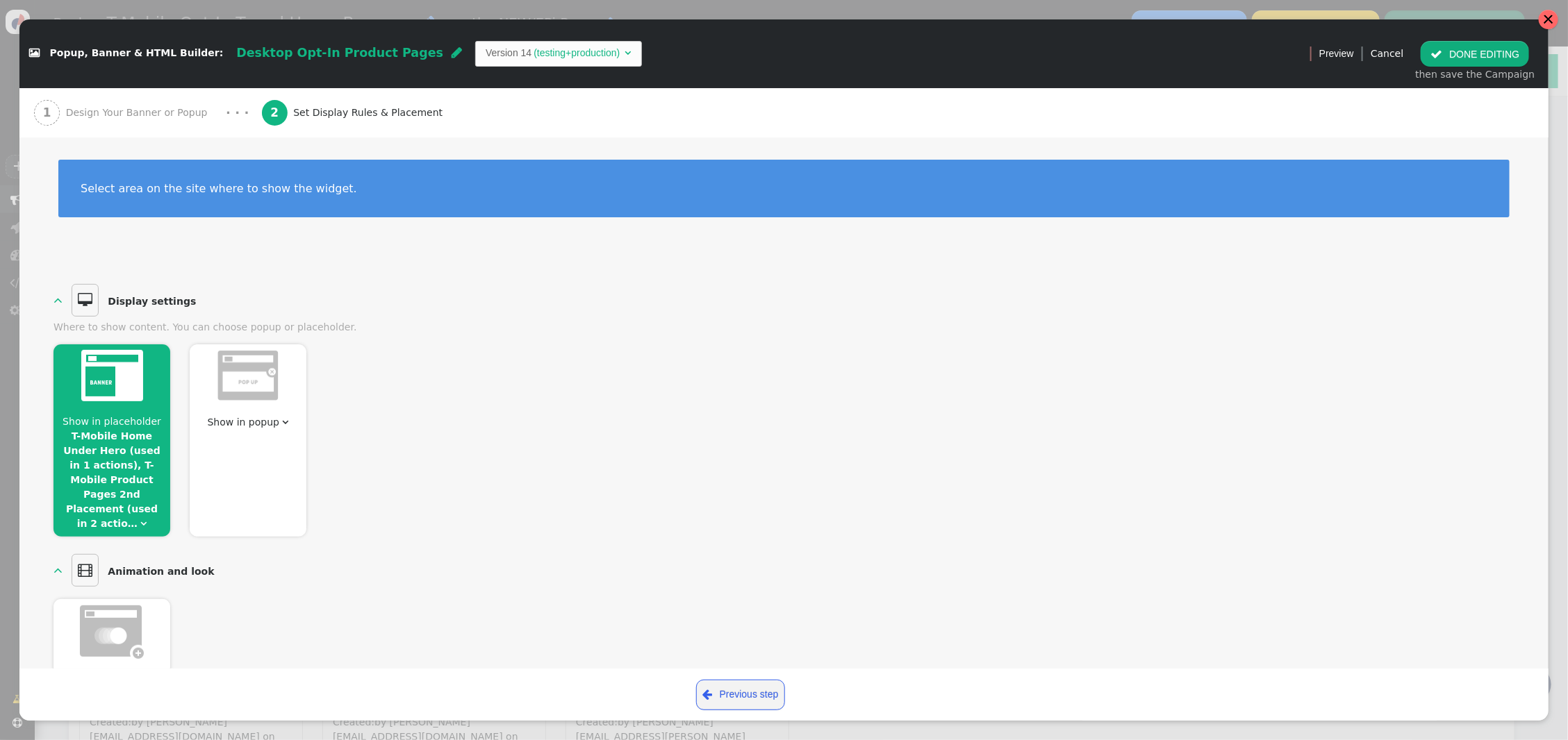
click at [1545, 21] on div at bounding box center [1548, 19] width 11 height 11
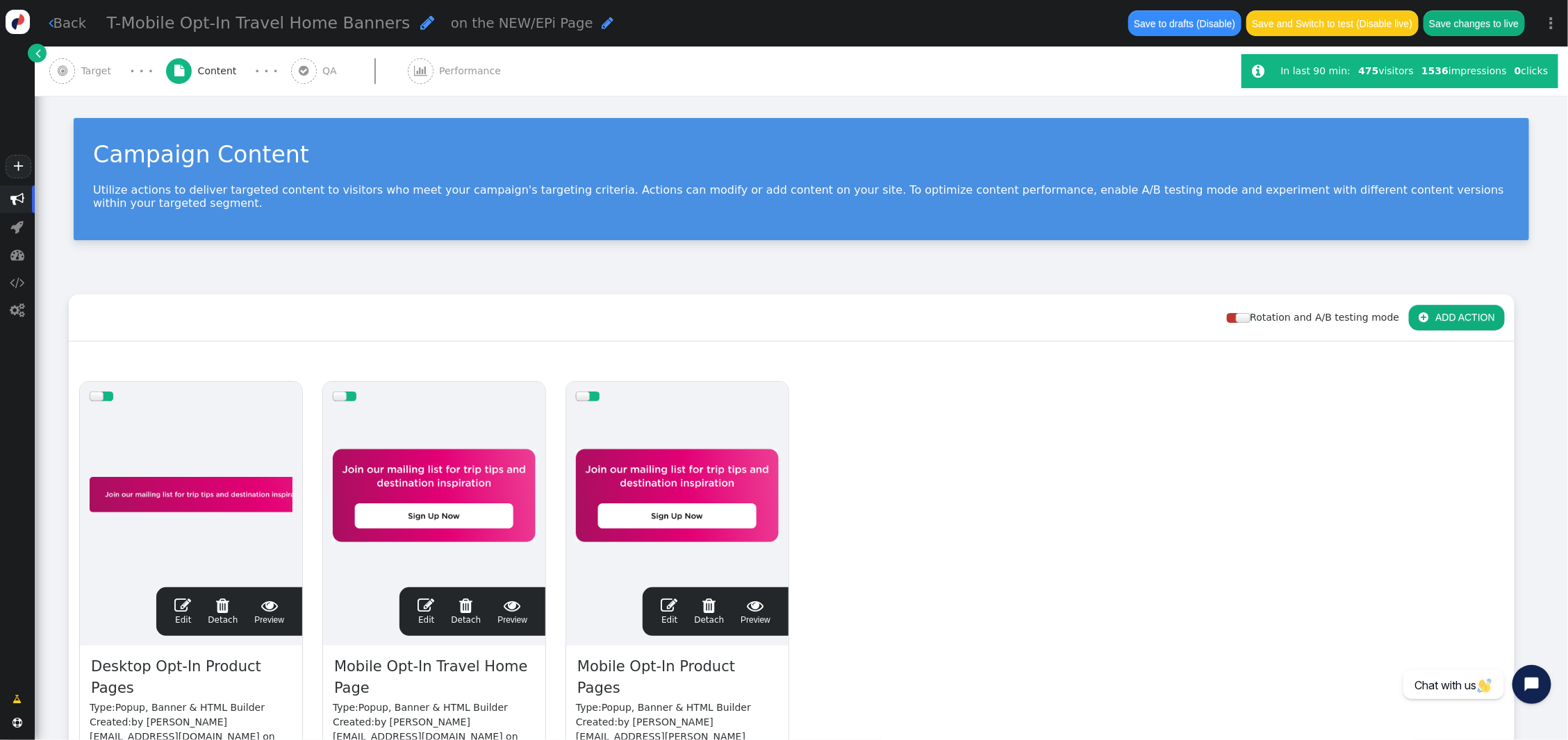
click at [326, 71] on span "QA" at bounding box center [332, 71] width 20 height 15
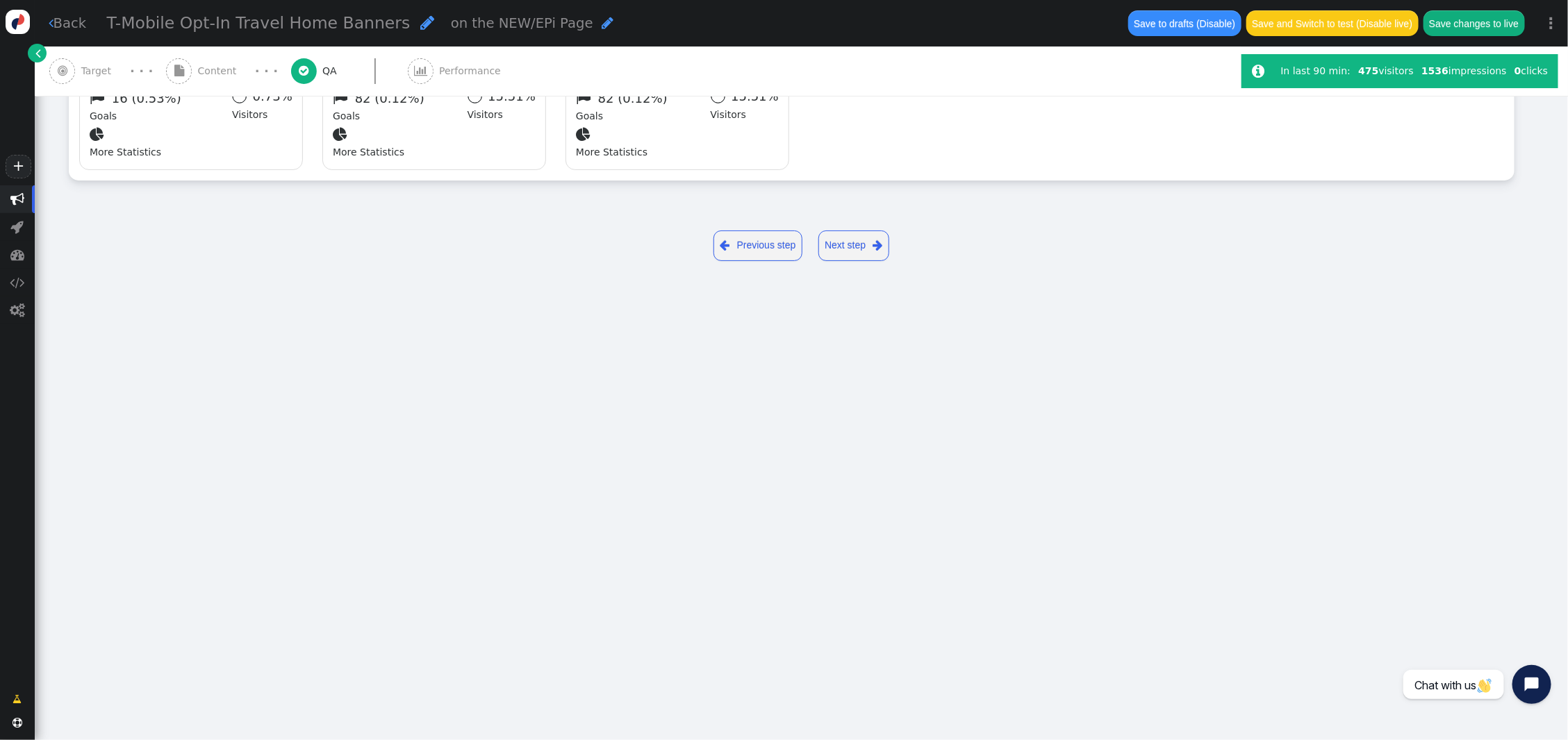
type input "https://www.thevidalifestyle.com.mx/"
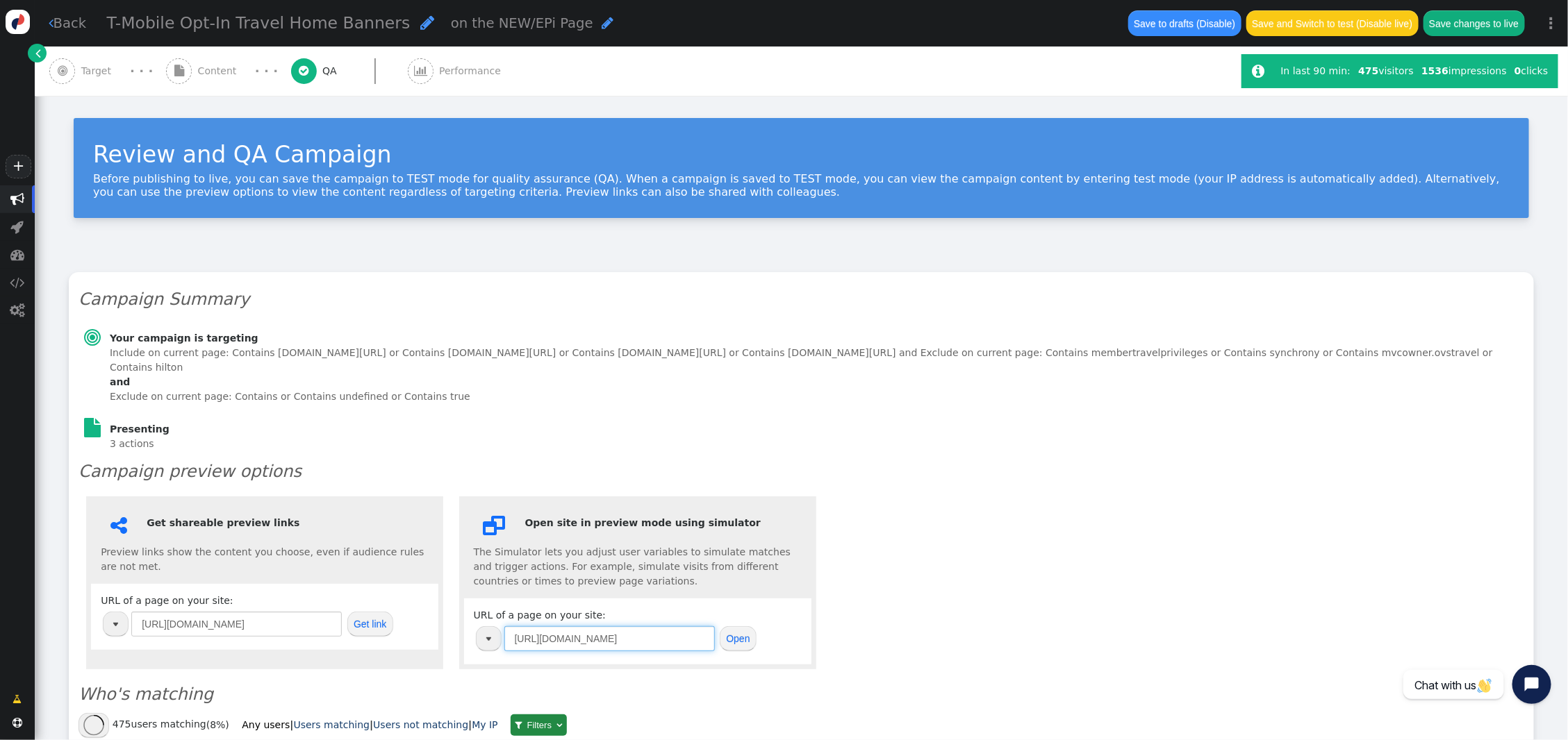
drag, startPoint x: 683, startPoint y: 633, endPoint x: 348, endPoint y: 606, distance: 335.9
click at [349, 606] on div " Get shareable preview links Preview links show the content you choose, even i…" at bounding box center [800, 583] width 1445 height 188
paste input "hub.tmobiletravel.com/travel-home"
type input "https://hub.tmobiletravel.com/travel-home/"
click at [749, 637] on button "Open" at bounding box center [738, 639] width 37 height 25
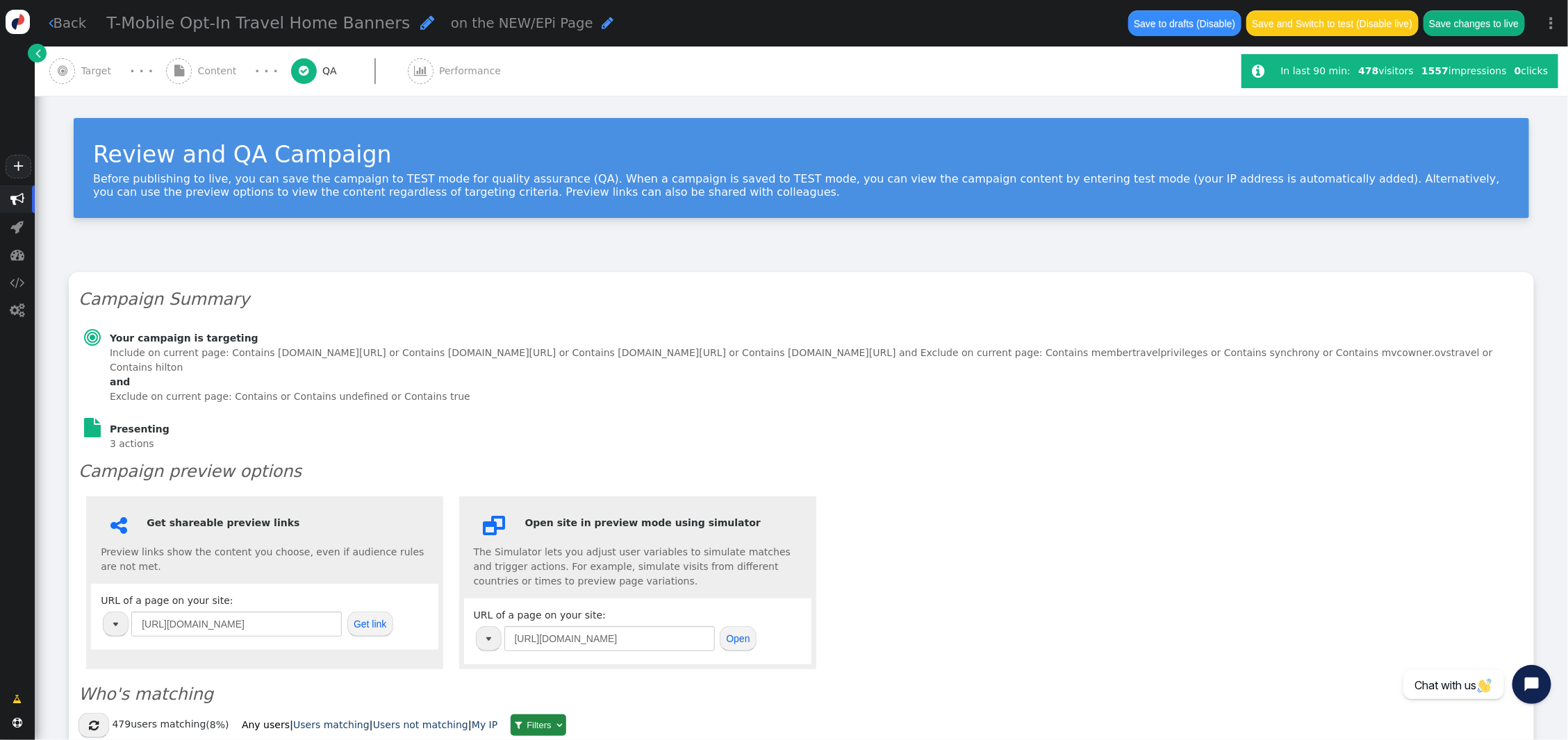
click at [89, 70] on span "Target" at bounding box center [99, 71] width 36 height 15
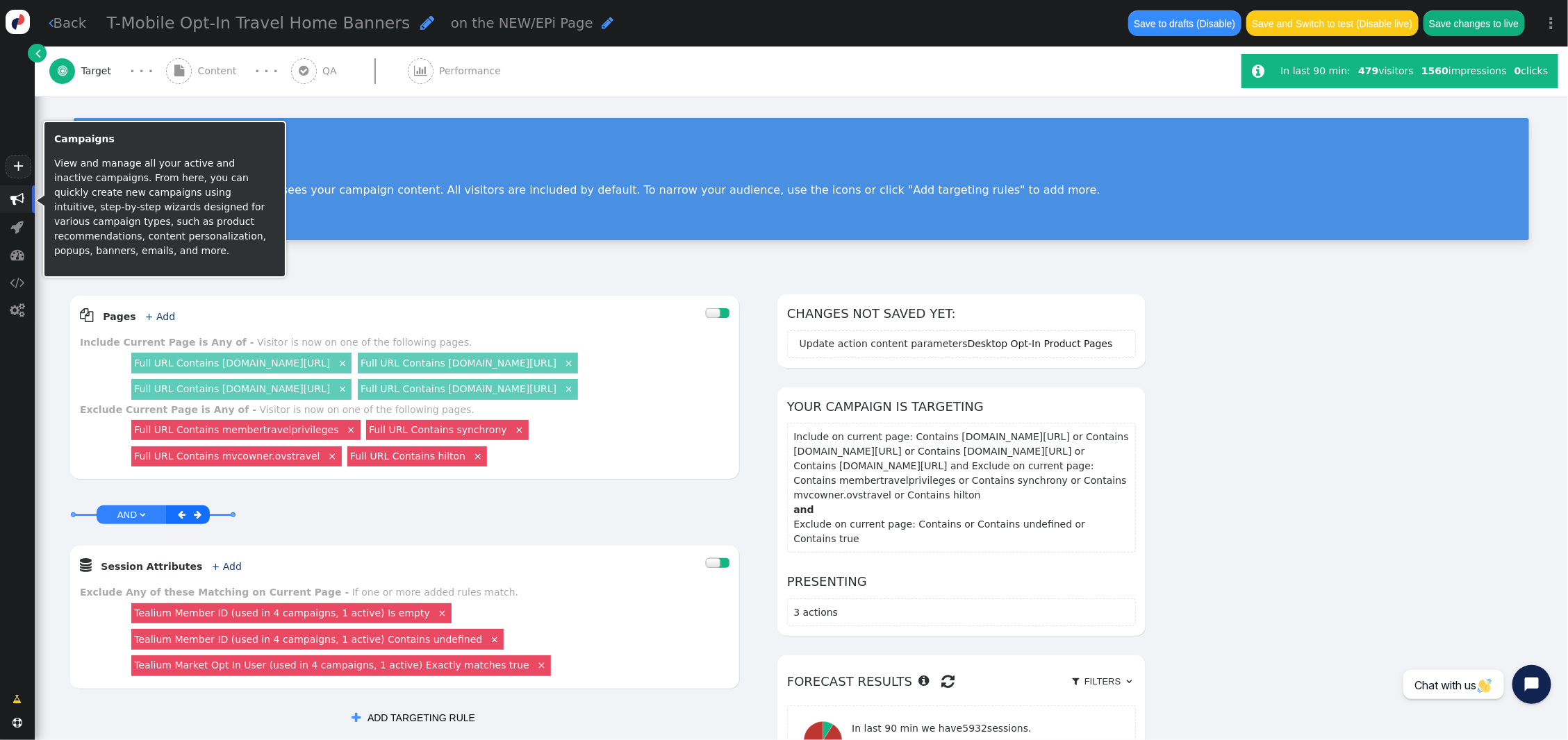
click at [19, 197] on span "" at bounding box center [17, 199] width 14 height 14
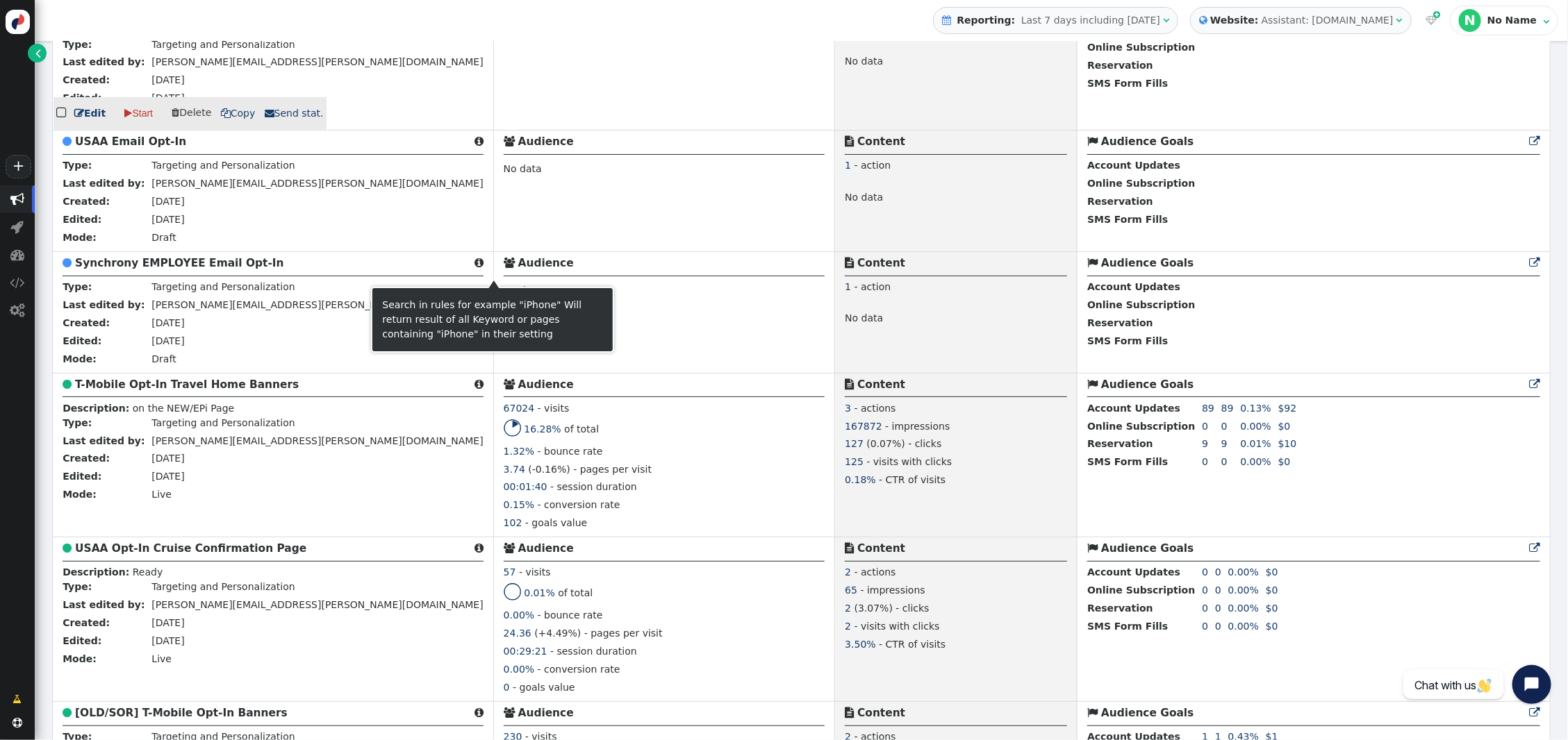
scroll to position [747, 0]
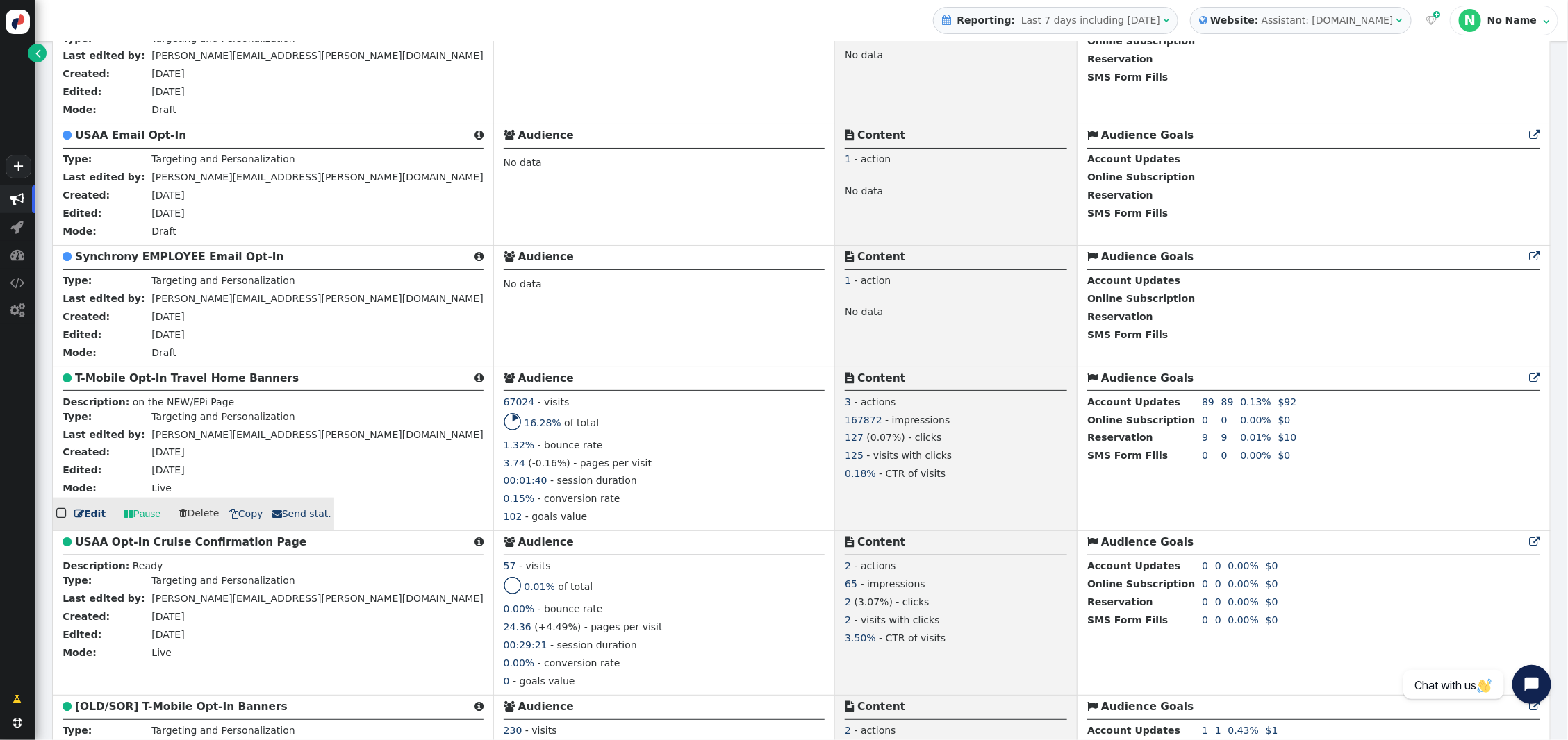
click at [168, 385] on b "T-Mobile Opt-In Travel Home Banners" at bounding box center [187, 378] width 224 height 13
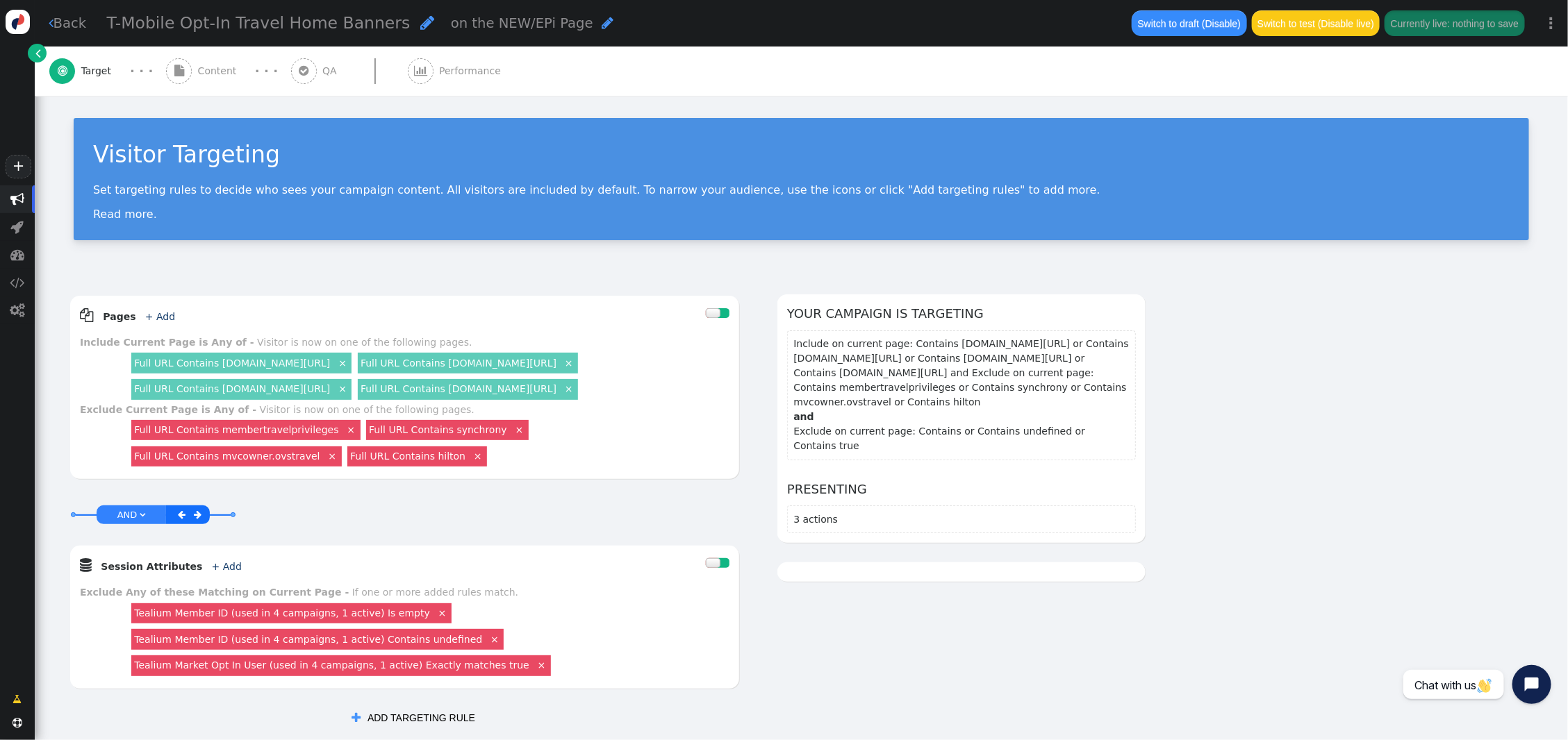
click at [456, 74] on span "Performance" at bounding box center [472, 71] width 67 height 15
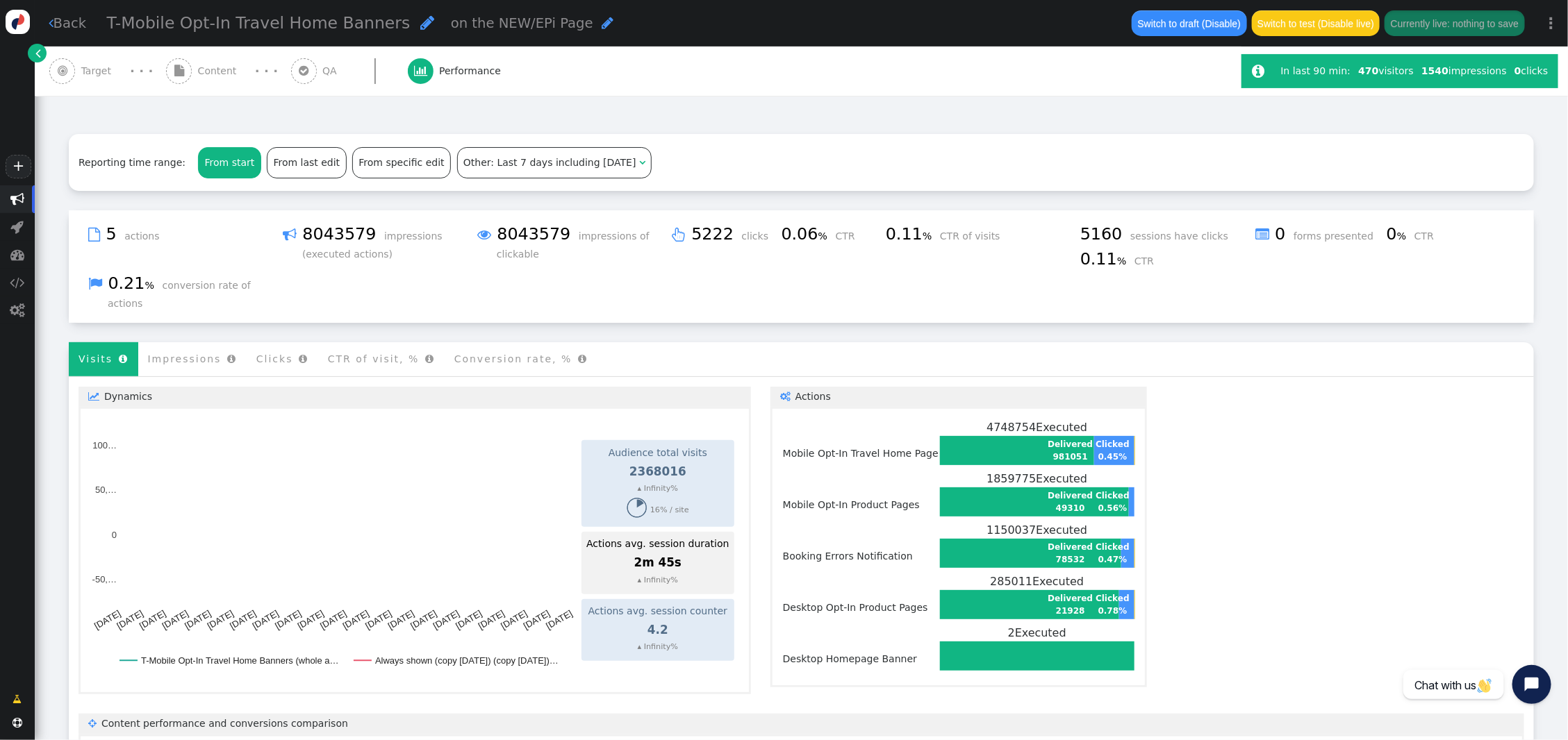
scroll to position [133, 0]
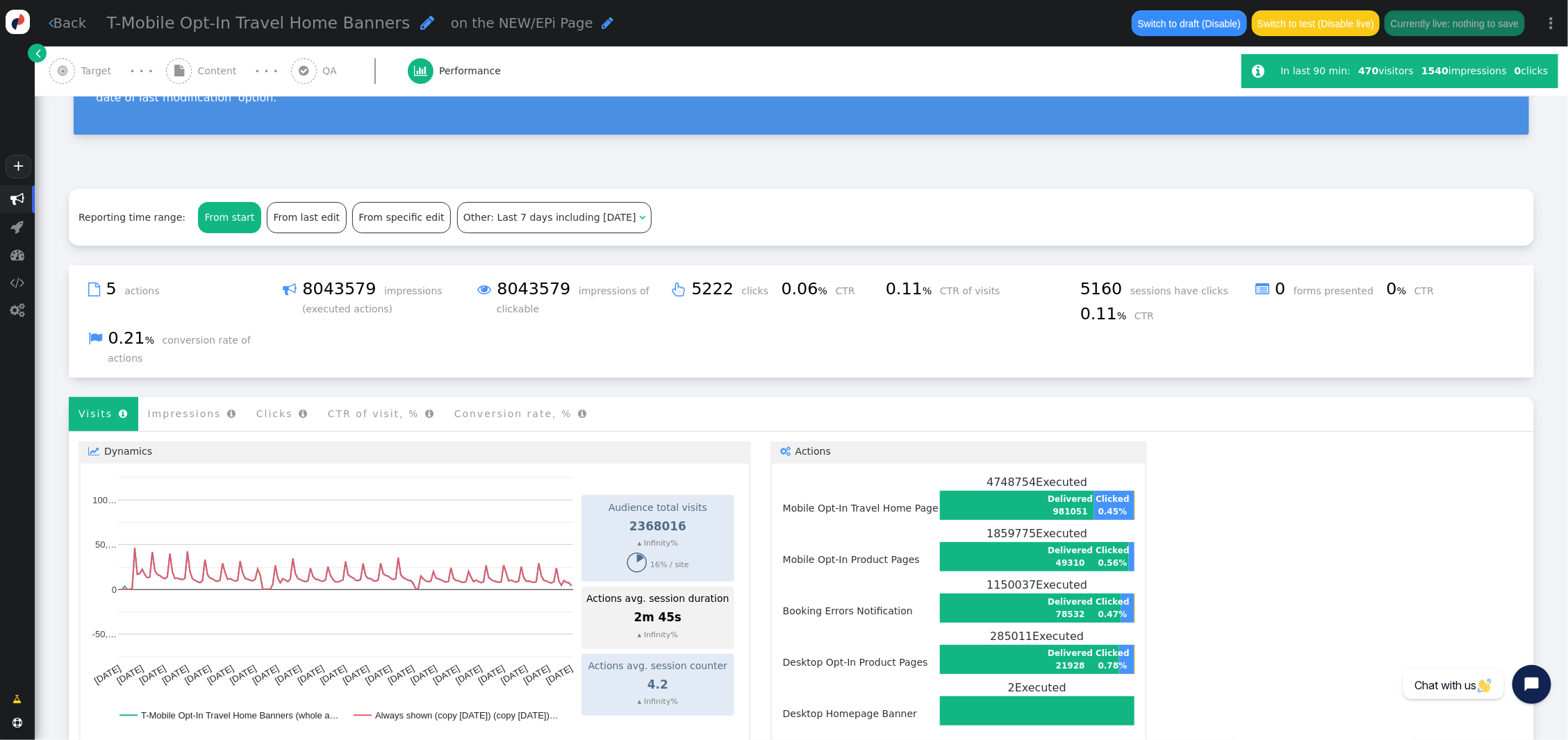
click at [497, 212] on span "Last 7 days including [DATE]" at bounding box center [566, 217] width 139 height 11
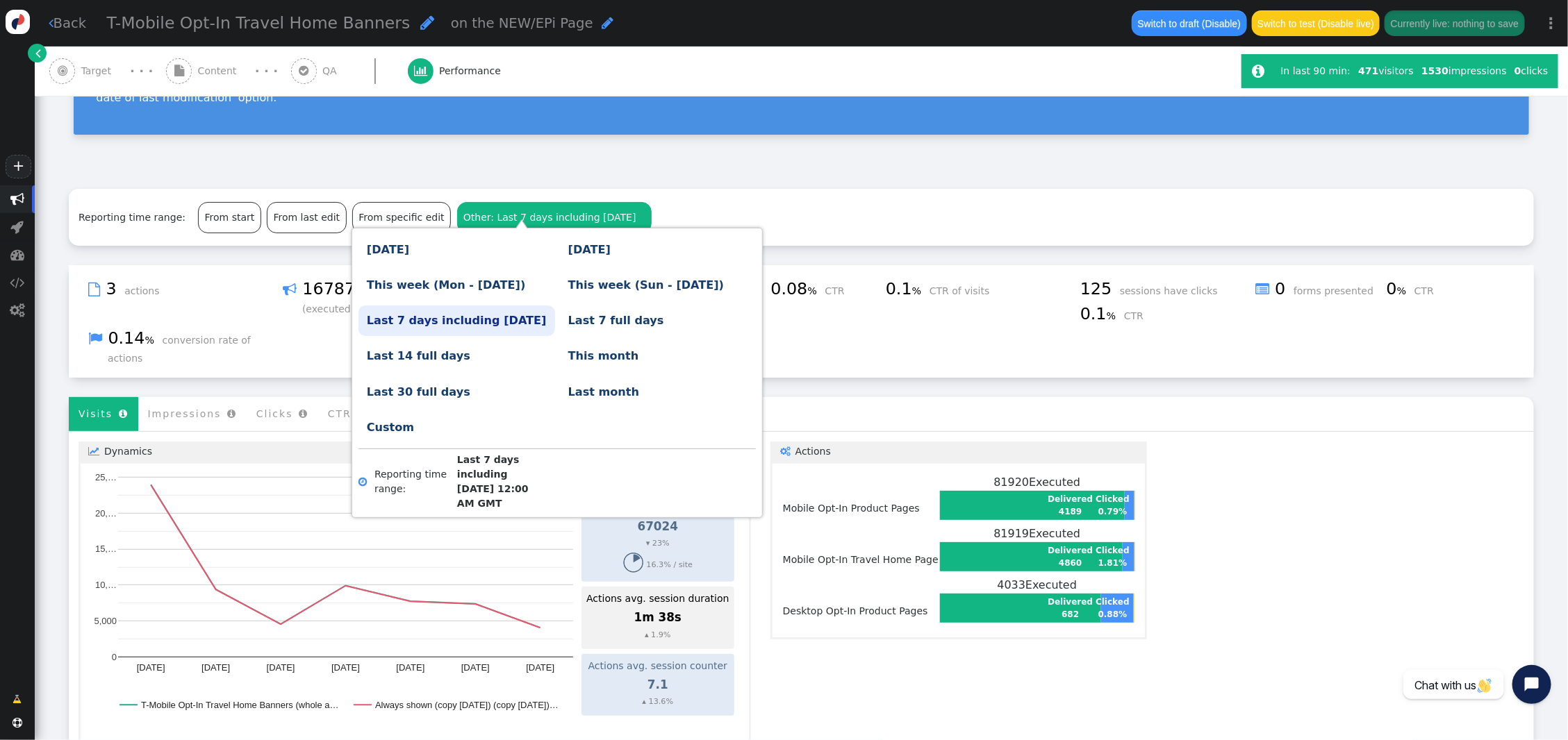
drag, startPoint x: 384, startPoint y: 249, endPoint x: 401, endPoint y: 246, distance: 17.7
click at [384, 249] on link "Today" at bounding box center [456, 249] width 197 height 31
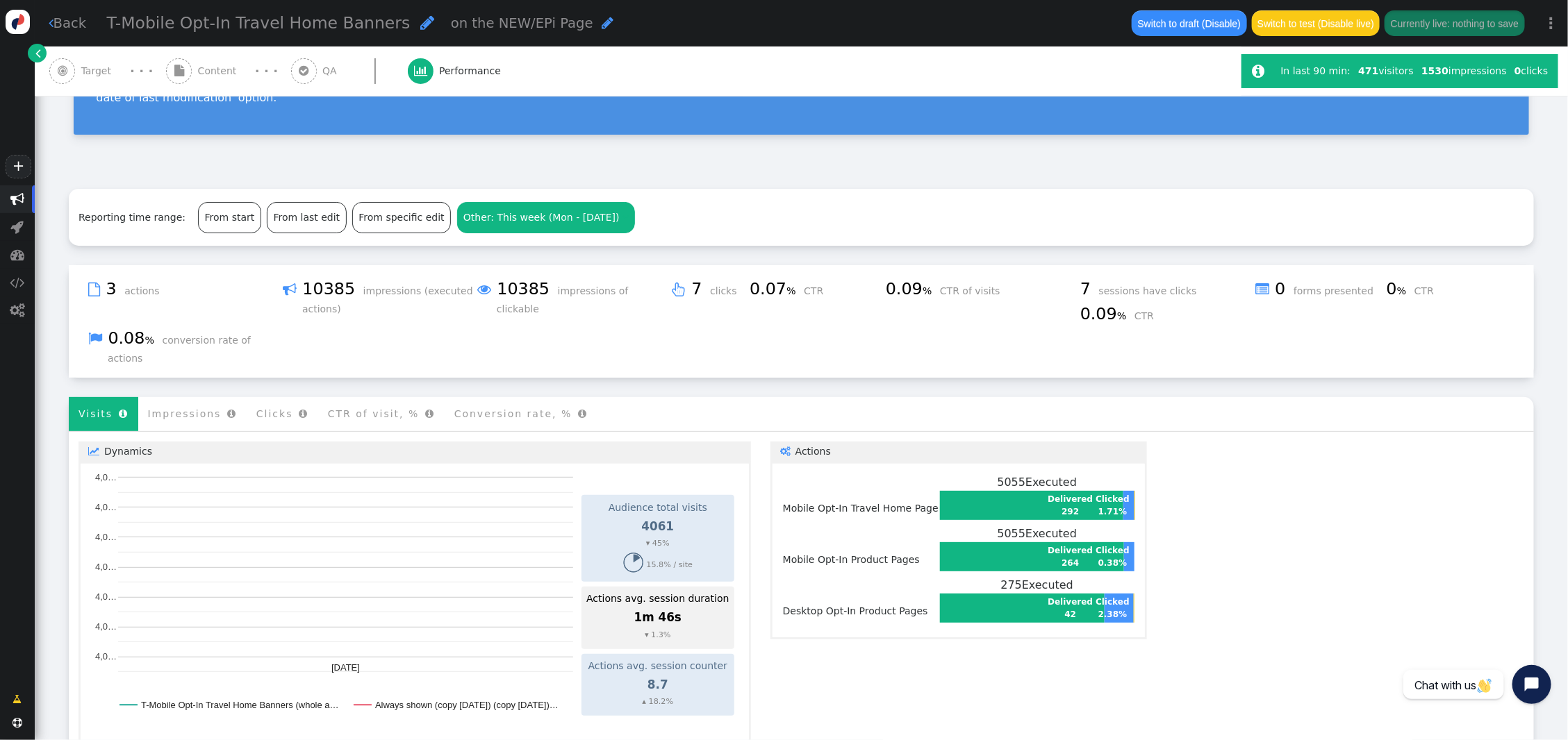
click at [190, 397] on li "Impressions " at bounding box center [192, 414] width 108 height 34
click at [271, 397] on li "Clicks " at bounding box center [283, 414] width 72 height 34
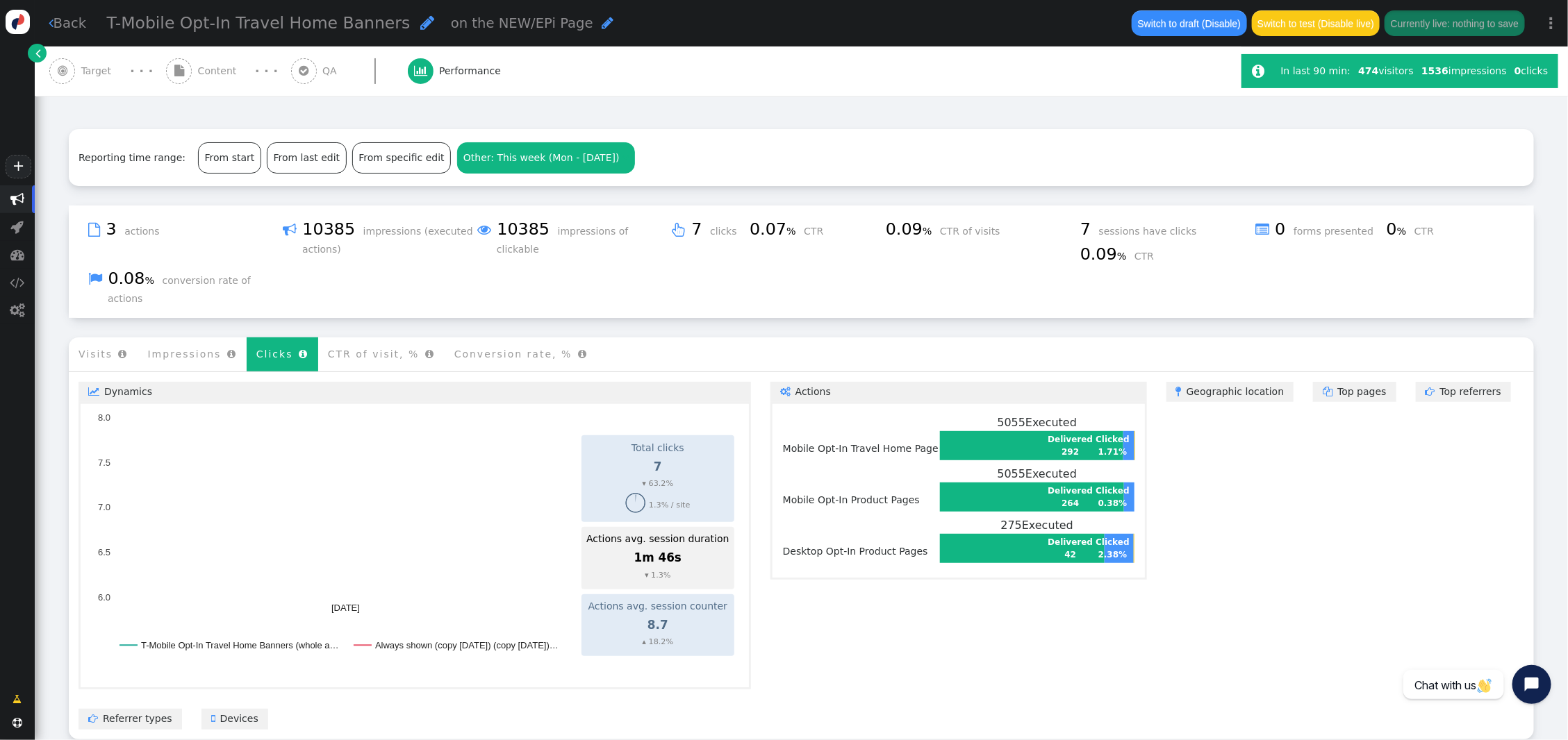
scroll to position [192, 0]
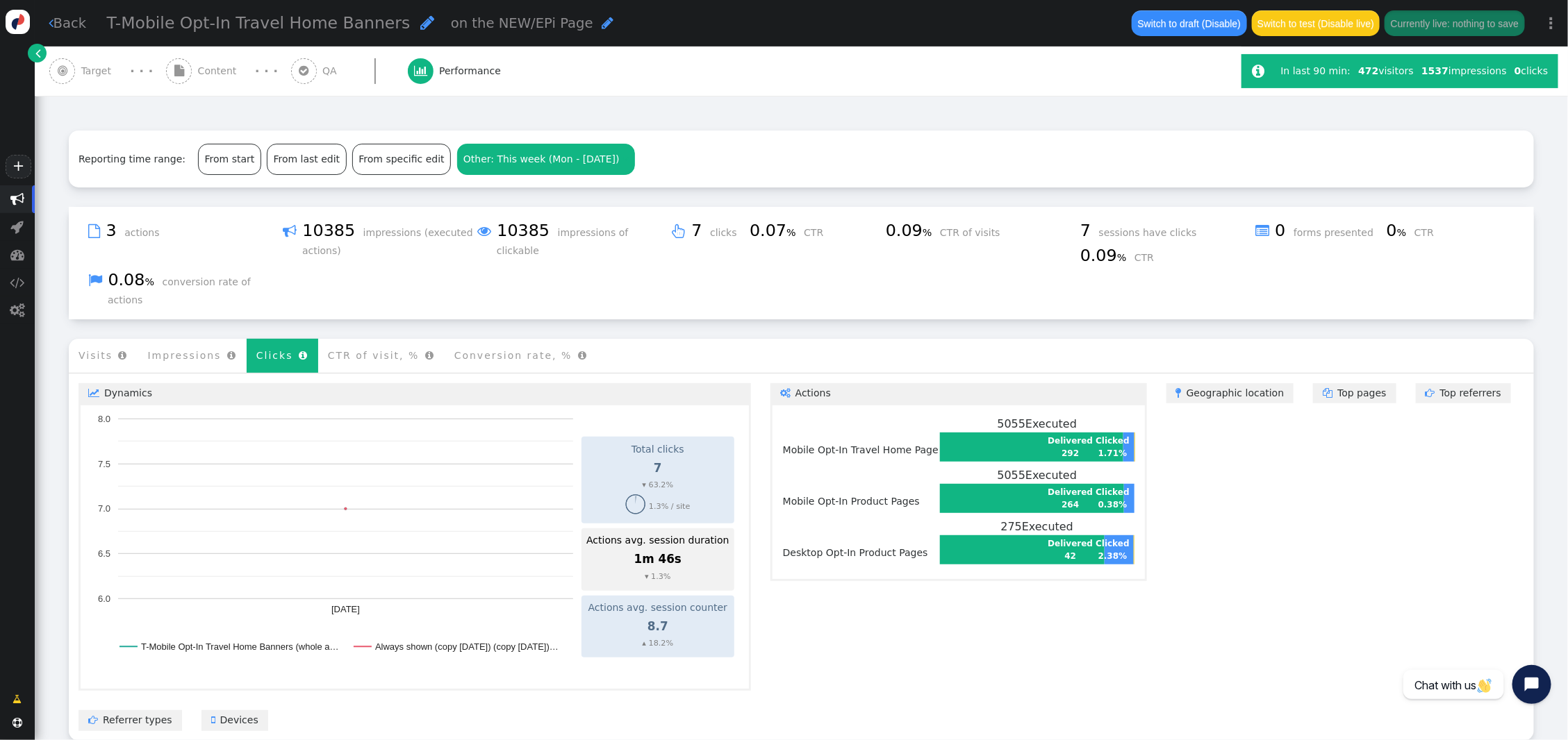
click at [320, 60] on div " QA" at bounding box center [317, 71] width 52 height 49
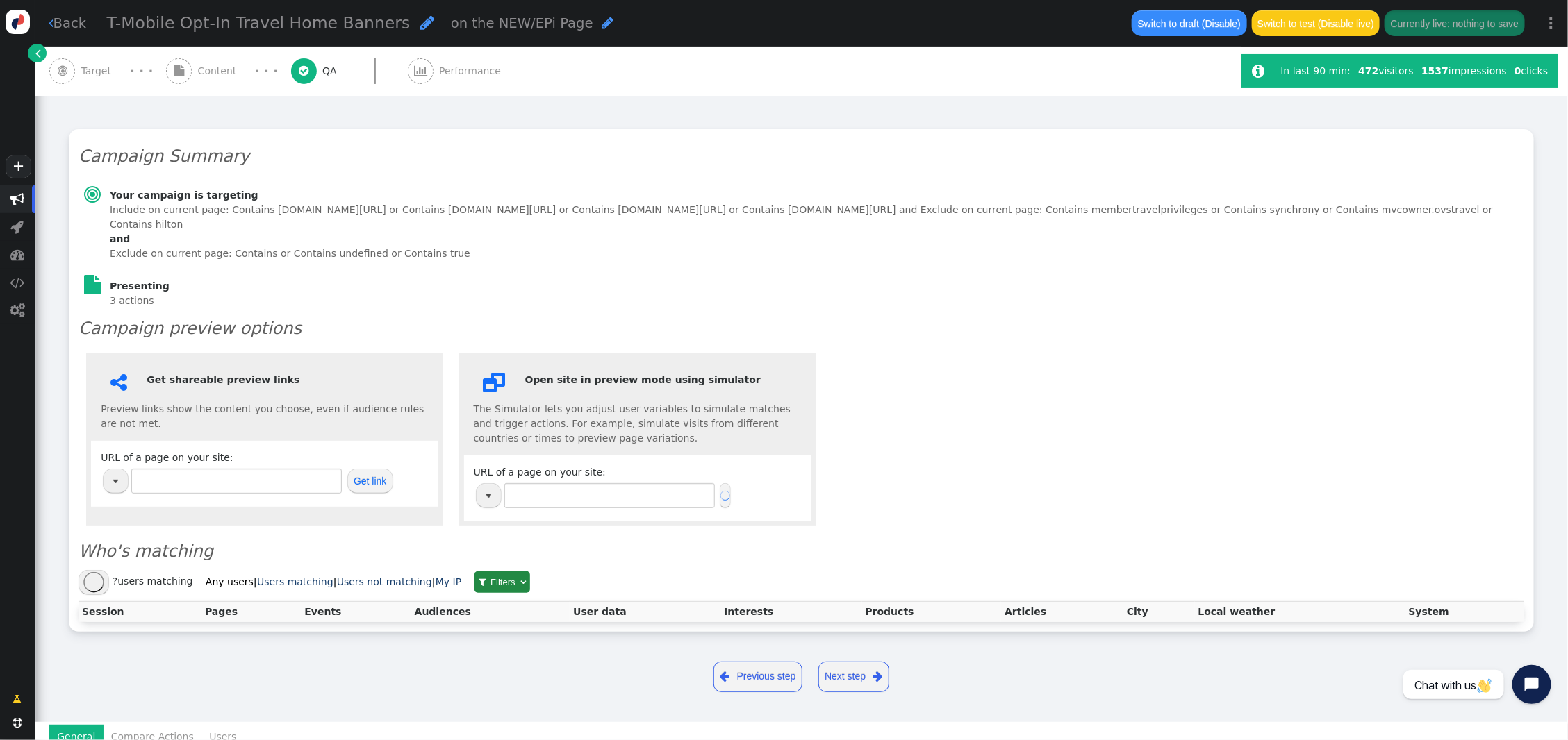
scroll to position [0, 0]
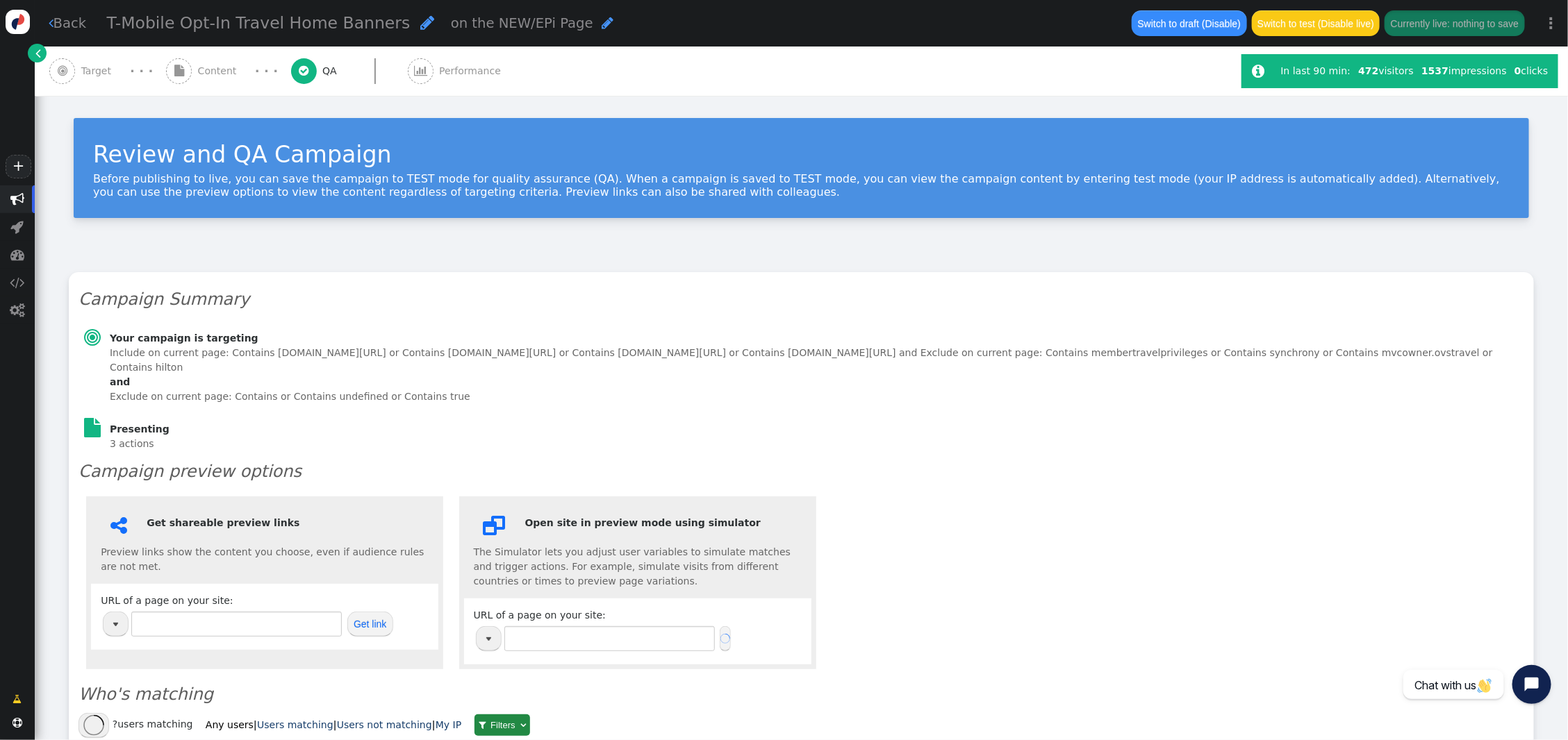
type input "https://www.thevidalifestyle.com.mx/"
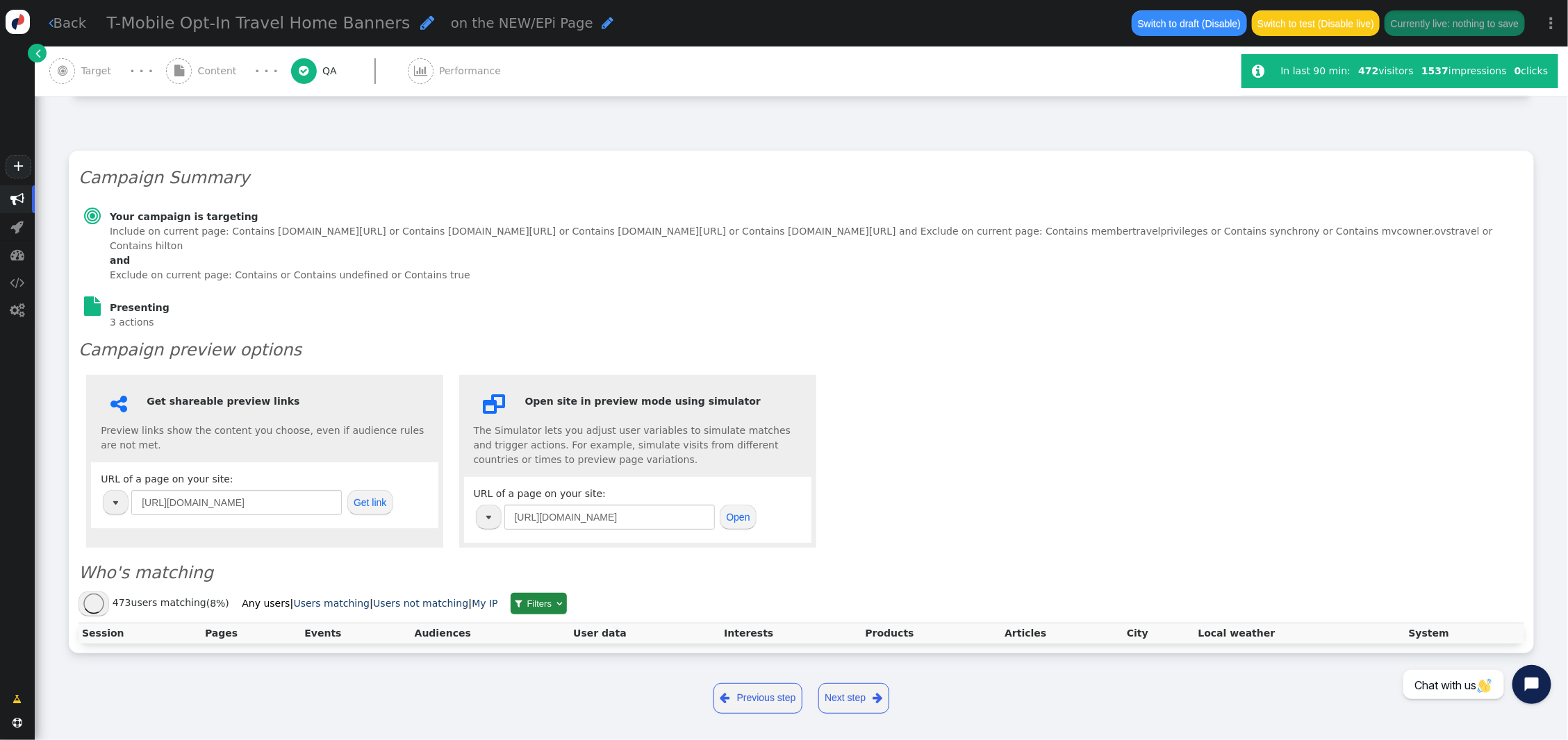
scroll to position [125, 0]
click at [320, 597] on link "Users matching" at bounding box center [332, 600] width 76 height 15
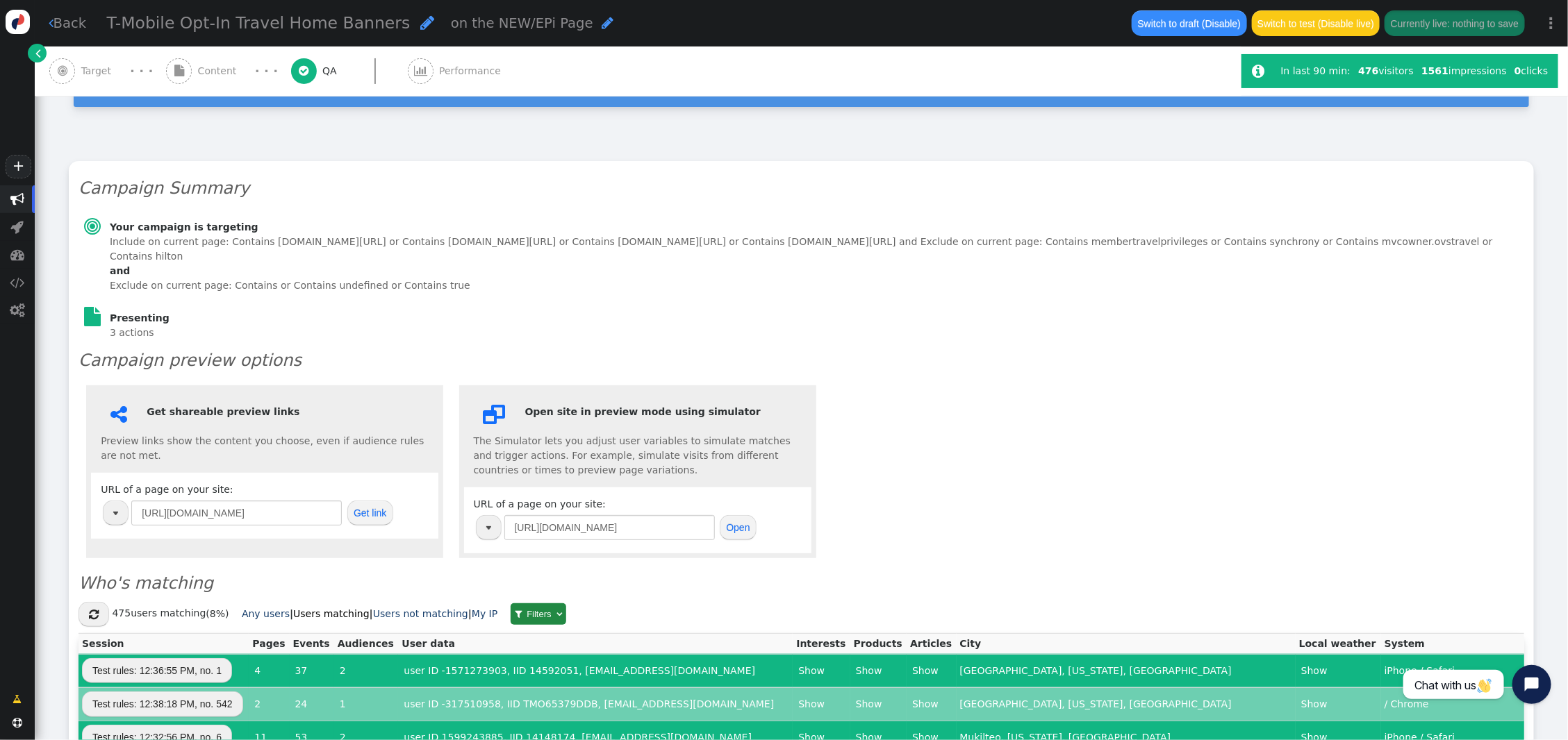
scroll to position [0, 0]
